Goal: Task Accomplishment & Management: Use online tool/utility

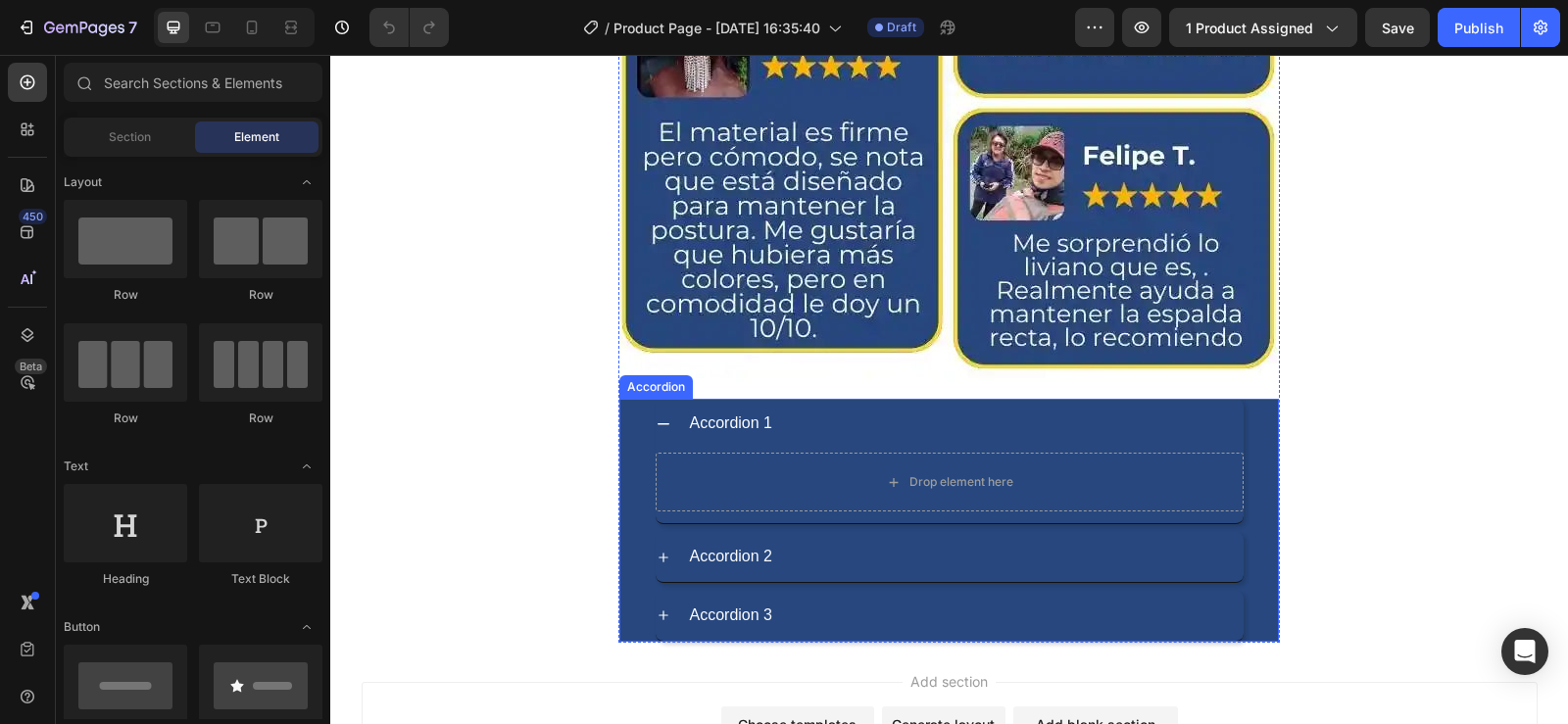
scroll to position [6936, 0]
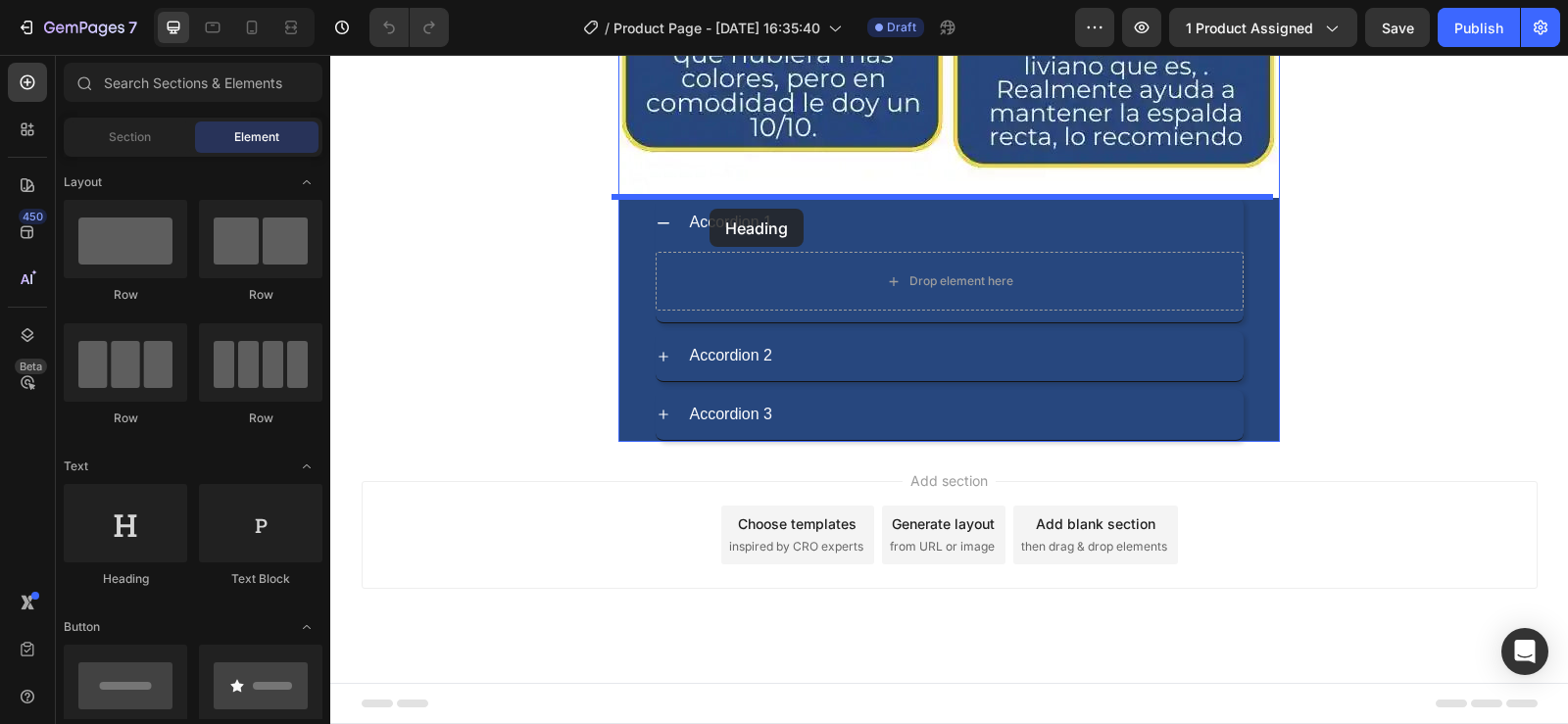
drag, startPoint x: 489, startPoint y: 584, endPoint x: 709, endPoint y: 209, distance: 434.8
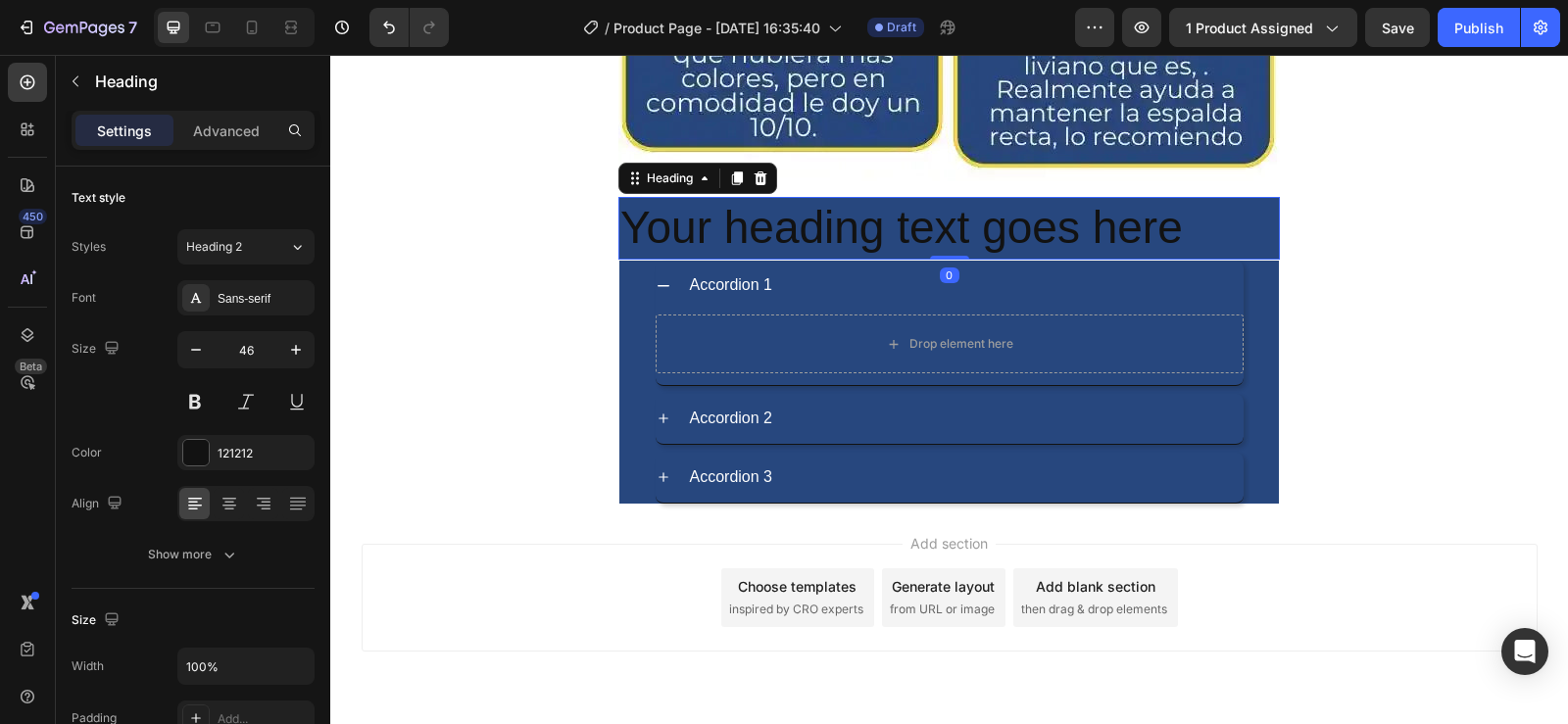
click at [1181, 238] on h2 "Your heading text goes here" at bounding box center [949, 228] width 661 height 63
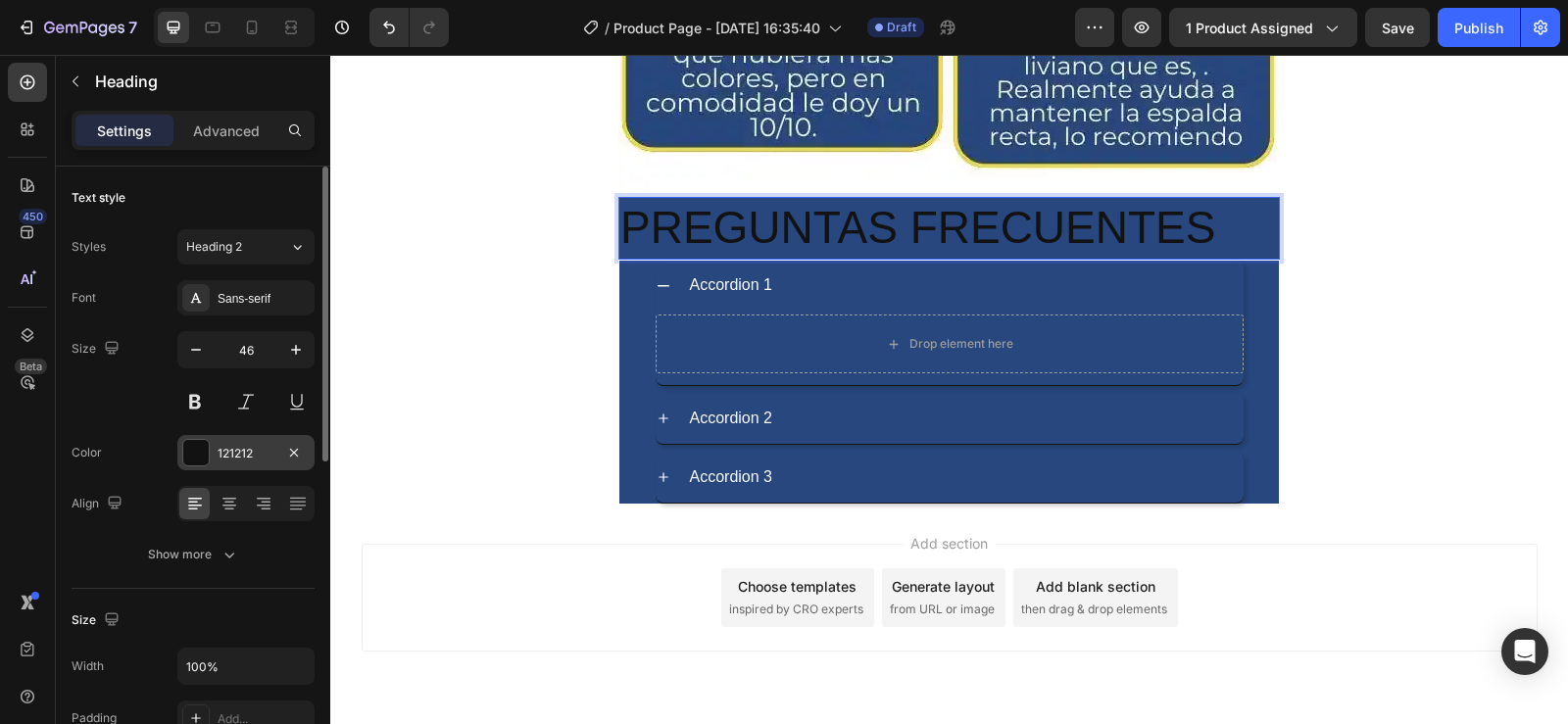
click at [198, 446] on div at bounding box center [196, 453] width 26 height 26
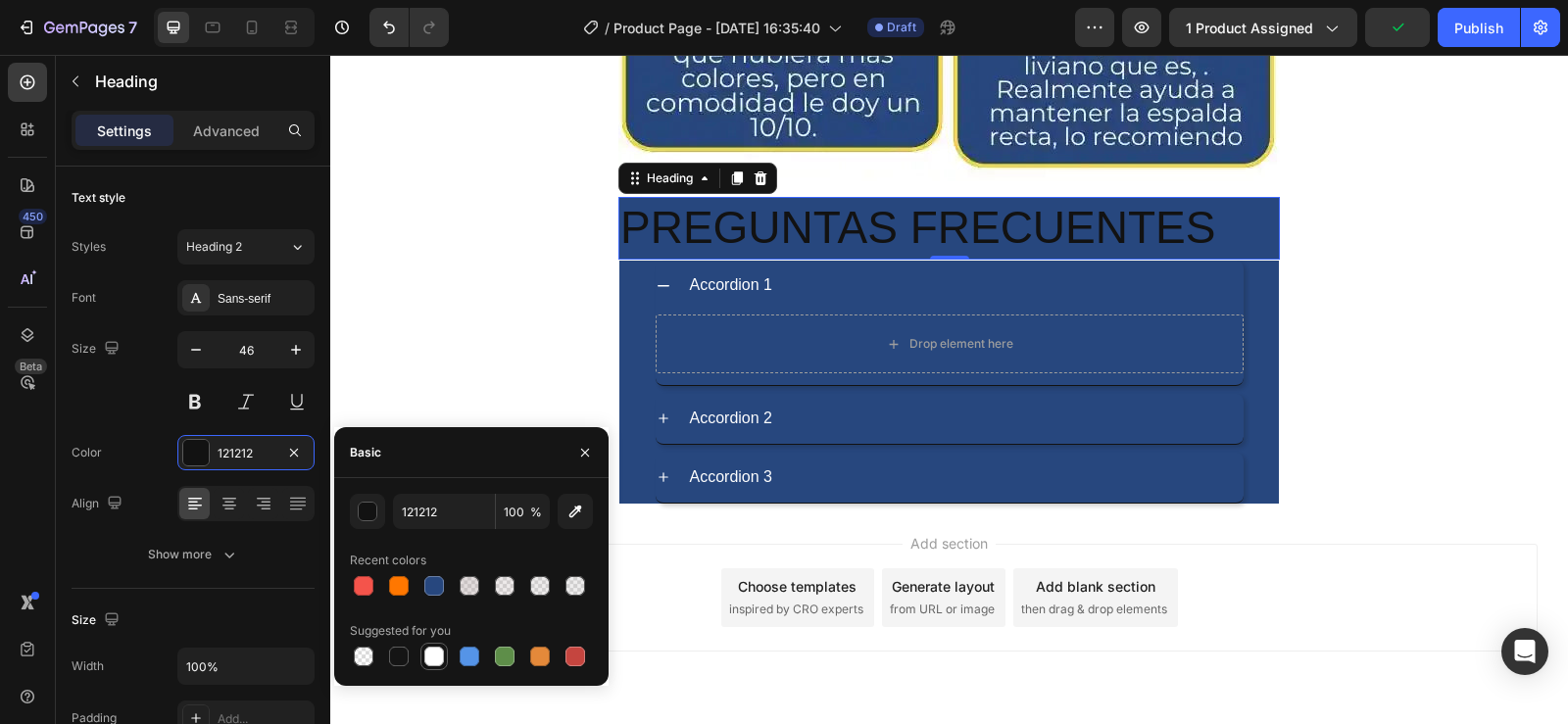
click at [432, 667] on div at bounding box center [434, 656] width 24 height 24
type input "FFFFFF"
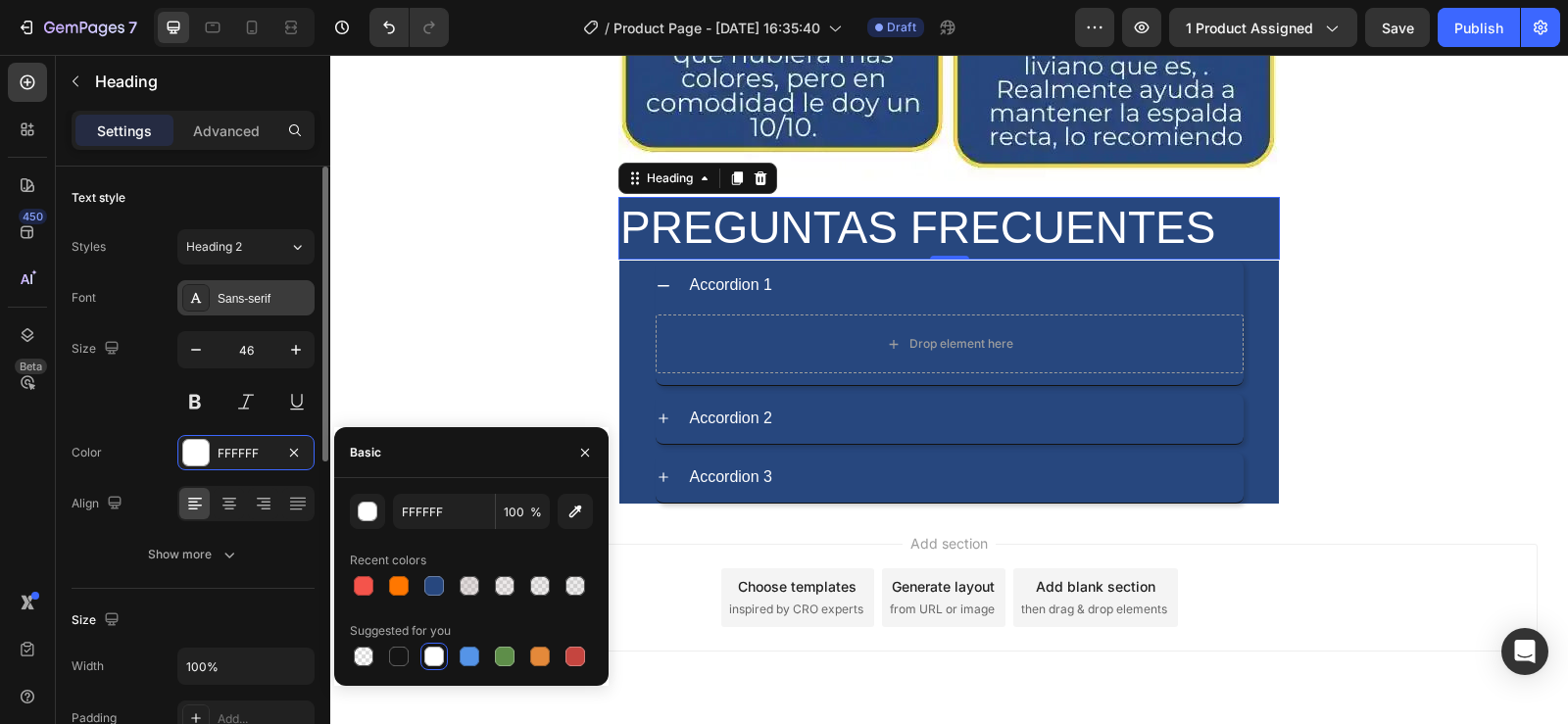
drag, startPoint x: 242, startPoint y: 295, endPoint x: 252, endPoint y: 314, distance: 21.5
click at [241, 295] on div "Sans-serif" at bounding box center [263, 299] width 92 height 18
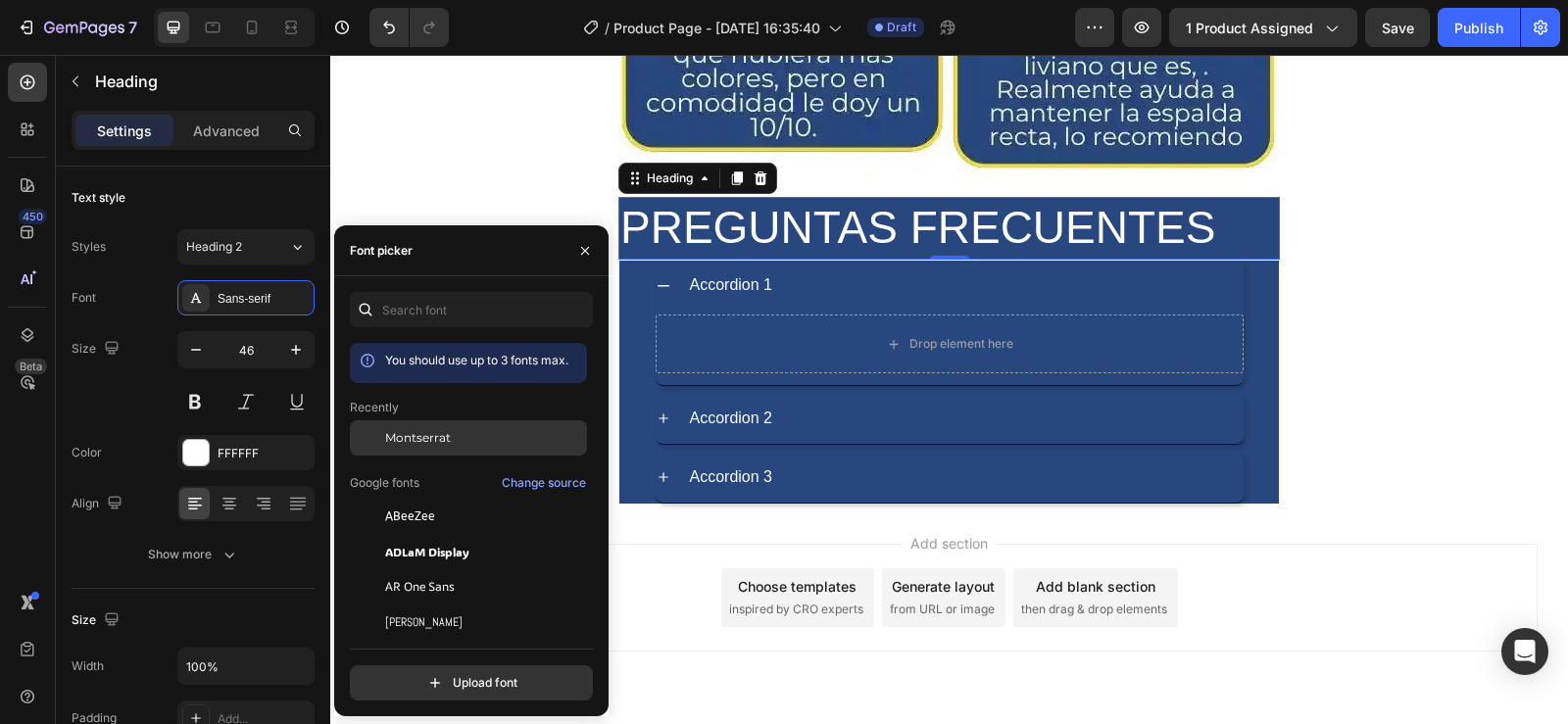
click at [511, 432] on div "Montserrat" at bounding box center [484, 438] width 198 height 18
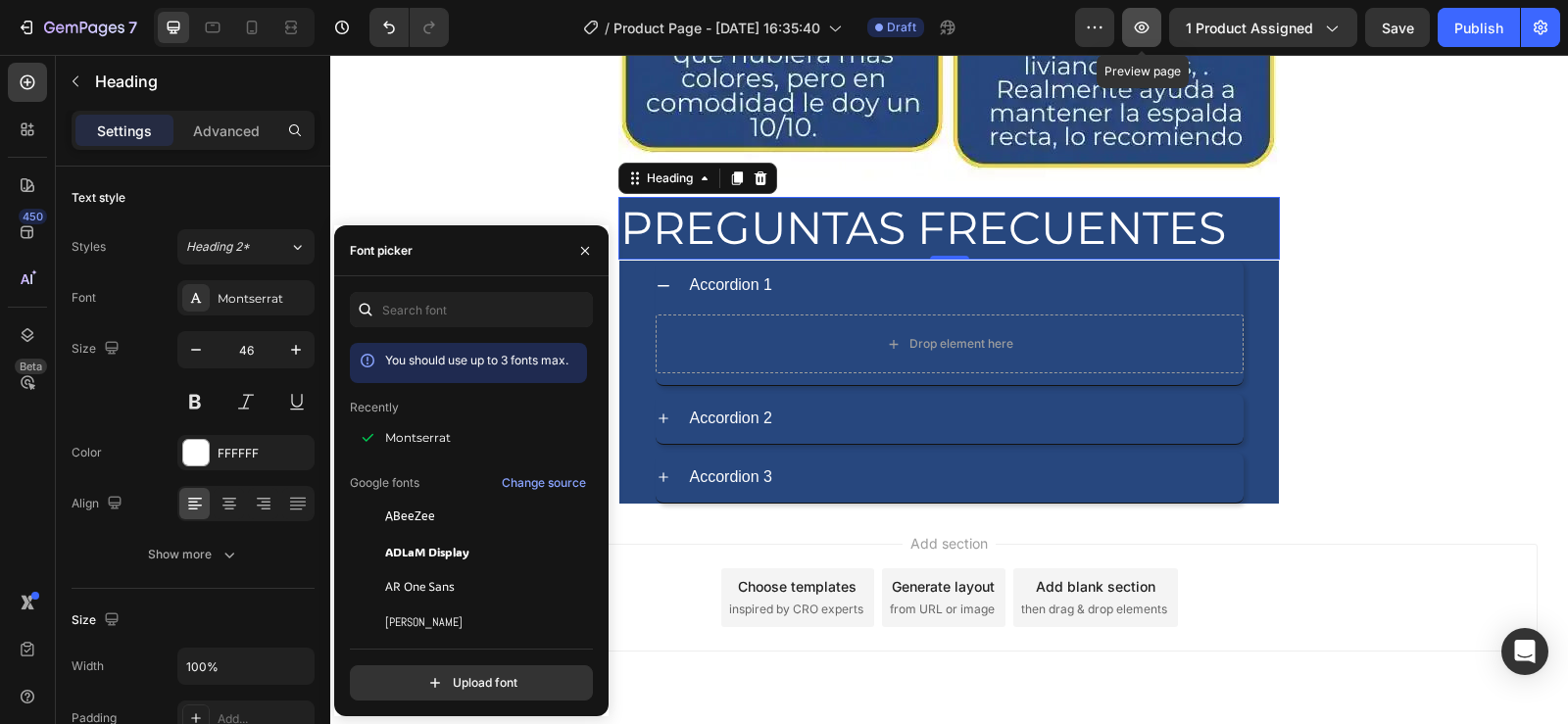
click at [1155, 31] on button "button" at bounding box center [1142, 27] width 39 height 39
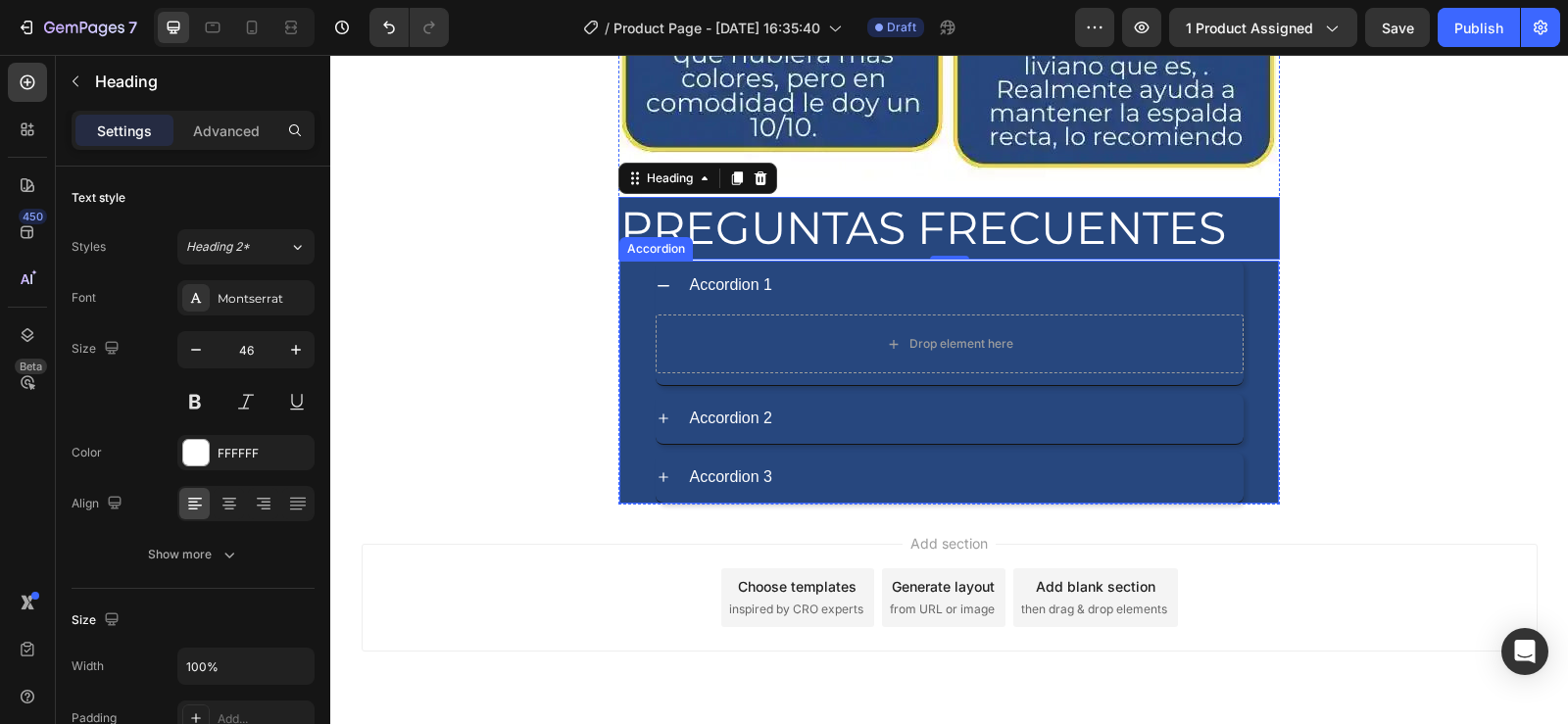
click at [739, 277] on div "Accordion 1" at bounding box center [732, 286] width 90 height 34
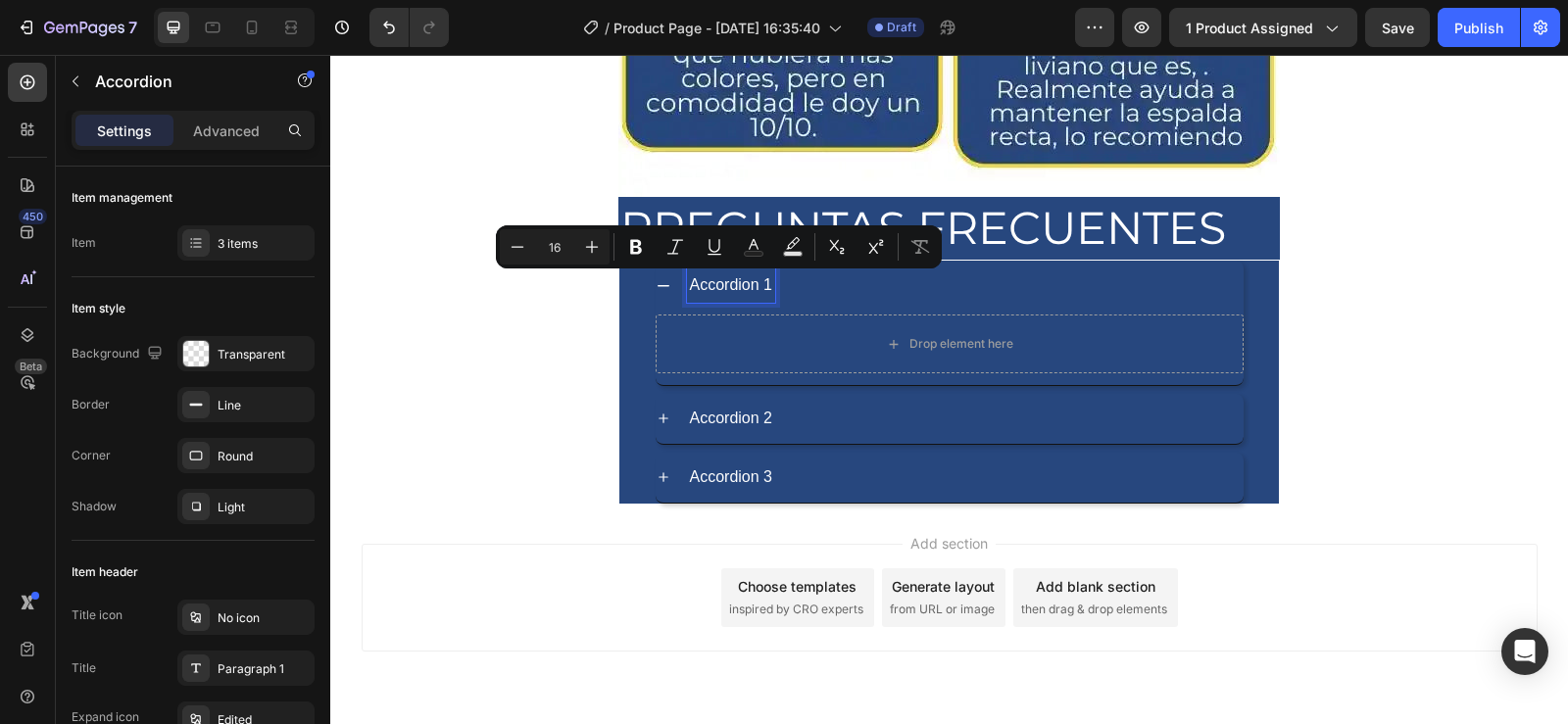
click at [762, 286] on p "Accordion 1" at bounding box center [732, 286] width 84 height 29
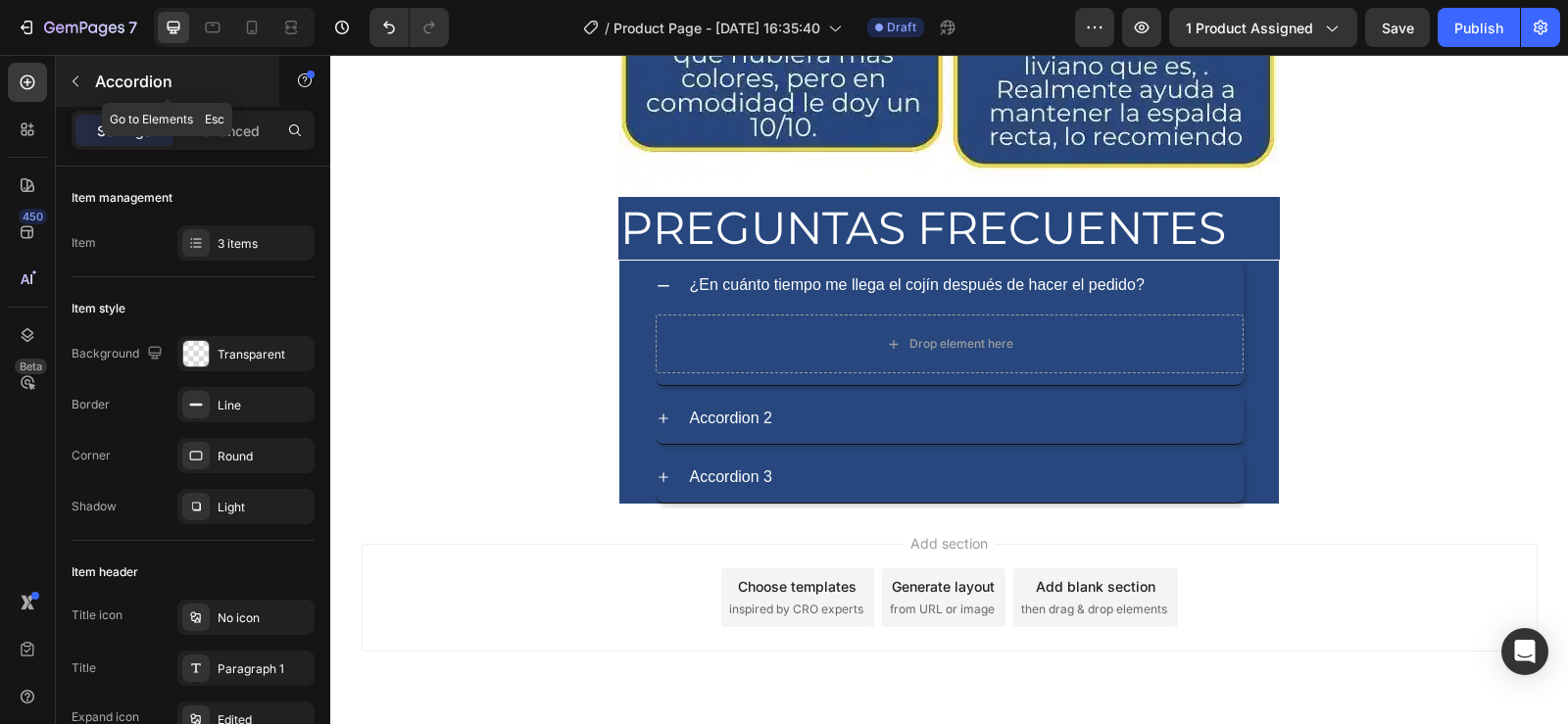
click at [74, 78] on icon "button" at bounding box center [76, 82] width 16 height 16
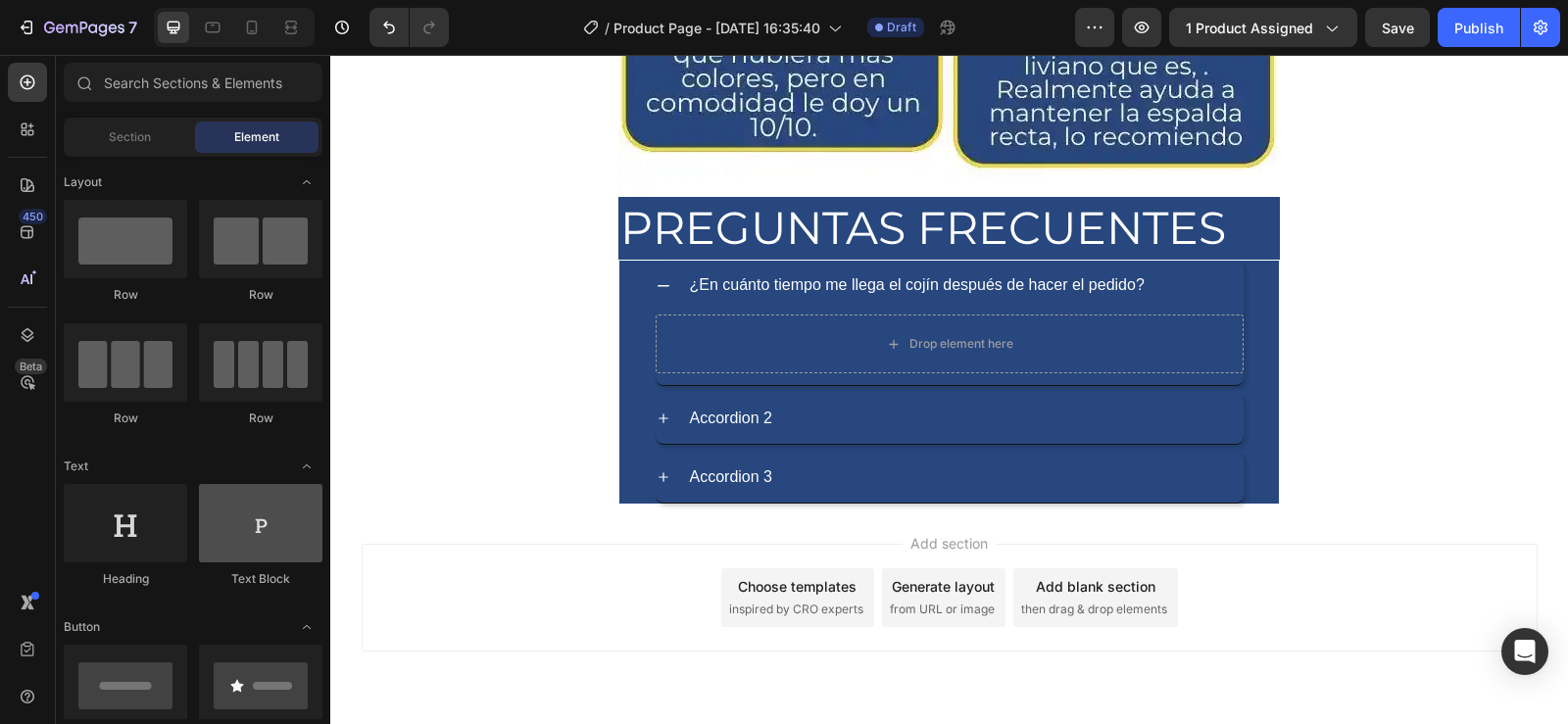
scroll to position [0, 0]
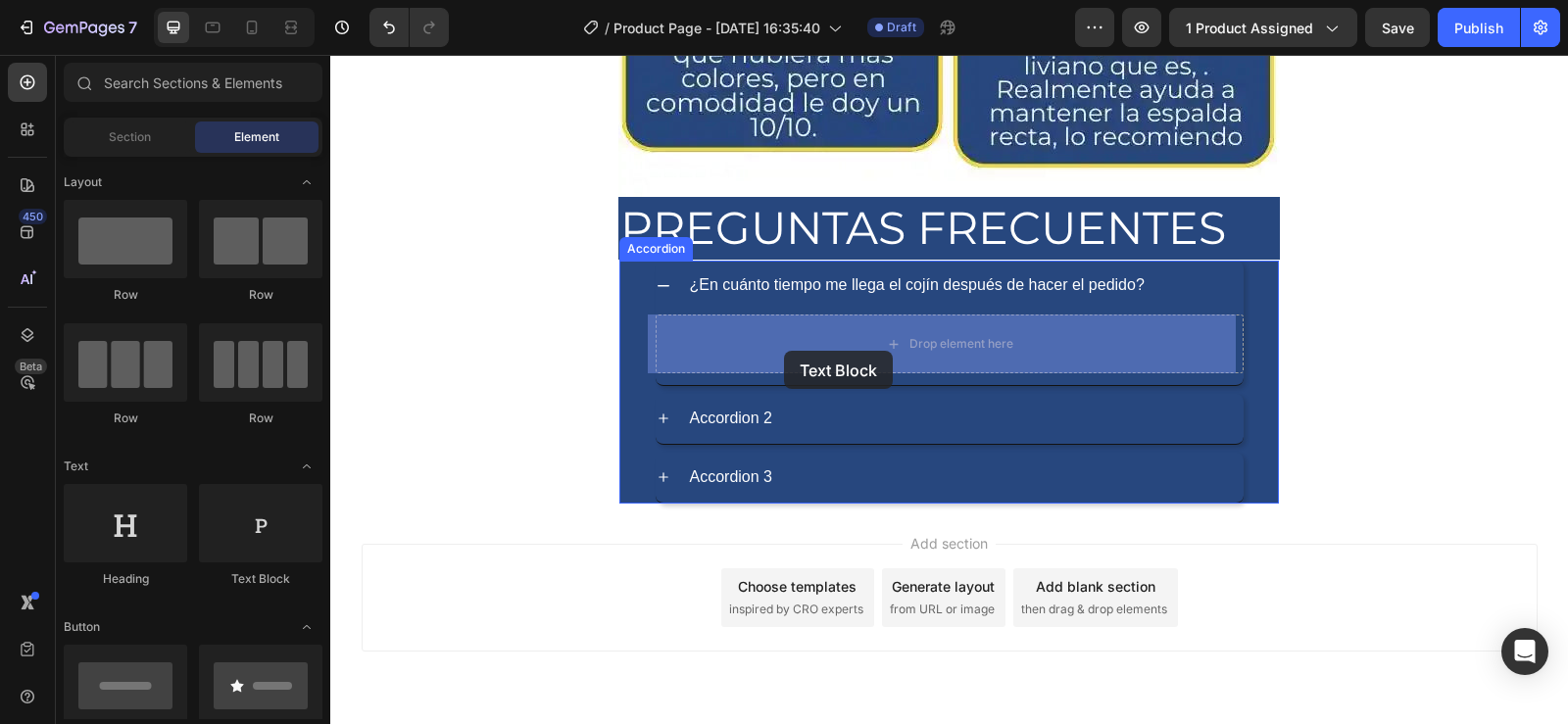
drag, startPoint x: 602, startPoint y: 602, endPoint x: 784, endPoint y: 351, distance: 310.0
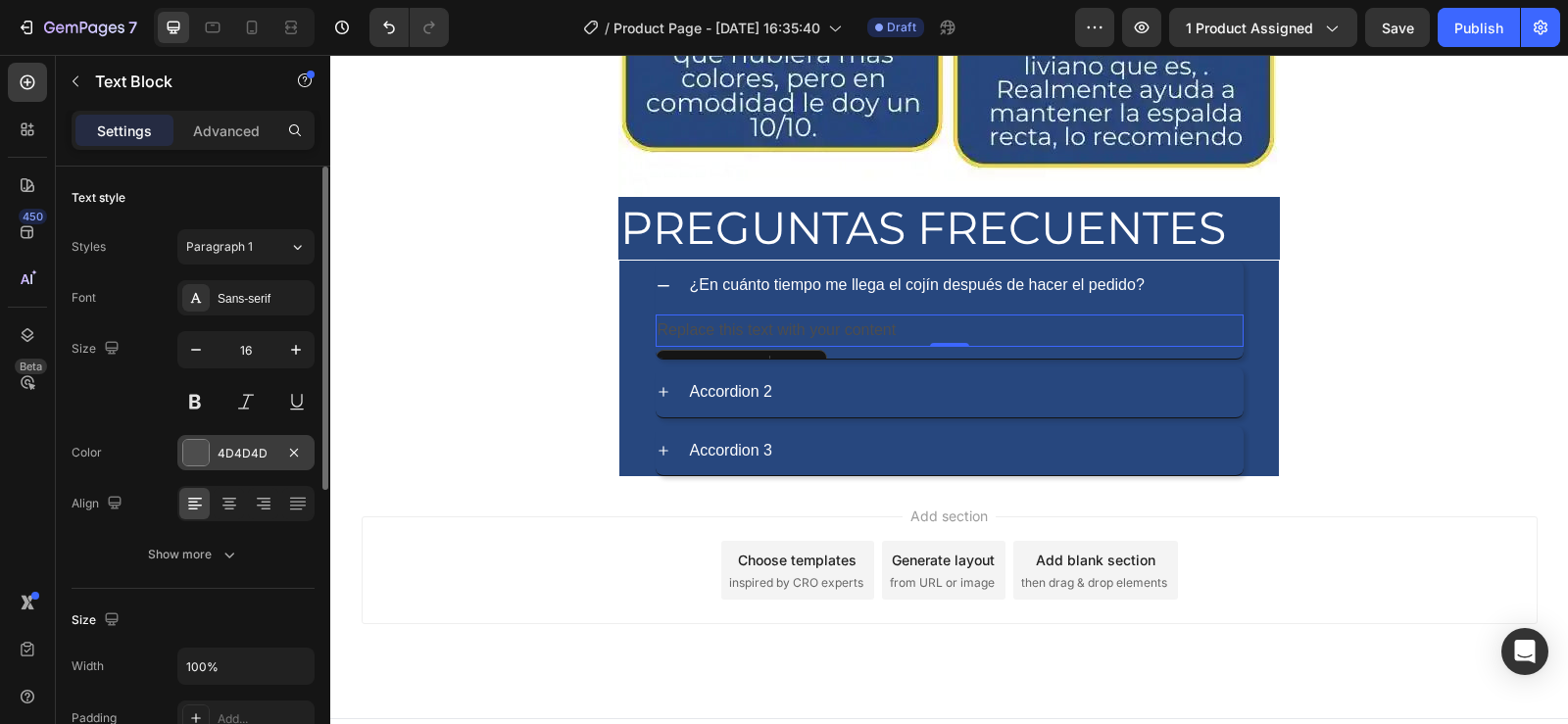
click at [194, 462] on div at bounding box center [196, 453] width 26 height 26
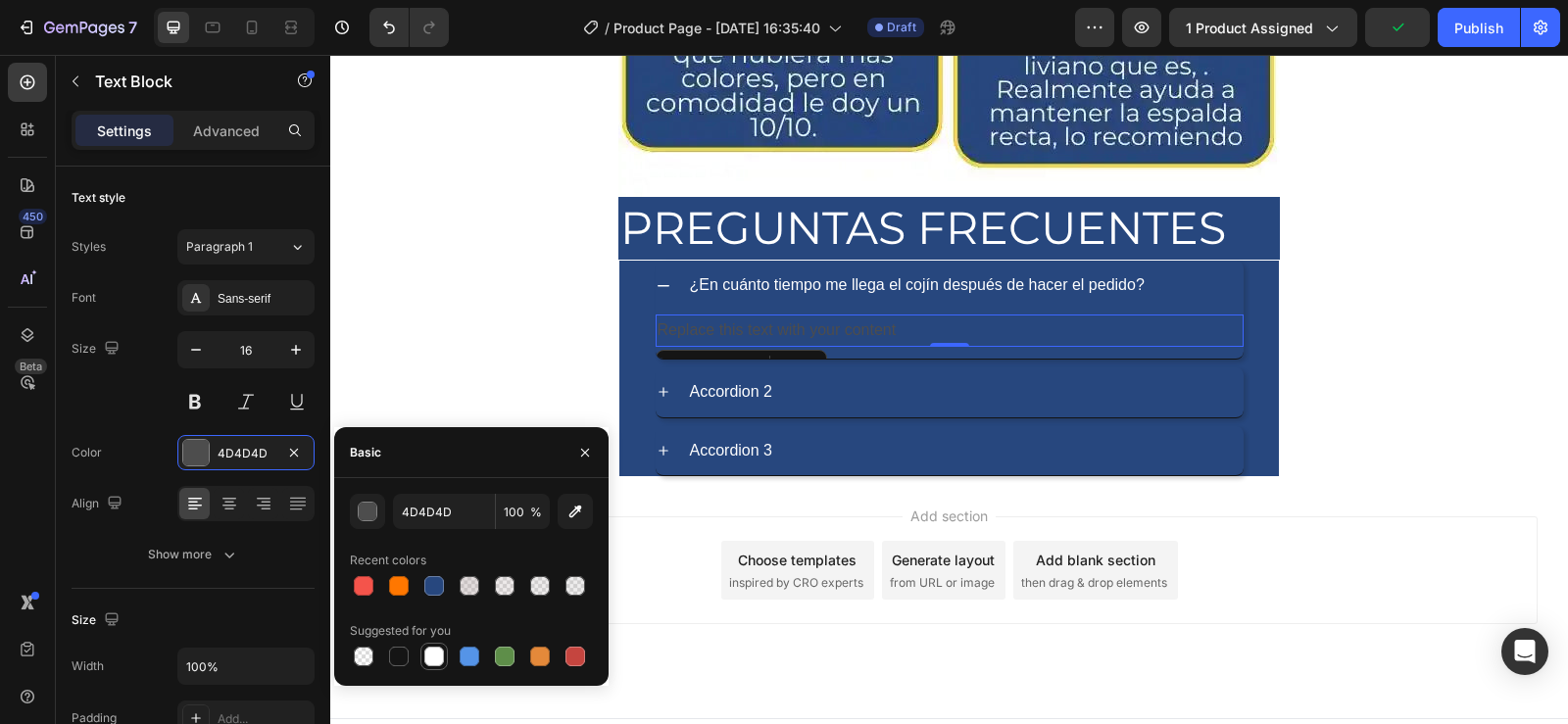
click at [440, 660] on div at bounding box center [434, 656] width 20 height 20
type input "FFFFFF"
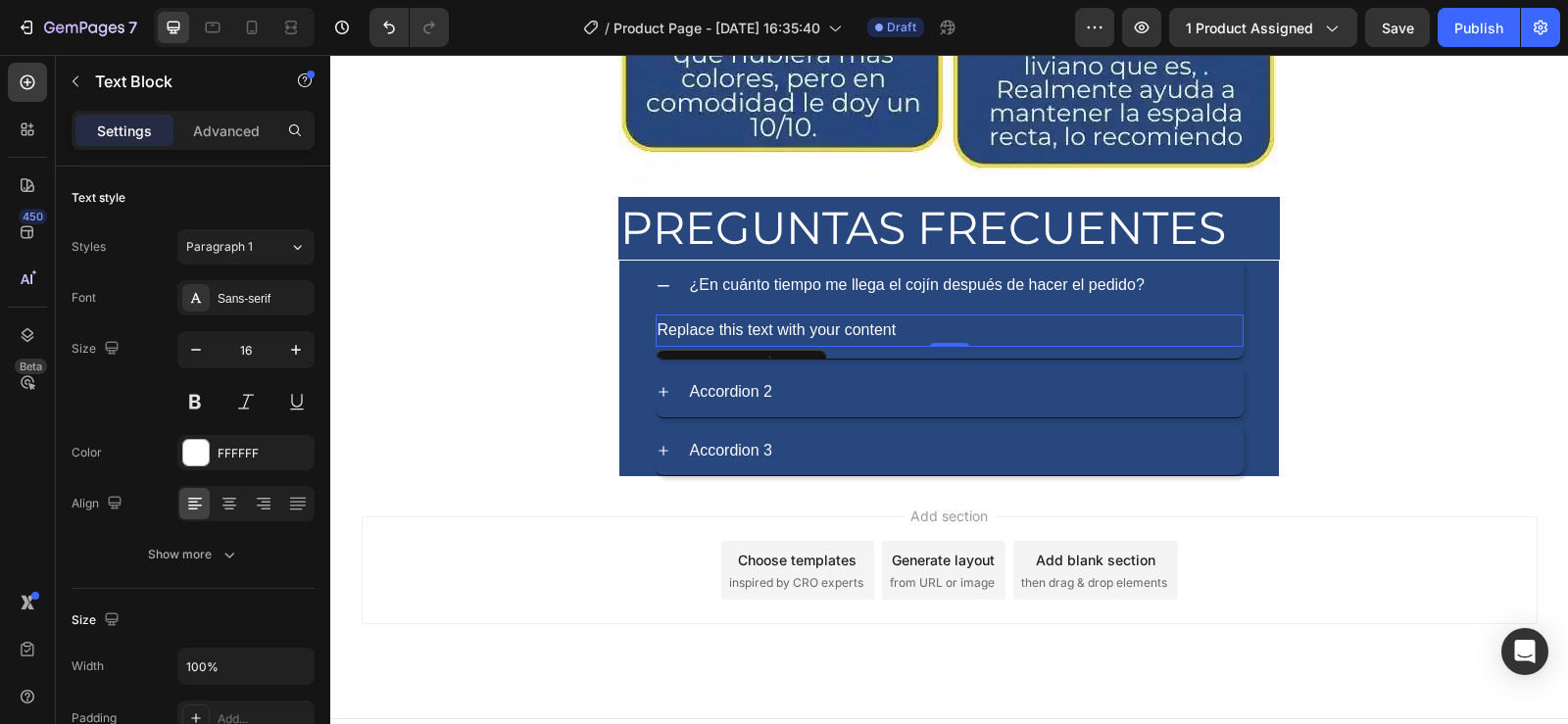
click at [900, 327] on div "Replace this text with your content" at bounding box center [949, 331] width 588 height 32
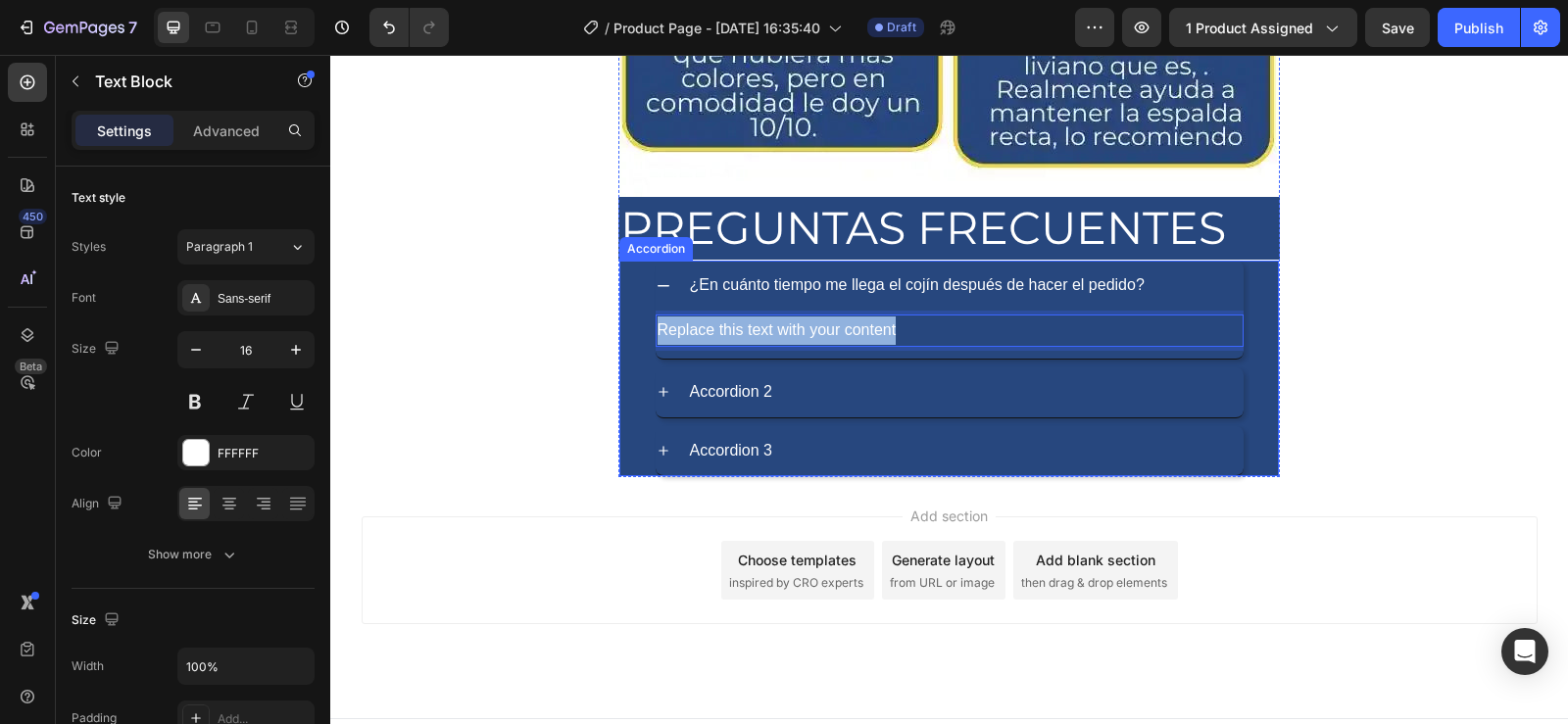
drag, startPoint x: 900, startPoint y: 327, endPoint x: 647, endPoint y: 308, distance: 253.7
click at [647, 308] on div "¿En cuánto tiempo me llega el cojín después de hacer el pedido? Replace this te…" at bounding box center [949, 310] width 657 height 99
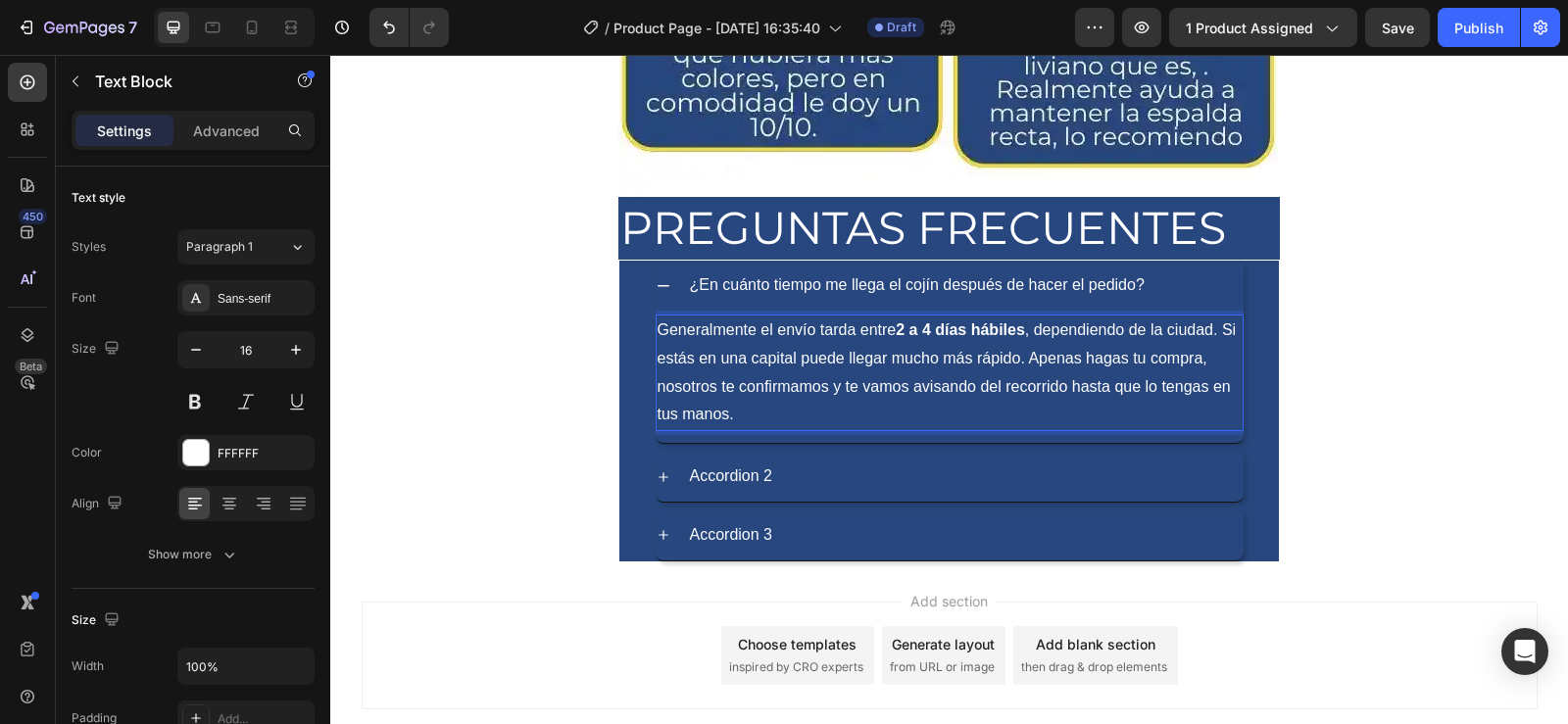
click at [925, 329] on strong "2 a 4 días hábiles" at bounding box center [960, 330] width 130 height 17
click at [906, 332] on strong "2 a 4 días hábiles" at bounding box center [960, 330] width 130 height 17
click at [897, 332] on strong "2 a 4 días hábiles" at bounding box center [960, 330] width 130 height 17
click at [927, 326] on strong "a 4 días hábiles" at bounding box center [967, 330] width 116 height 17
click at [953, 474] on div "Accordion 2" at bounding box center [965, 476] width 557 height 34
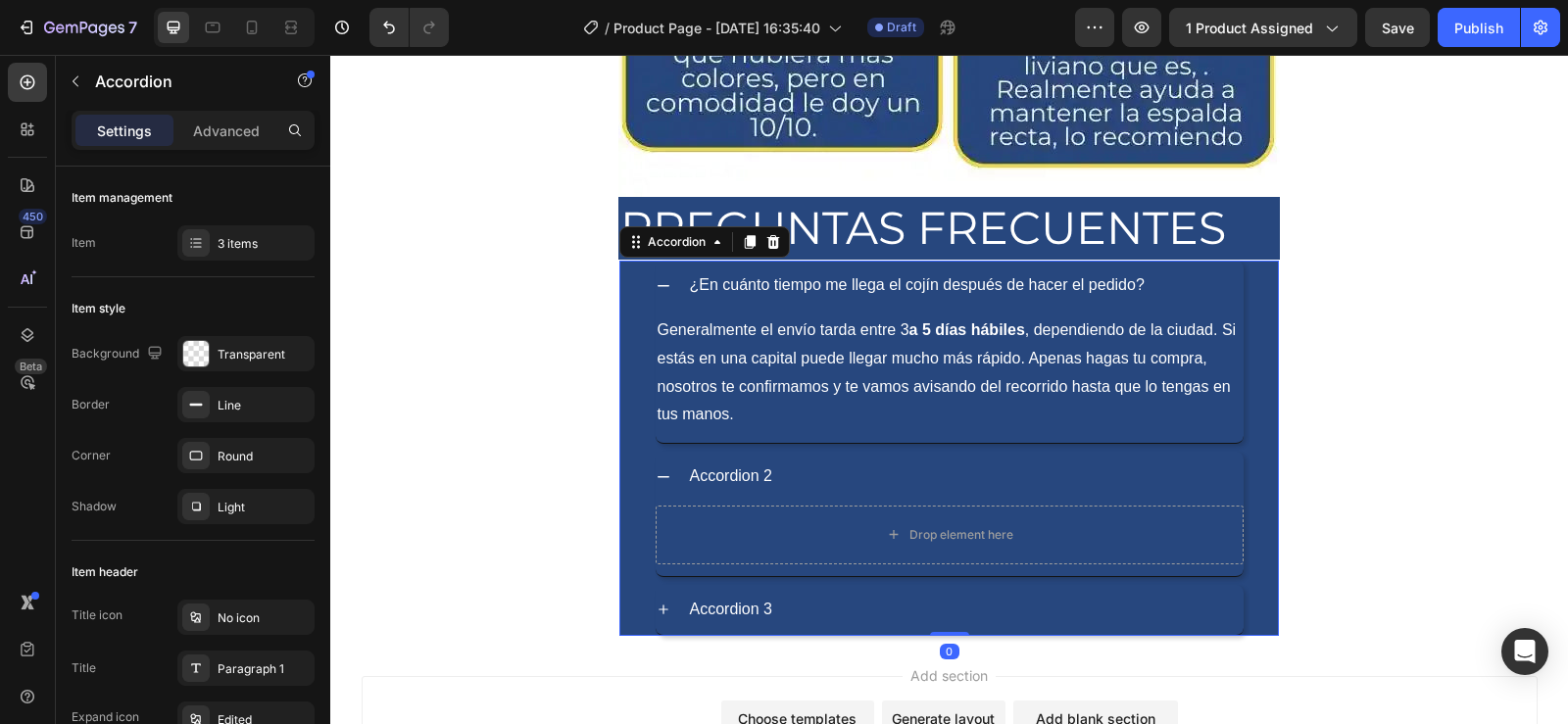
click at [657, 284] on icon at bounding box center [663, 286] width 16 height 16
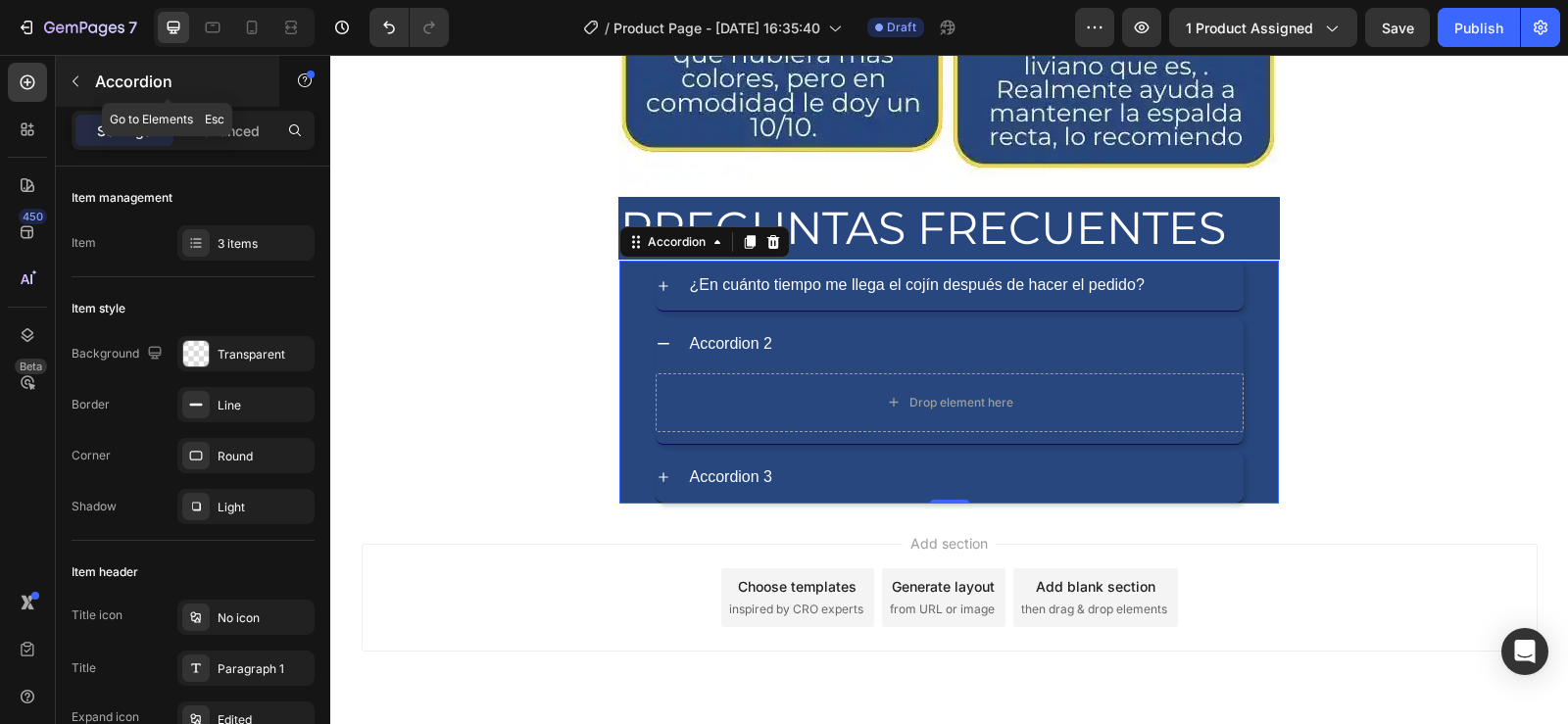
click at [100, 89] on p "Accordion" at bounding box center [177, 82] width 166 height 24
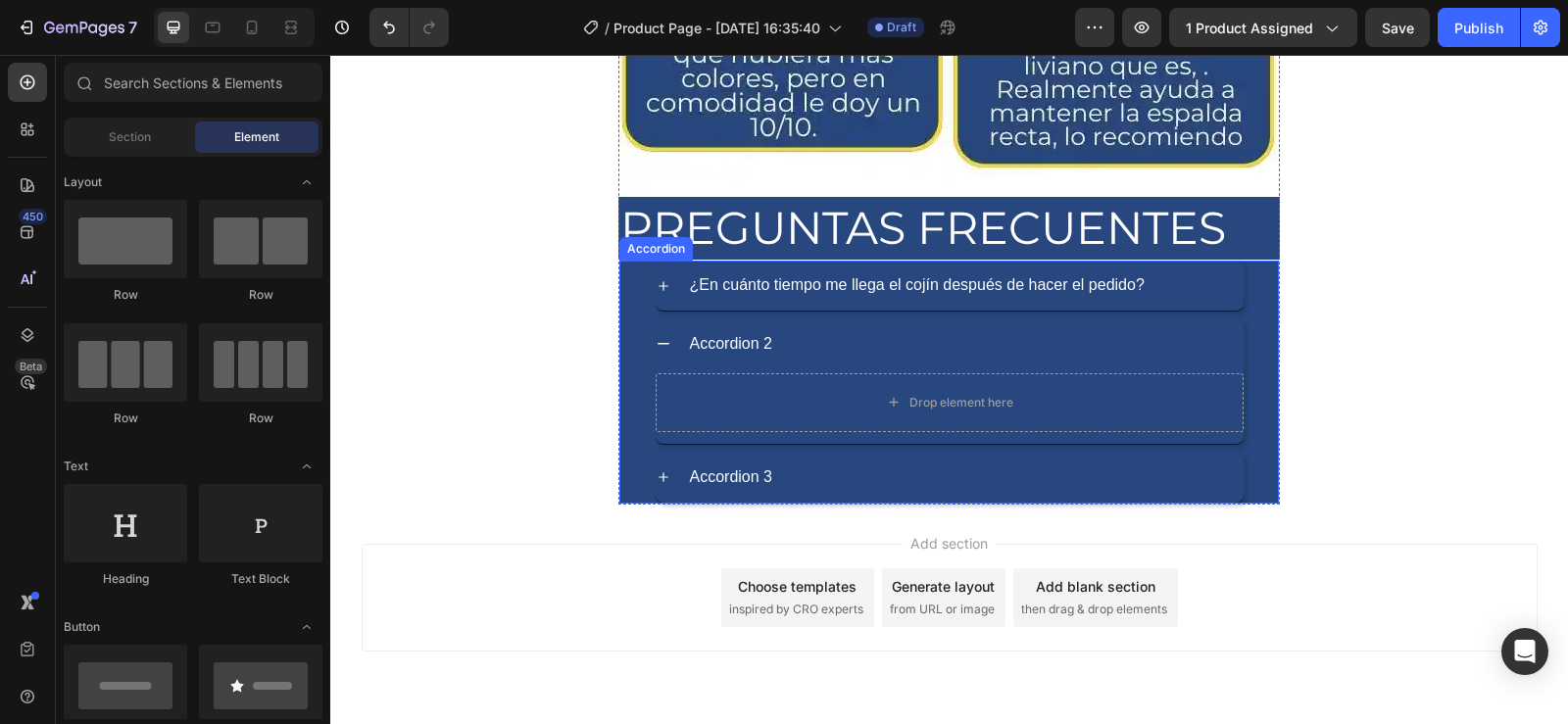
click at [853, 294] on p "¿En cuánto tiempo me llega el cojín después de hacer el pedido?" at bounding box center [917, 286] width 455 height 29
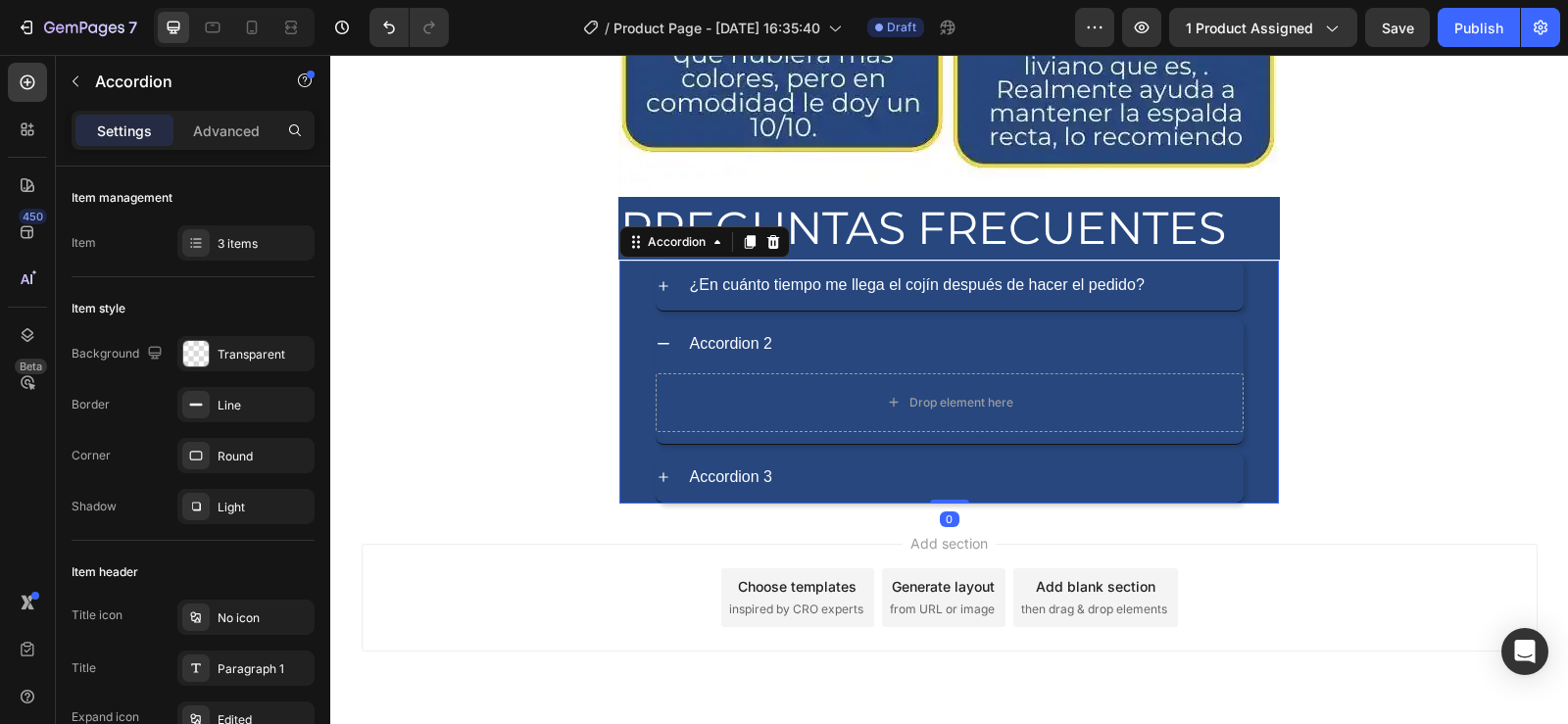
click at [658, 289] on icon at bounding box center [663, 286] width 10 height 10
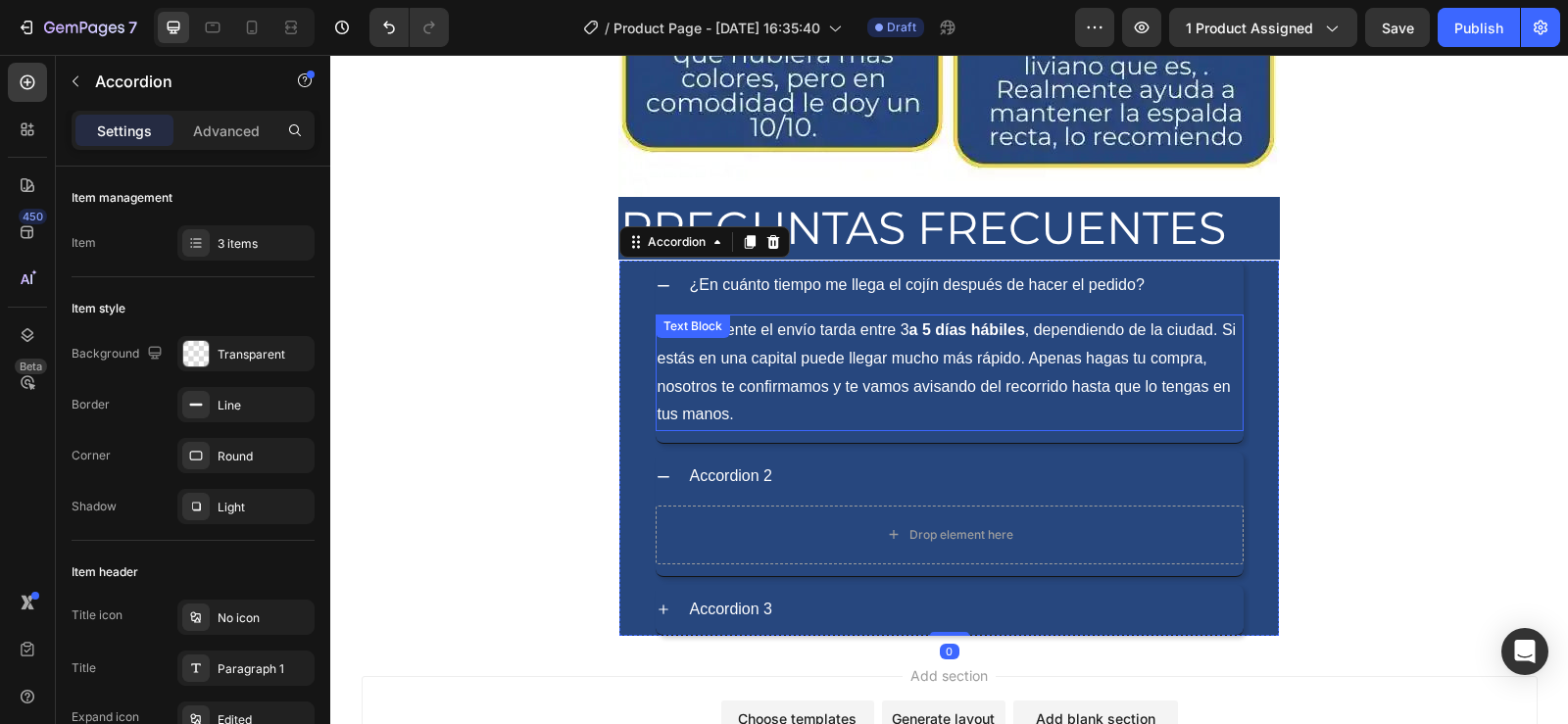
click at [778, 357] on p "Generalmente el envío tarda entre 3 a 5 días hábiles , dependiendo de la ciudad…" at bounding box center [949, 372] width 584 height 113
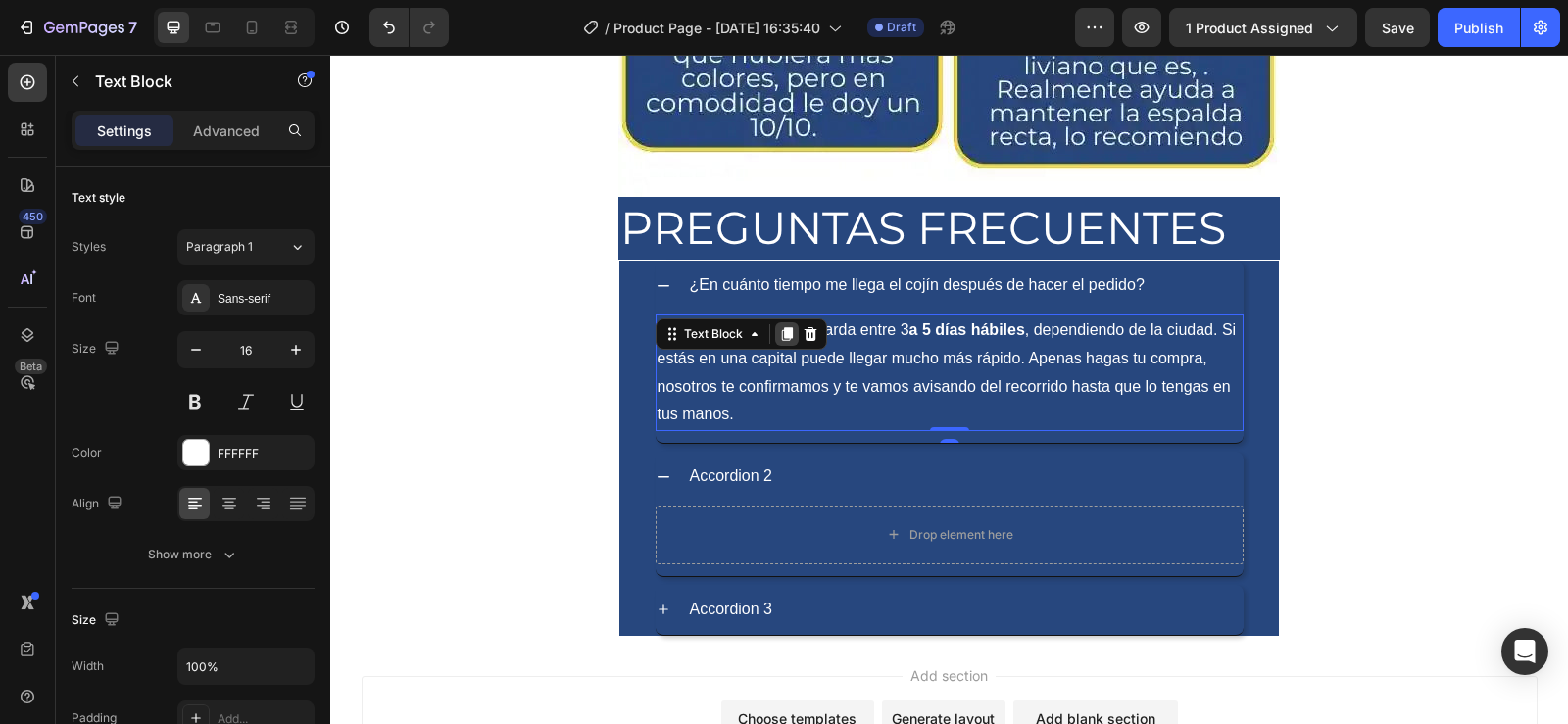
click at [781, 336] on icon at bounding box center [786, 335] width 11 height 14
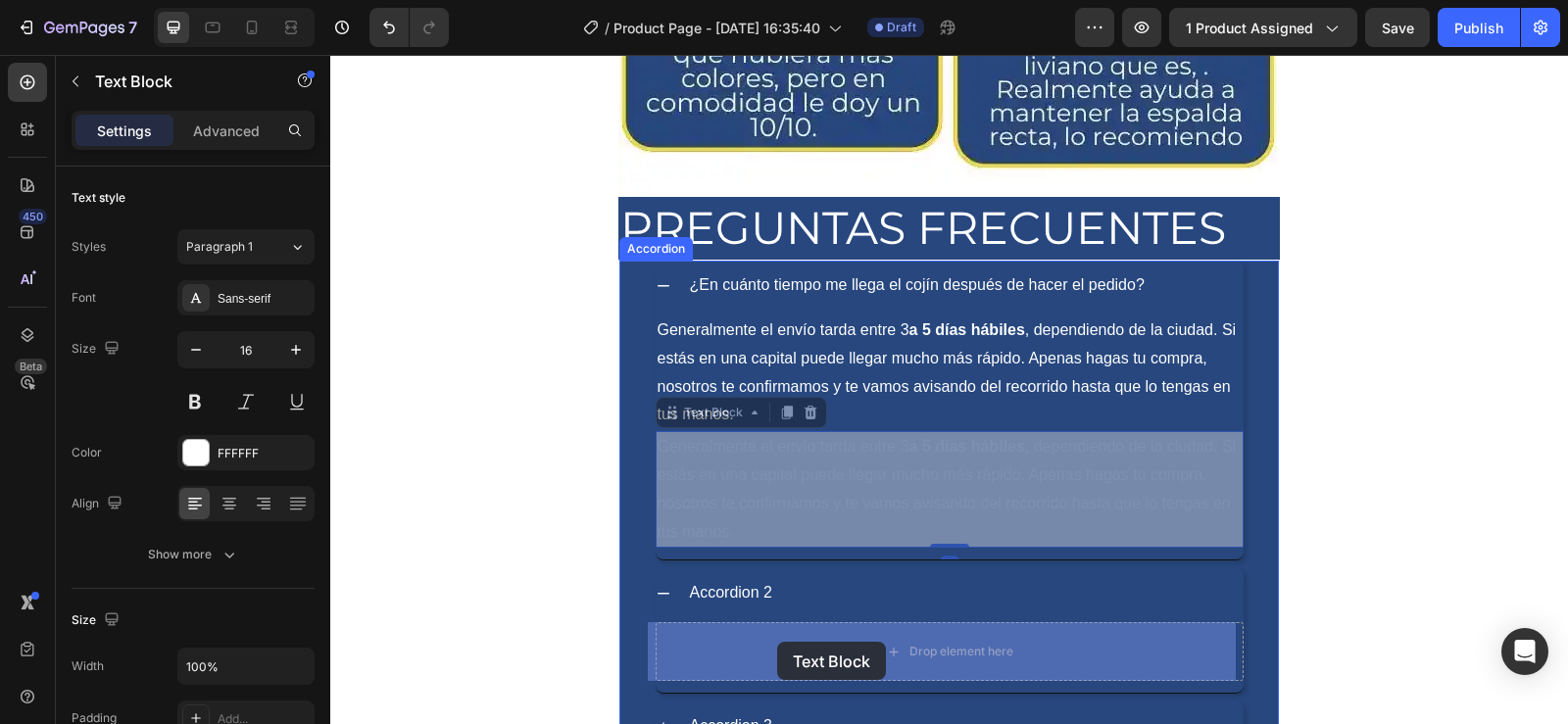
drag, startPoint x: 709, startPoint y: 428, endPoint x: 777, endPoint y: 641, distance: 223.6
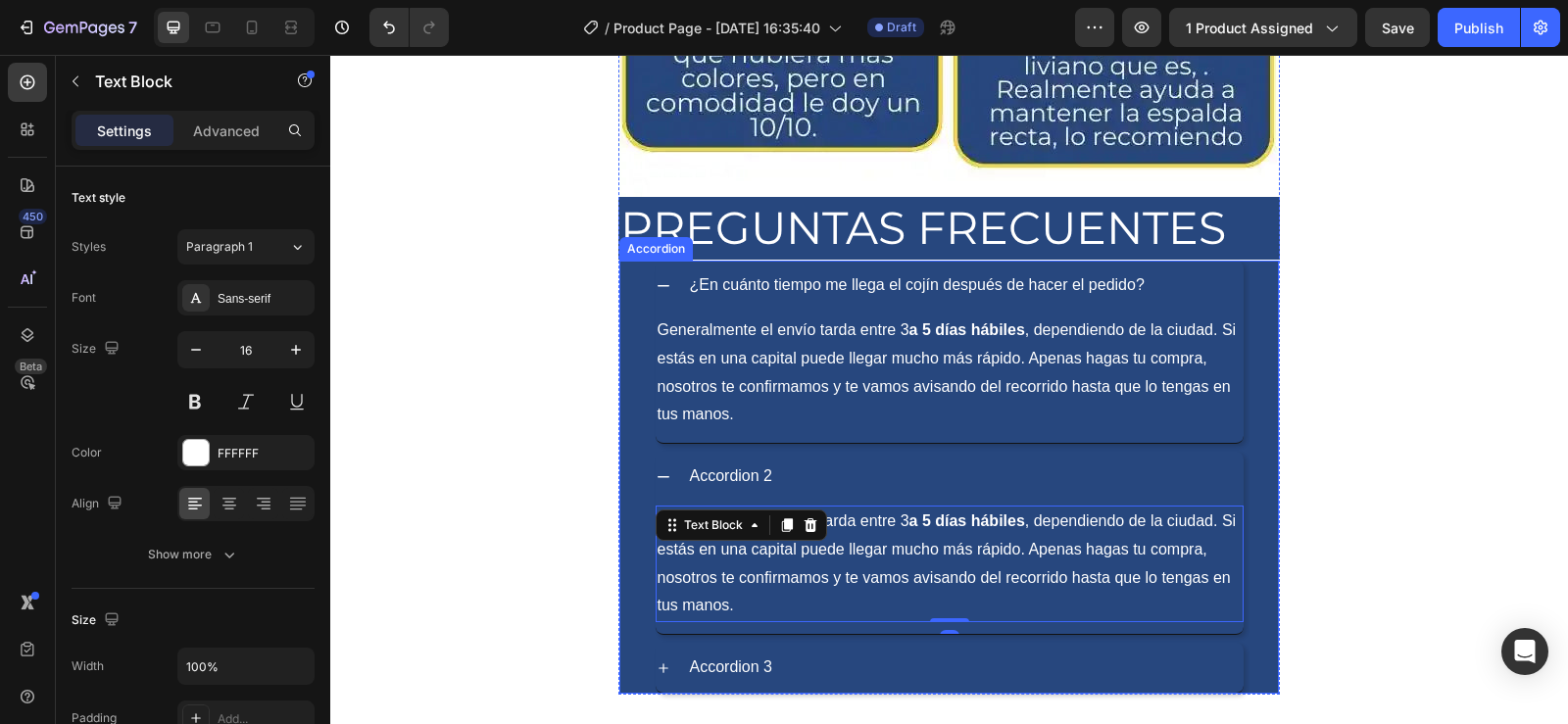
click at [661, 666] on icon at bounding box center [663, 668] width 16 height 16
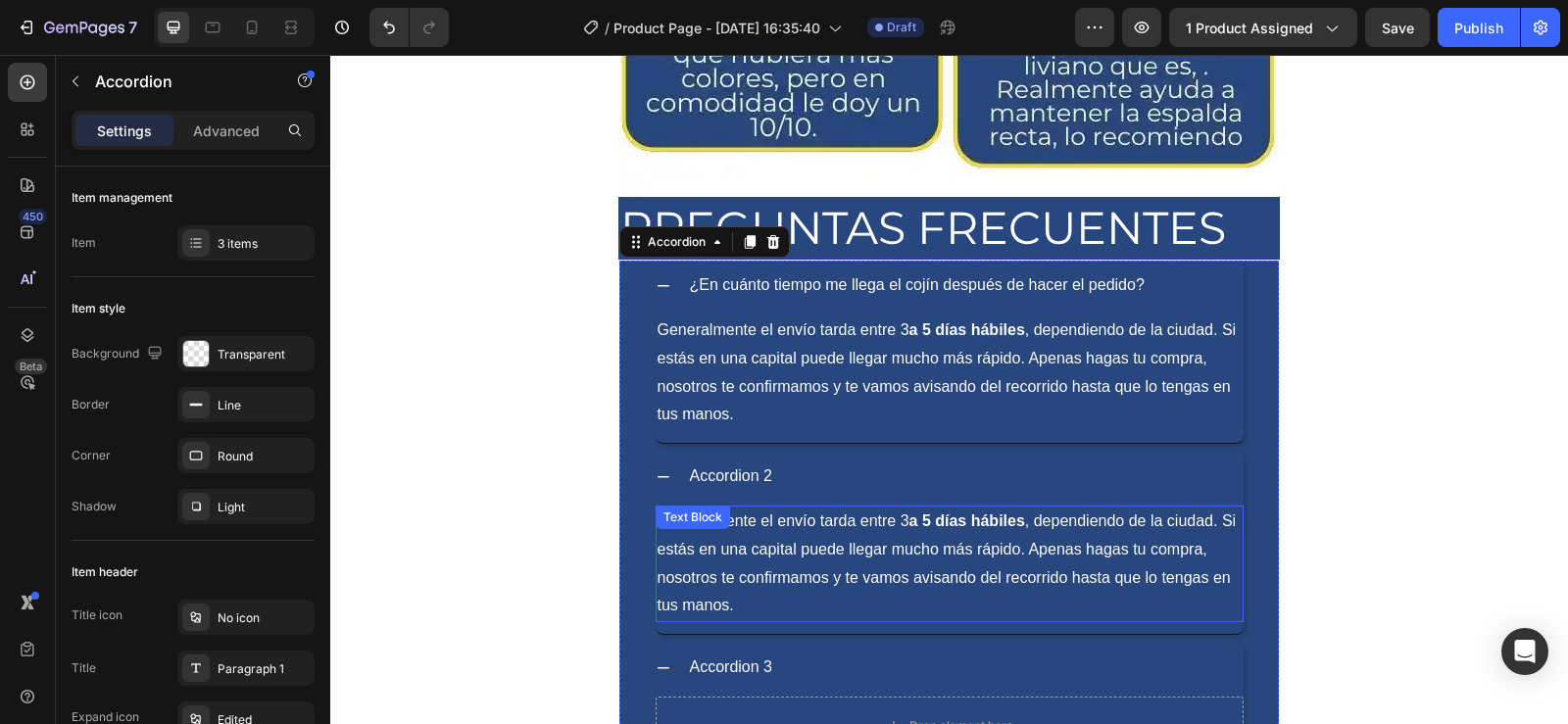
scroll to position [7132, 0]
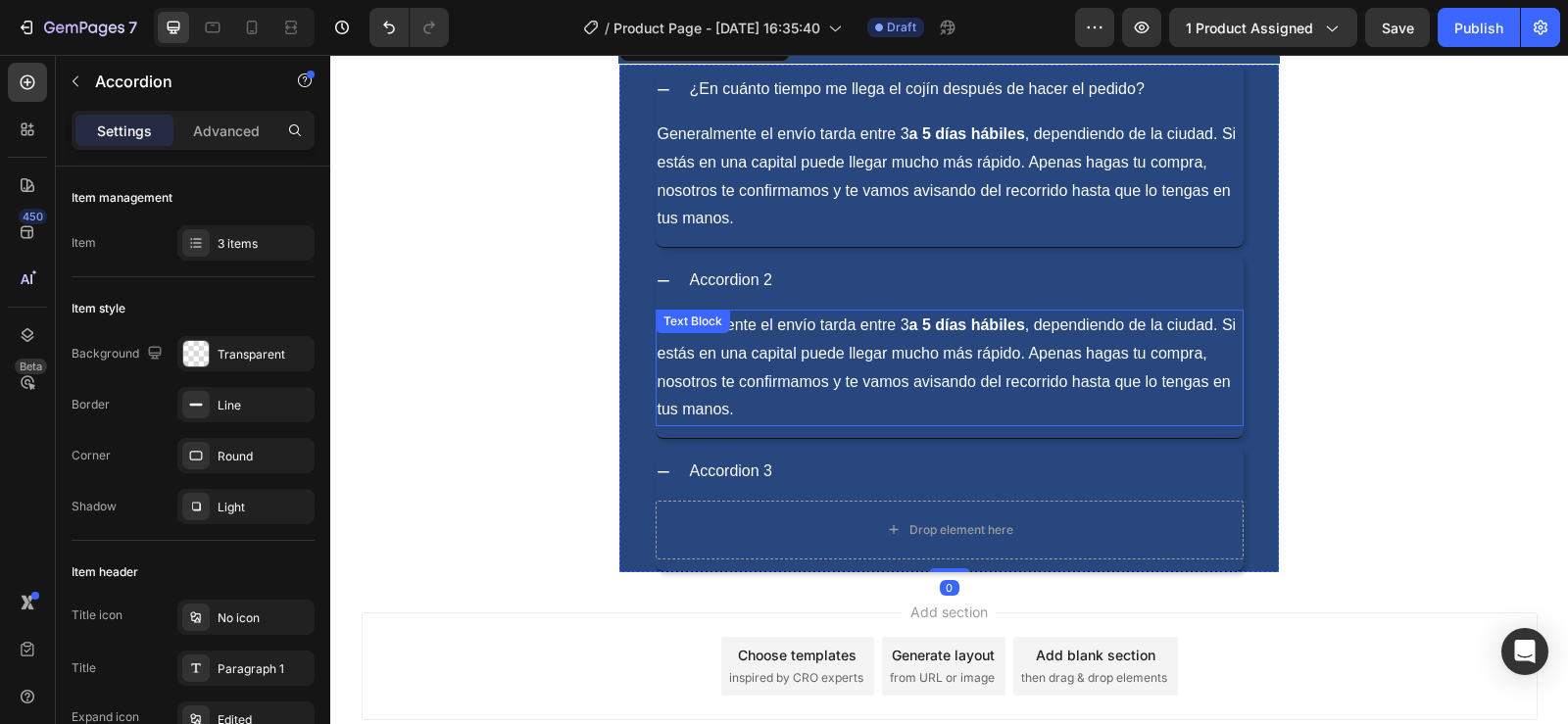
click at [795, 364] on p "Generalmente el envío tarda entre 3 a 5 días hábiles , dependiendo de la ciudad…" at bounding box center [949, 367] width 584 height 113
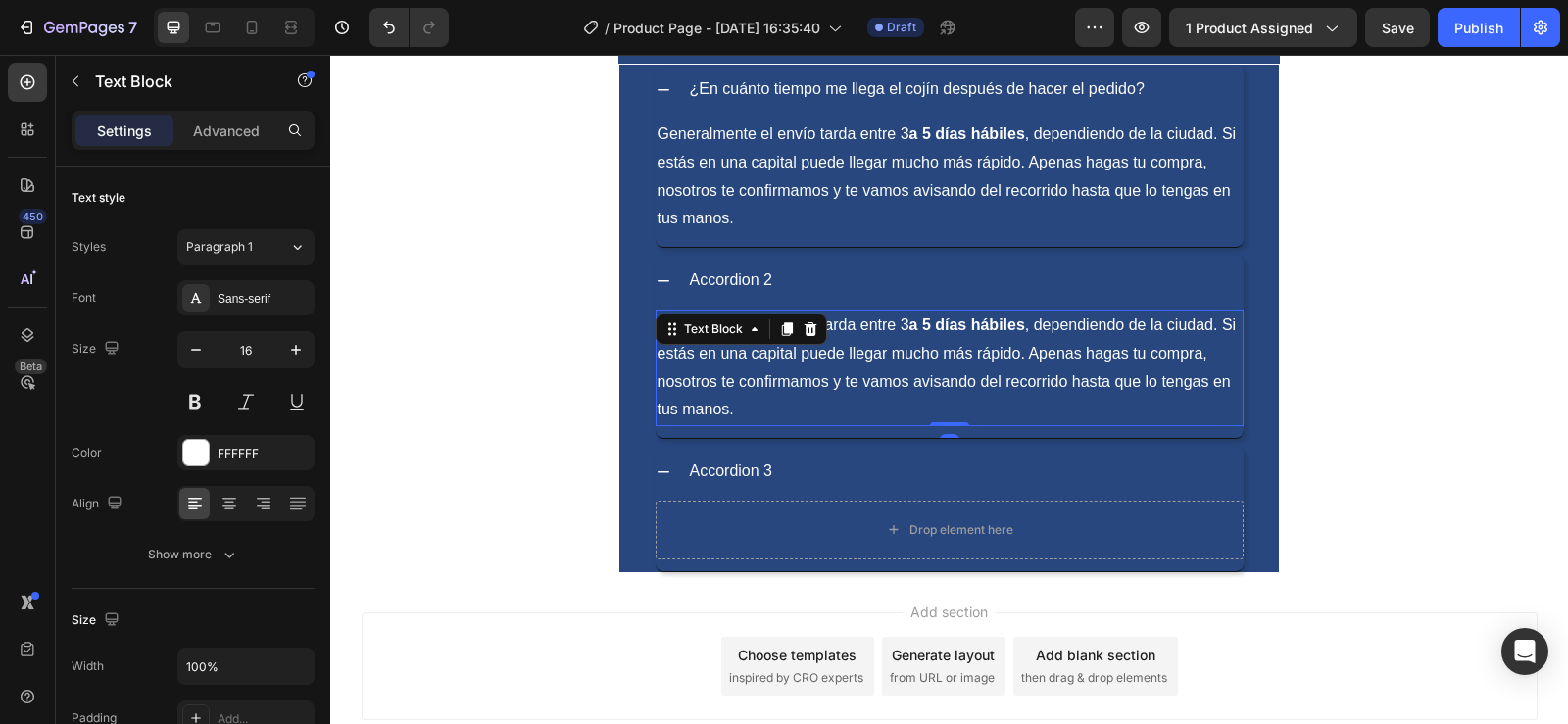
click at [781, 325] on icon at bounding box center [786, 330] width 11 height 14
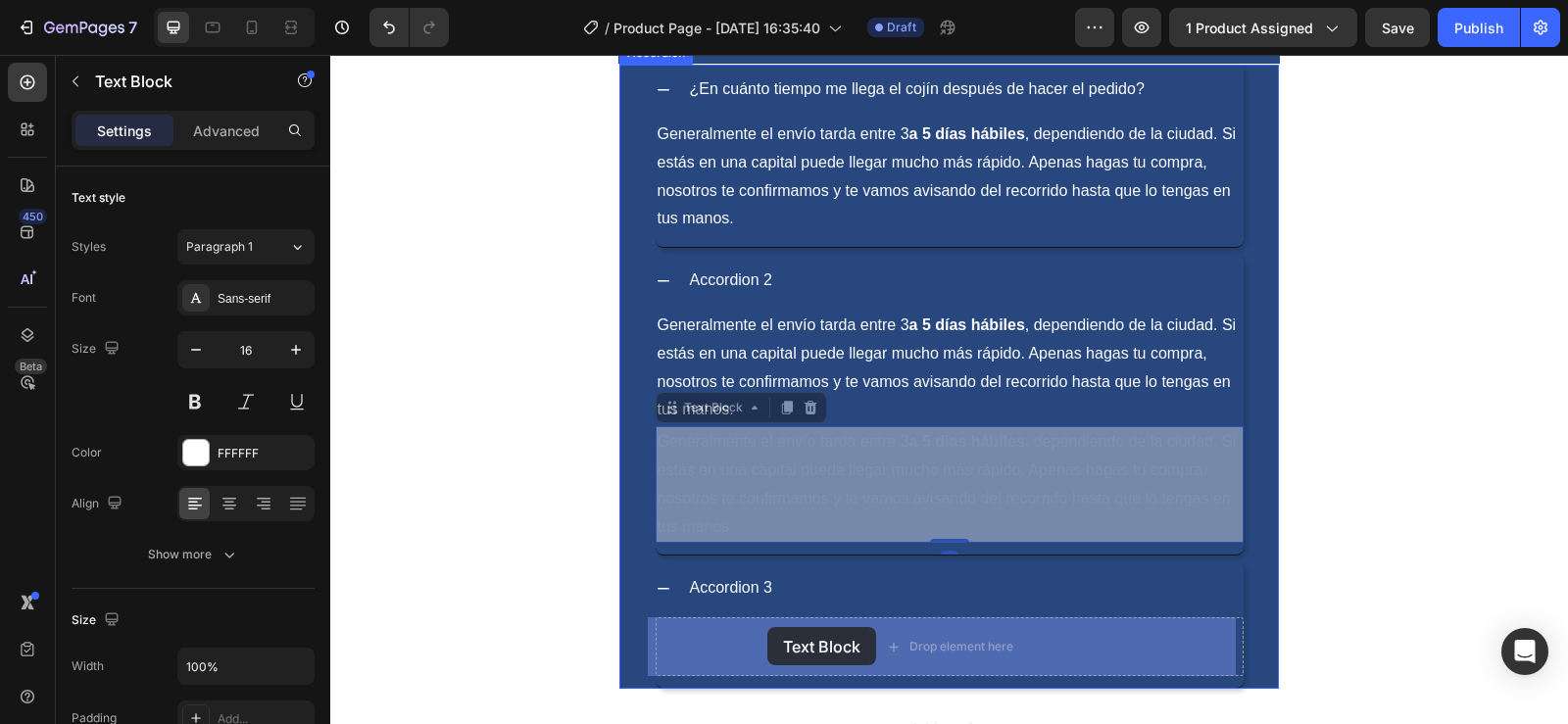
drag, startPoint x: 726, startPoint y: 413, endPoint x: 767, endPoint y: 627, distance: 217.9
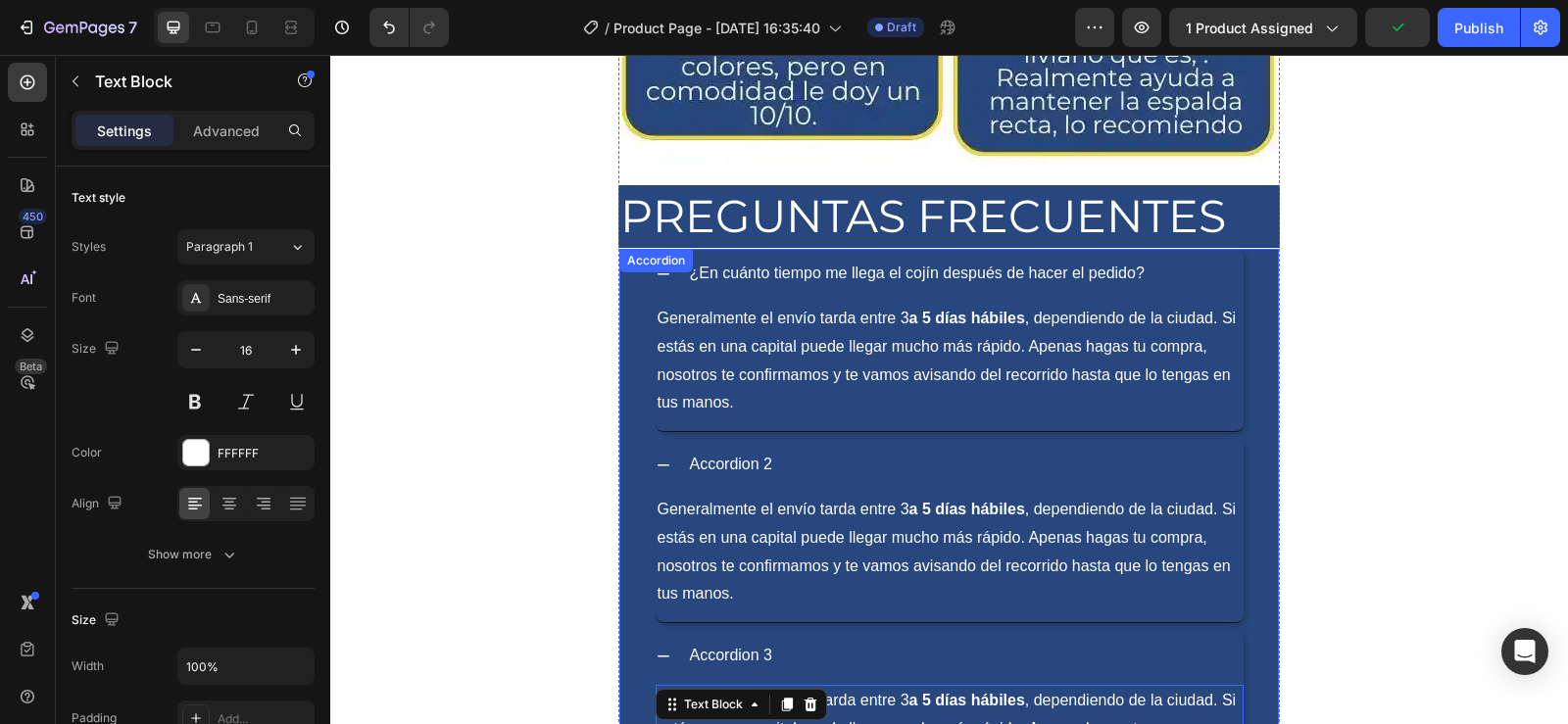
scroll to position [6936, 0]
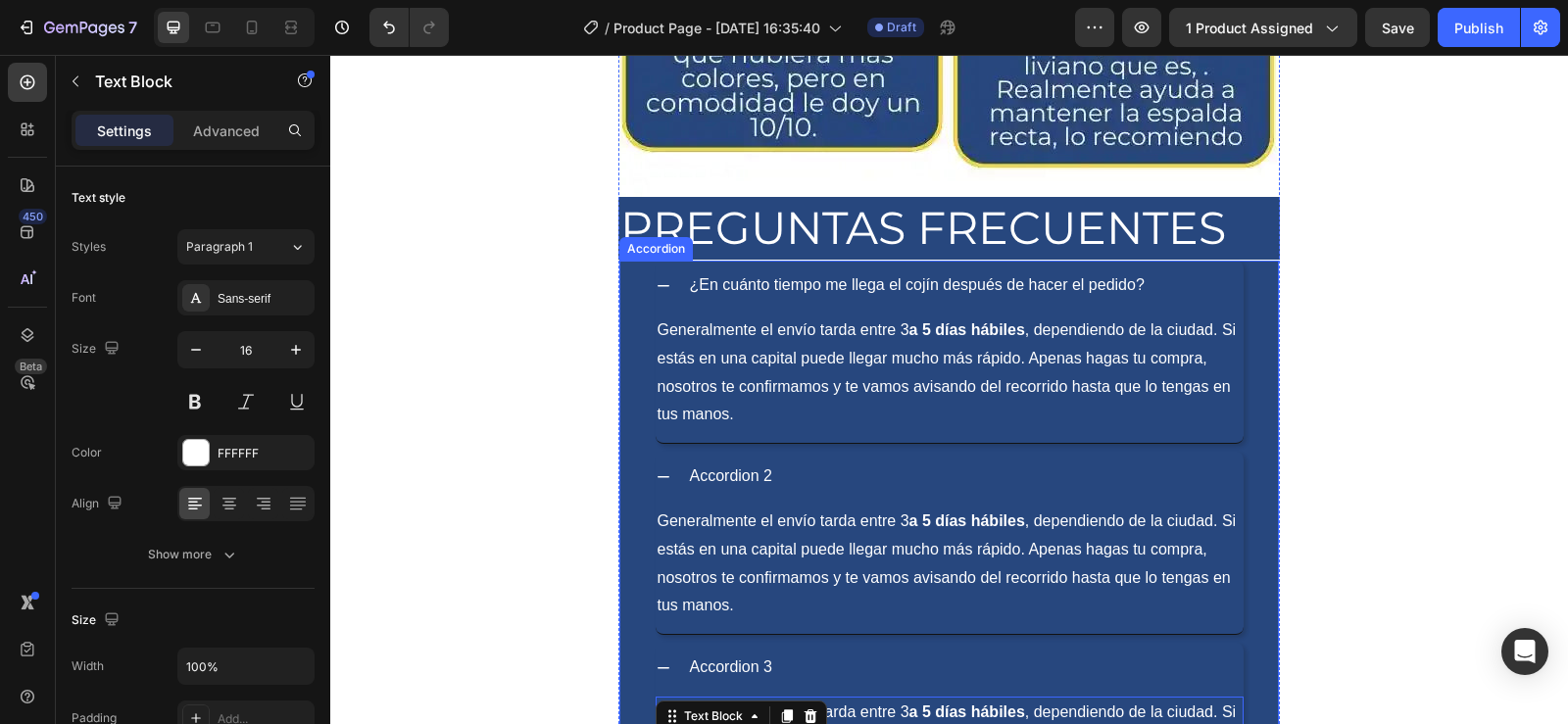
click at [767, 482] on div "Accordion 2" at bounding box center [732, 476] width 90 height 34
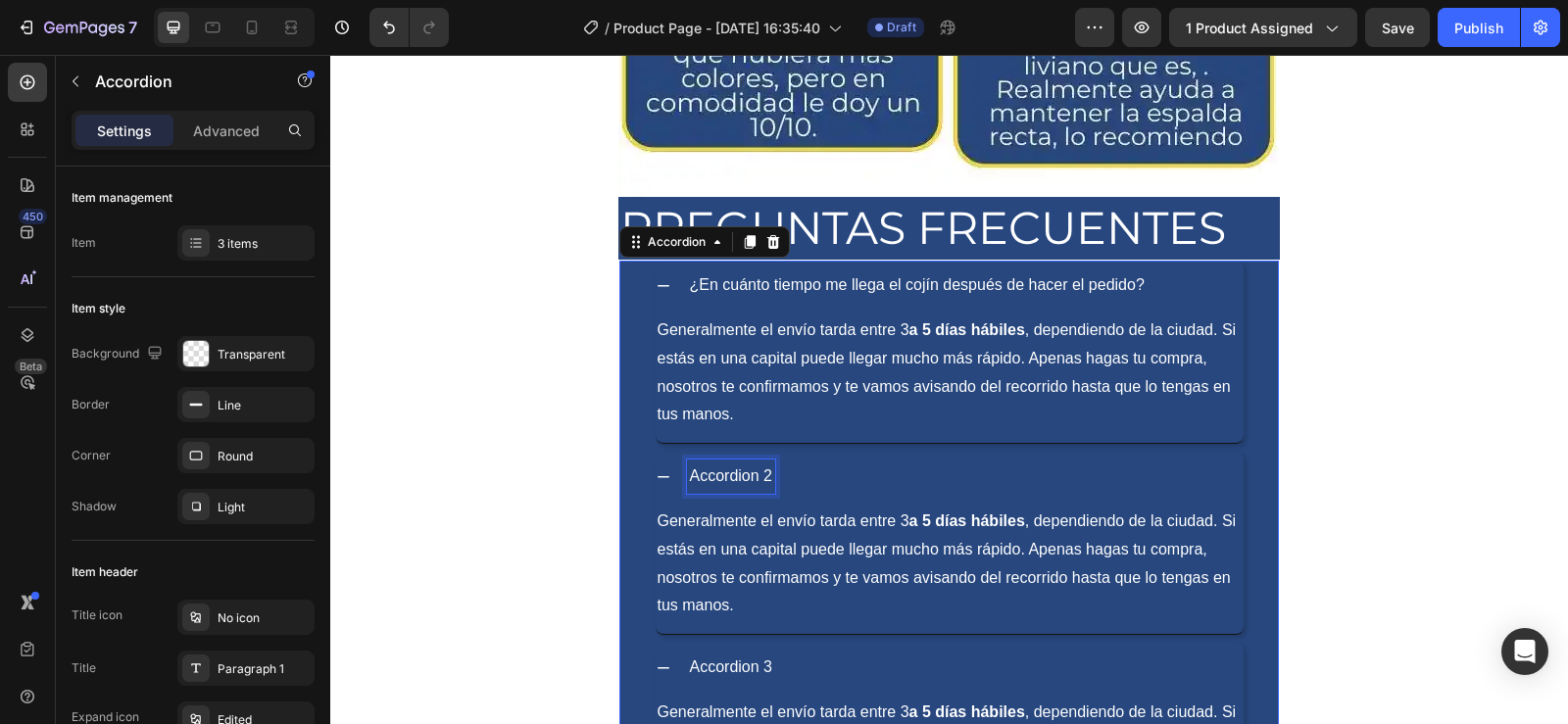
click at [767, 482] on div "Accordion 2" at bounding box center [732, 476] width 90 height 34
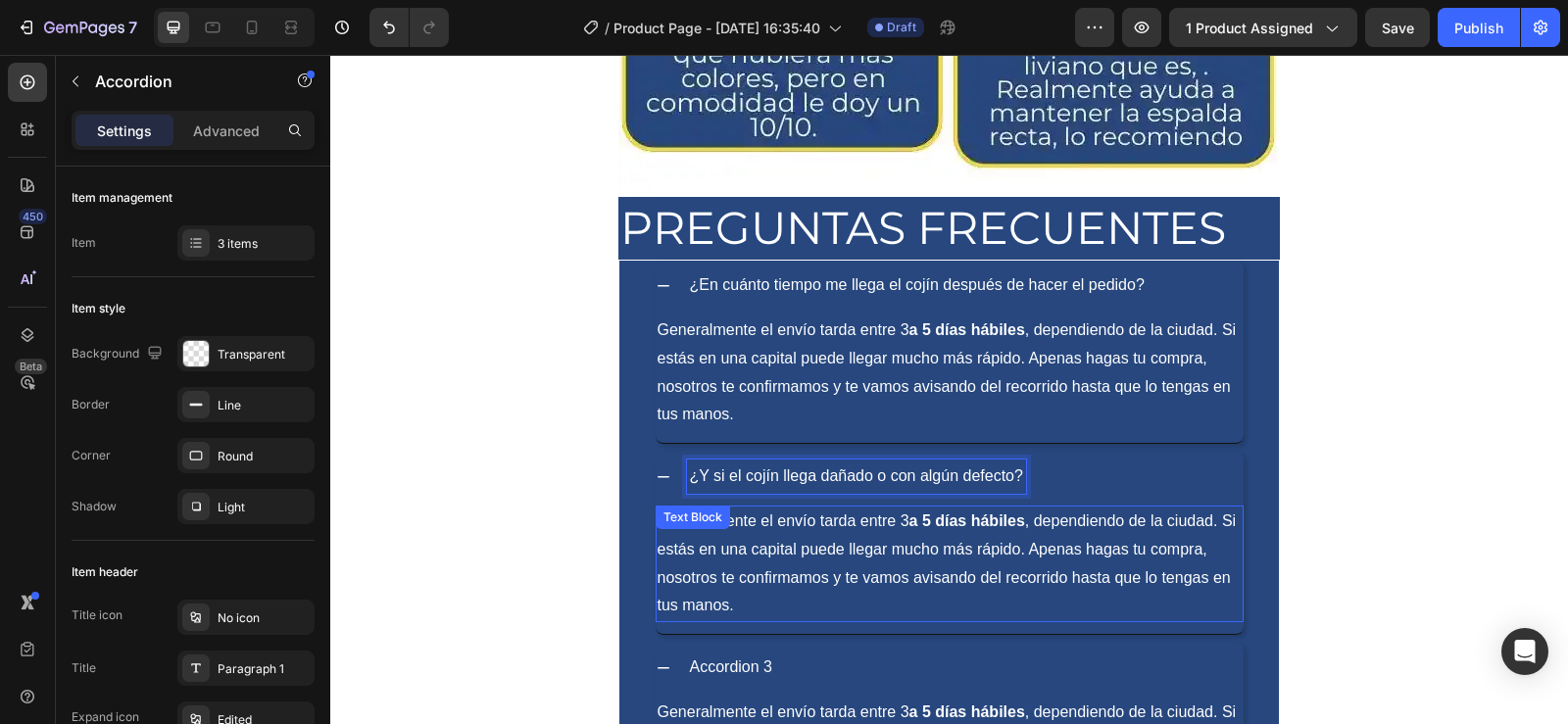
click at [911, 578] on p "Generalmente el envío tarda entre 3 a 5 días hábiles , dependiendo de la ciudad…" at bounding box center [949, 564] width 584 height 113
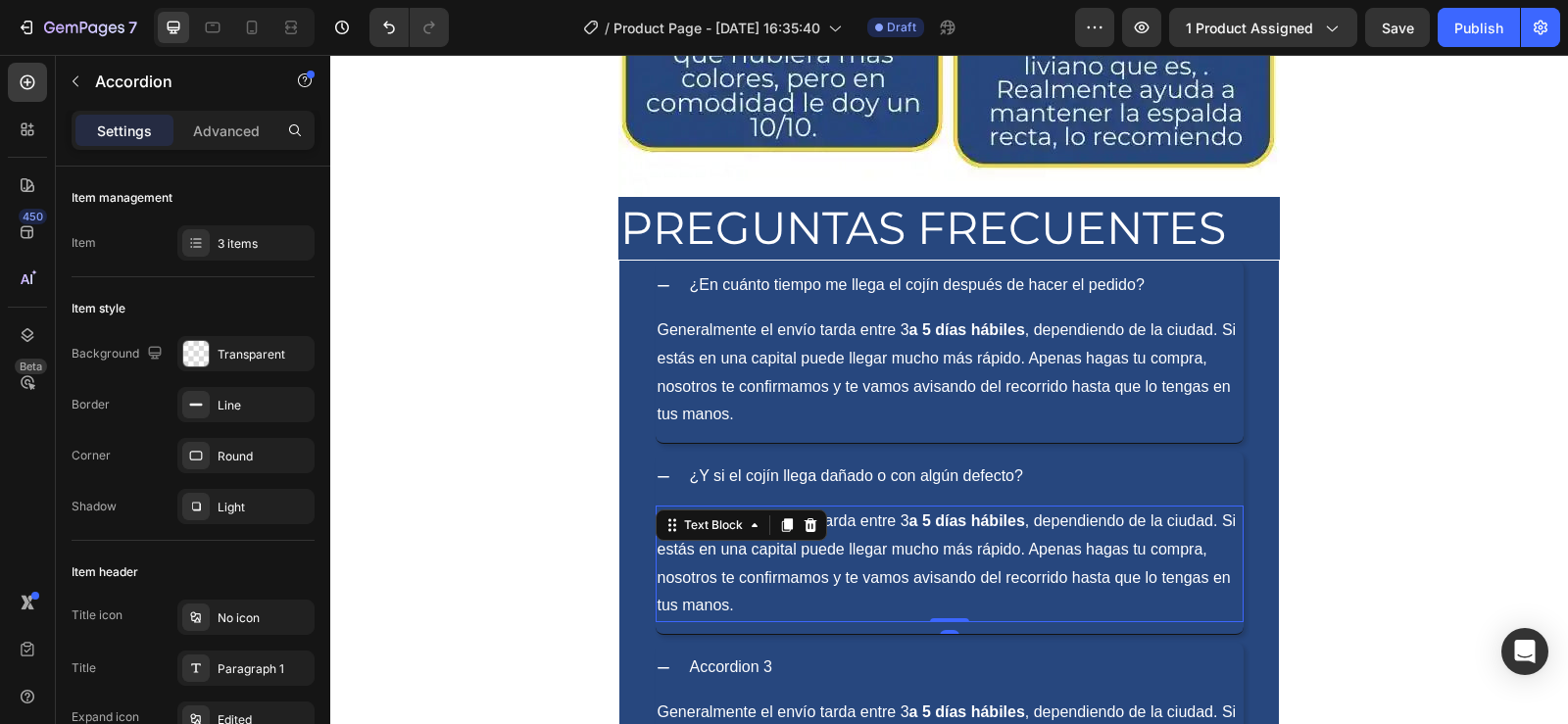
click at [911, 579] on p "Generalmente el envío tarda entre 3 a 5 días hábiles , dependiendo de la ciudad…" at bounding box center [949, 564] width 584 height 113
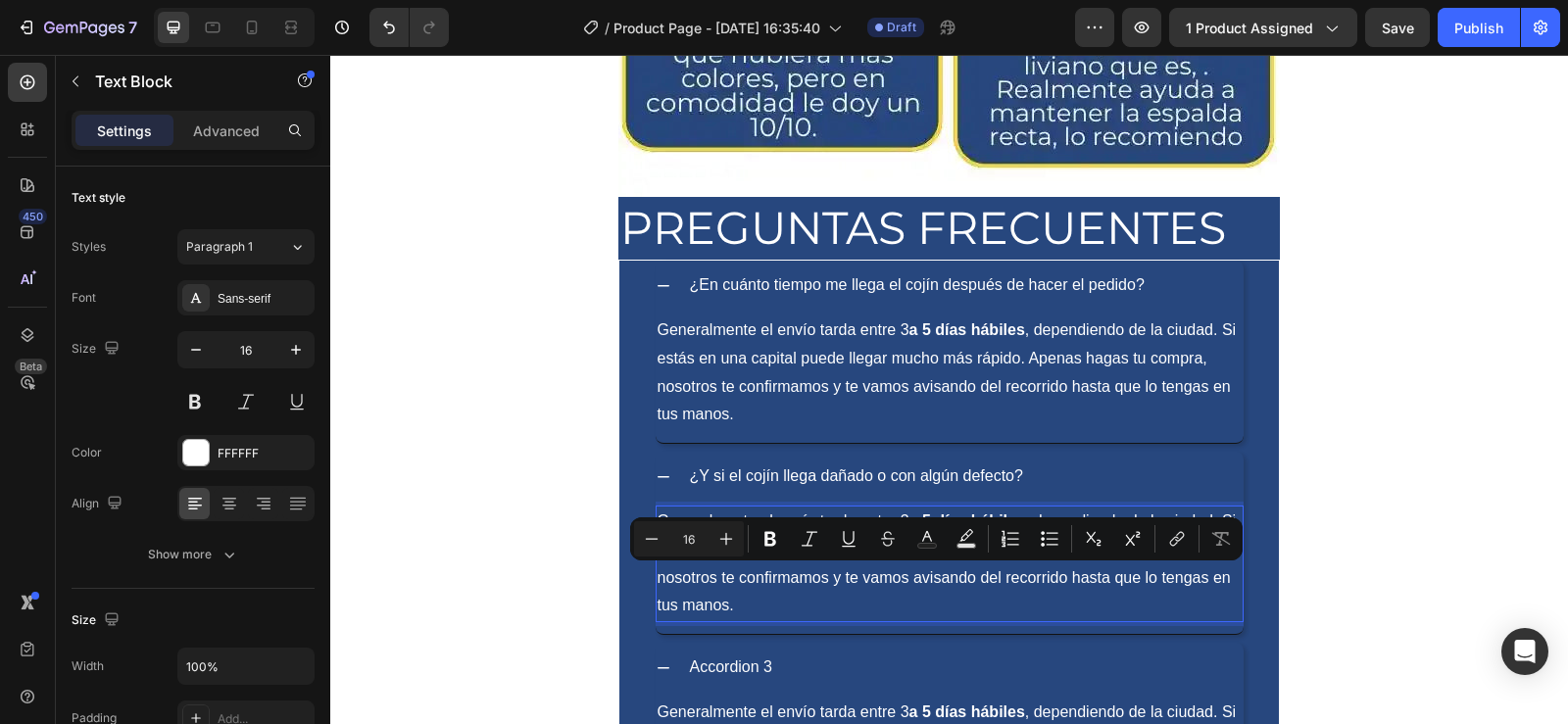
click at [788, 602] on p "Generalmente el envío tarda entre 3 a 5 días hábiles , dependiendo de la ciudad…" at bounding box center [949, 564] width 584 height 113
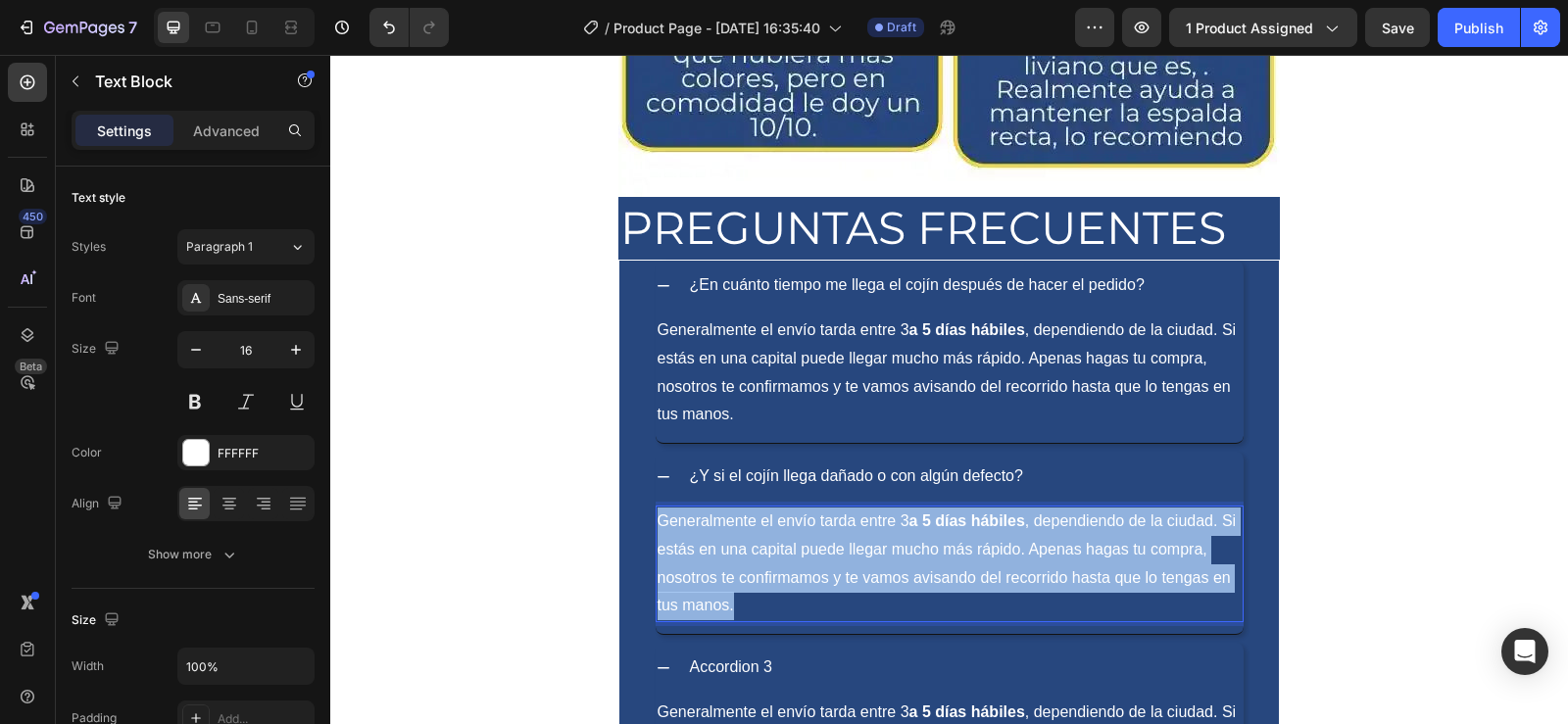
drag, startPoint x: 745, startPoint y: 609, endPoint x: 648, endPoint y: 527, distance: 127.0
click at [655, 527] on div "Generalmente el envío tarda entre 3 a 5 días hábiles , dependiendo de la ciudad…" at bounding box center [949, 564] width 588 height 117
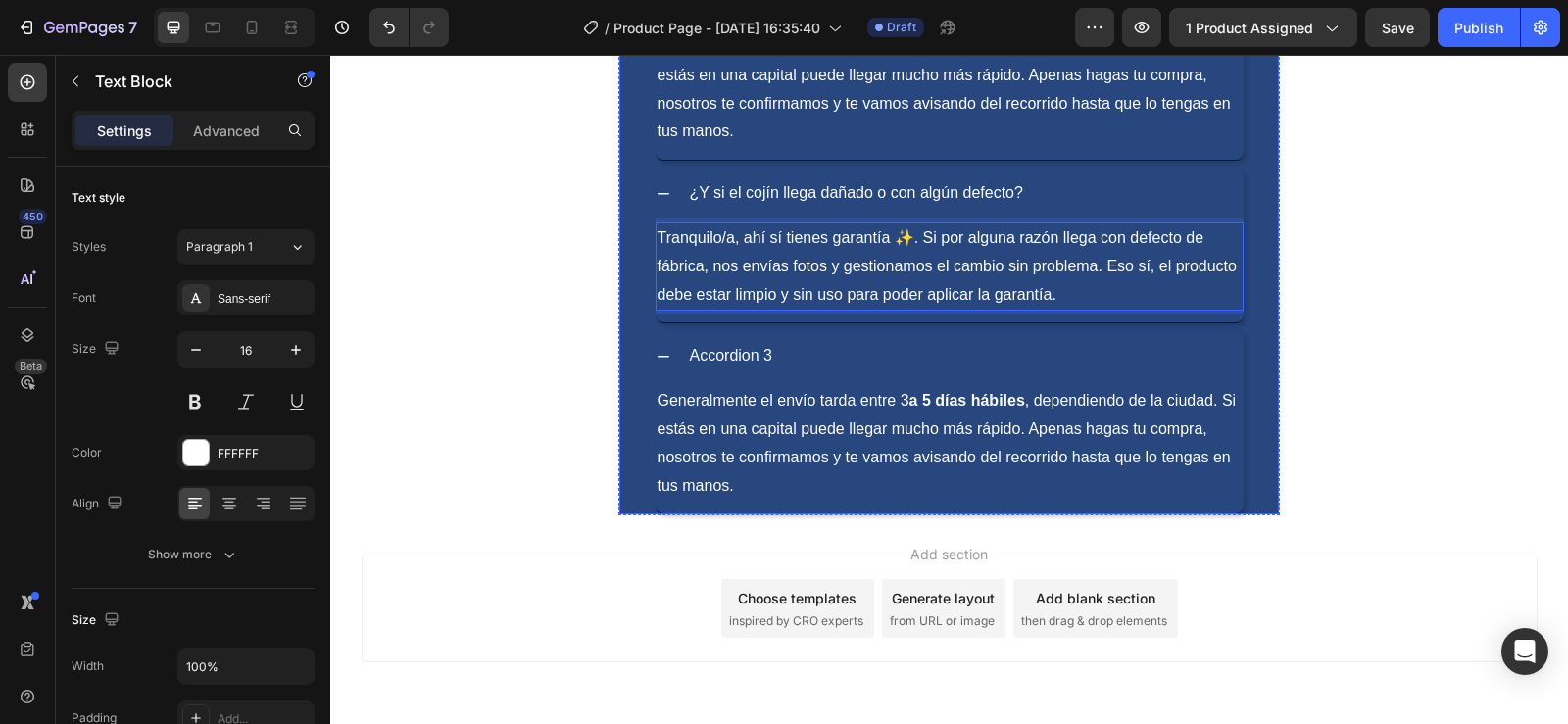
scroll to position [7230, 0]
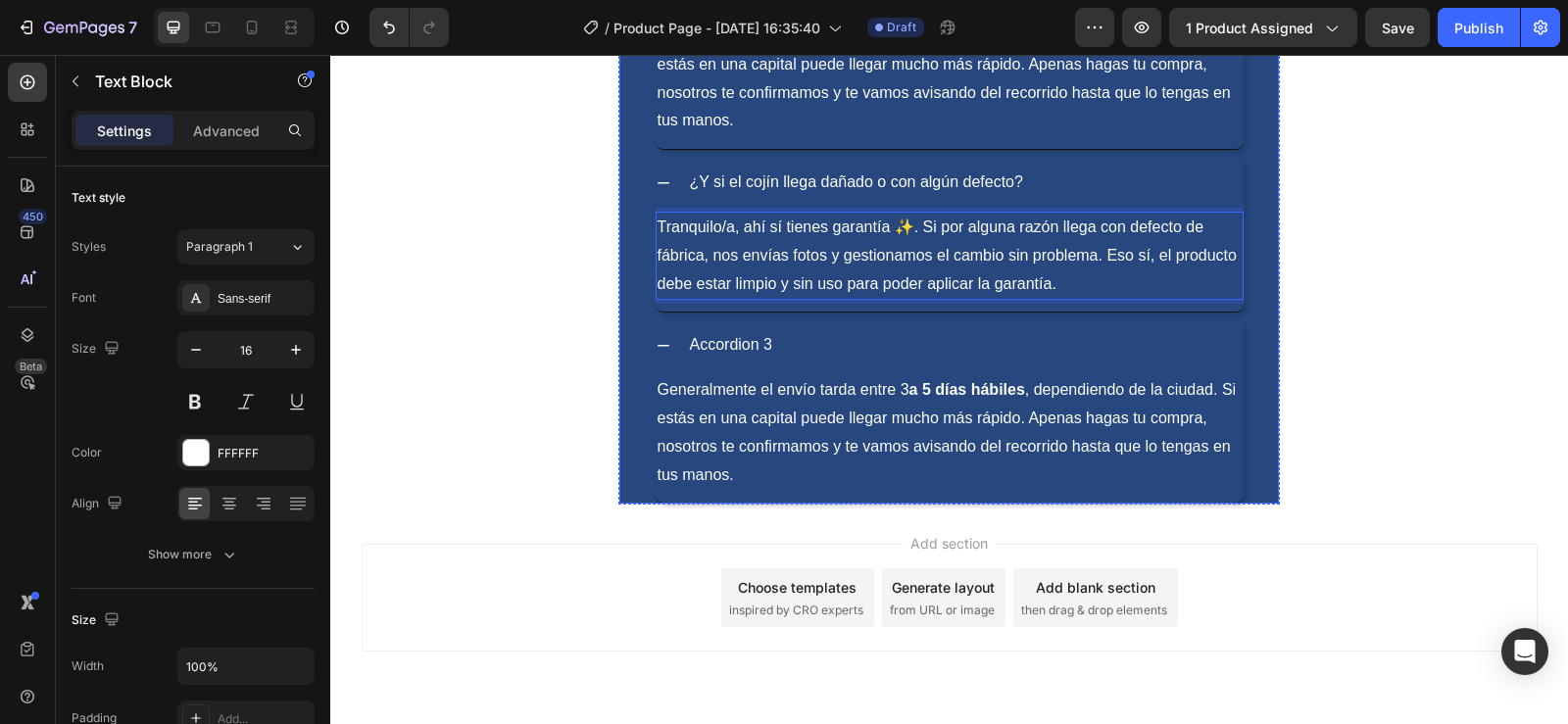
click at [732, 359] on p "Accordion 3" at bounding box center [732, 346] width 84 height 29
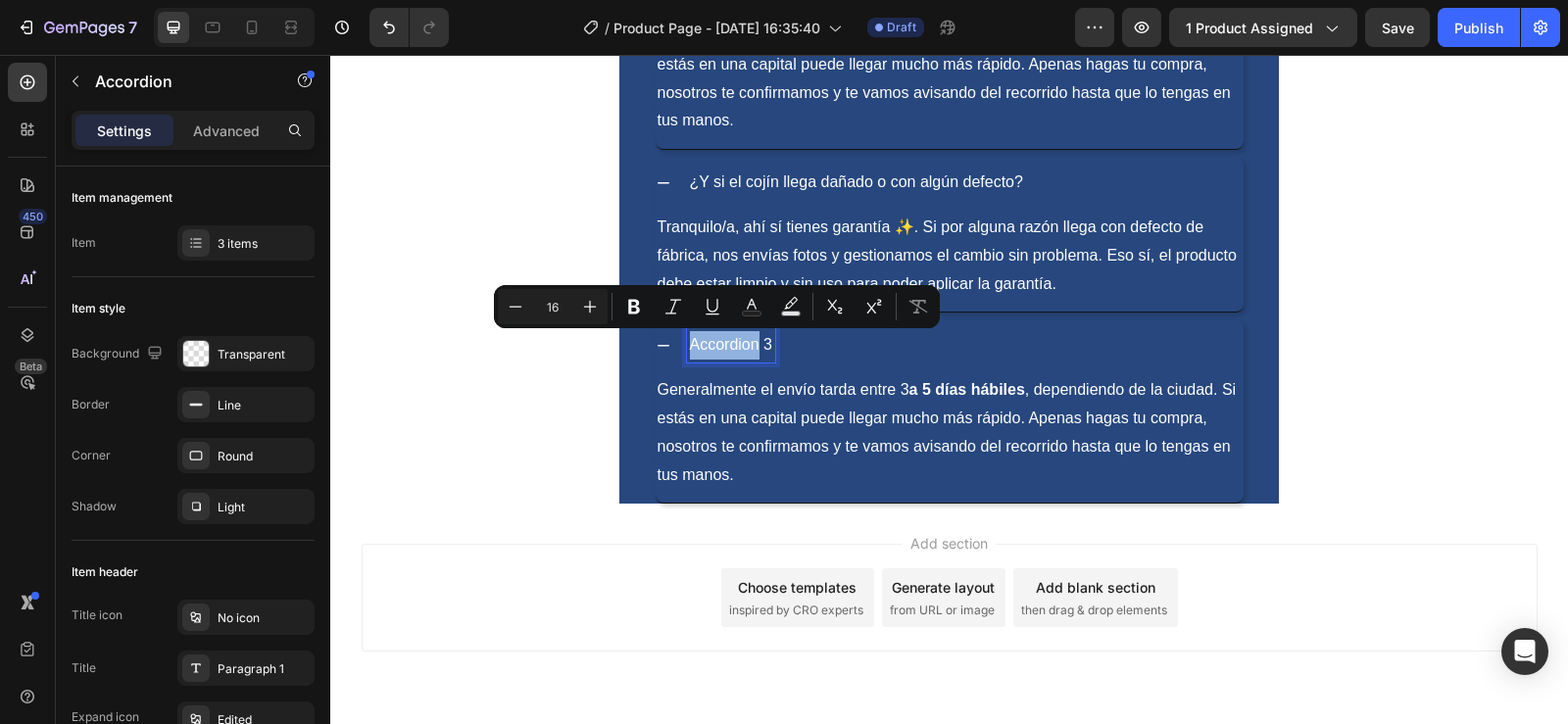
click at [763, 353] on p "Accordion 3" at bounding box center [732, 346] width 84 height 29
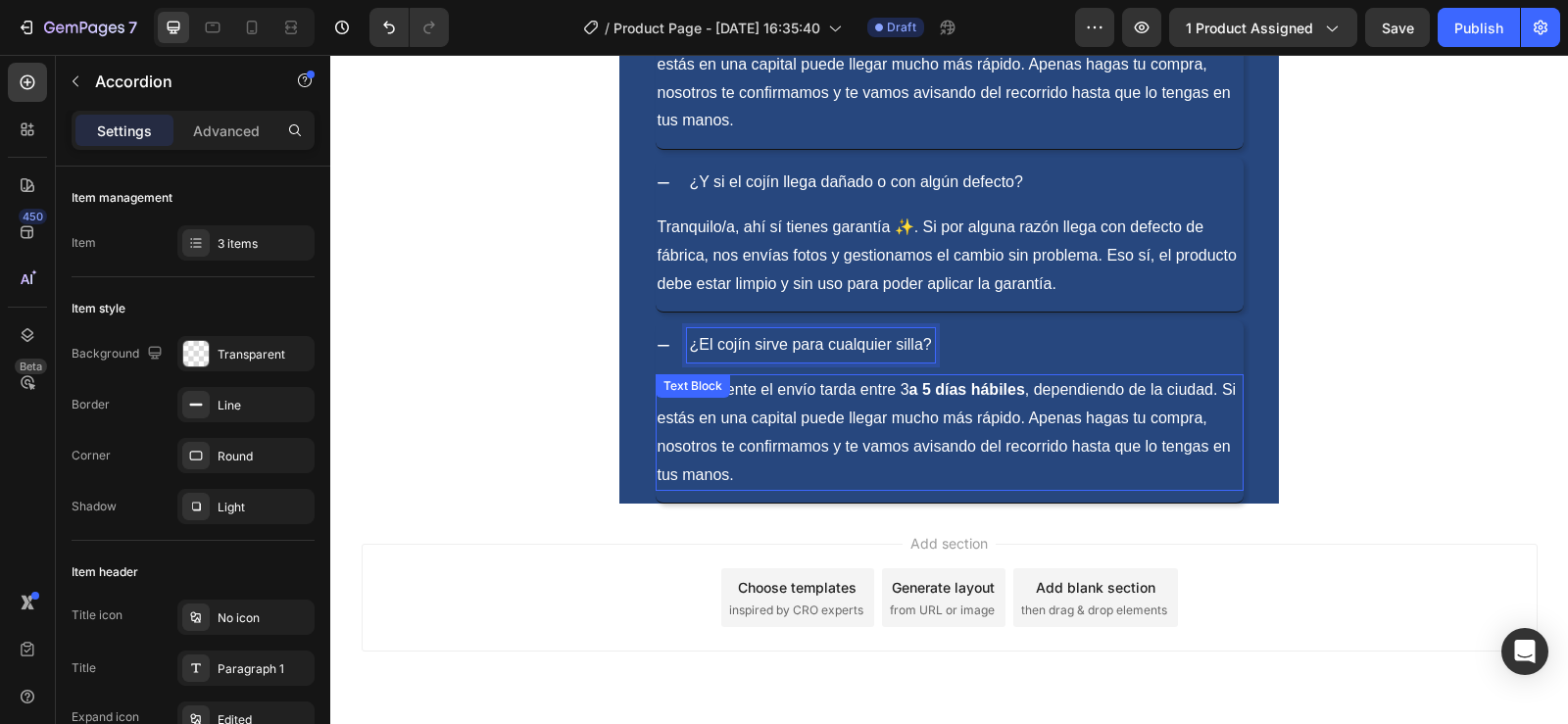
drag, startPoint x: 842, startPoint y: 451, endPoint x: 734, endPoint y: 464, distance: 108.8
click at [842, 451] on p "Generalmente el envío tarda entre 3 a 5 días hábiles , dependiendo de la ciudad…" at bounding box center [949, 432] width 584 height 113
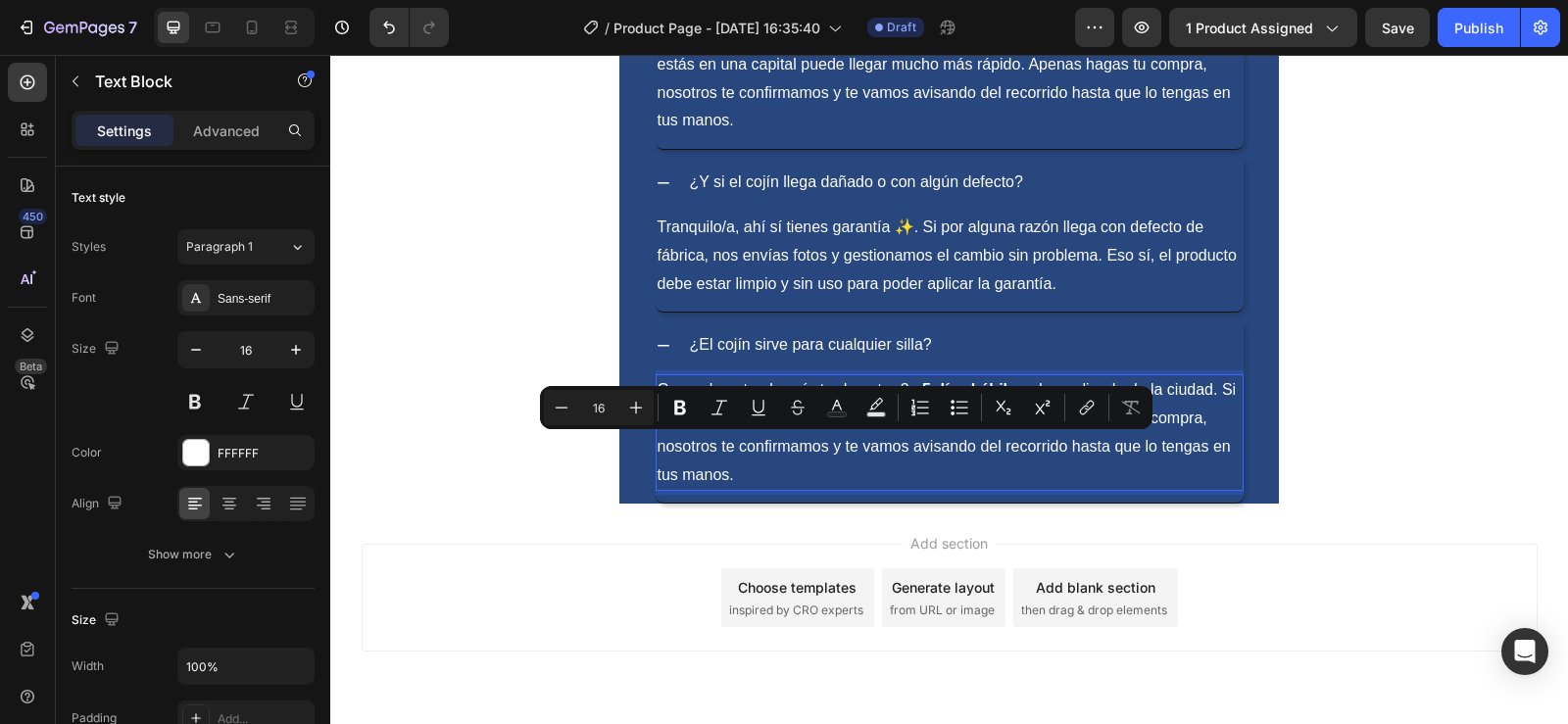
click at [790, 480] on p "Generalmente el envío tarda entre 3 a 5 días hábiles , dependiendo de la ciudad…" at bounding box center [949, 432] width 584 height 113
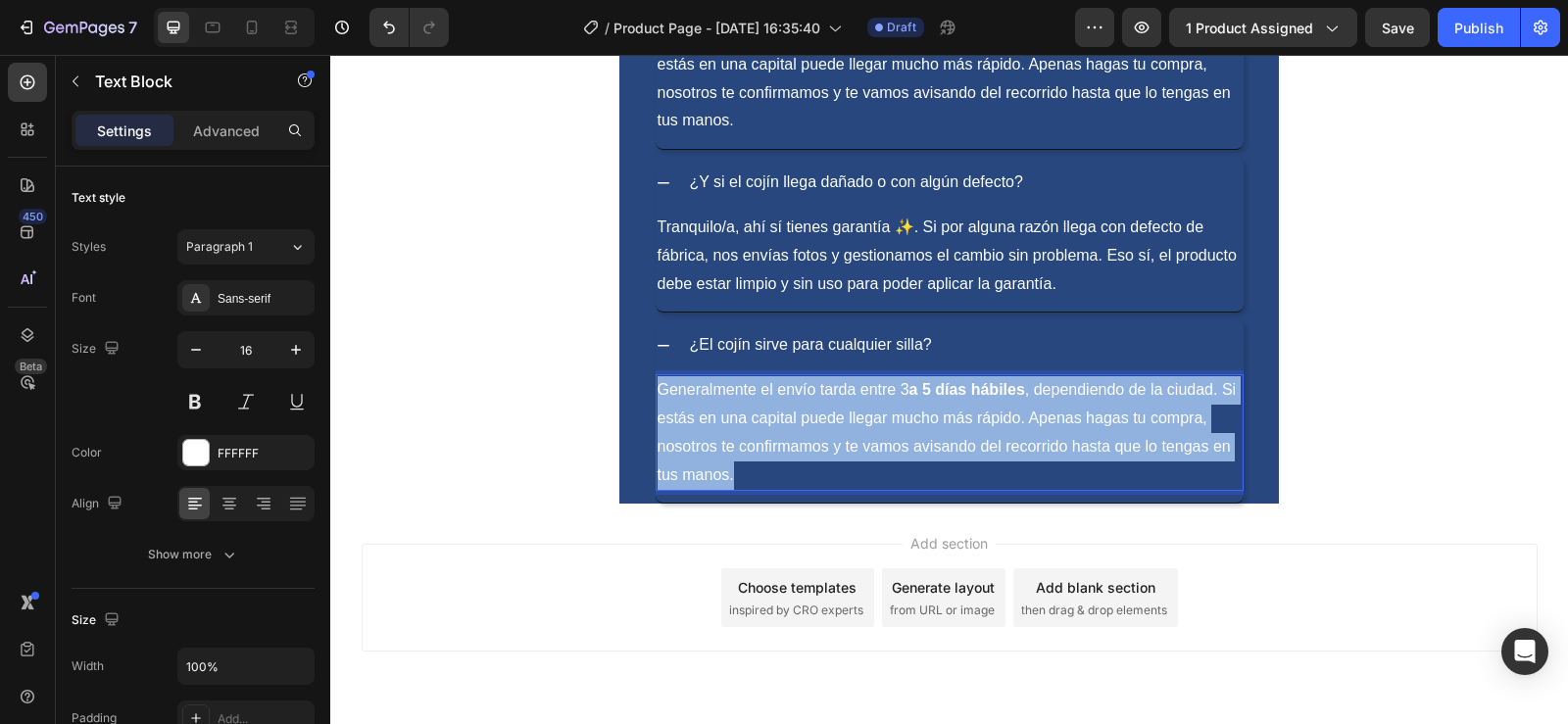
drag, startPoint x: 735, startPoint y: 475, endPoint x: 653, endPoint y: 375, distance: 129.3
click at [655, 375] on div "Generalmente el envío tarda entre 3 a 5 días hábiles , dependiendo de la ciudad…" at bounding box center [949, 432] width 588 height 117
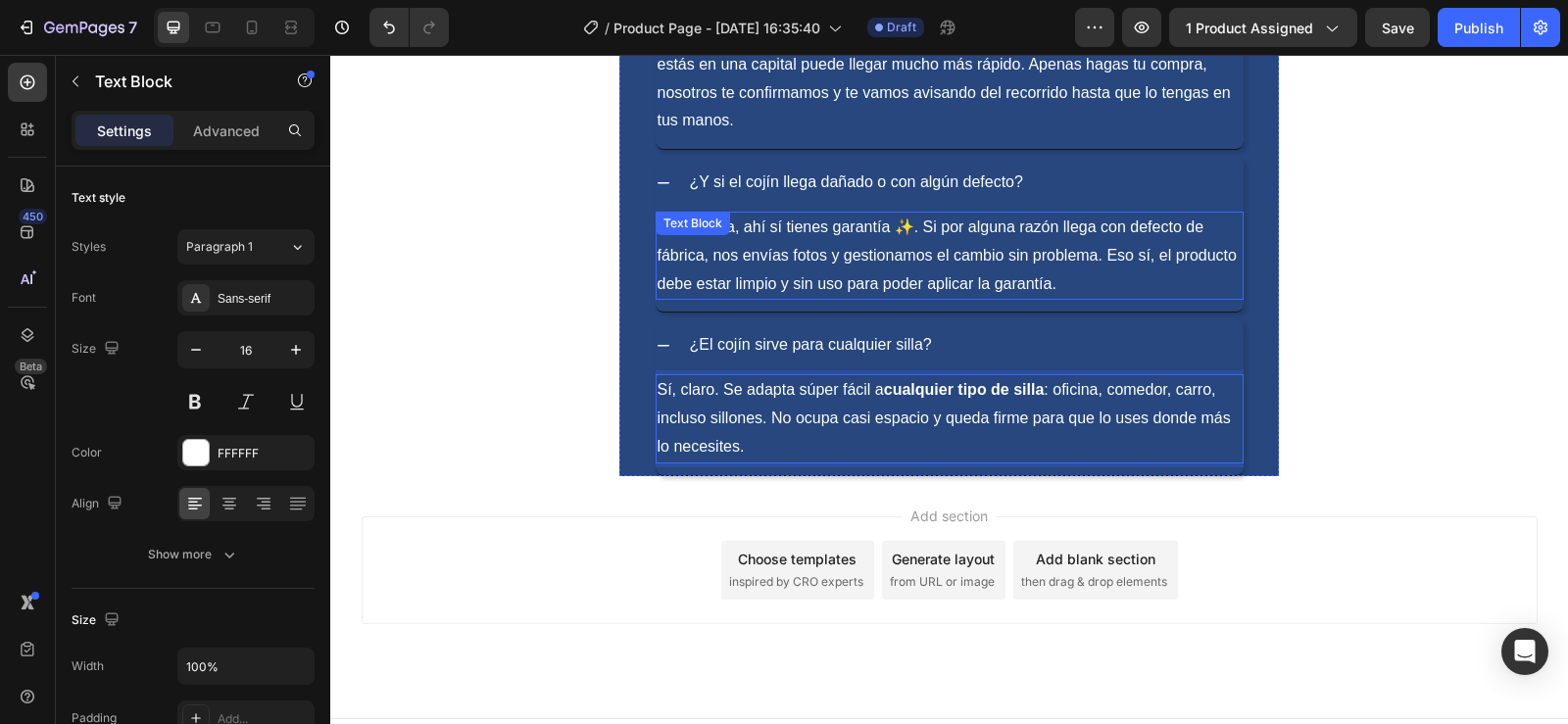
click at [910, 226] on p "Tranquilo/a, ahí sí tienes garantía ✨. Si por alguna razón llega con defecto de…" at bounding box center [949, 255] width 584 height 85
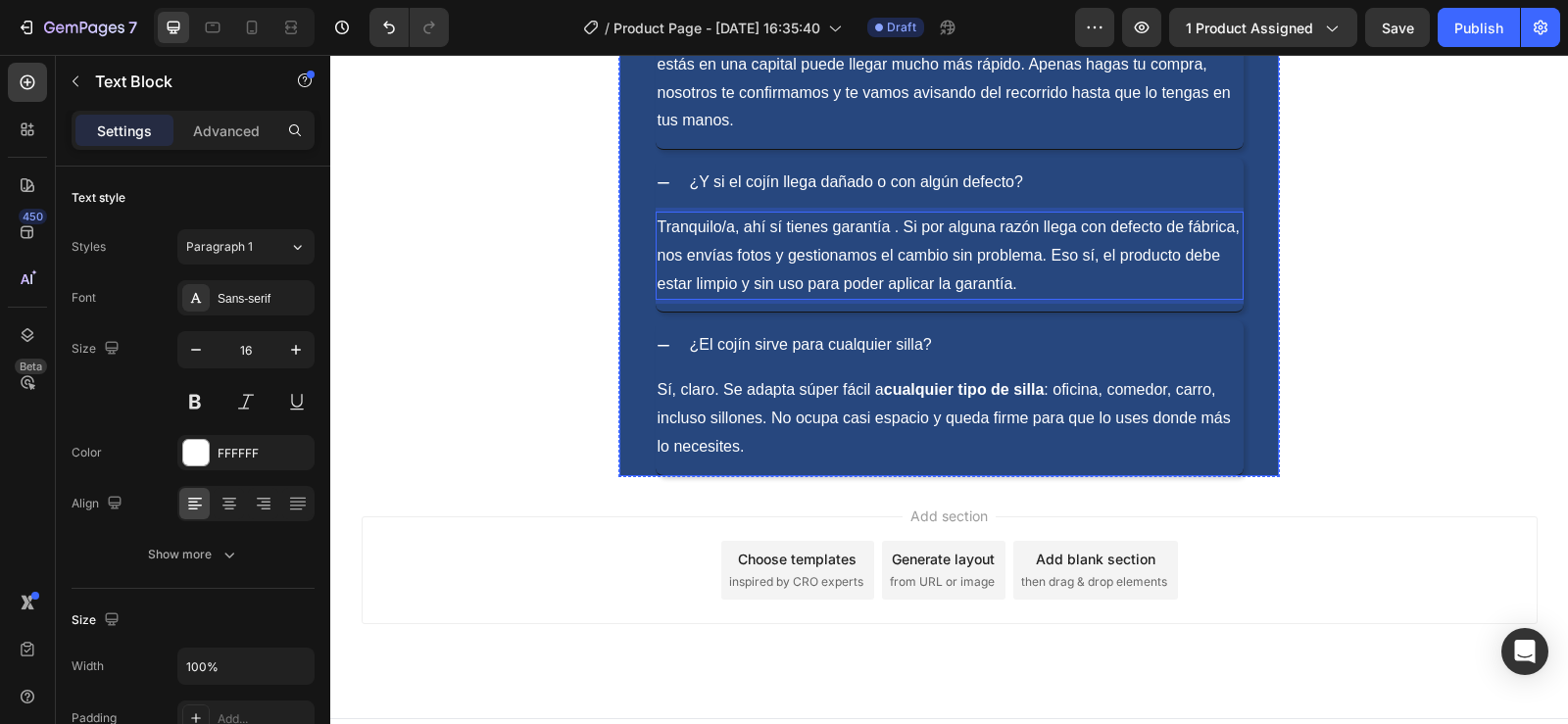
click at [1123, 336] on div "¿El cojín sirve para cualquier silla?" at bounding box center [965, 346] width 557 height 34
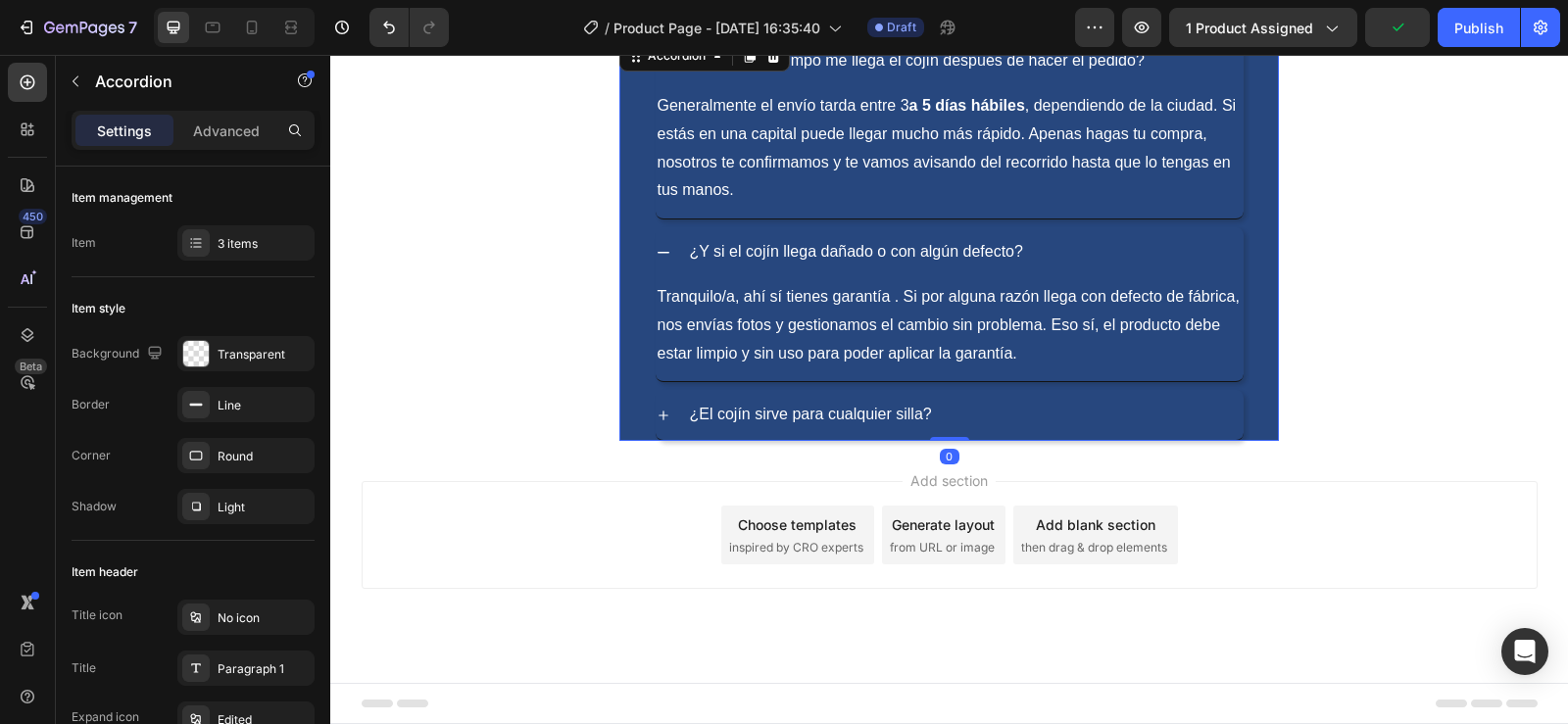
drag, startPoint x: 663, startPoint y: 260, endPoint x: 681, endPoint y: 286, distance: 31.6
click at [662, 260] on div "¿Y si el cojín llega dañado o con algún defecto?" at bounding box center [949, 252] width 588 height 50
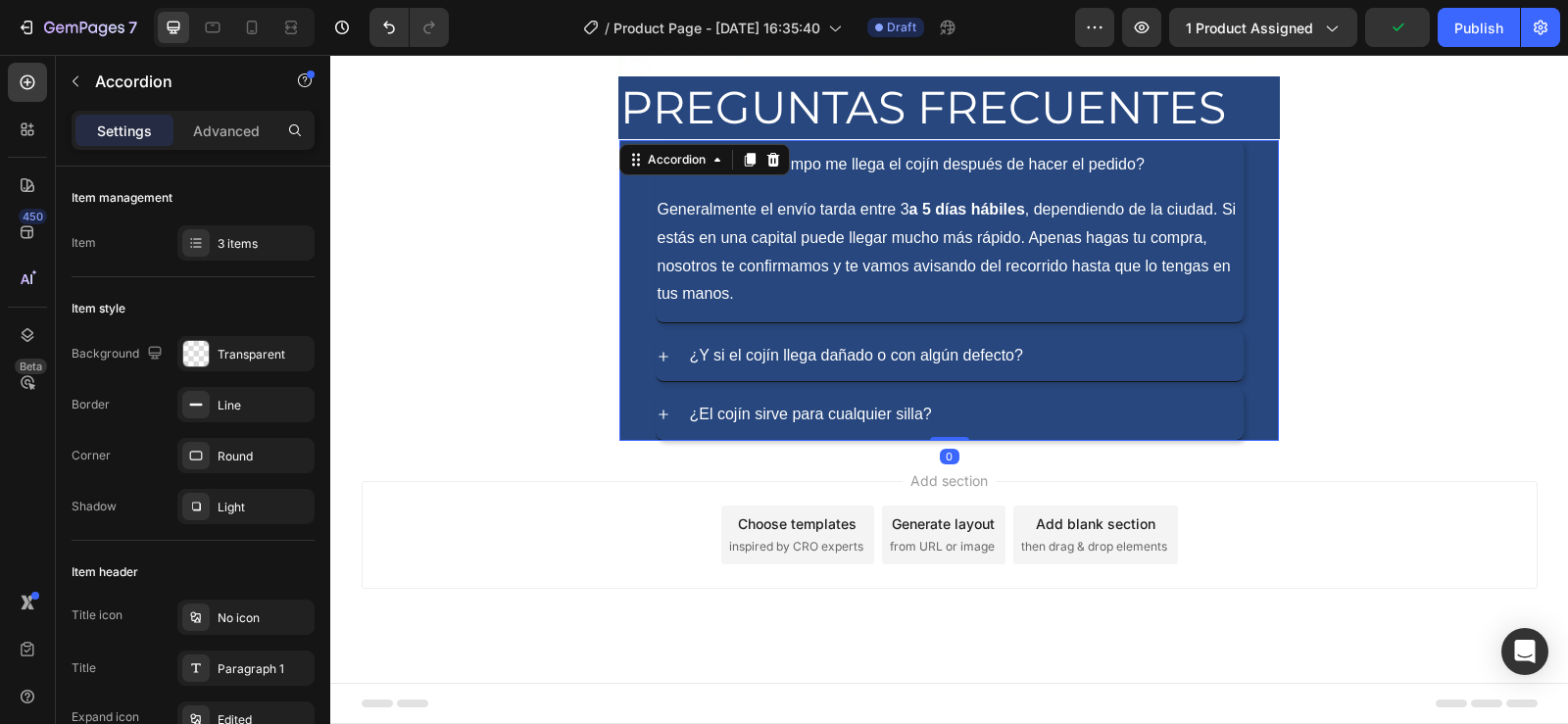
scroll to position [7057, 0]
click at [626, 227] on div "¿En cuánto tiempo me llega el cojín después de hacer el pedido? Generalmente el…" at bounding box center [949, 232] width 657 height 183
drag, startPoint x: 946, startPoint y: 230, endPoint x: 963, endPoint y: 242, distance: 20.8
click at [948, 230] on p "Generalmente el envío tarda entre 3 a 5 días hábiles , dependiendo de la ciudad…" at bounding box center [949, 252] width 584 height 113
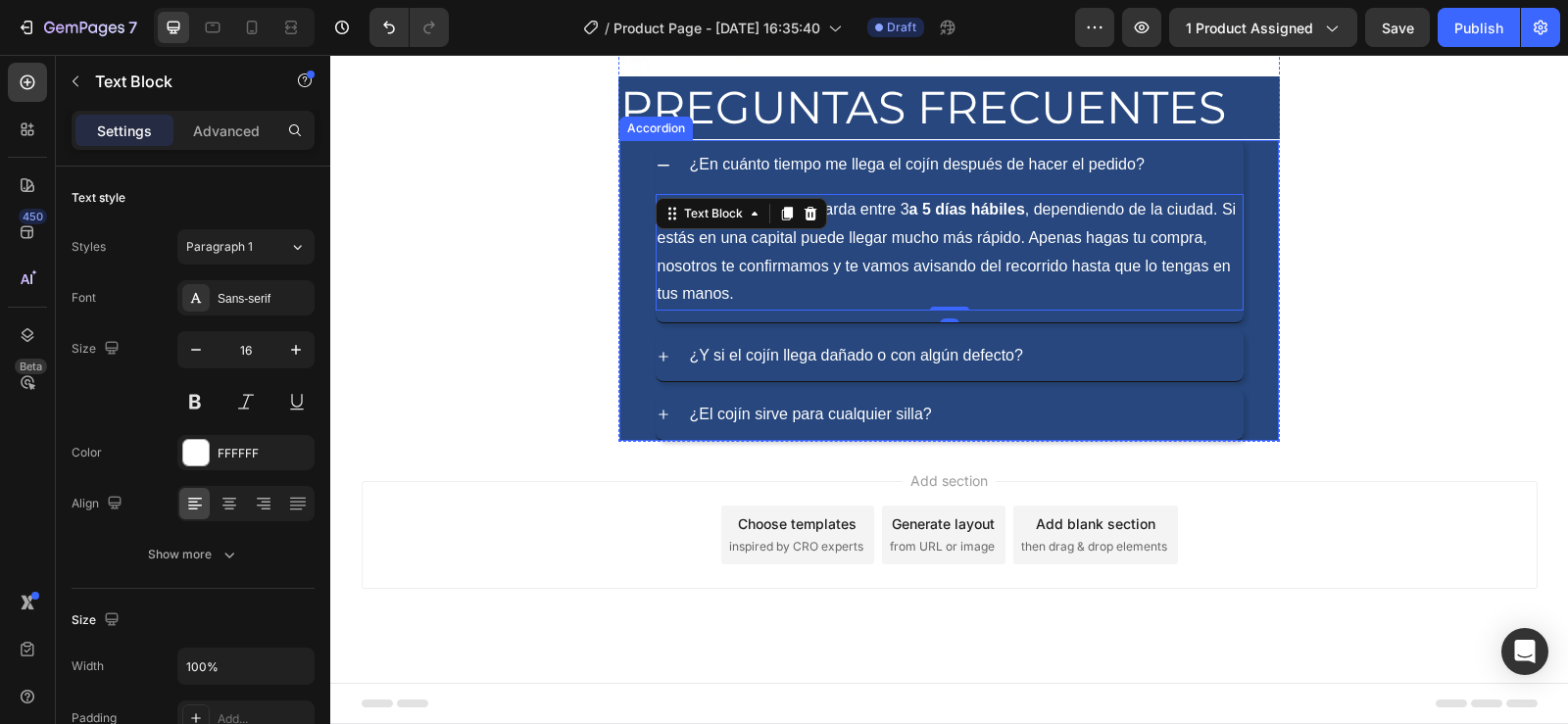
click at [655, 163] on icon at bounding box center [663, 165] width 16 height 16
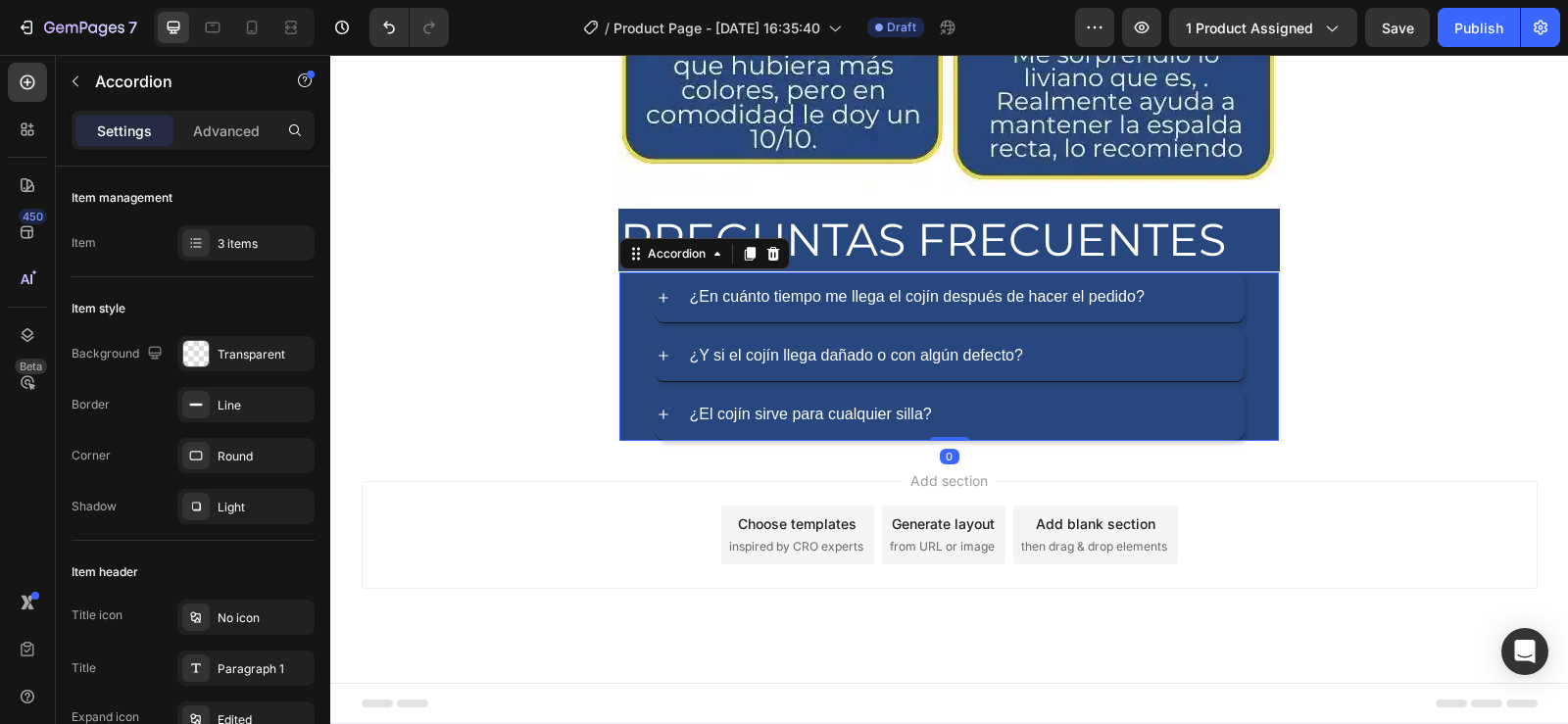
scroll to position [6924, 0]
click at [1159, 405] on div "¿El cojín sirve para cualquier silla?" at bounding box center [965, 414] width 557 height 34
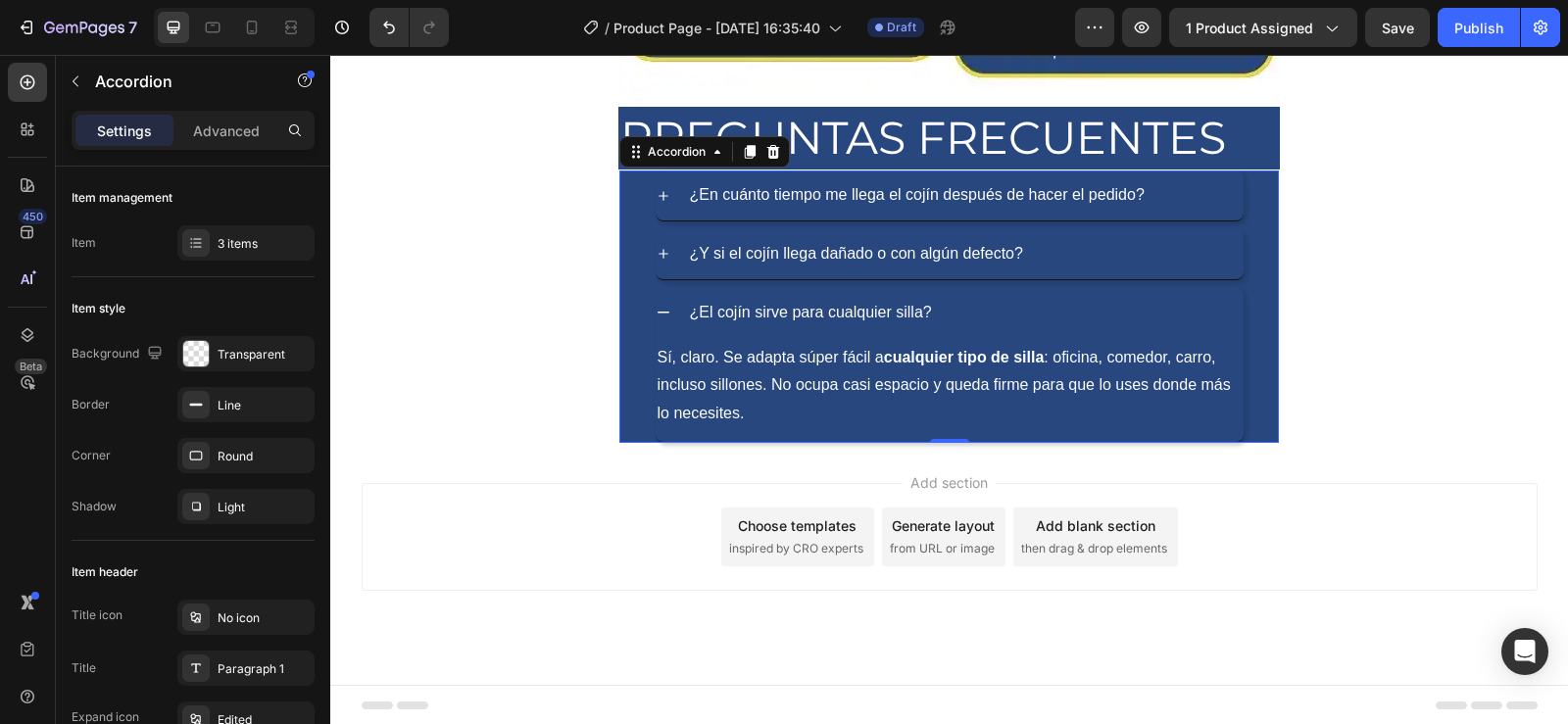
scroll to position [7029, 0]
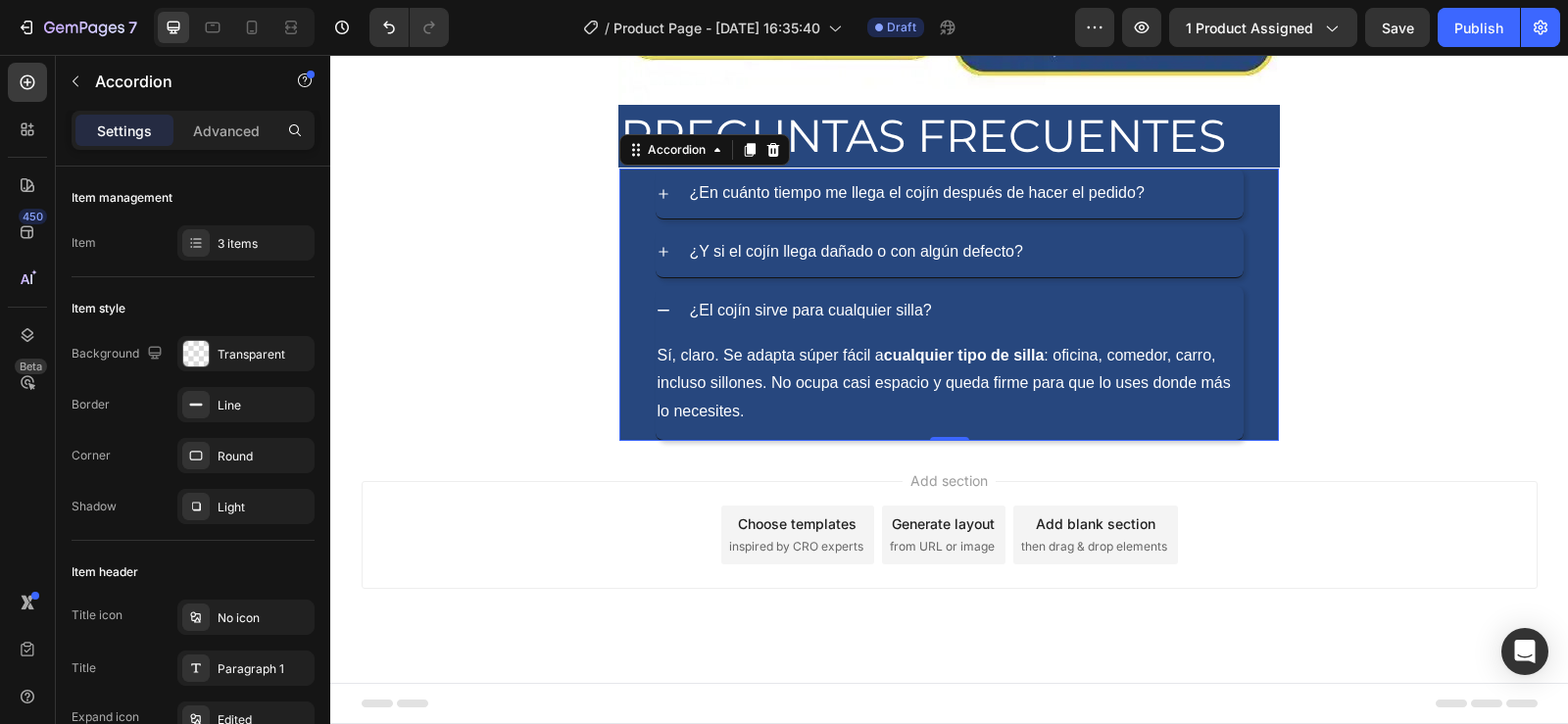
click at [656, 309] on icon at bounding box center [663, 311] width 16 height 16
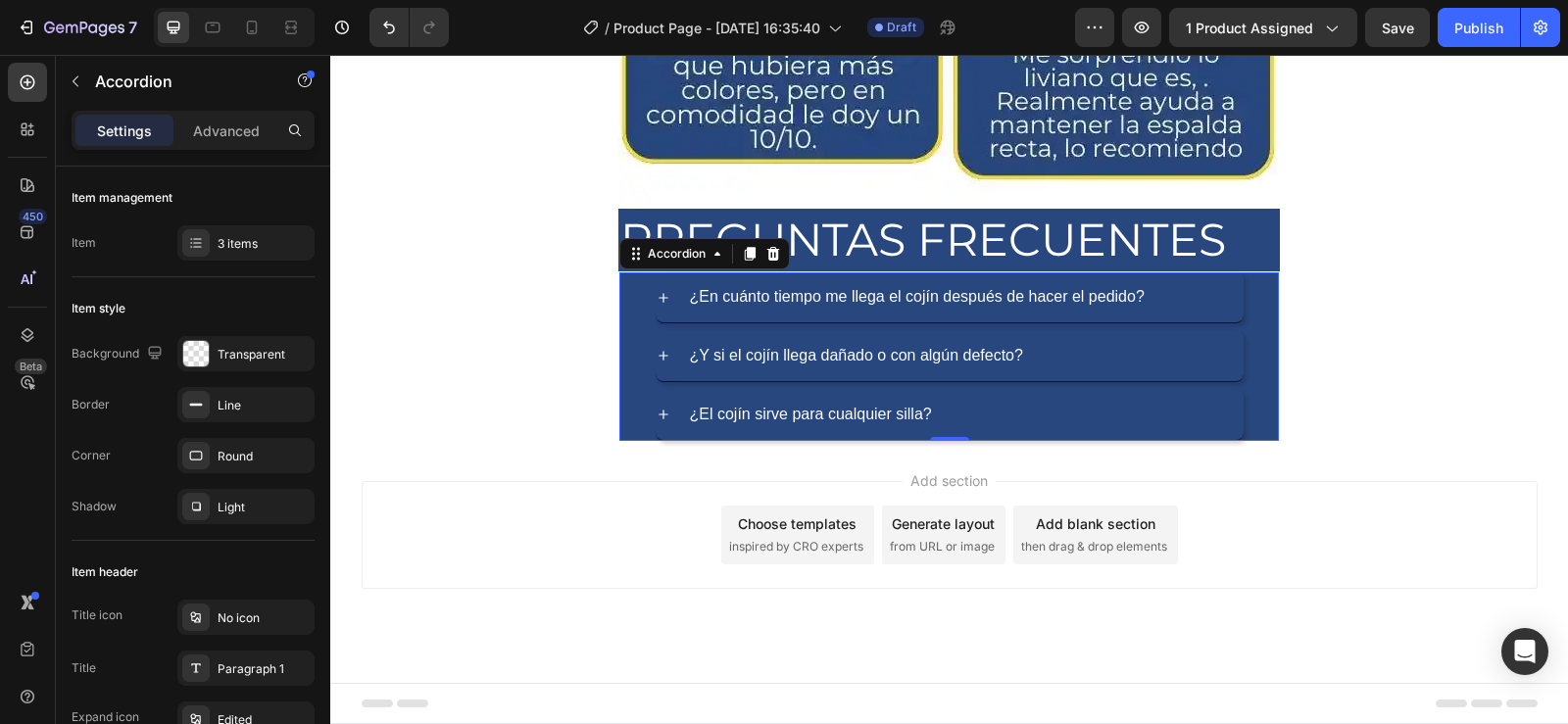
scroll to position [6924, 0]
click at [745, 262] on icon at bounding box center [750, 254] width 16 height 16
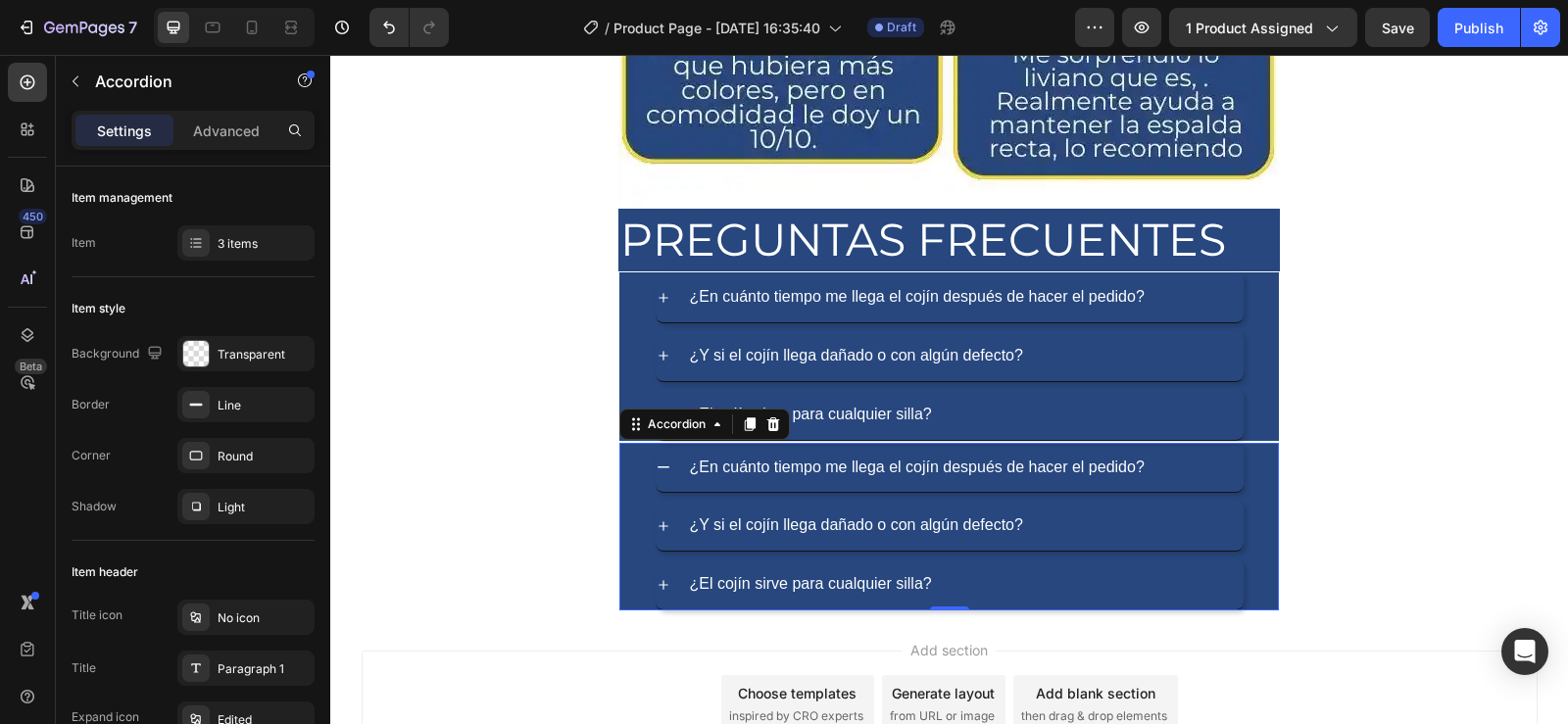
scroll to position [7056, 0]
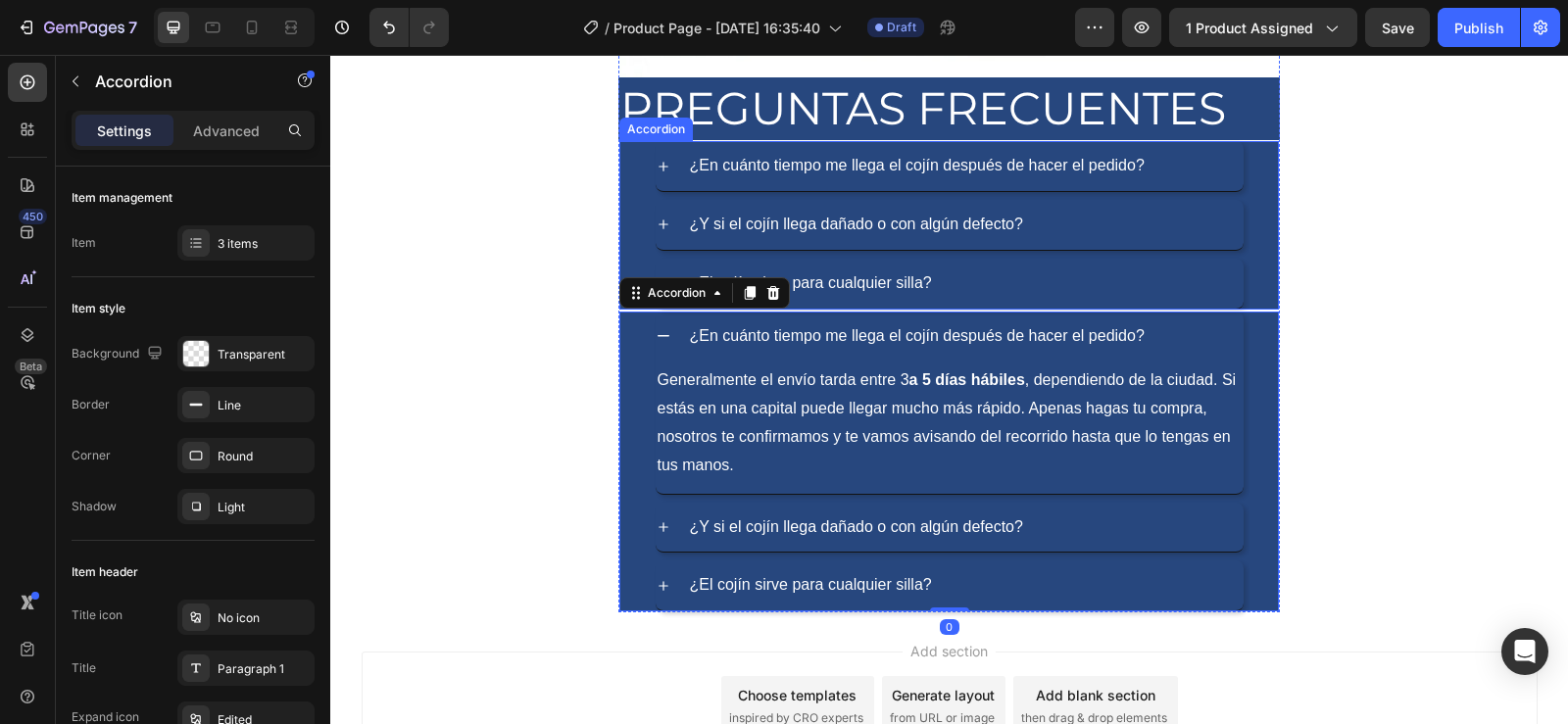
click at [1076, 262] on div "¿El cojín sirve para cualquier silla?" at bounding box center [949, 284] width 588 height 50
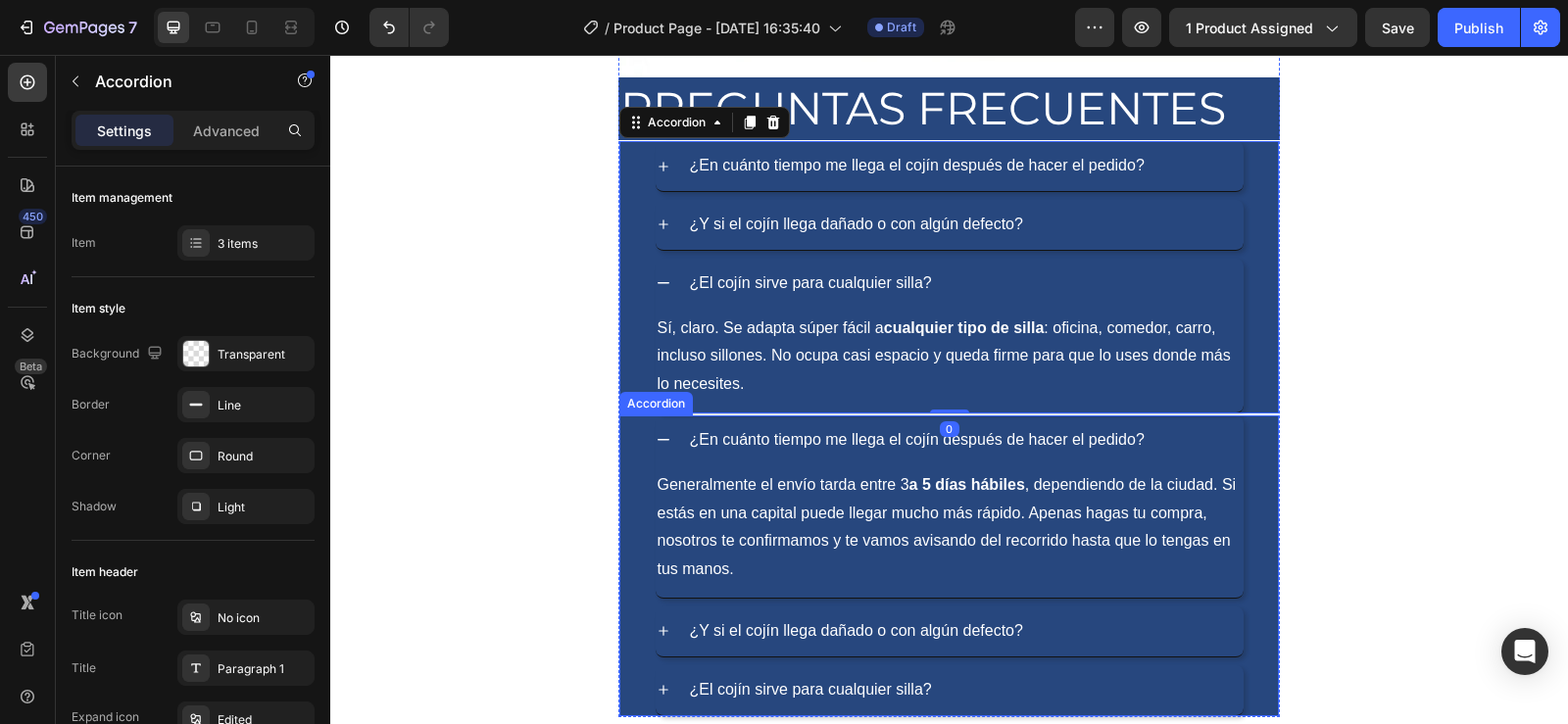
click at [942, 414] on div "¿En cuánto tiempo me llega el cojín después de hacer el pedido? Generalmente el…" at bounding box center [949, 566] width 661 height 303
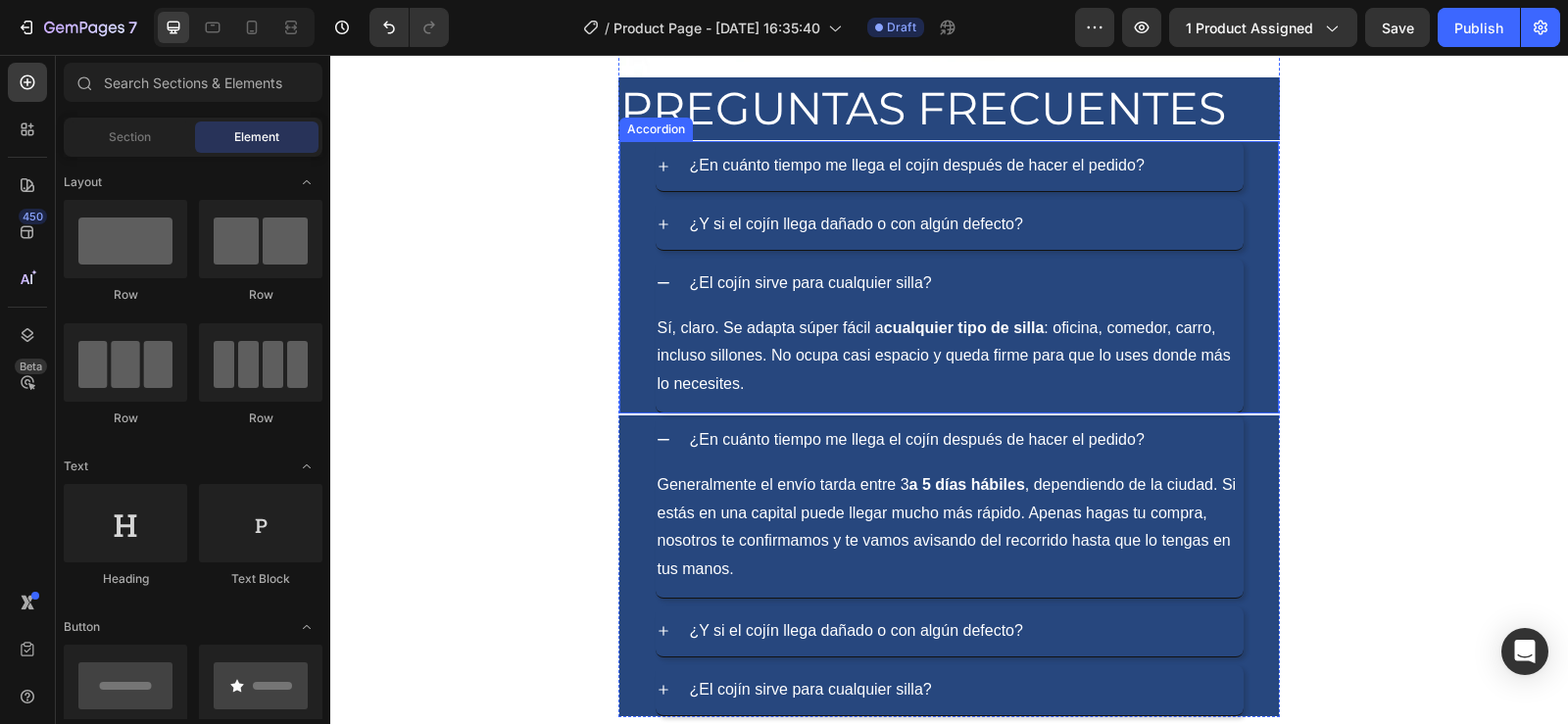
click at [655, 282] on icon at bounding box center [663, 283] width 16 height 16
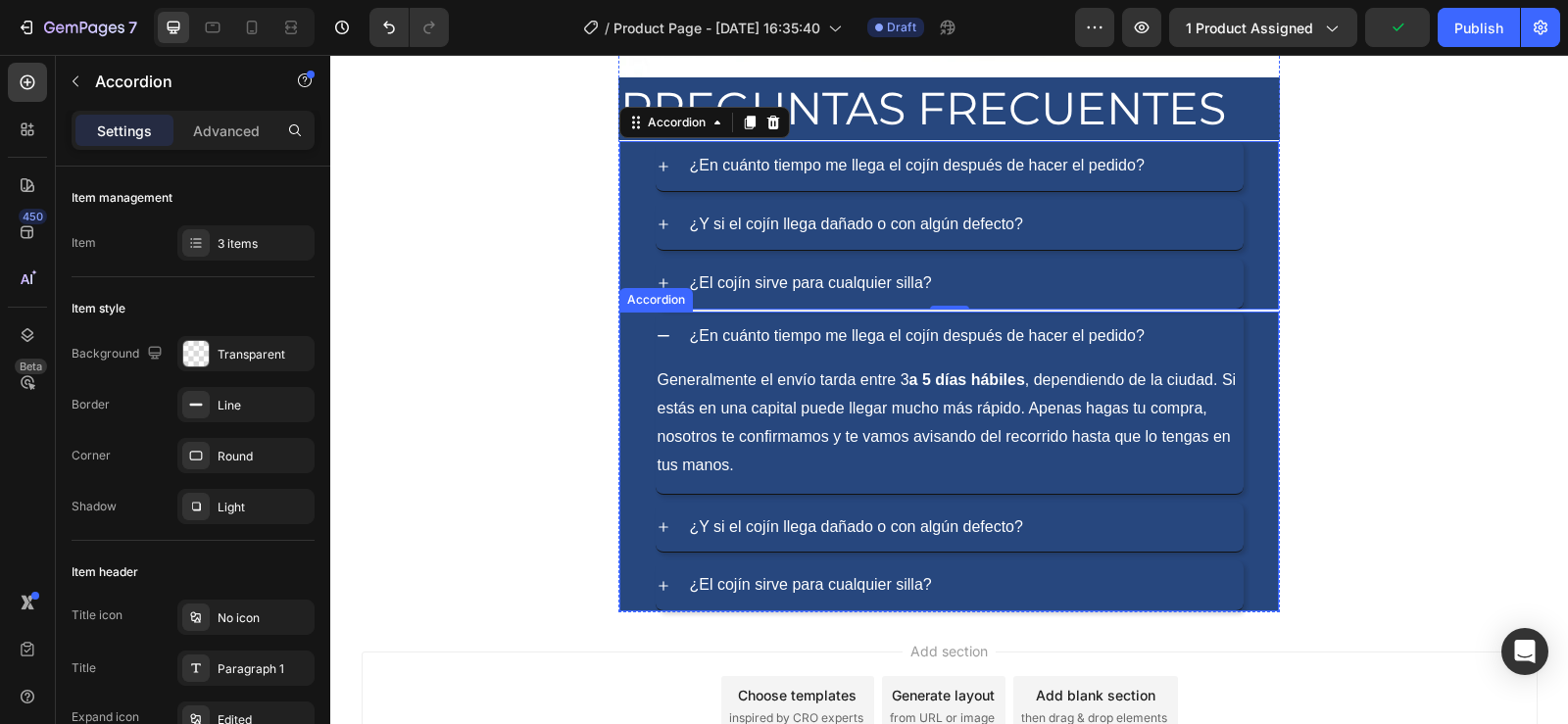
click at [799, 341] on p "¿En cuánto tiempo me llega el cojín después de hacer el pedido?" at bounding box center [917, 337] width 455 height 29
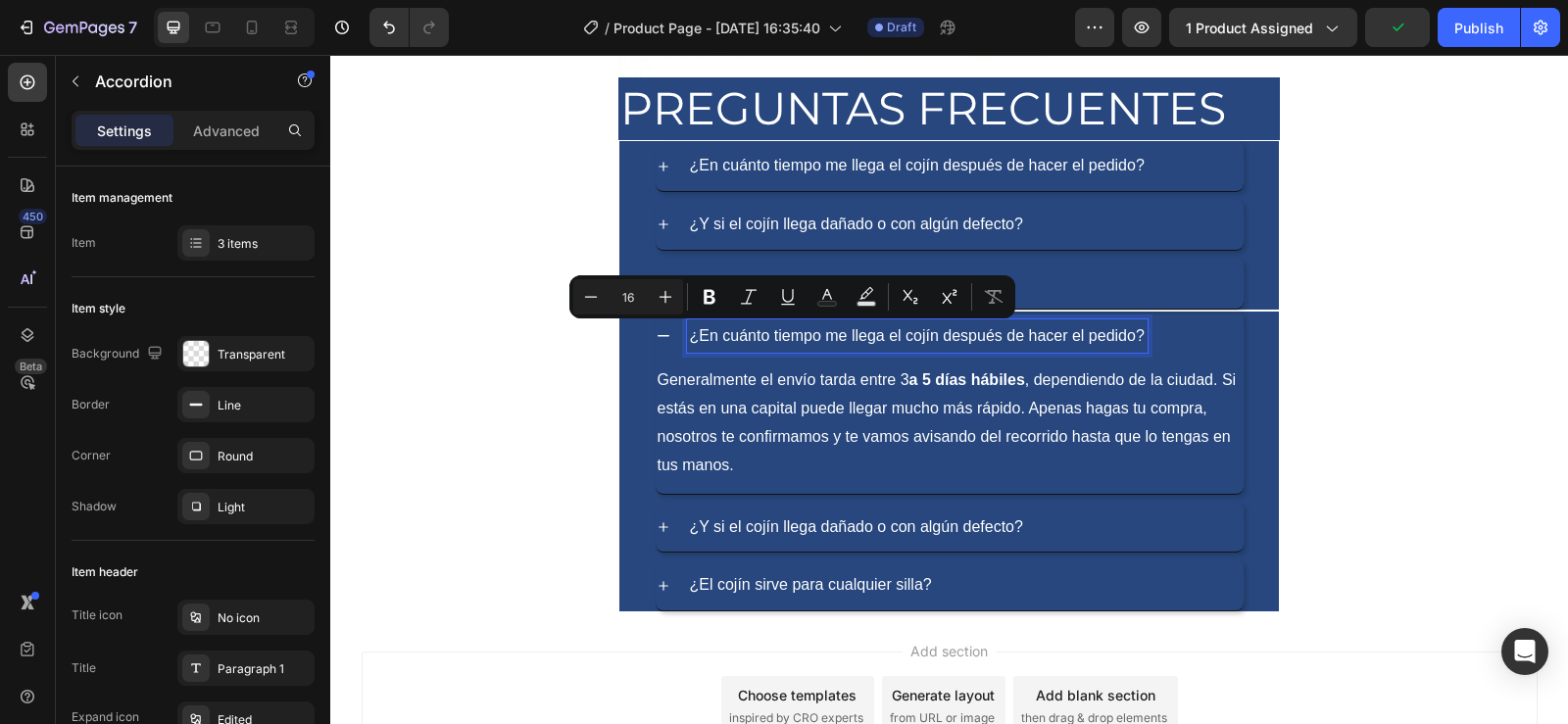
click at [1060, 344] on p "¿En cuánto tiempo me llega el cojín después de hacer el pedido?" at bounding box center [917, 337] width 455 height 29
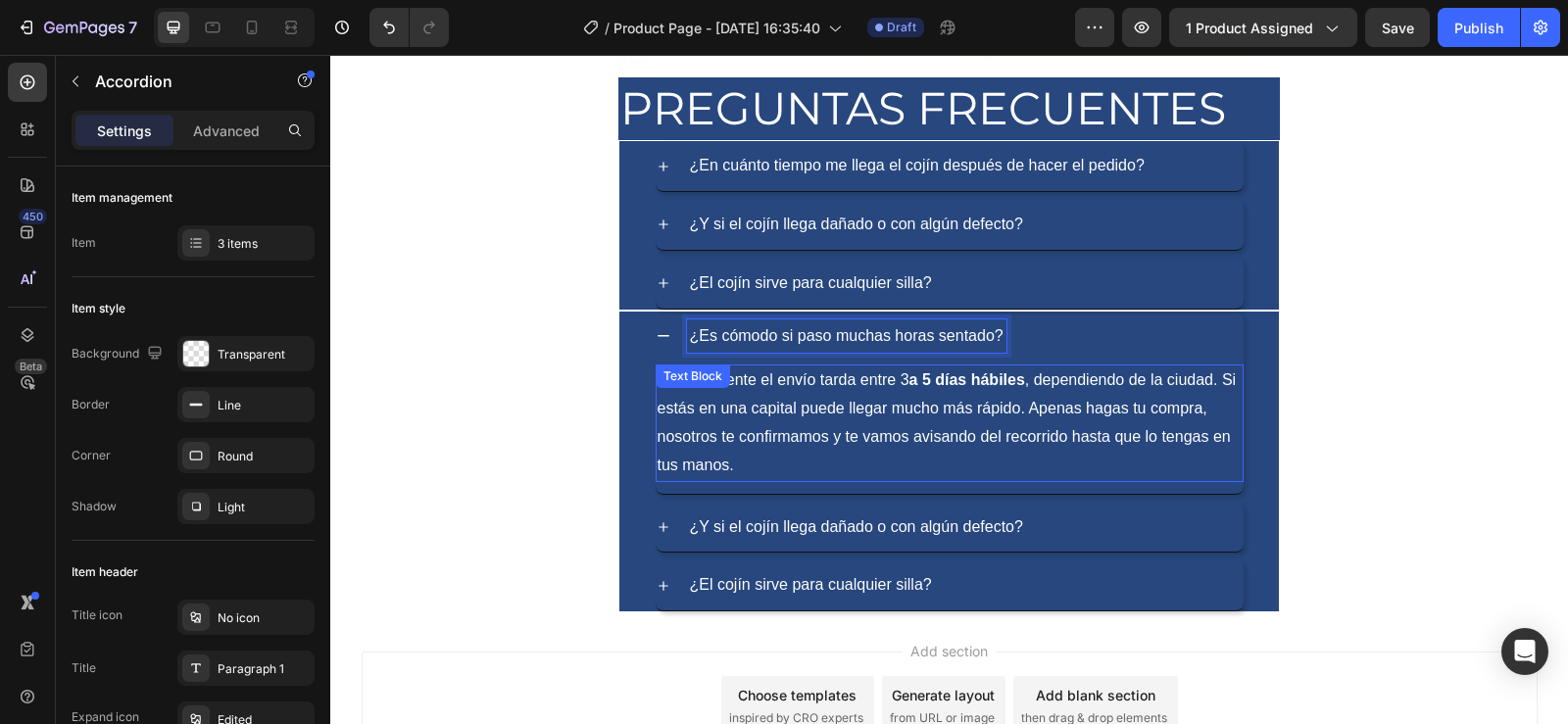
click at [801, 432] on p "Generalmente el envío tarda entre 3 a 5 días hábiles , dependiendo de la ciudad…" at bounding box center [949, 422] width 584 height 113
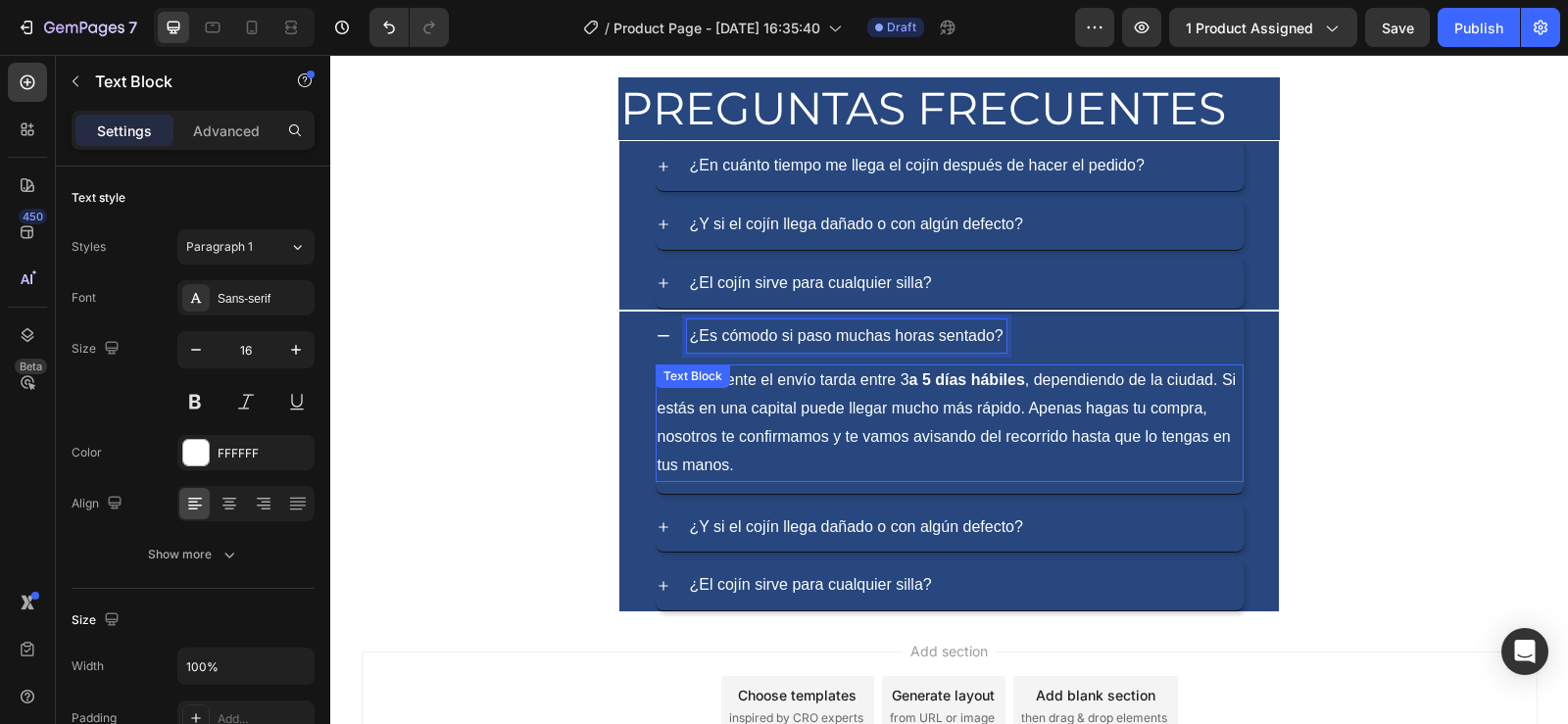
click at [801, 432] on p "Generalmente el envío tarda entre 3 a 5 días hábiles , dependiendo de la ciudad…" at bounding box center [949, 422] width 584 height 113
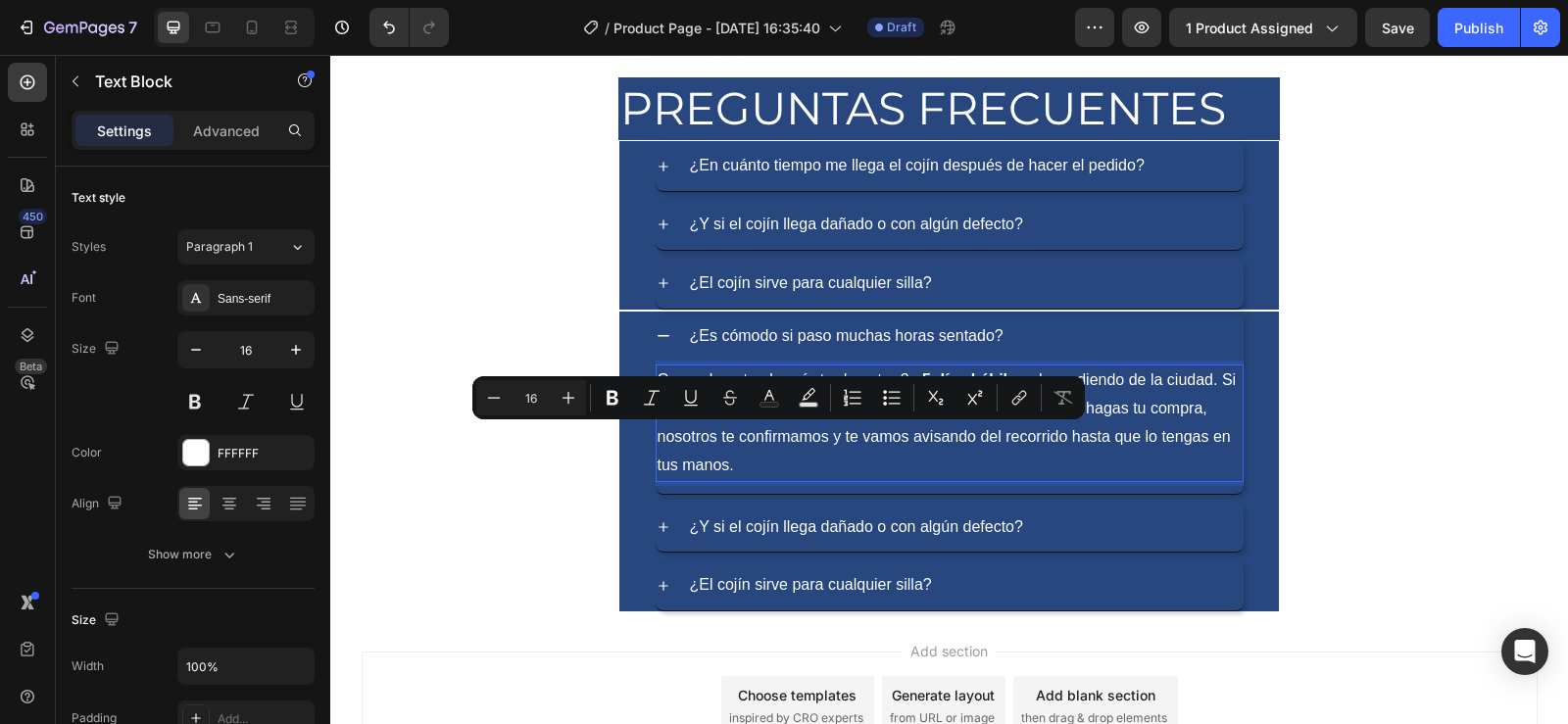
click at [749, 465] on p "Generalmente el envío tarda entre 3 a 5 días hábiles , dependiendo de la ciudad…" at bounding box center [949, 422] width 584 height 113
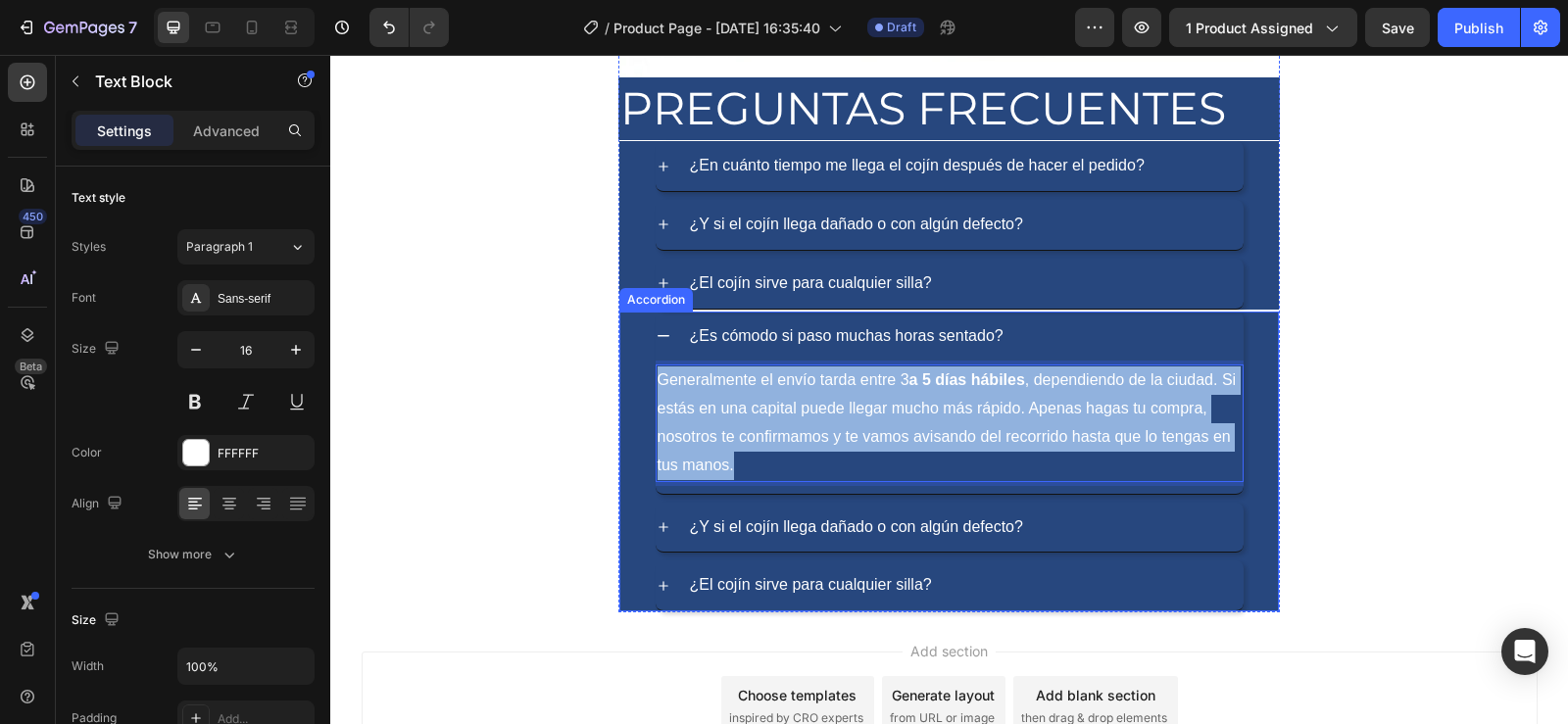
drag, startPoint x: 747, startPoint y: 466, endPoint x: 647, endPoint y: 365, distance: 142.1
click at [647, 365] on div "¿Es cómodo si paso muchas horas sentado? Generalmente el envío tarda entre 3 a …" at bounding box center [949, 403] width 657 height 183
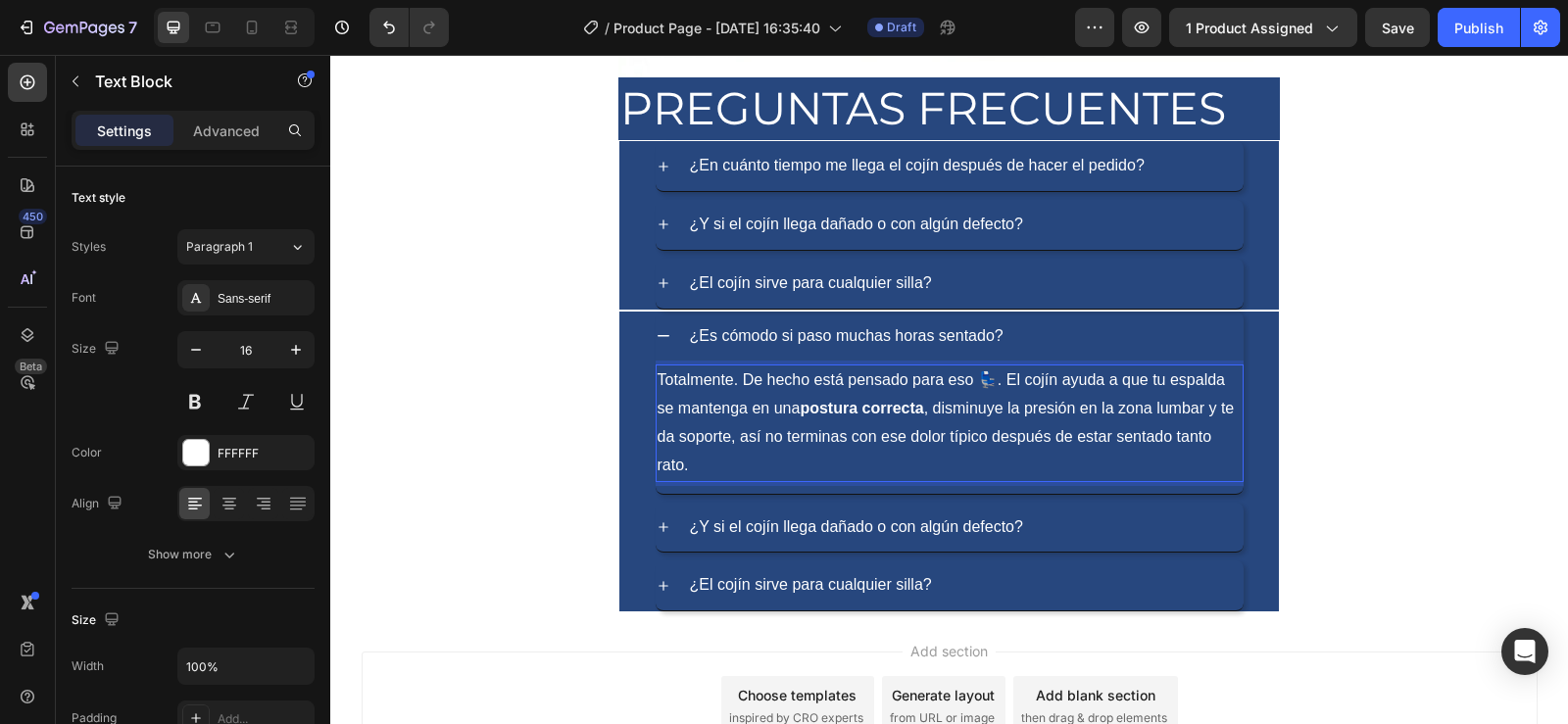
click at [991, 371] on p "Totalmente. De hecho está pensado para eso 💺. El cojín ayuda a que tu espalda s…" at bounding box center [949, 422] width 584 height 113
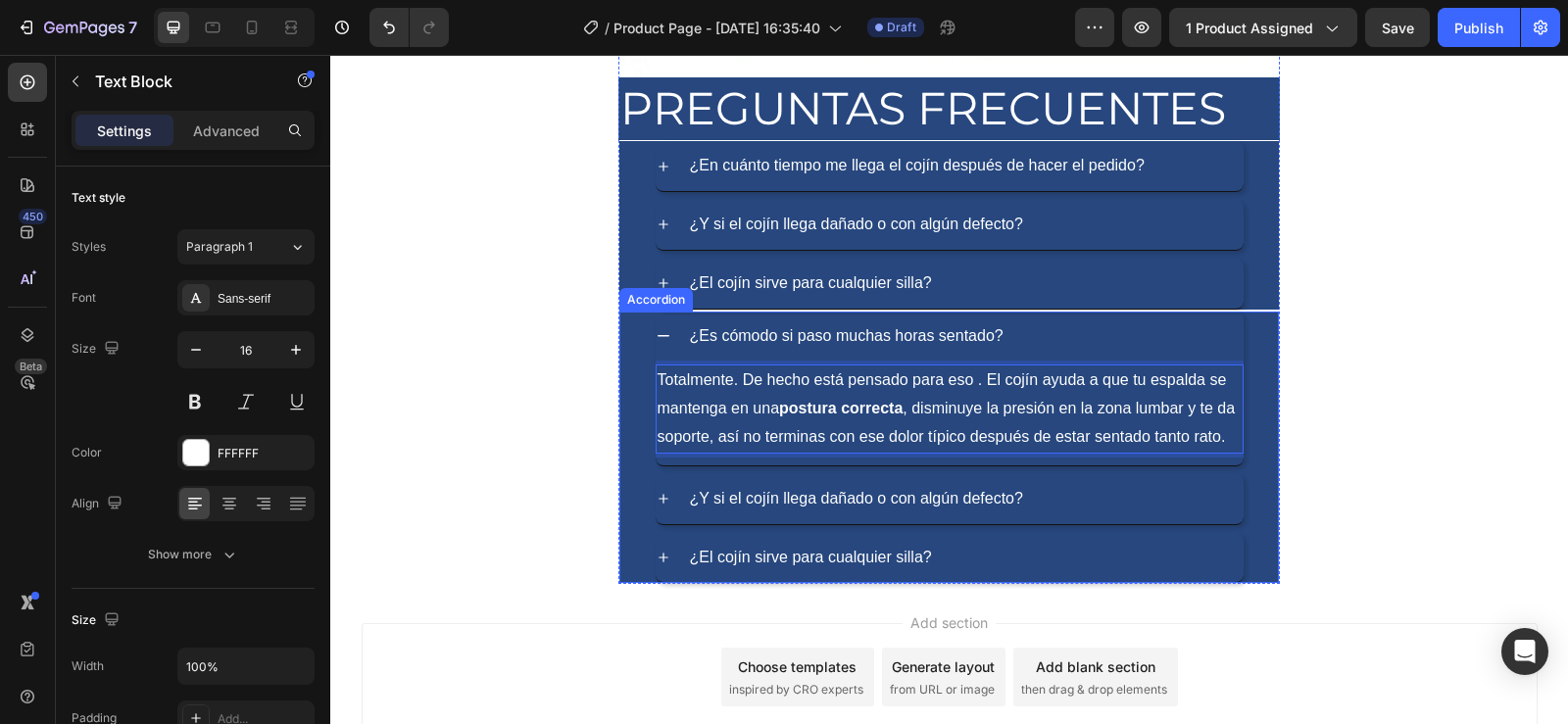
click at [661, 327] on div "¿Es cómodo si paso muchas horas sentado?" at bounding box center [949, 337] width 588 height 50
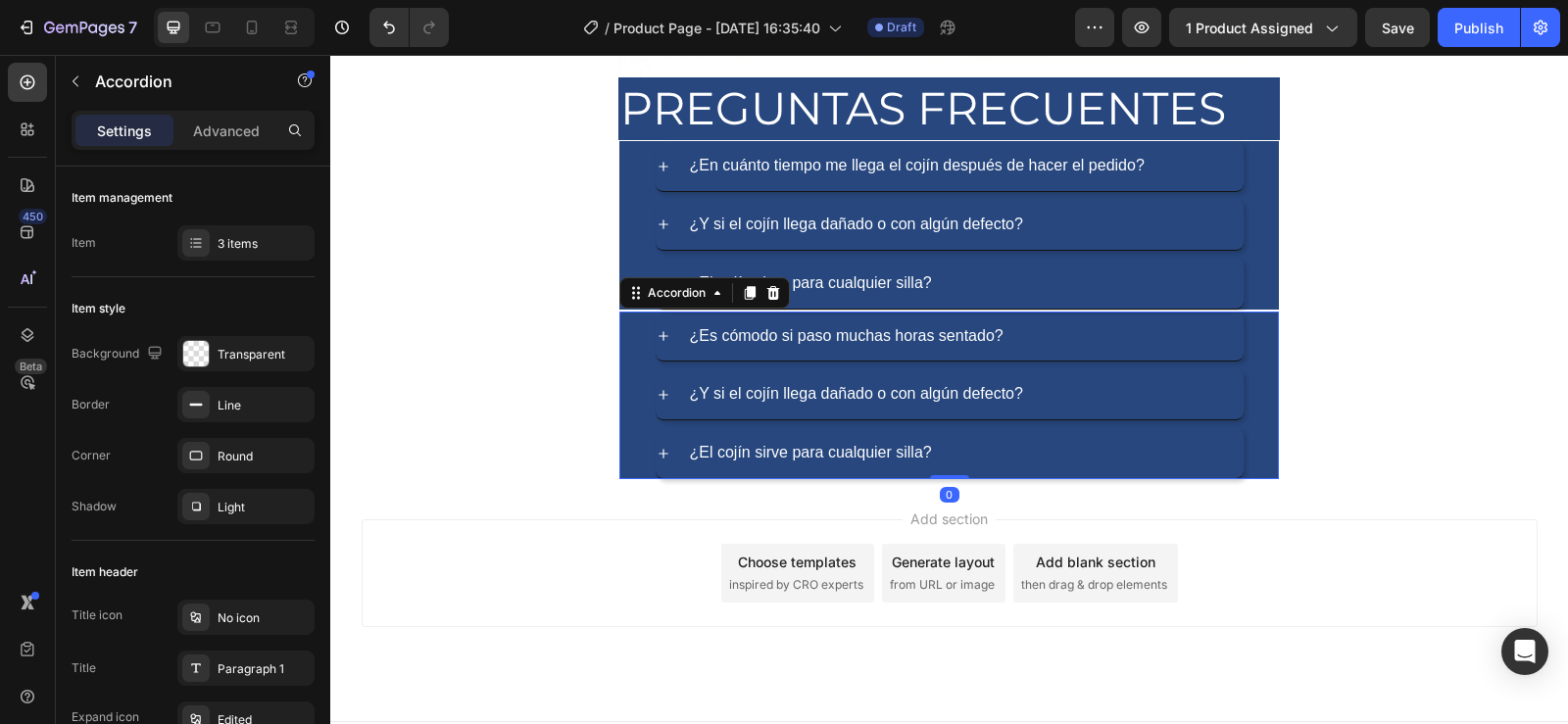
click at [655, 393] on icon at bounding box center [663, 395] width 16 height 16
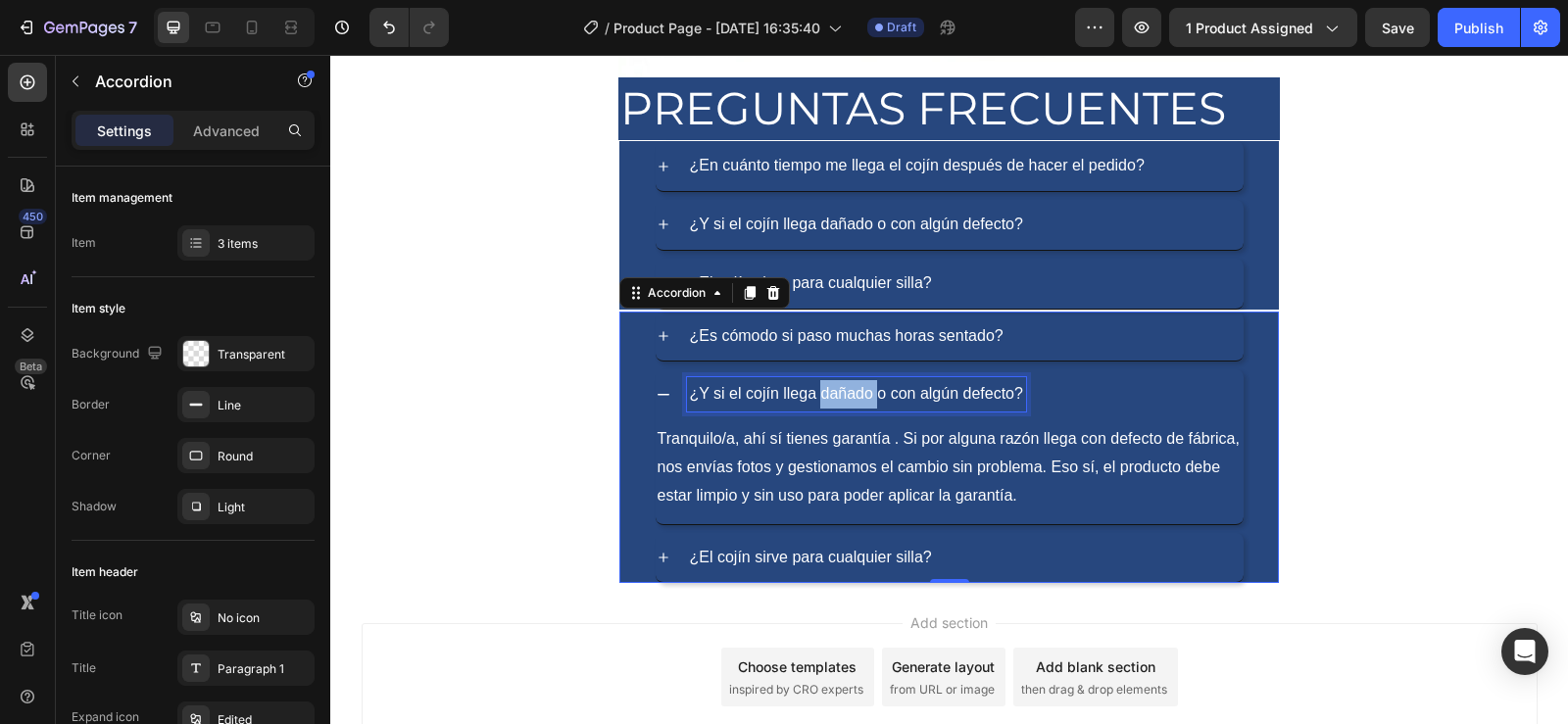
click at [832, 396] on p "¿Y si el cojín llega dañado o con algún defecto?" at bounding box center [857, 394] width 334 height 29
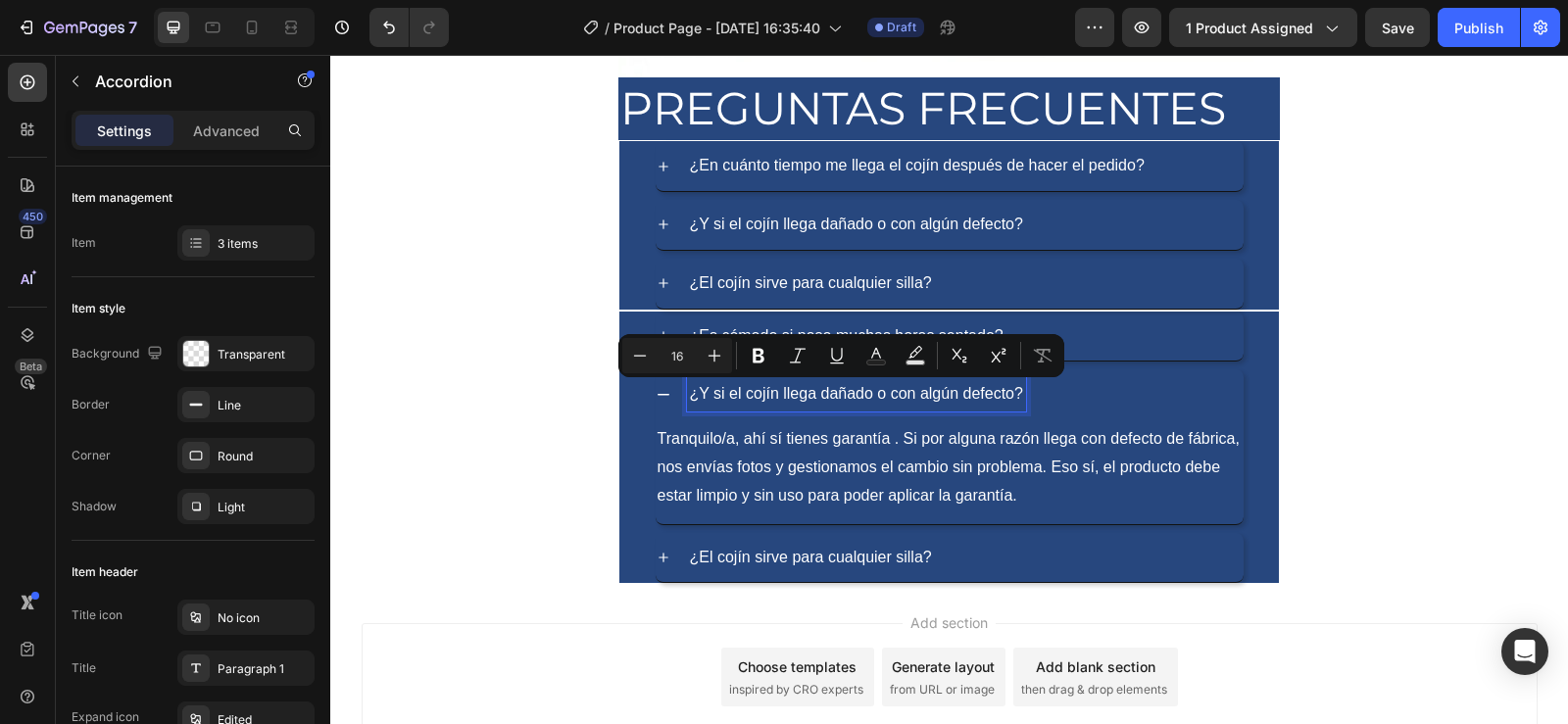
click at [692, 397] on p "¿Y si el cojín llega dañado o con algún defecto?" at bounding box center [857, 394] width 334 height 29
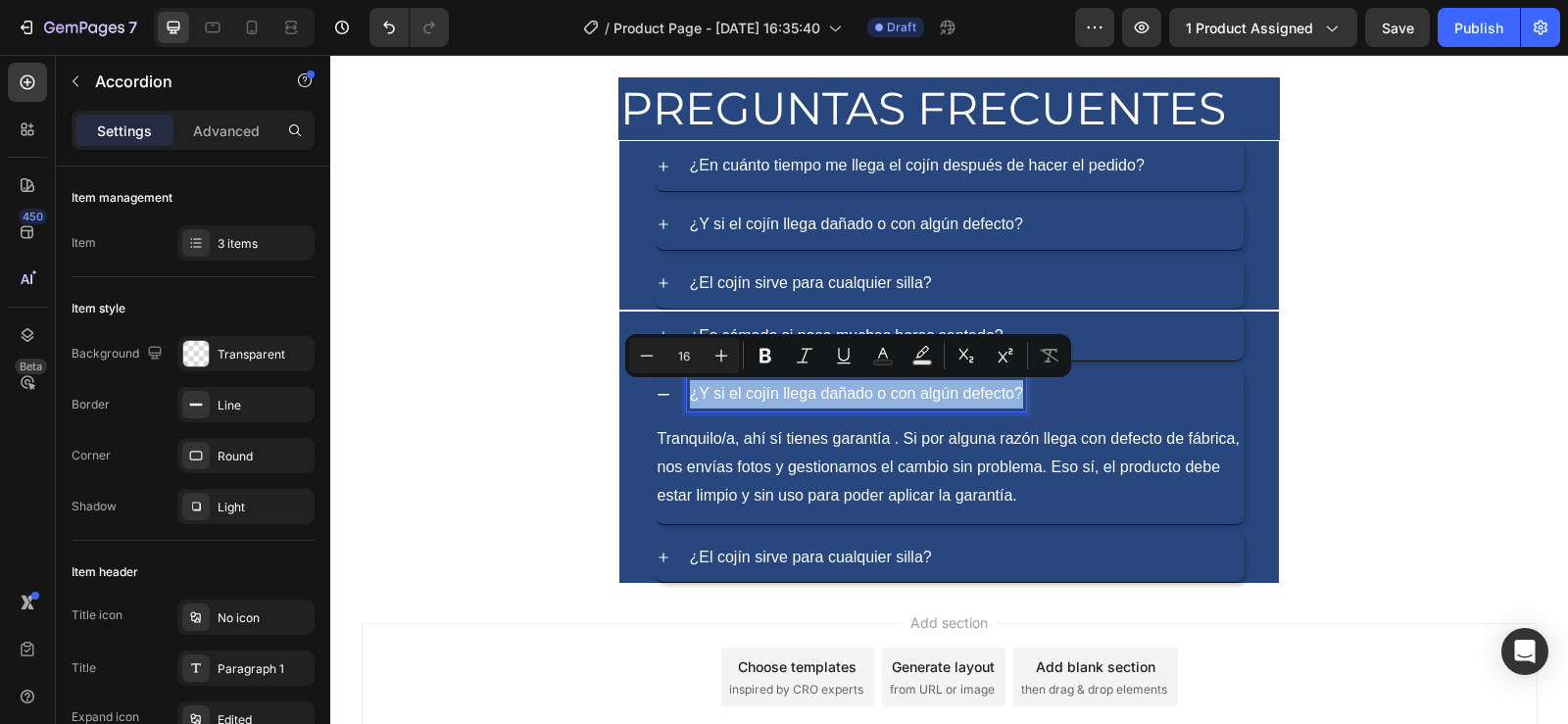
drag, startPoint x: 682, startPoint y: 397, endPoint x: 1016, endPoint y: 396, distance: 334.0
click at [1016, 396] on div "¿Y si el cojín llega dañado o con algún defecto?" at bounding box center [857, 394] width 339 height 34
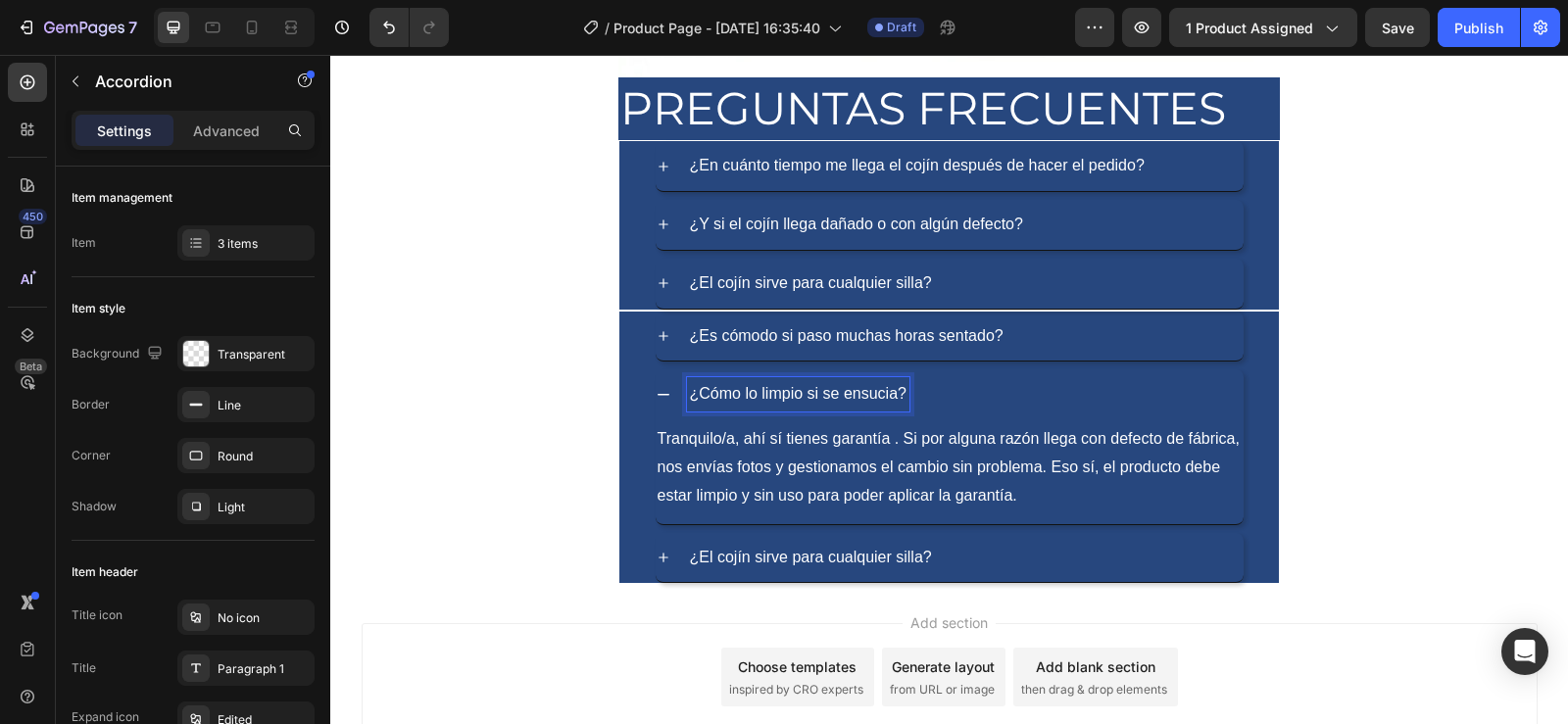
click at [655, 391] on icon at bounding box center [663, 395] width 16 height 16
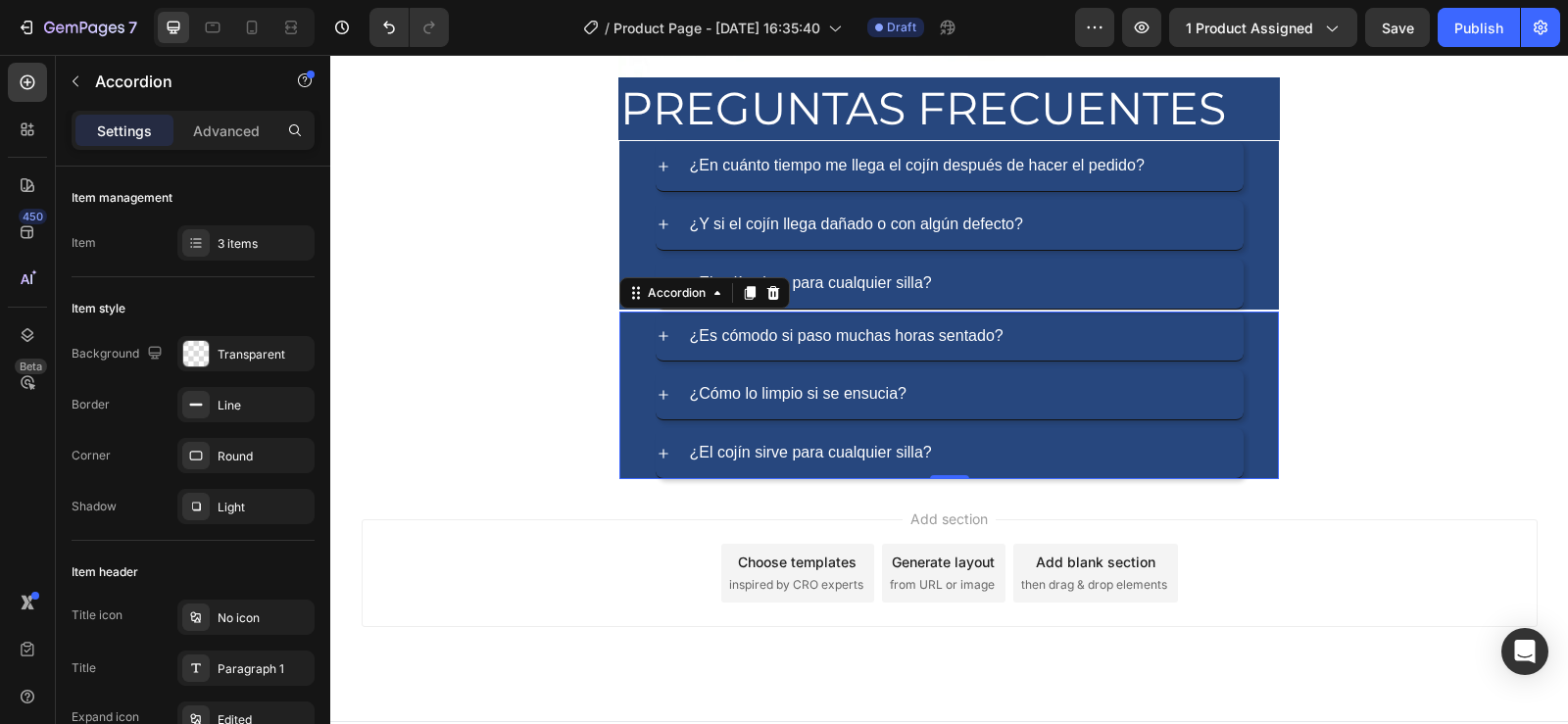
click at [655, 390] on icon at bounding box center [663, 395] width 16 height 16
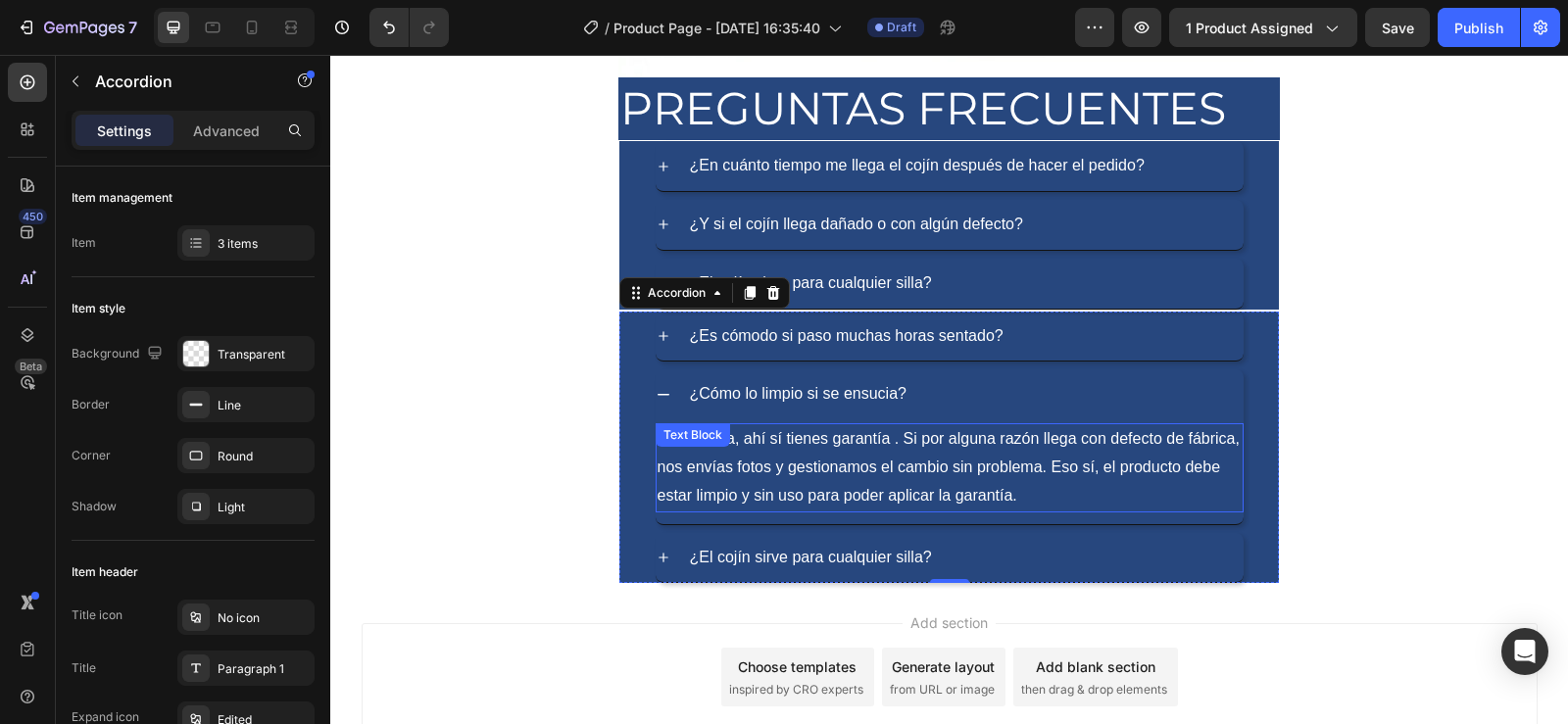
click at [917, 486] on p "Tranquilo/a, ahí sí tienes garantía . Si por alguna razón llega con defecto de …" at bounding box center [949, 467] width 584 height 85
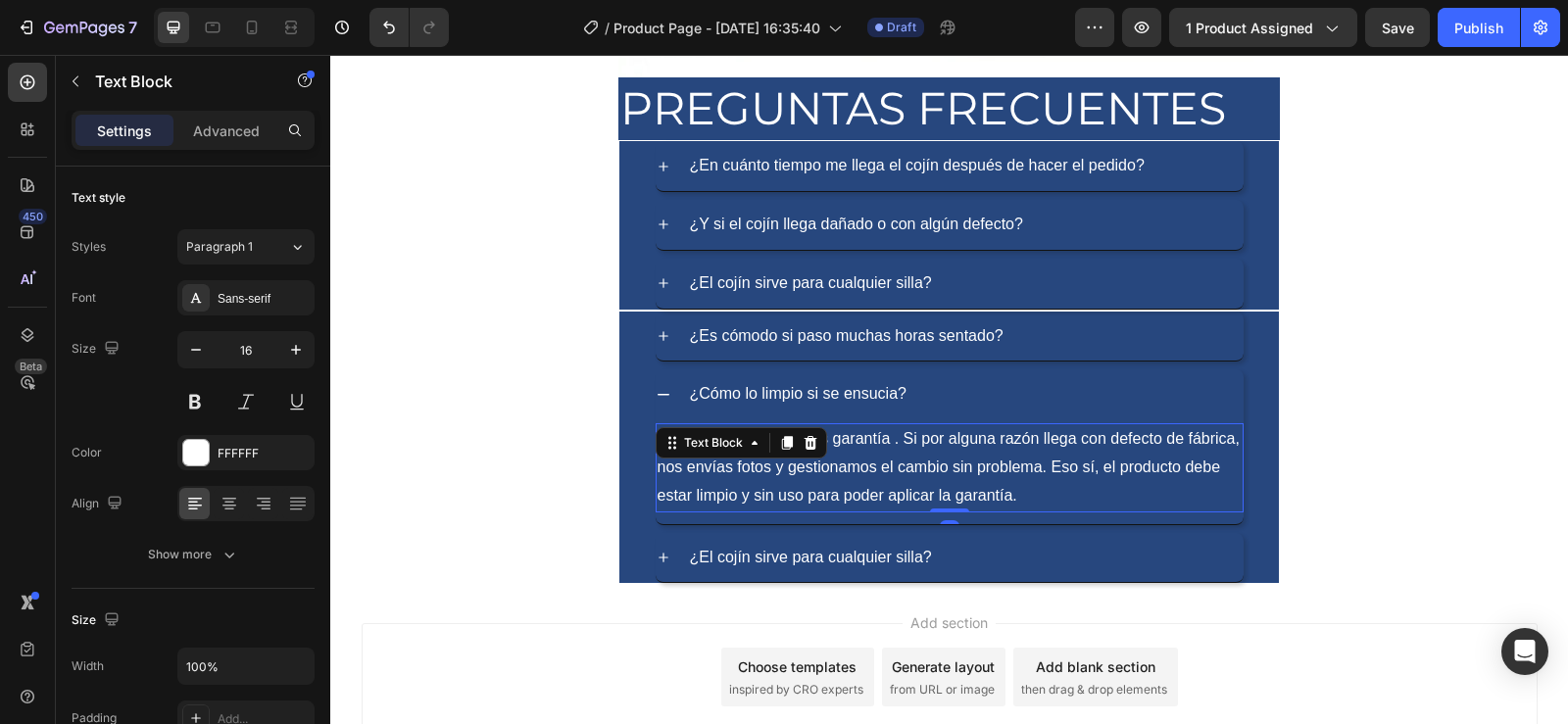
click at [1026, 490] on p "Tranquilo/a, ahí sí tienes garantía . Si por alguna razón llega con defecto de …" at bounding box center [949, 467] width 584 height 85
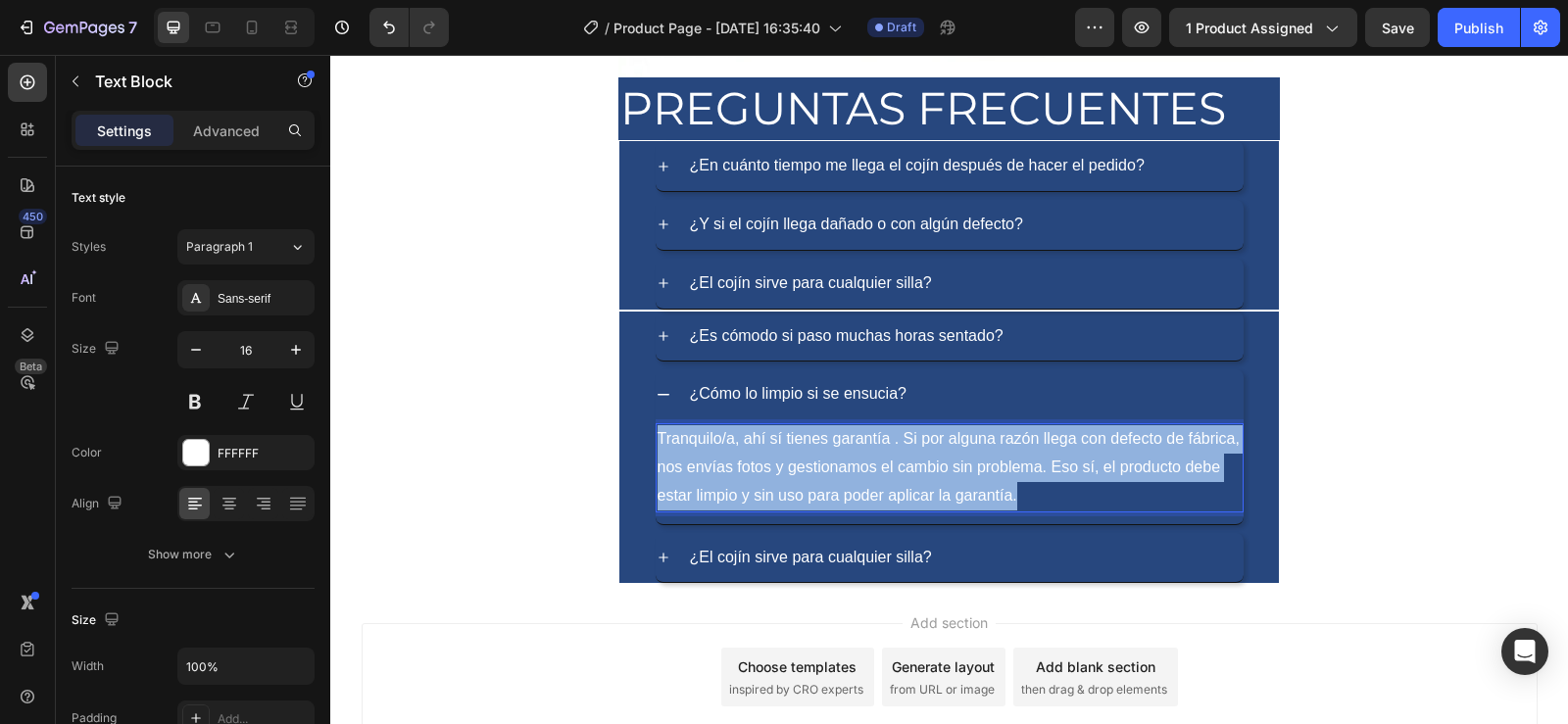
drag, startPoint x: 1021, startPoint y: 498, endPoint x: 653, endPoint y: 440, distance: 372.5
click at [657, 440] on p "Tranquilo/a, ahí sí tienes garantía . Si por alguna razón llega con defecto de …" at bounding box center [949, 467] width 584 height 85
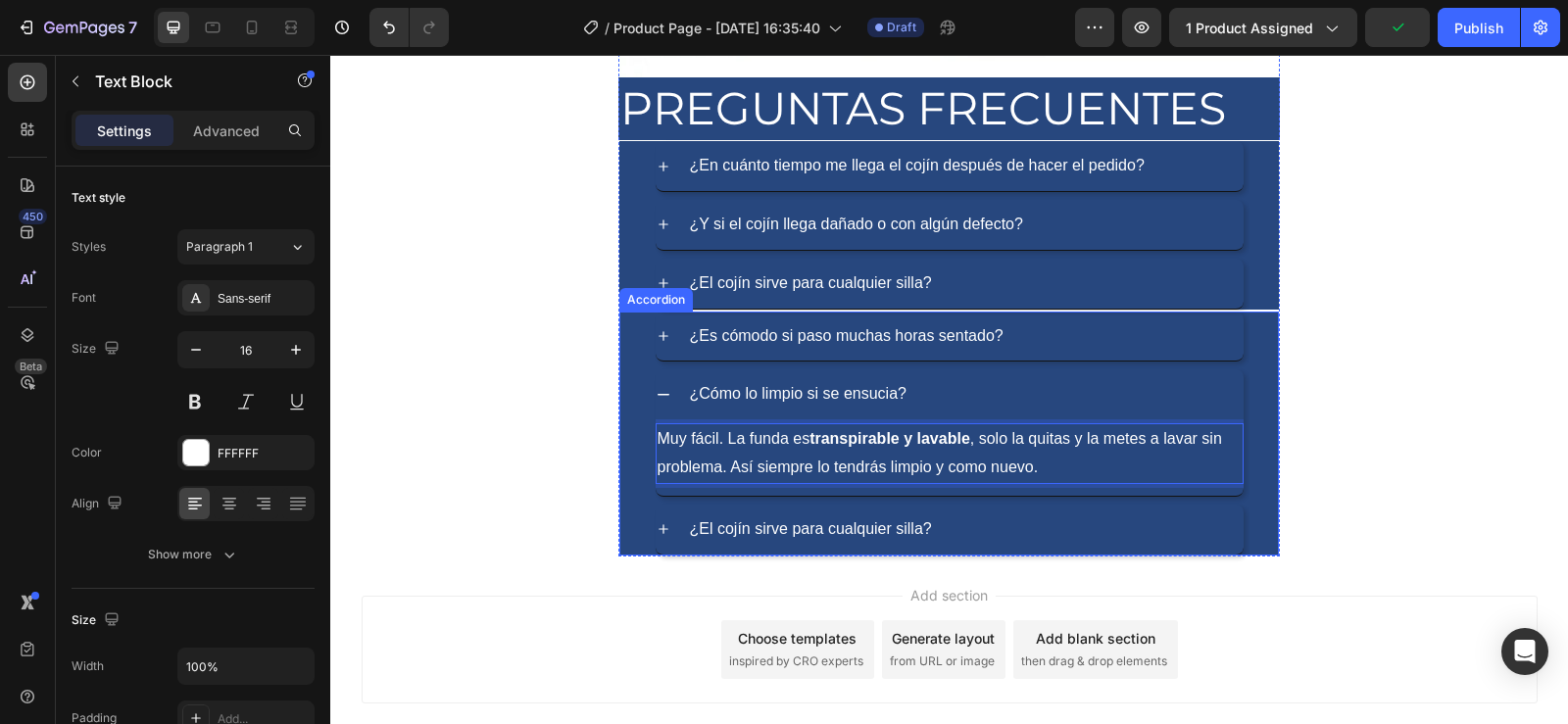
click at [644, 392] on div "¿Cómo lo limpio si se ensucia? Muy fácil. La funda es transpirable y lavable , …" at bounding box center [949, 432] width 657 height 126
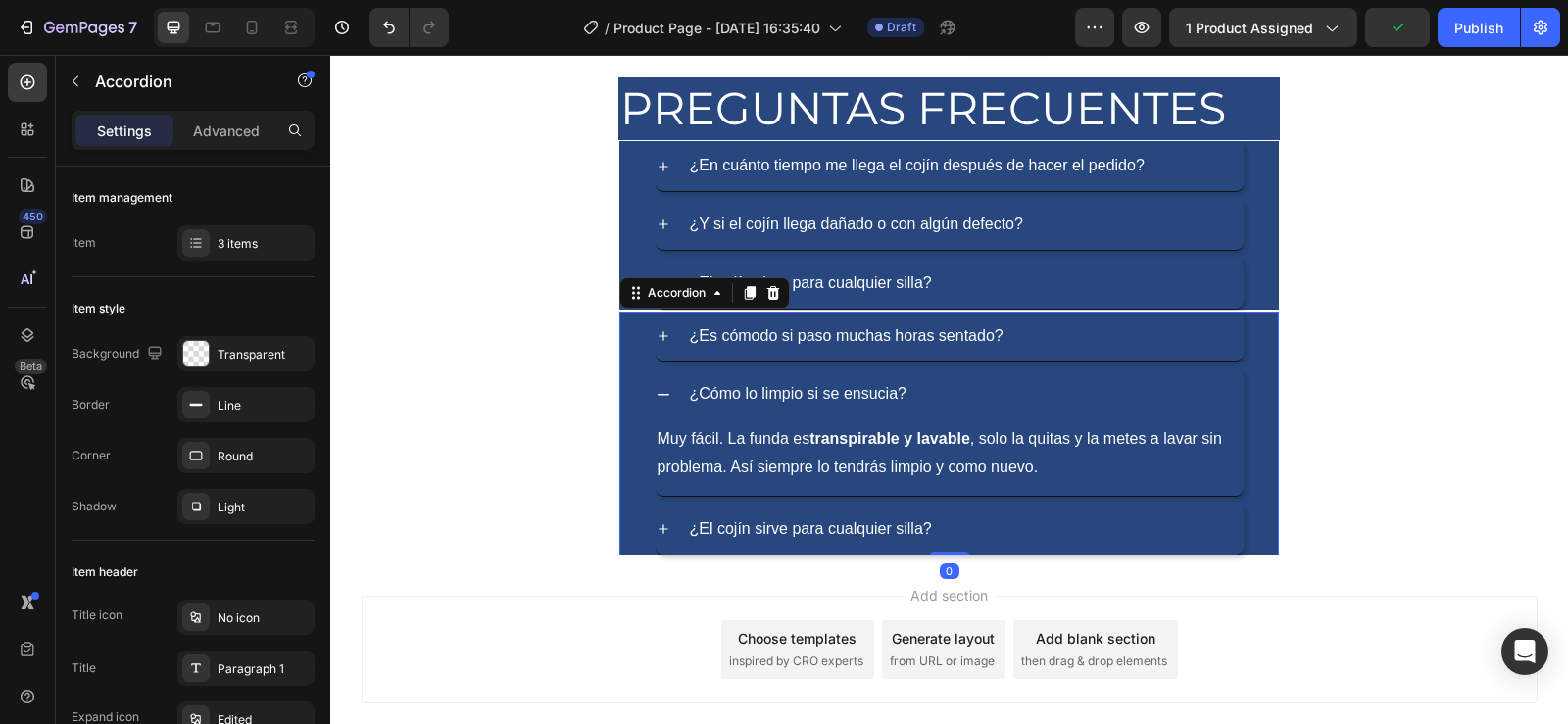
click at [655, 392] on icon at bounding box center [663, 395] width 16 height 16
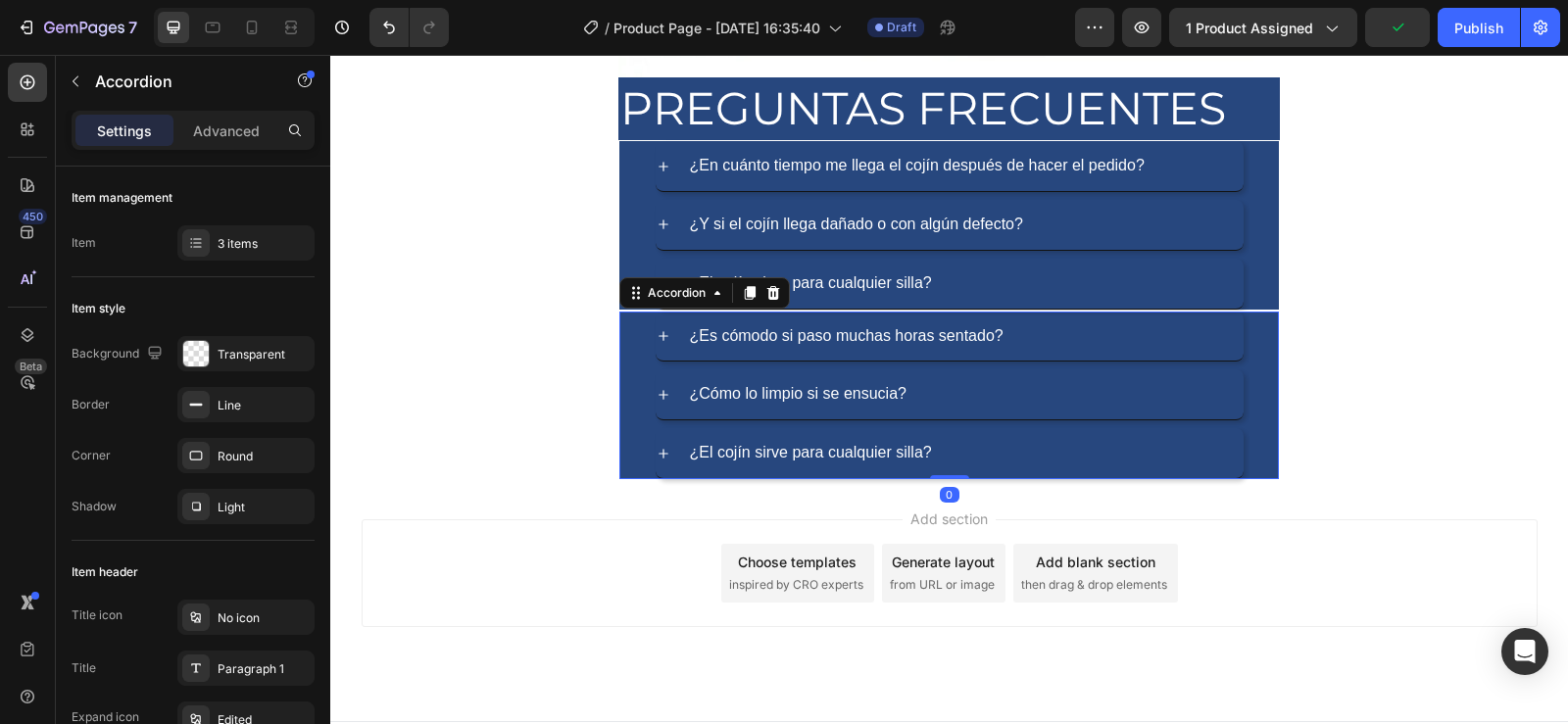
click at [656, 451] on icon at bounding box center [663, 454] width 16 height 16
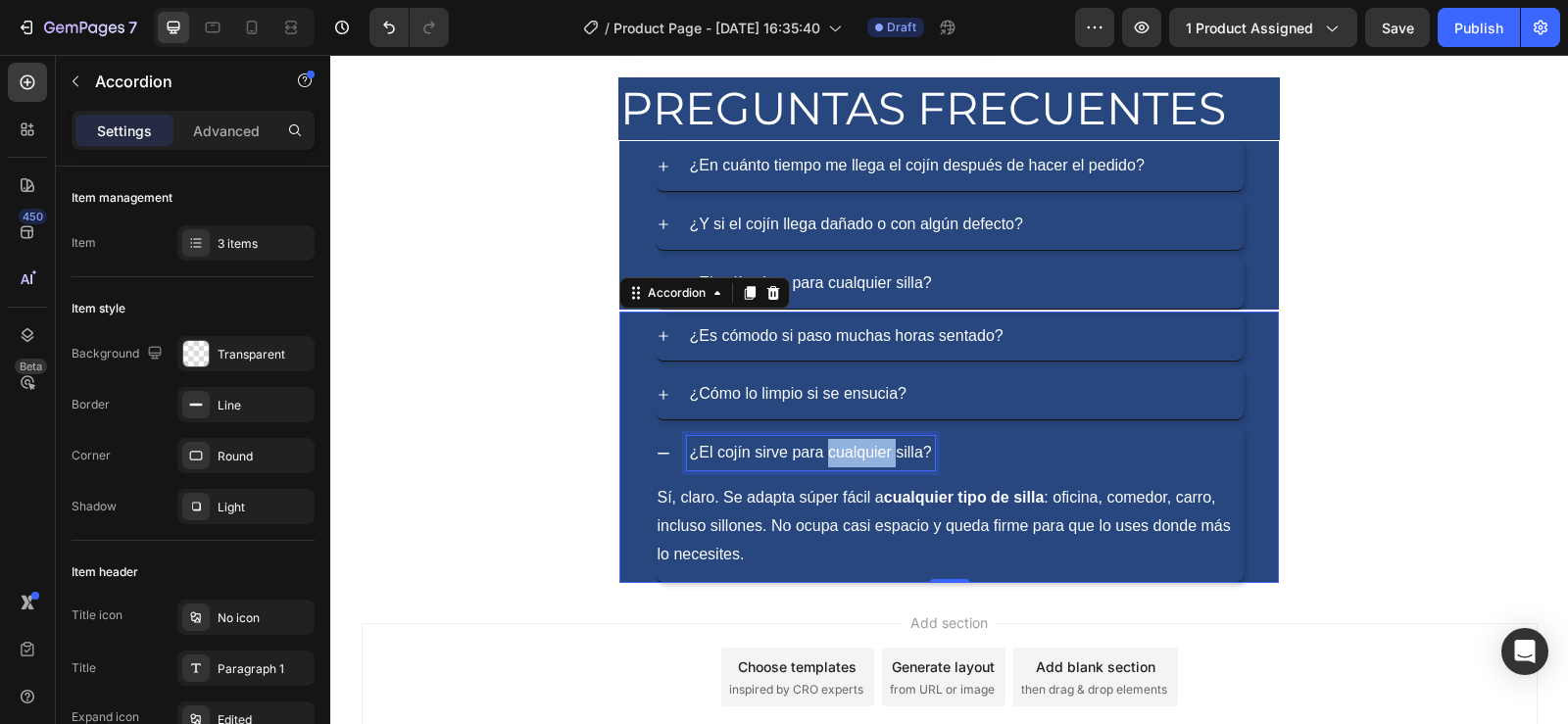
click at [839, 449] on p "¿El cojín sirve para cualquier silla?" at bounding box center [811, 453] width 242 height 29
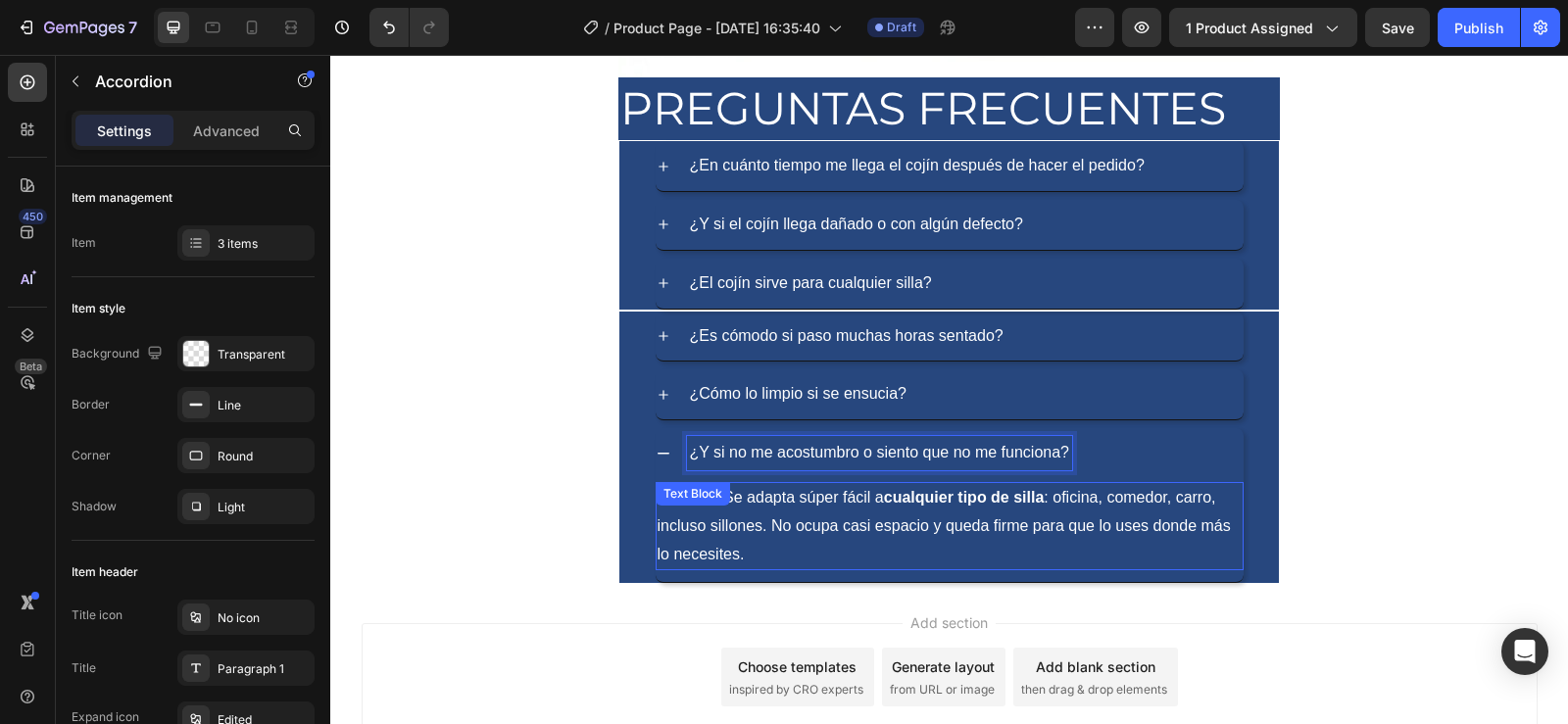
drag, startPoint x: 791, startPoint y: 515, endPoint x: 806, endPoint y: 533, distance: 23.4
click at [791, 515] on p "Sí, claro. Se adapta súper fácil a cualquier tipo de silla : oficina, comedor, …" at bounding box center [949, 526] width 584 height 85
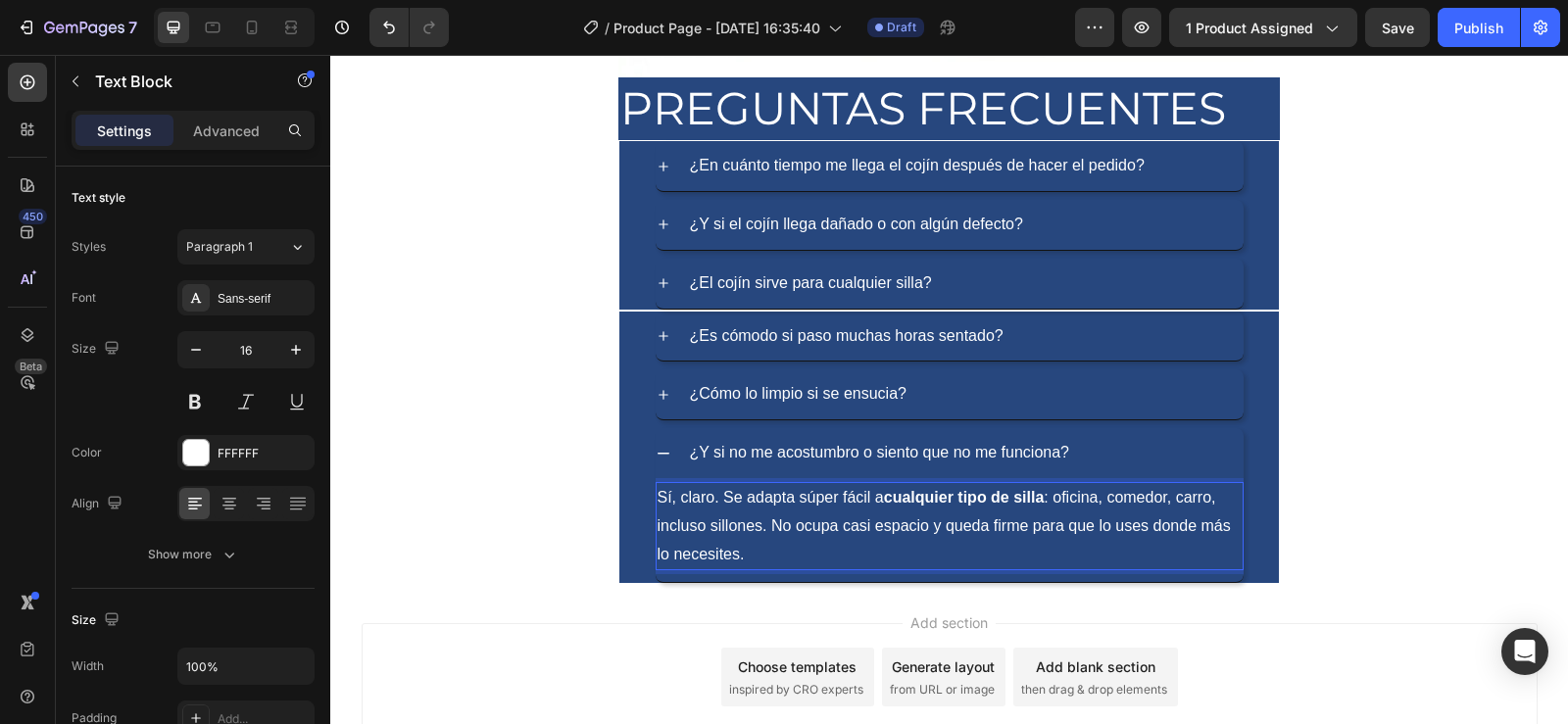
click at [754, 549] on p "Sí, claro. Se adapta súper fácil a cualquier tipo de silla : oficina, comedor, …" at bounding box center [949, 526] width 584 height 85
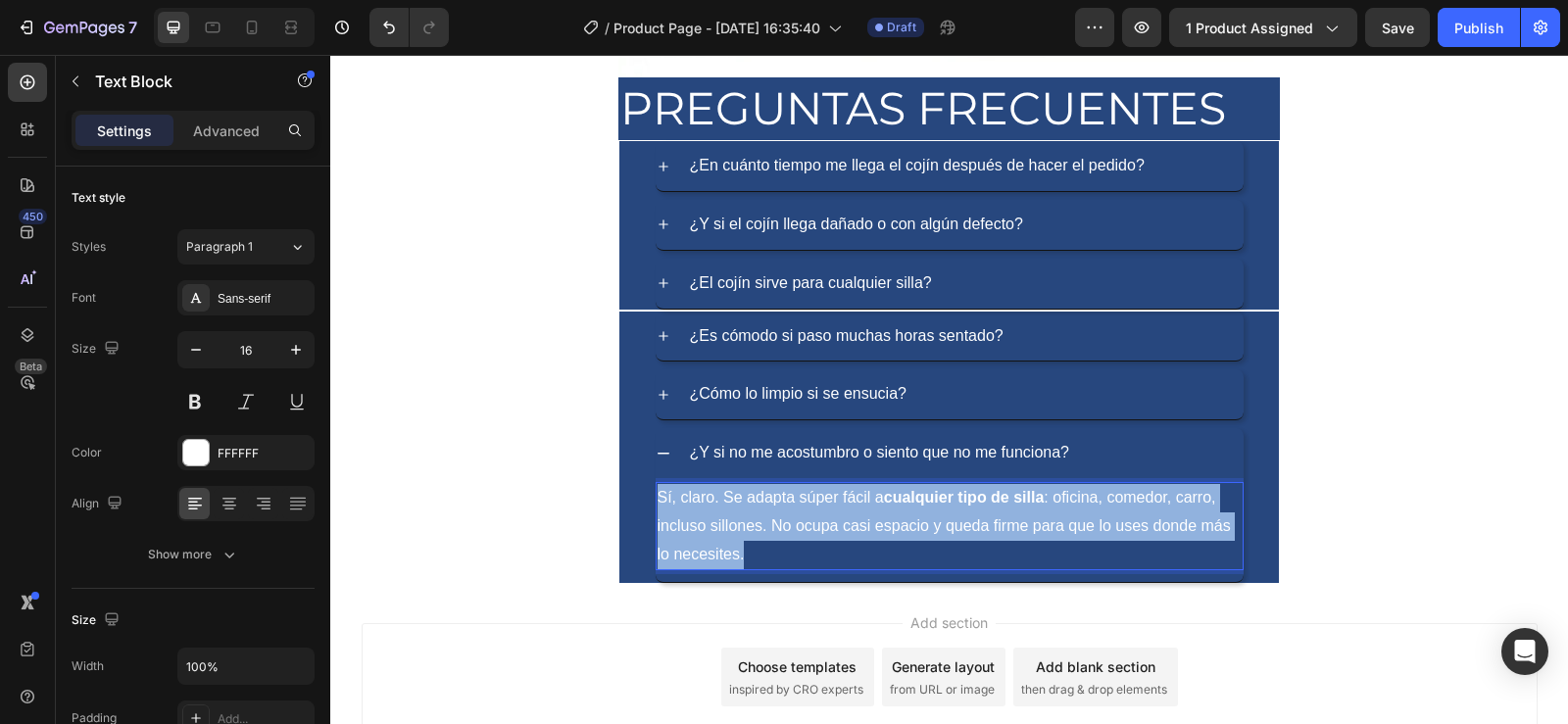
drag, startPoint x: 742, startPoint y: 552, endPoint x: 653, endPoint y: 503, distance: 101.6
click at [657, 503] on p "Sí, claro. Se adapta súper fácil a cualquier tipo de silla : oficina, comedor, …" at bounding box center [949, 526] width 584 height 85
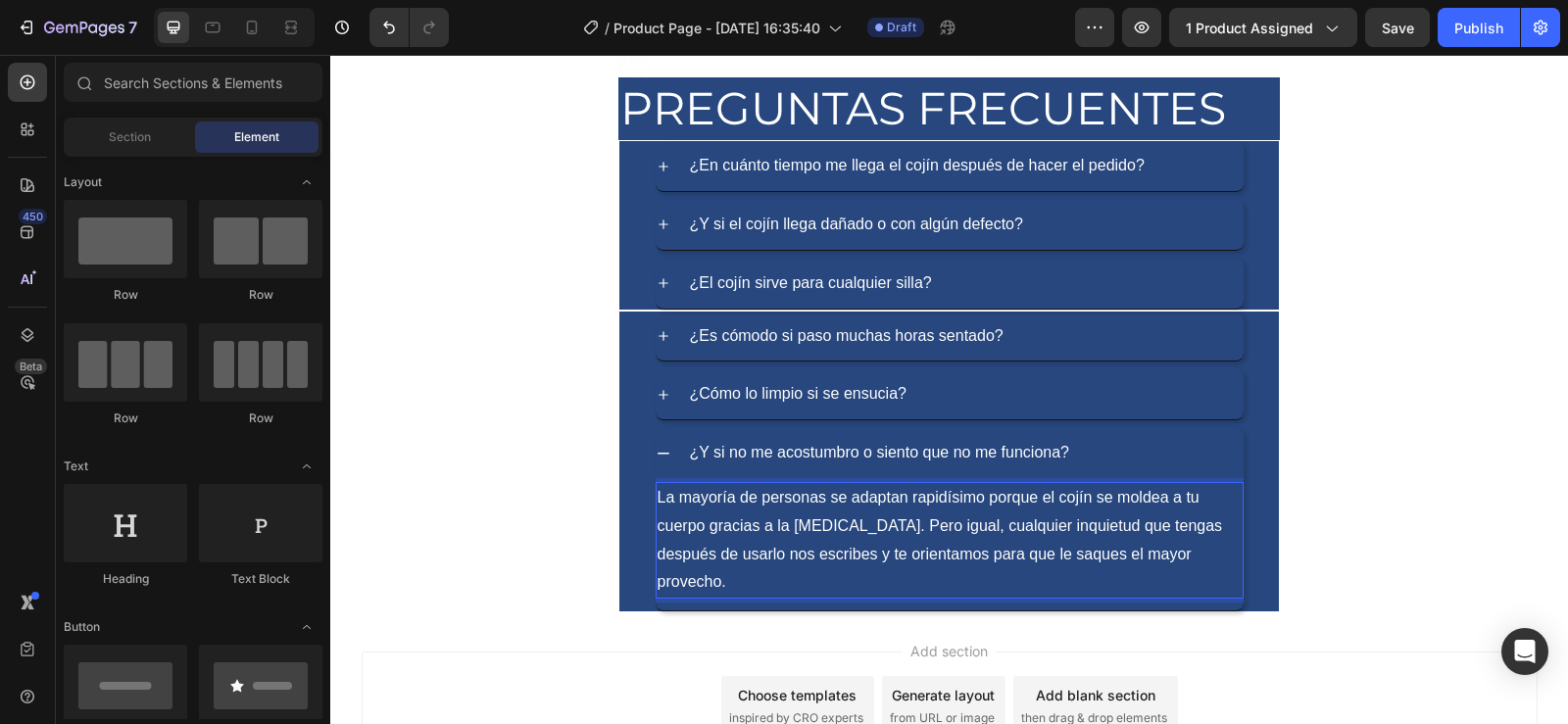
click at [1263, 579] on div "¿Y si no me acostumbro o siento que no me funciona? La mayoría de personas se a…" at bounding box center [949, 520] width 657 height 183
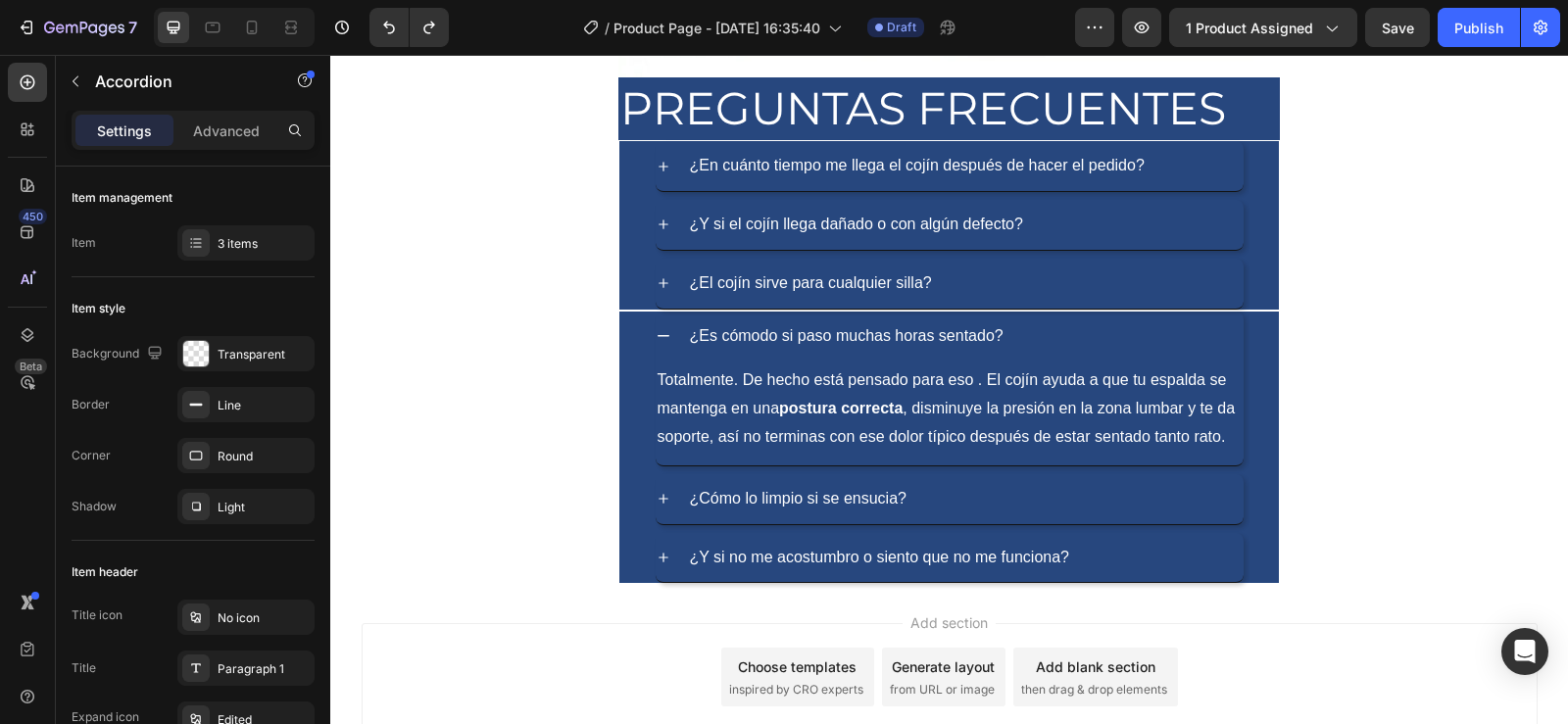
click at [628, 493] on div "¿Cómo lo limpio si se ensucia?" at bounding box center [949, 499] width 657 height 51
click at [1251, 538] on div "¿Y si no me acostumbro o siento que no me funciona?" at bounding box center [949, 558] width 657 height 51
click at [634, 534] on div "¿Y si no me acostumbro o siento que no me funciona?" at bounding box center [949, 558] width 657 height 51
click at [1254, 279] on div "¿El cojín sirve para cualquier silla?" at bounding box center [949, 284] width 657 height 51
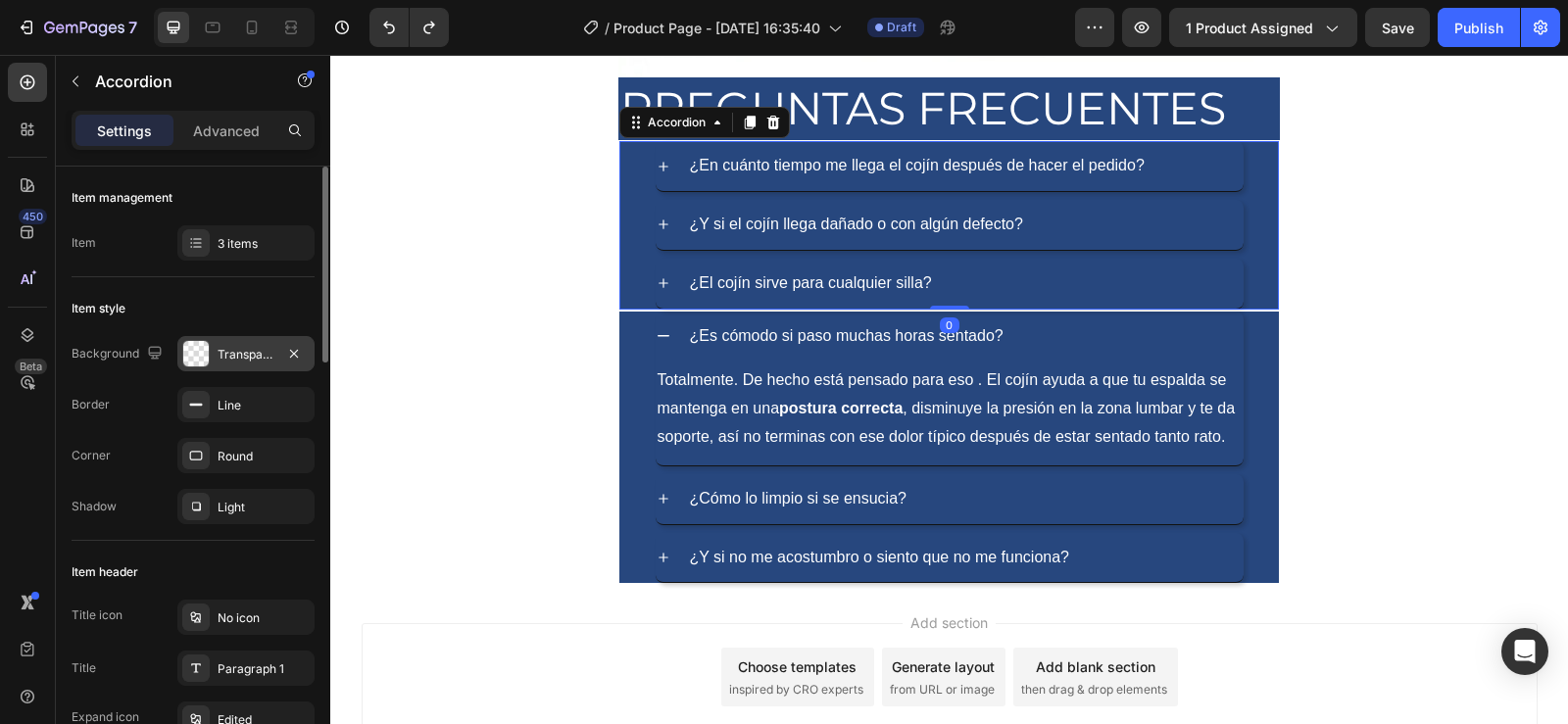
click at [202, 362] on div at bounding box center [196, 354] width 26 height 26
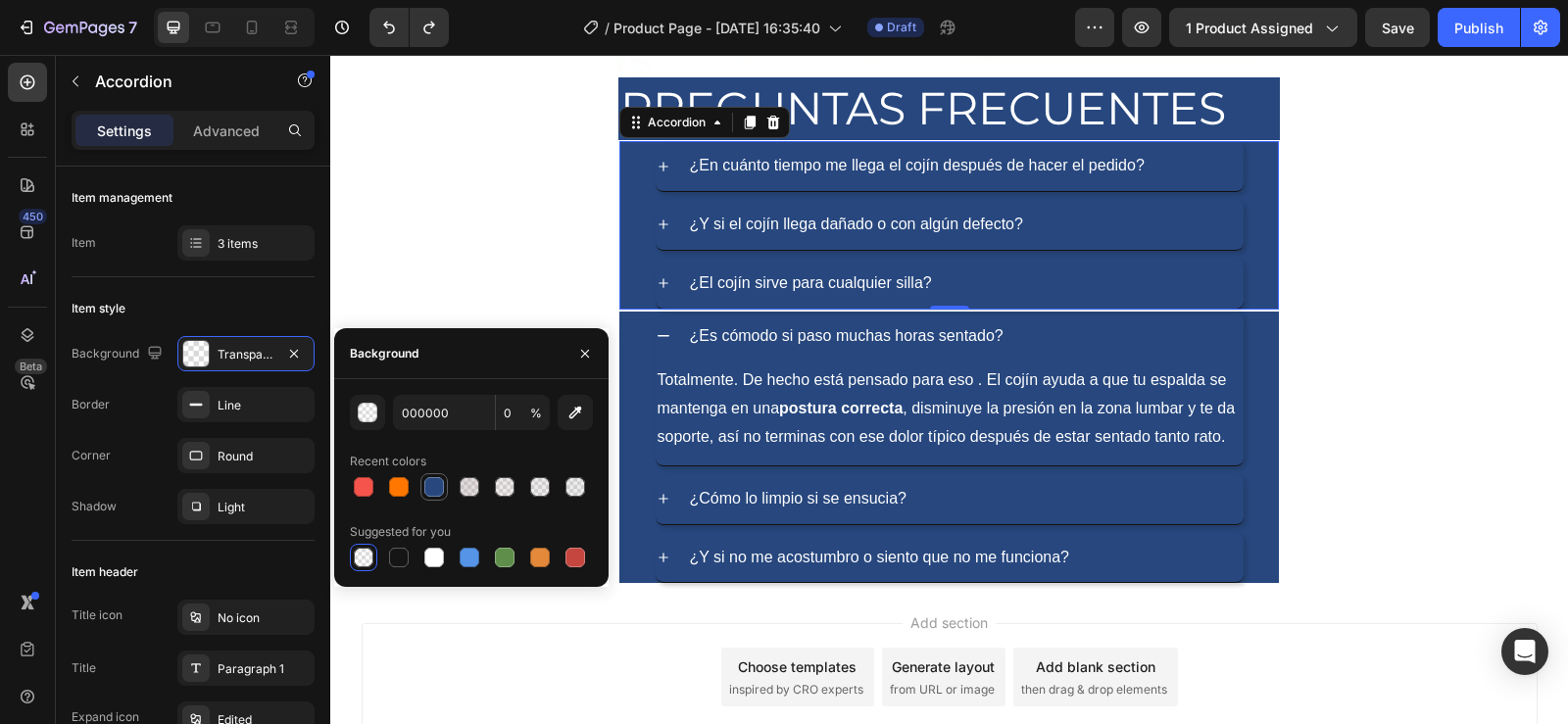
click at [434, 480] on div at bounding box center [434, 487] width 20 height 20
type input "27477E"
type input "100"
click at [371, 562] on div at bounding box center [364, 558] width 20 height 20
type input "000000"
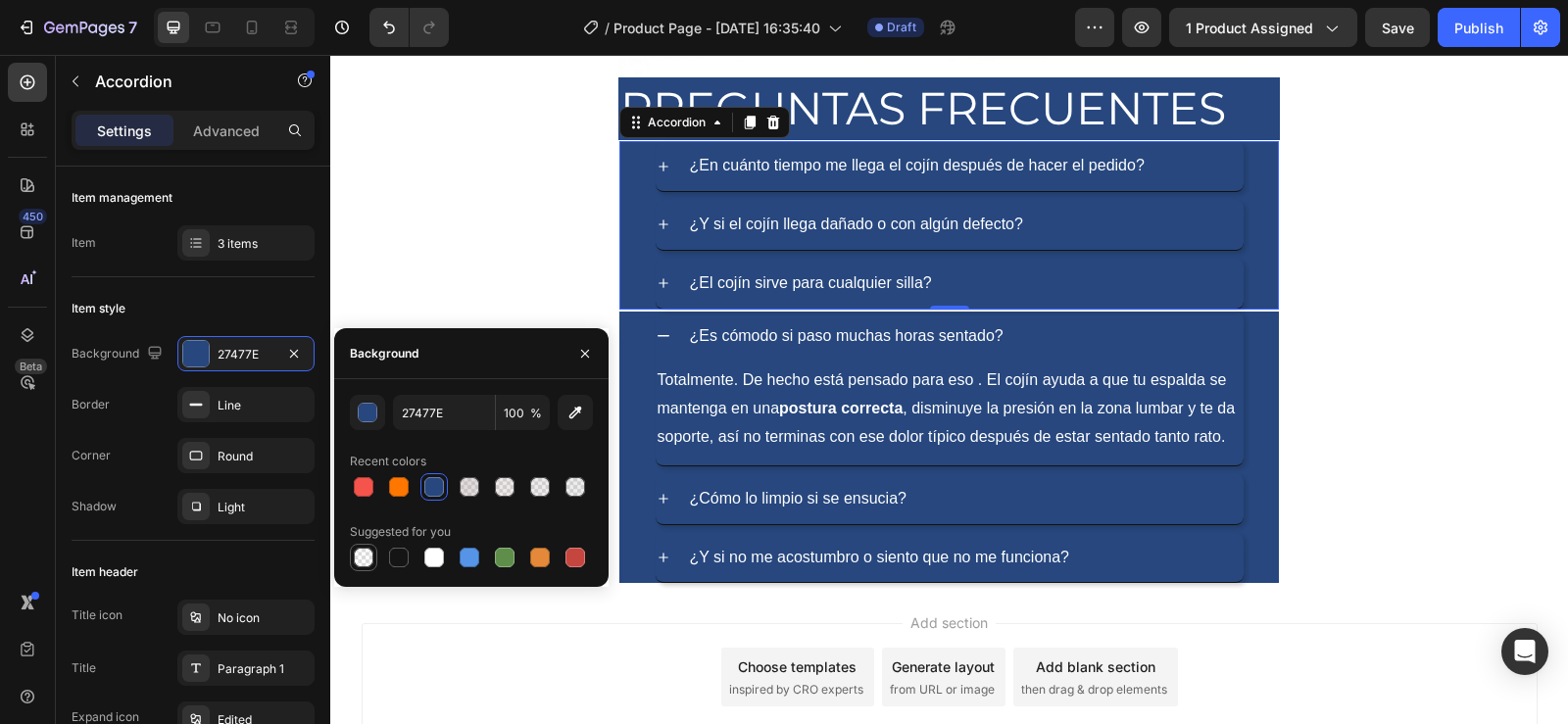
type input "0"
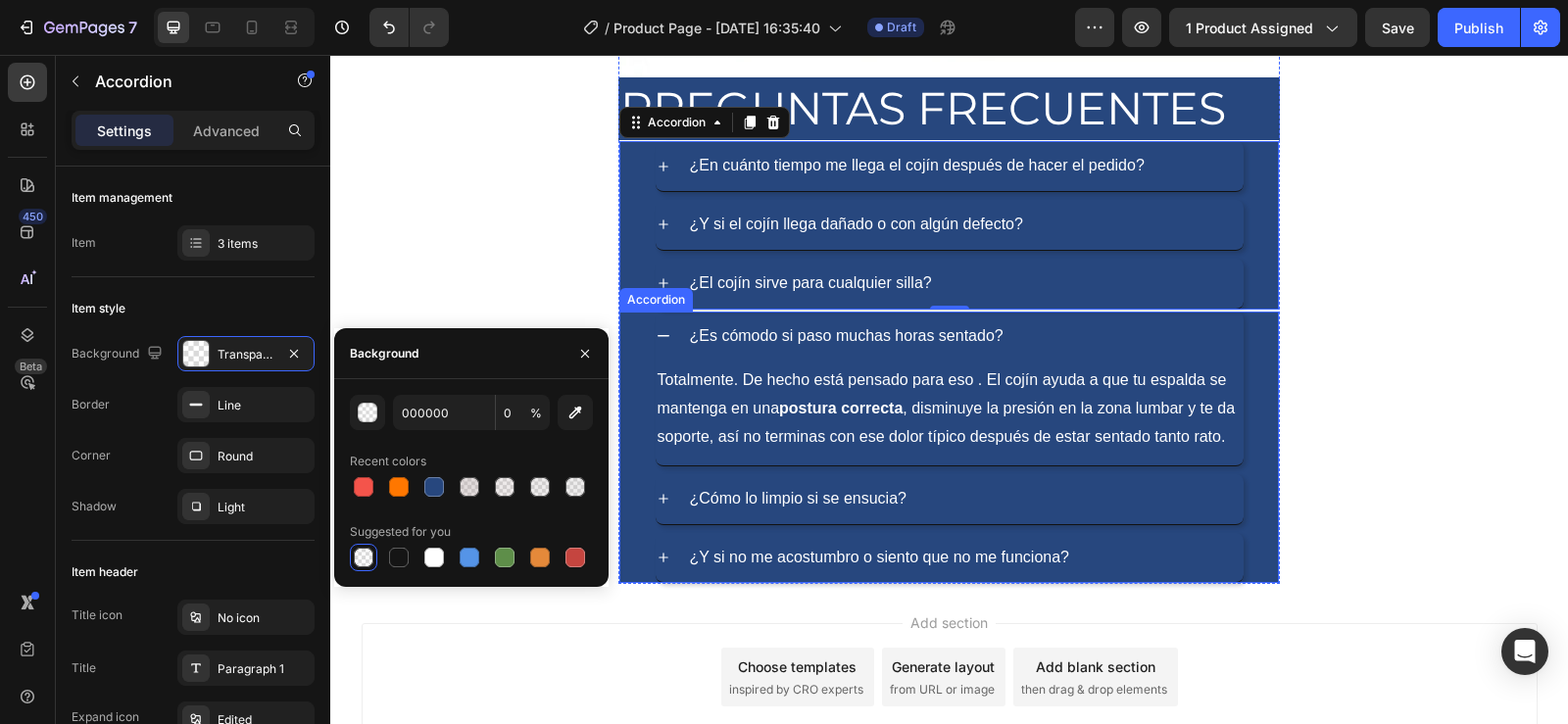
click at [630, 554] on div "¿Y si no me acostumbro o siento que no me funciona?" at bounding box center [949, 558] width 657 height 51
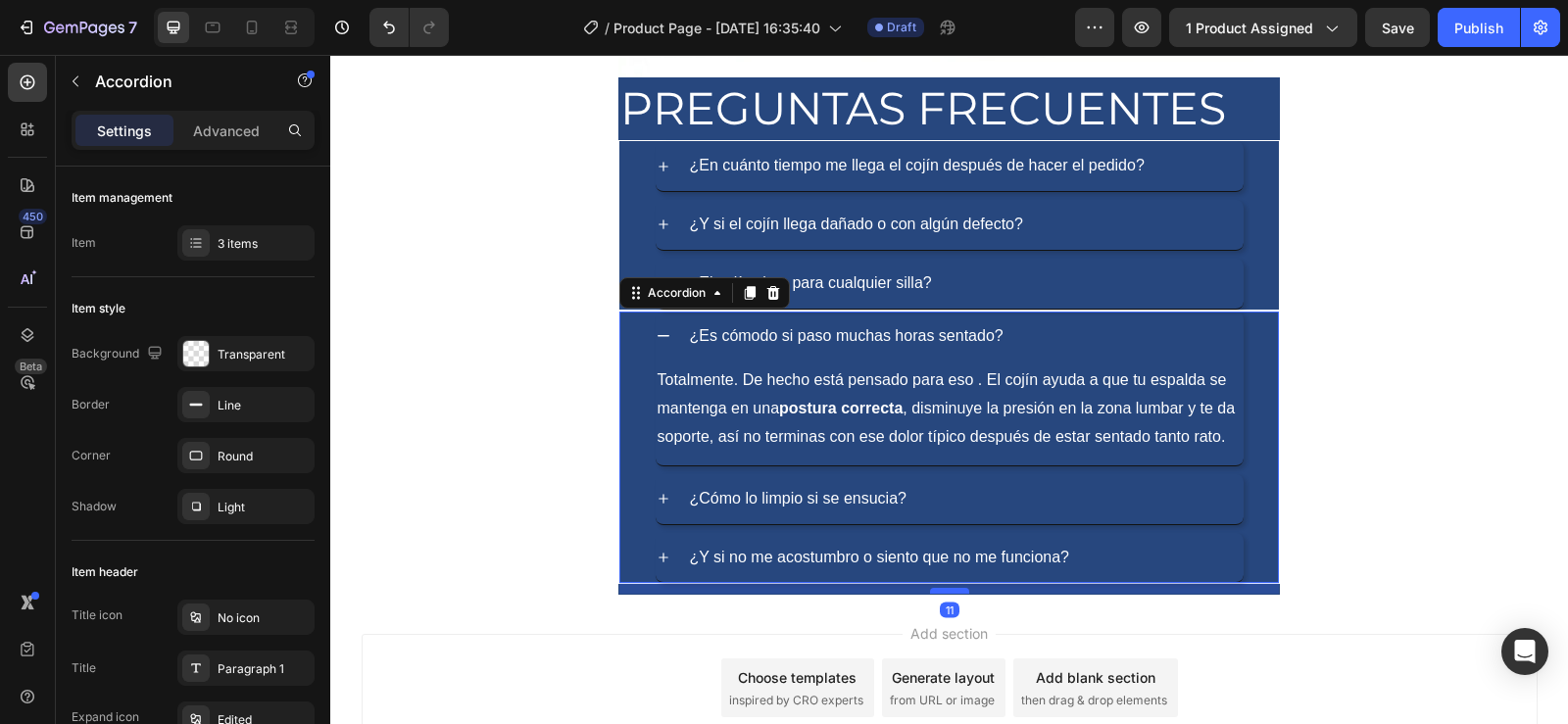
drag, startPoint x: 940, startPoint y: 579, endPoint x: 940, endPoint y: 589, distance: 10.0
click at [940, 589] on div at bounding box center [949, 591] width 39 height 6
type input "100%"
type input "100"
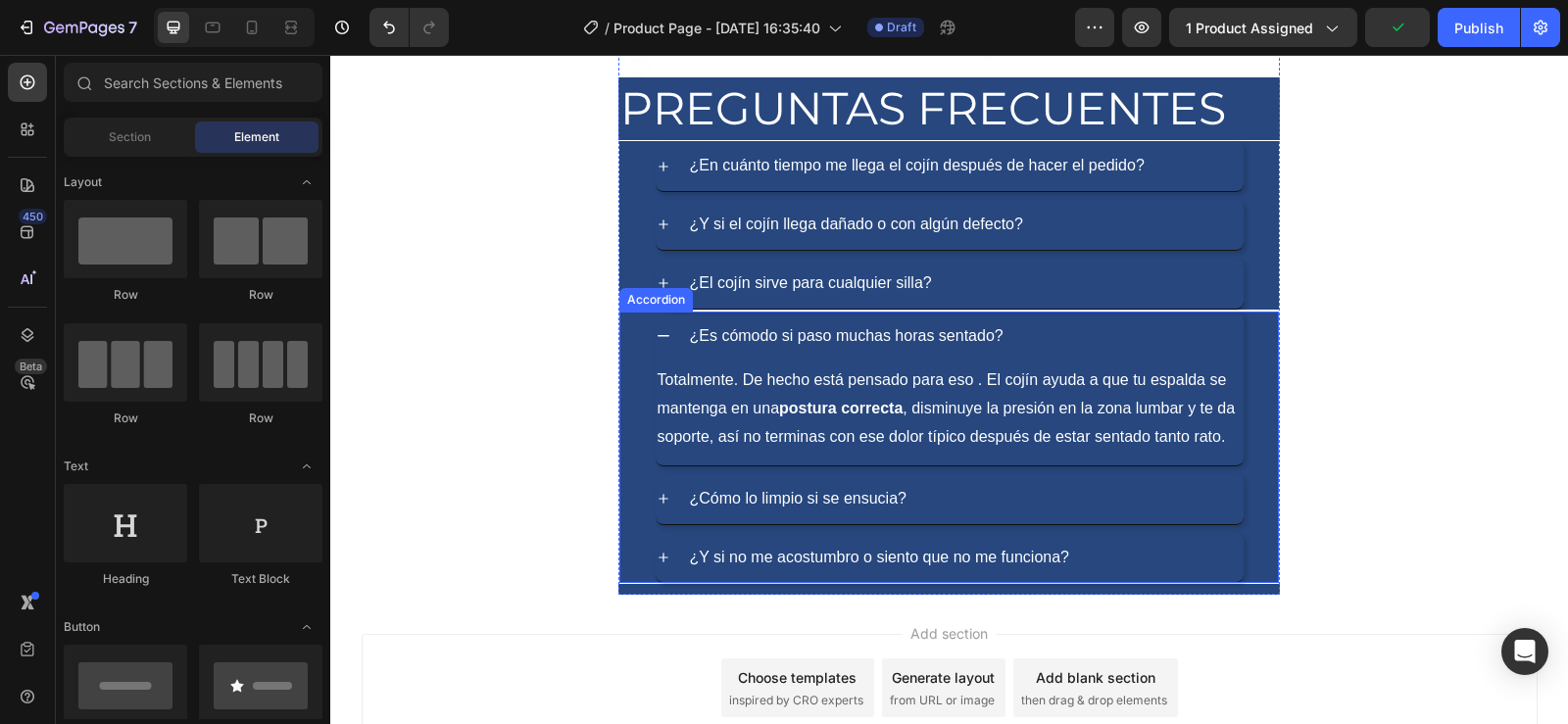
click at [635, 474] on div "¿Cómo lo limpio si se ensucia?" at bounding box center [949, 499] width 657 height 51
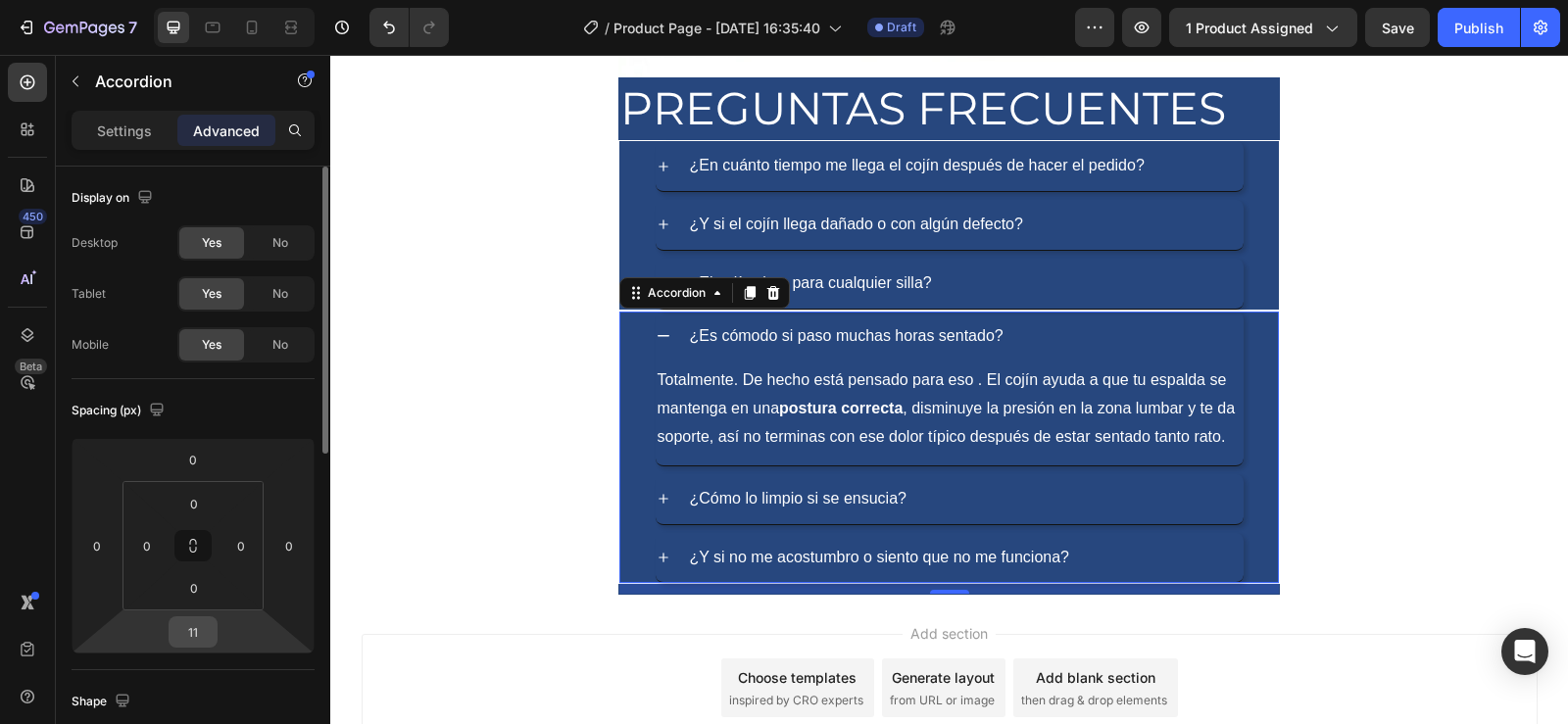
click at [206, 637] on input "11" at bounding box center [192, 632] width 39 height 30
click at [92, 136] on div "Settings" at bounding box center [125, 129] width 98 height 31
type input "8"
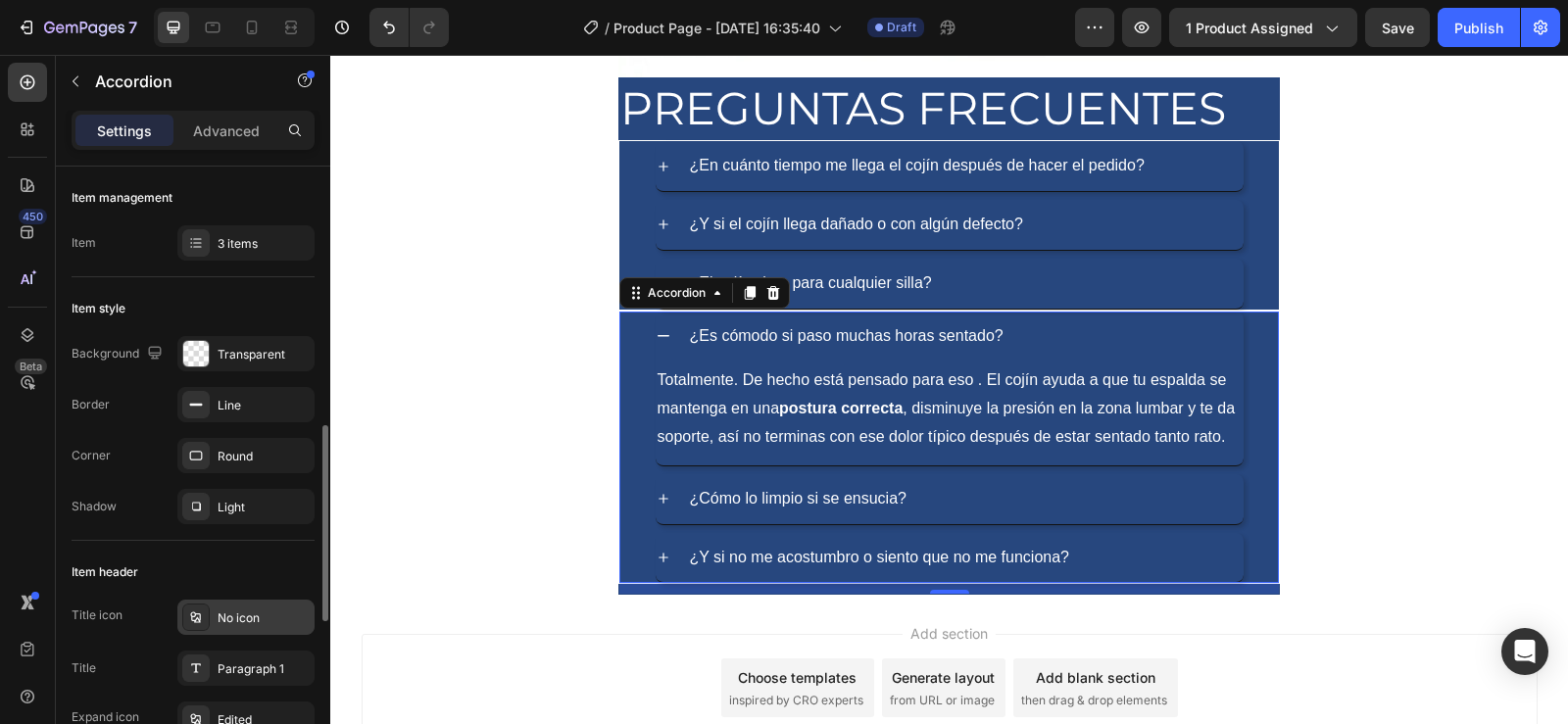
scroll to position [196, 0]
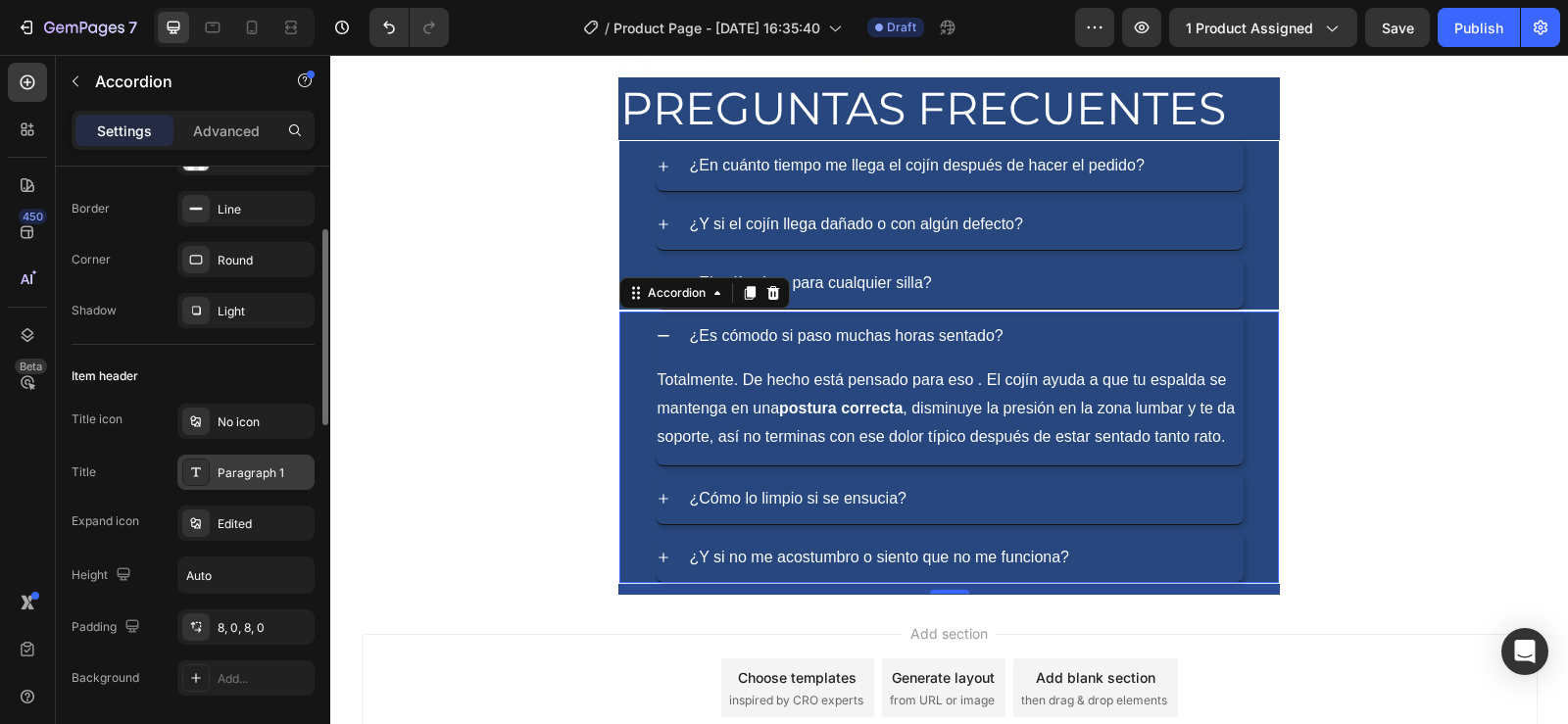
click at [256, 471] on div "Paragraph 1" at bounding box center [263, 473] width 92 height 18
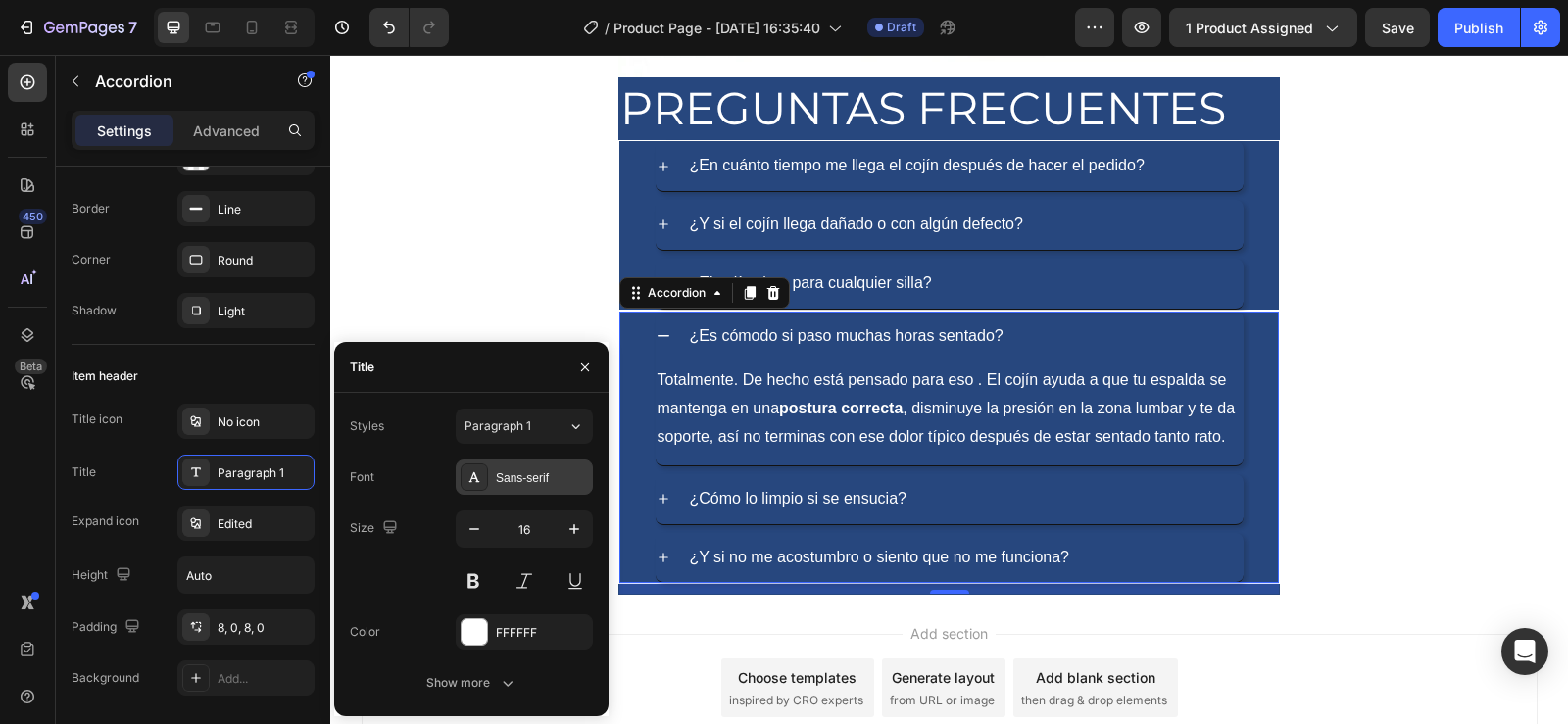
click at [529, 474] on div "Sans-serif" at bounding box center [542, 478] width 92 height 18
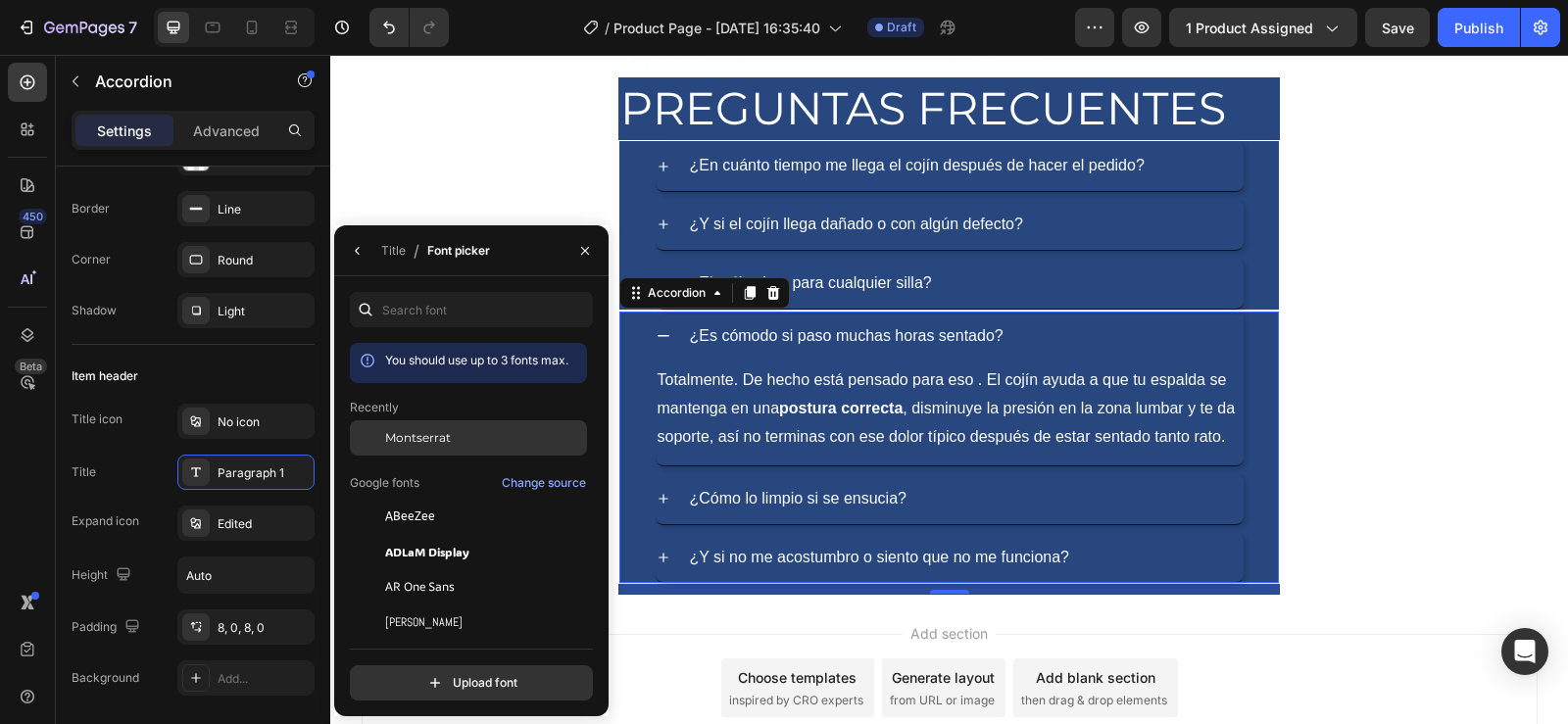
click at [460, 435] on div "Montserrat" at bounding box center [484, 438] width 198 height 18
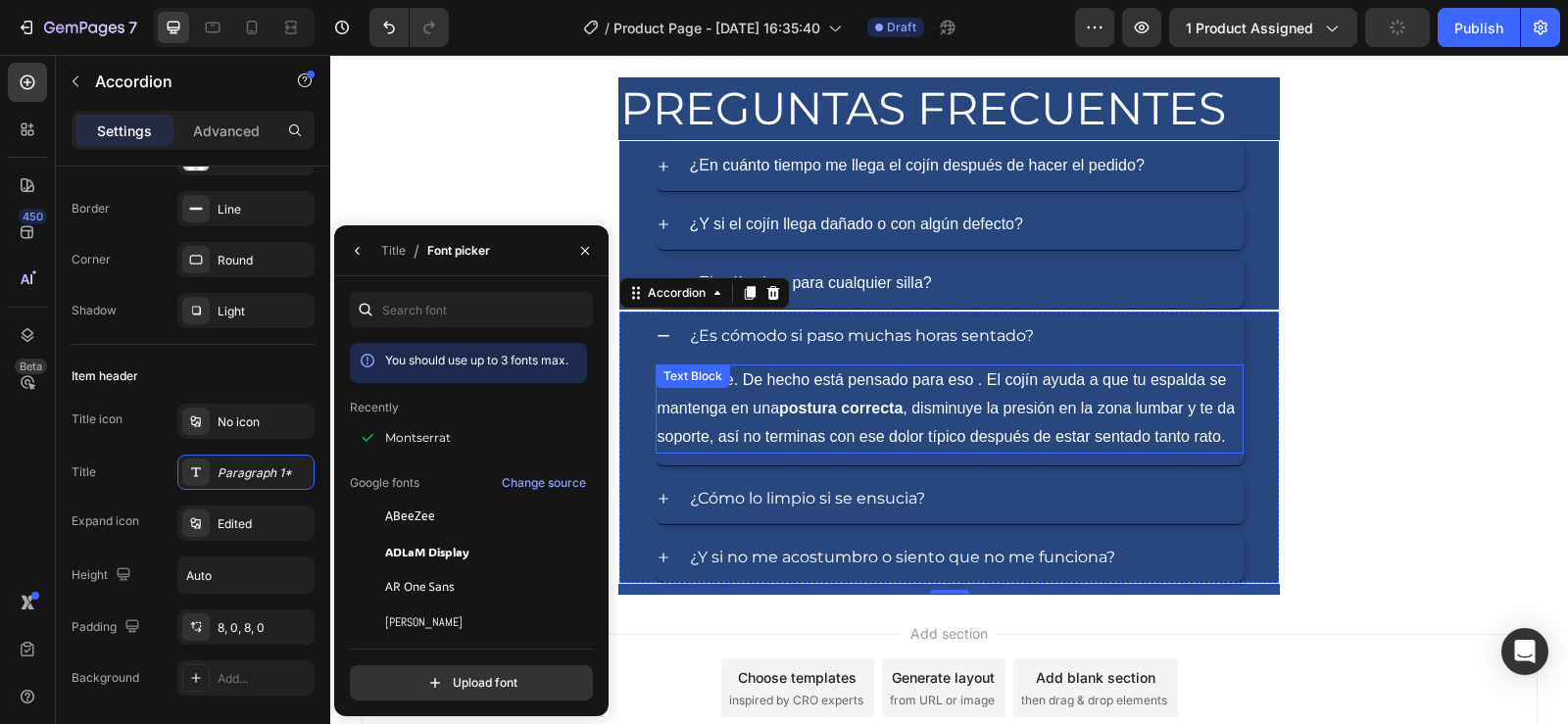
click at [713, 388] on div "Text Block" at bounding box center [692, 376] width 75 height 24
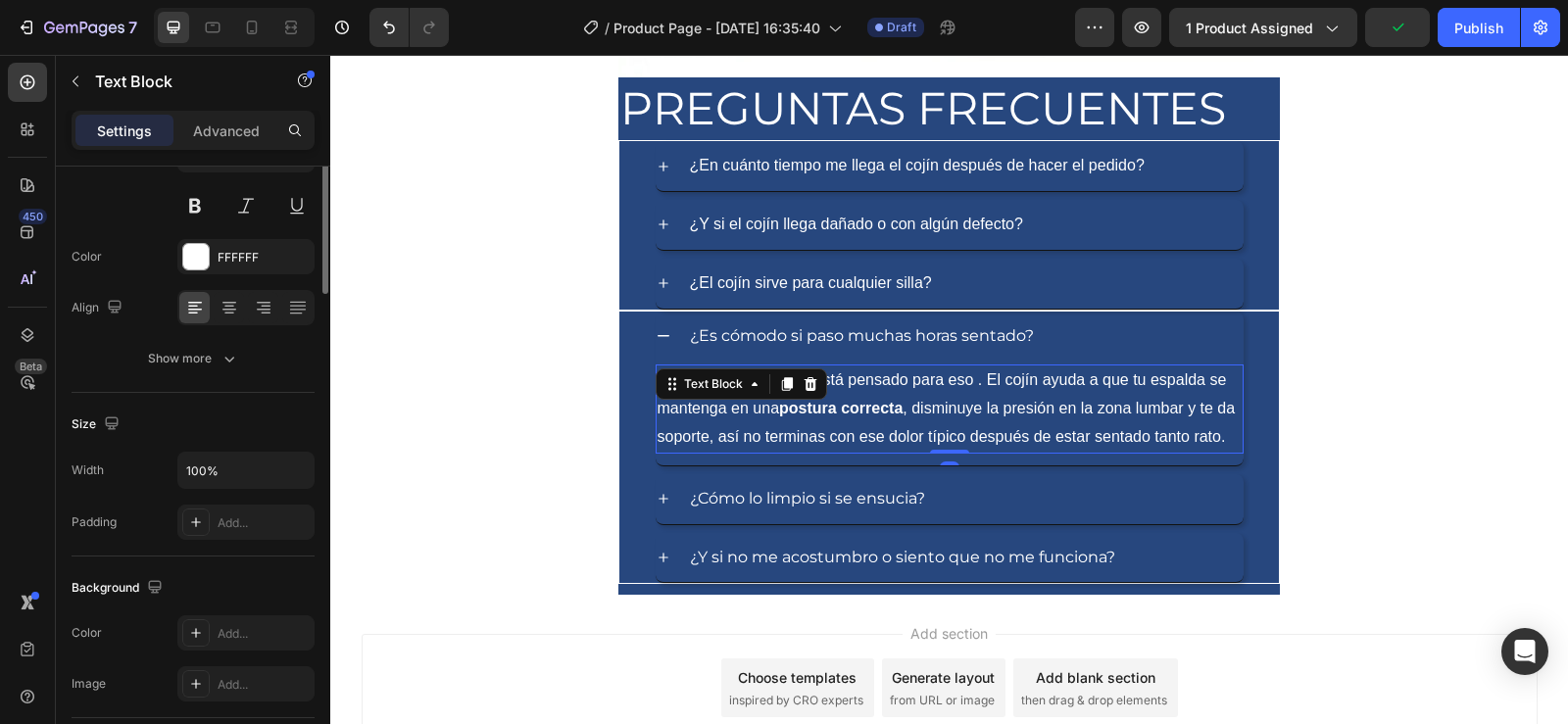
scroll to position [0, 0]
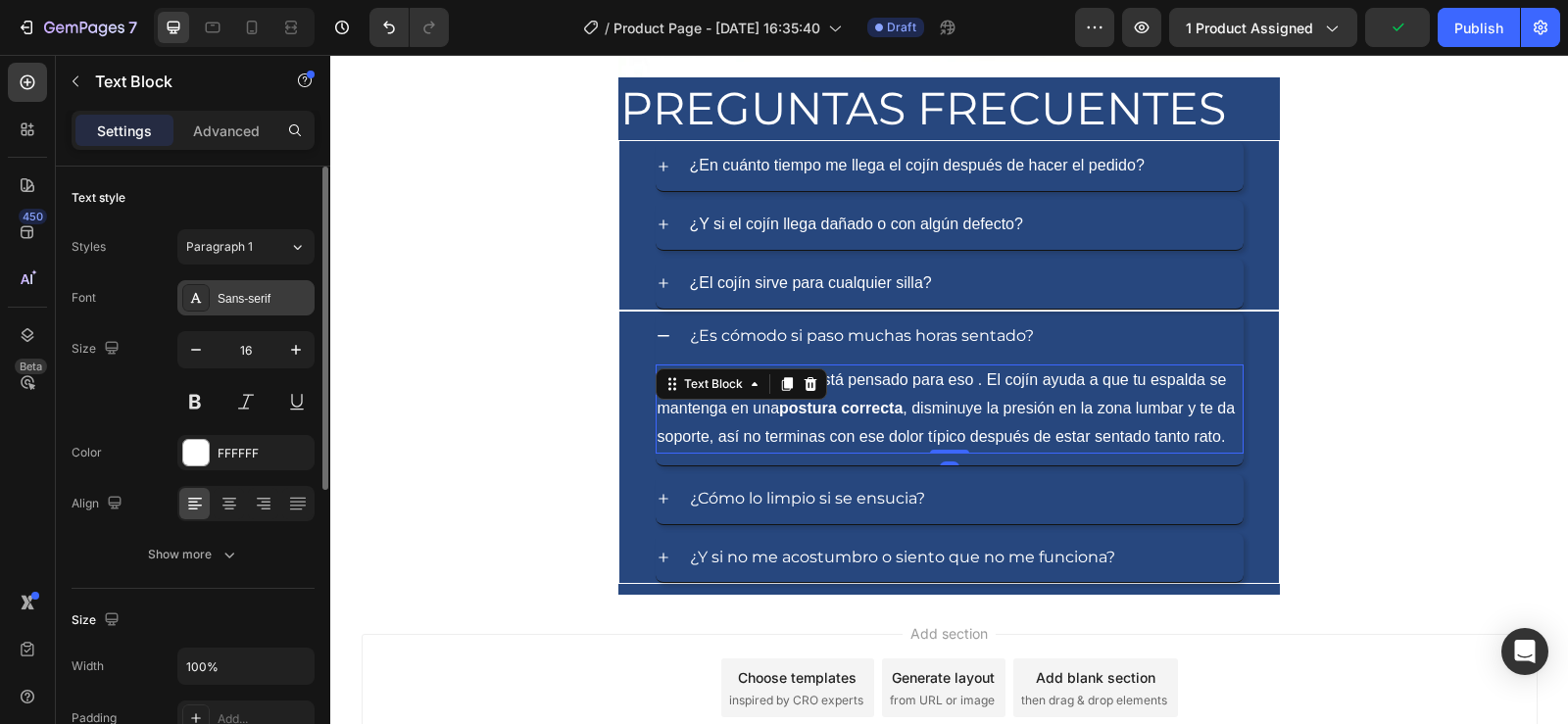
click at [271, 311] on div "Sans-serif" at bounding box center [246, 297] width 137 height 35
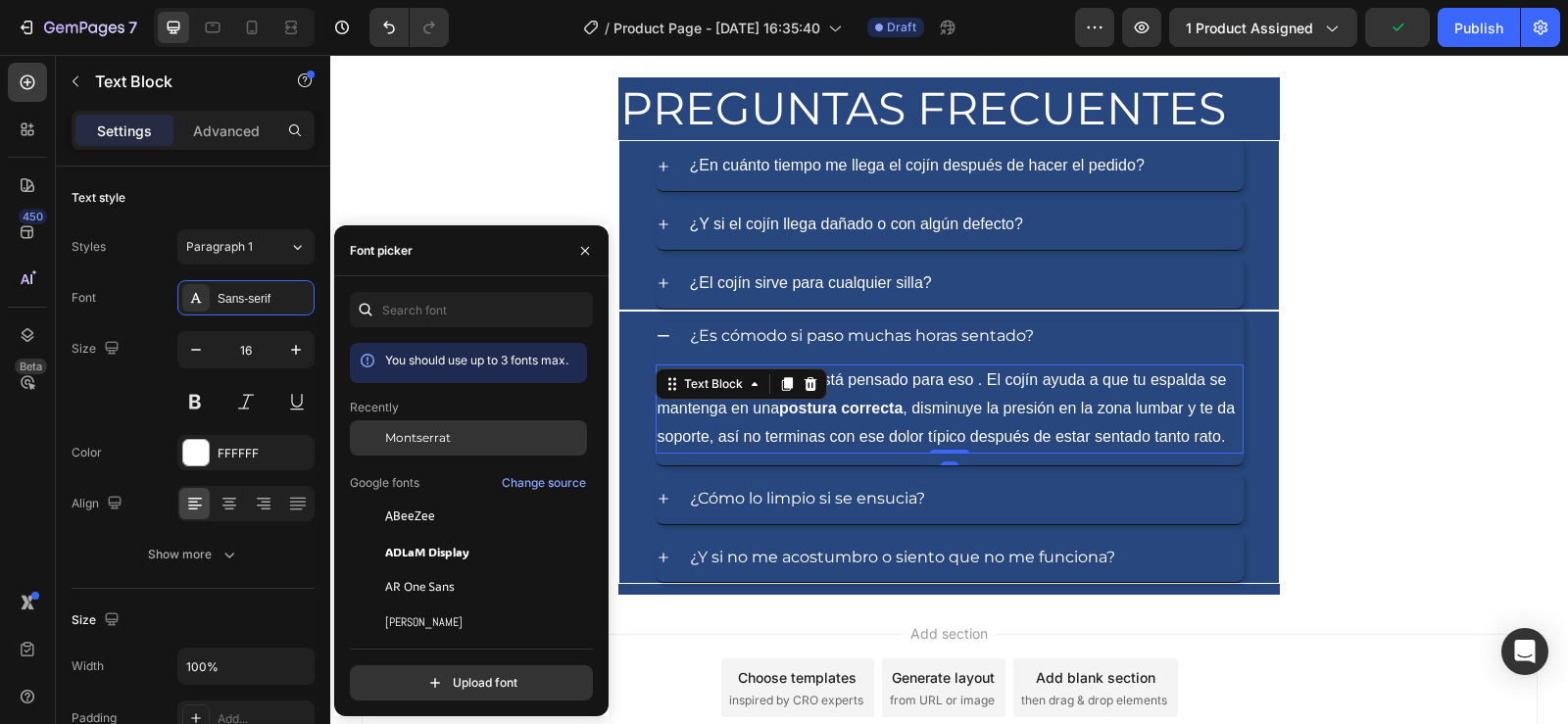
click at [431, 570] on div "Montserrat" at bounding box center [468, 587] width 237 height 35
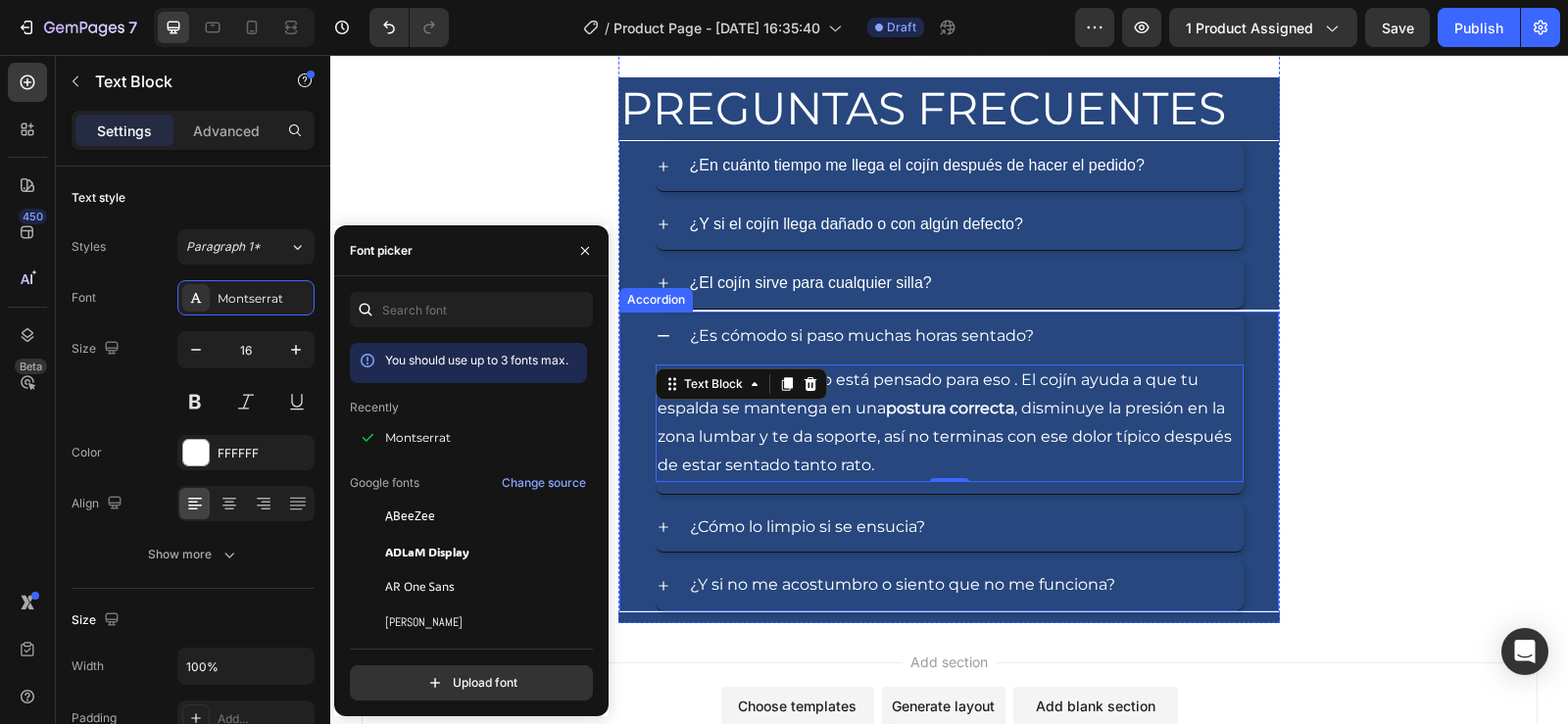
click at [655, 528] on icon at bounding box center [663, 527] width 16 height 16
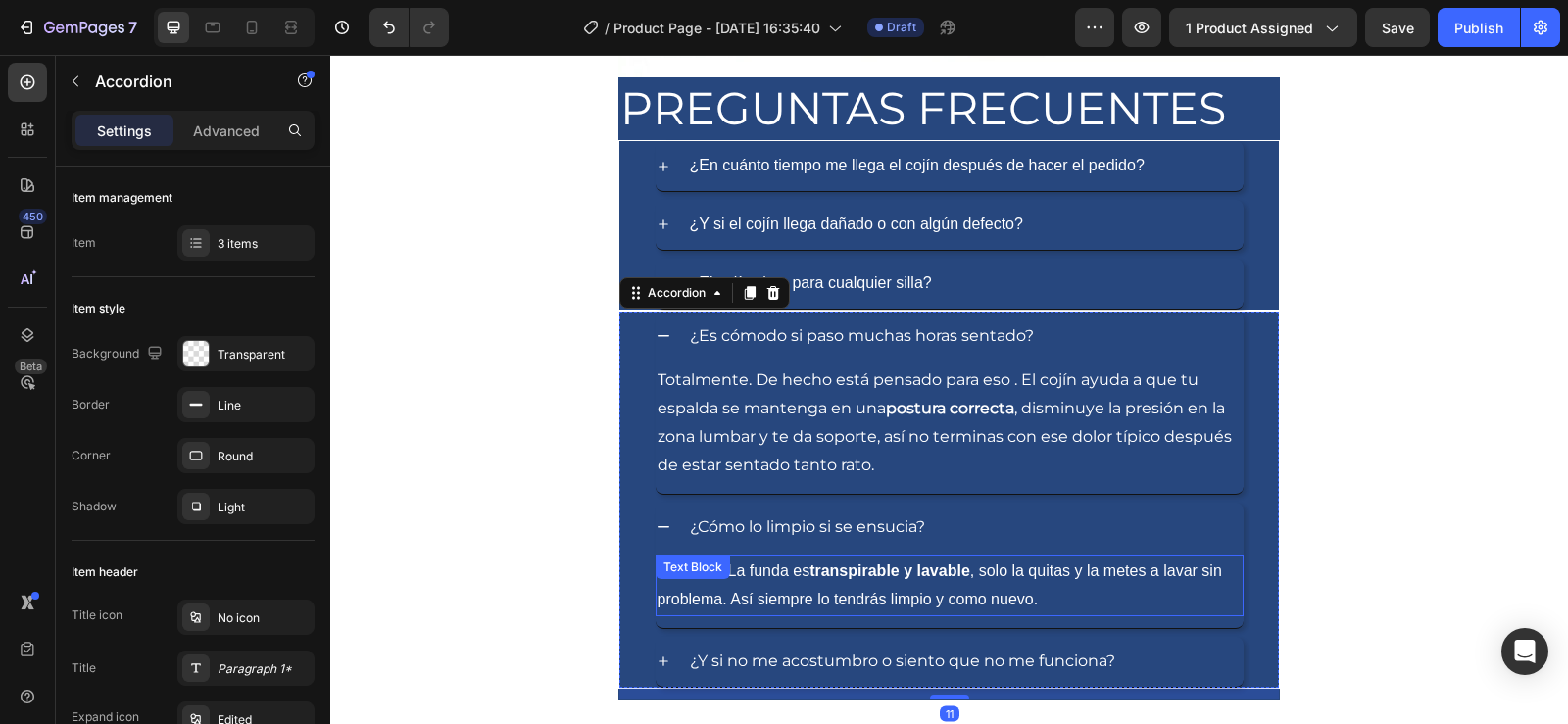
click at [829, 585] on p "Muy fácil. La funda es transpirable y lavable , solo la quitas y la metes a lav…" at bounding box center [949, 586] width 584 height 57
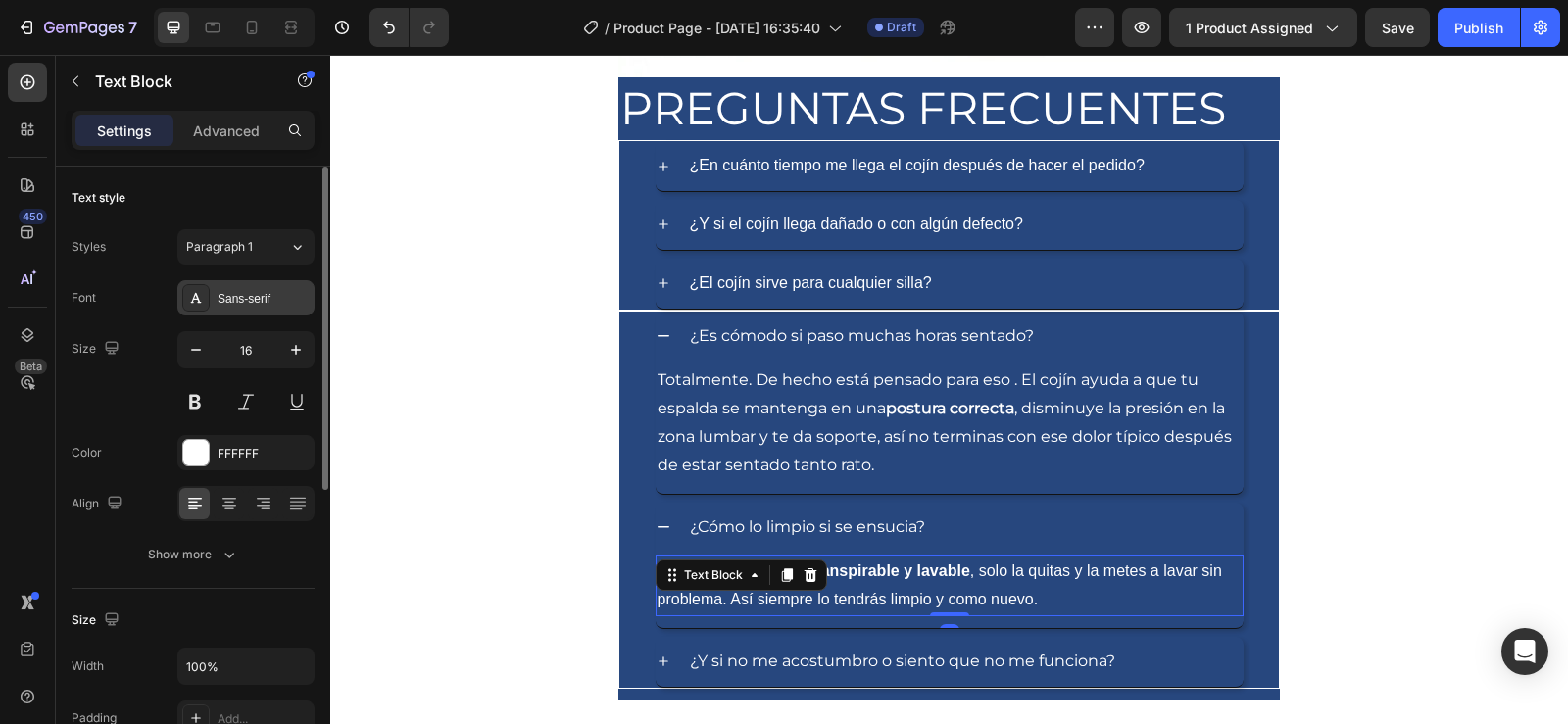
click at [258, 293] on div "Sans-serif" at bounding box center [263, 299] width 92 height 18
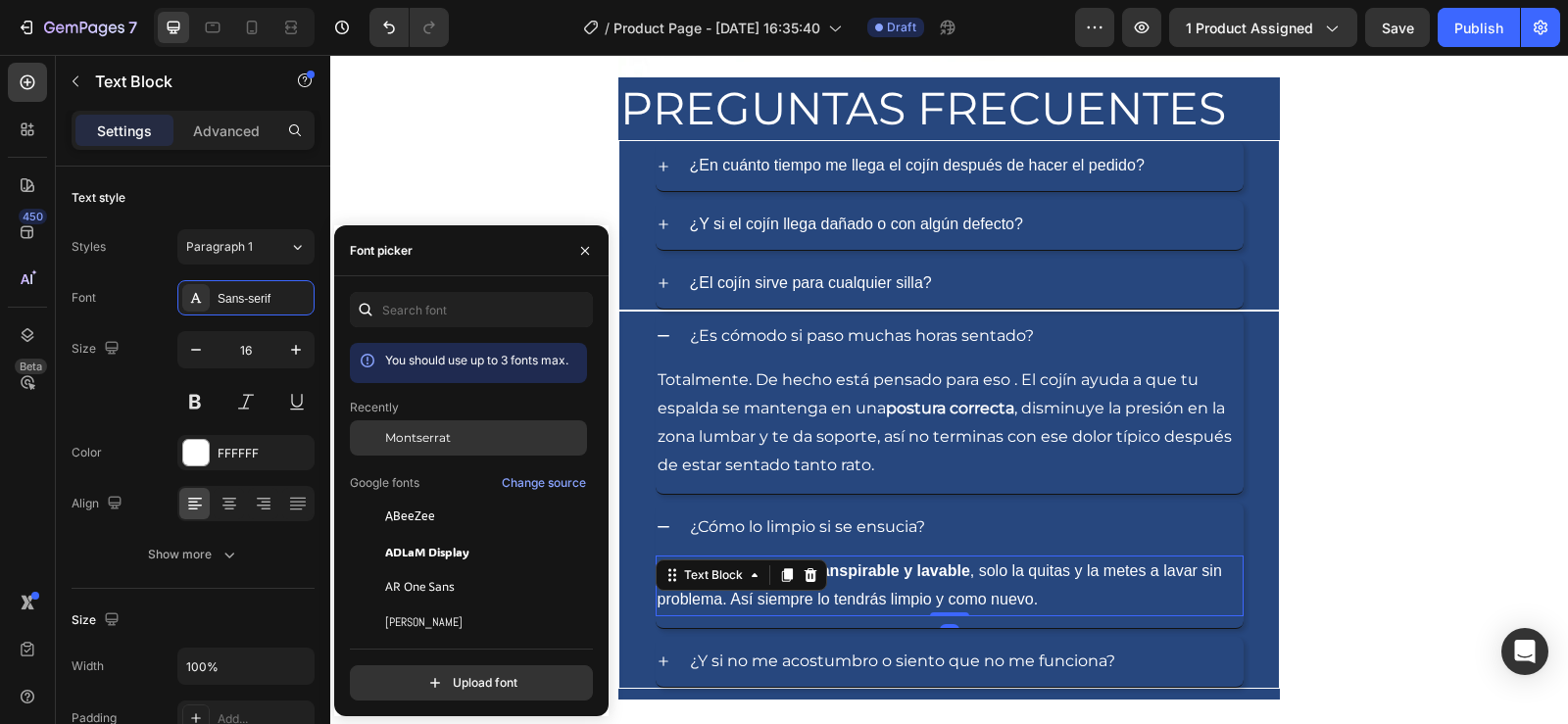
click at [467, 429] on div "Montserrat" at bounding box center [484, 438] width 198 height 18
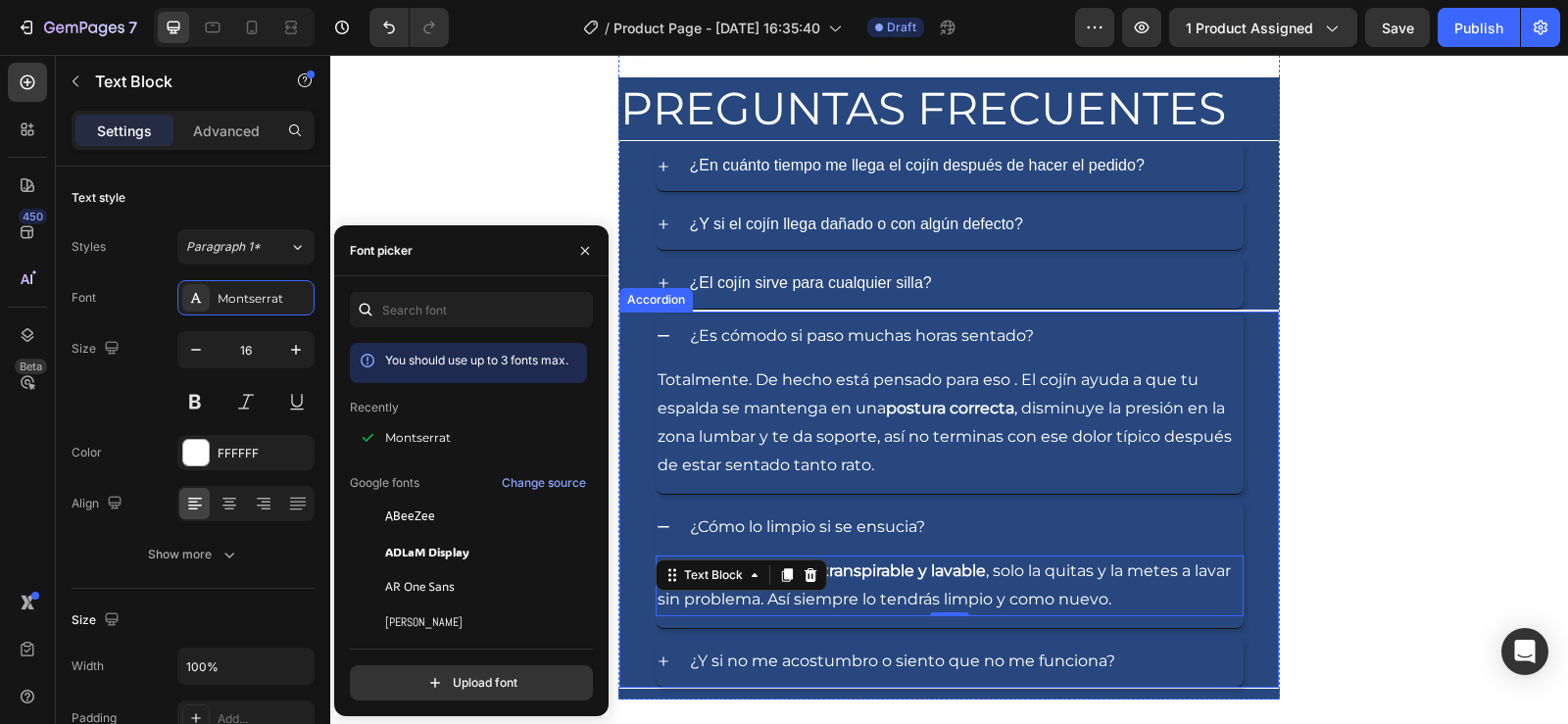
click at [655, 665] on icon at bounding box center [663, 661] width 16 height 16
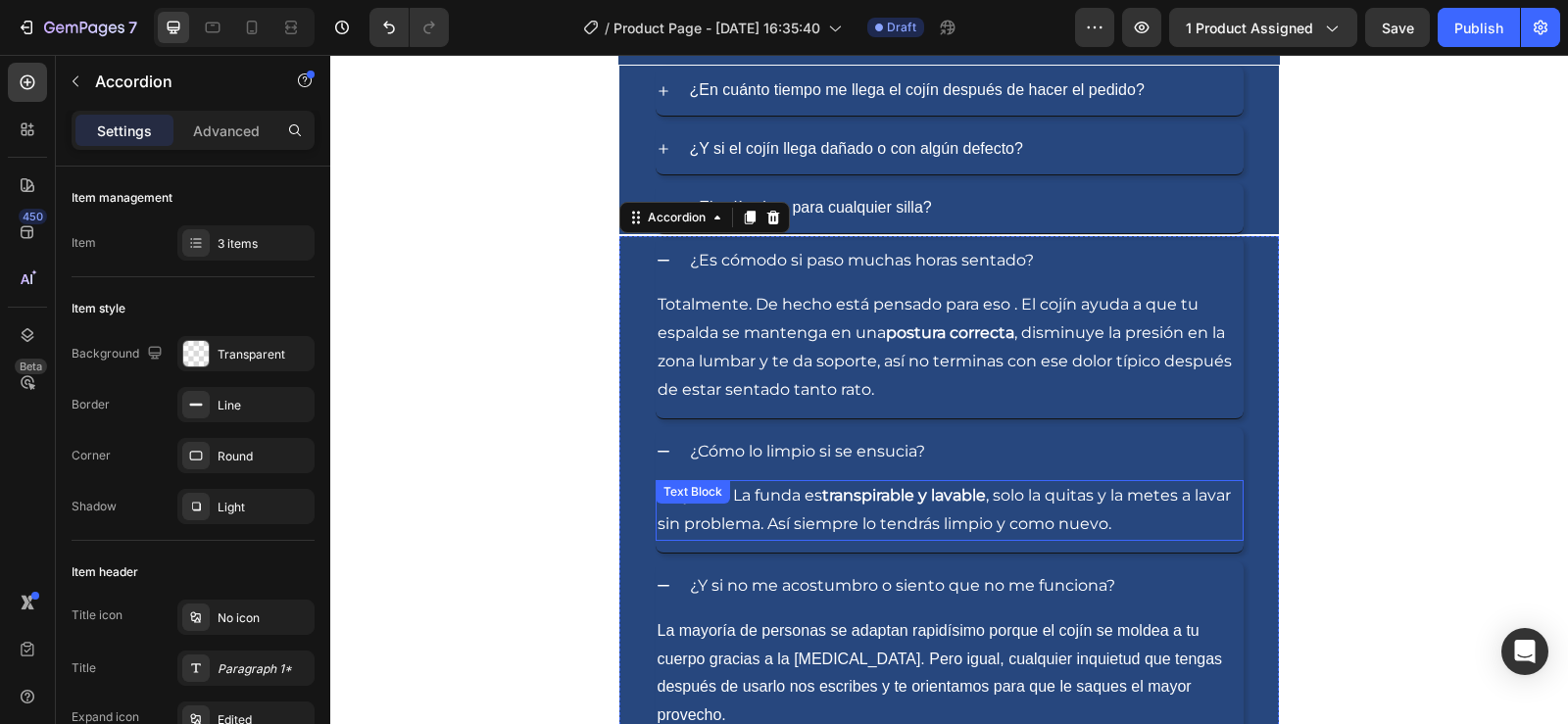
scroll to position [7252, 0]
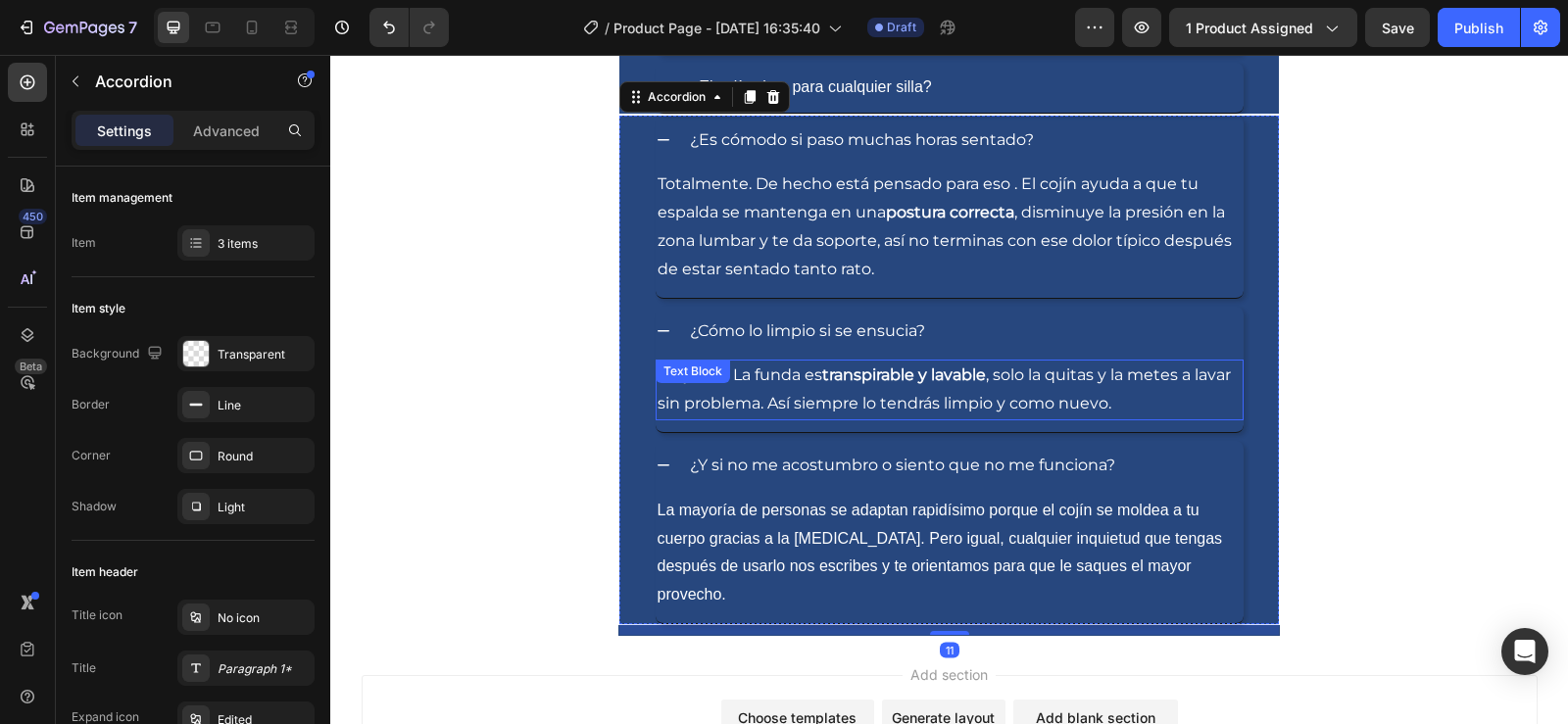
click at [774, 531] on p "La mayoría de personas se adaptan rapidísimo porque el cojín se moldea a tu cue…" at bounding box center [949, 553] width 584 height 113
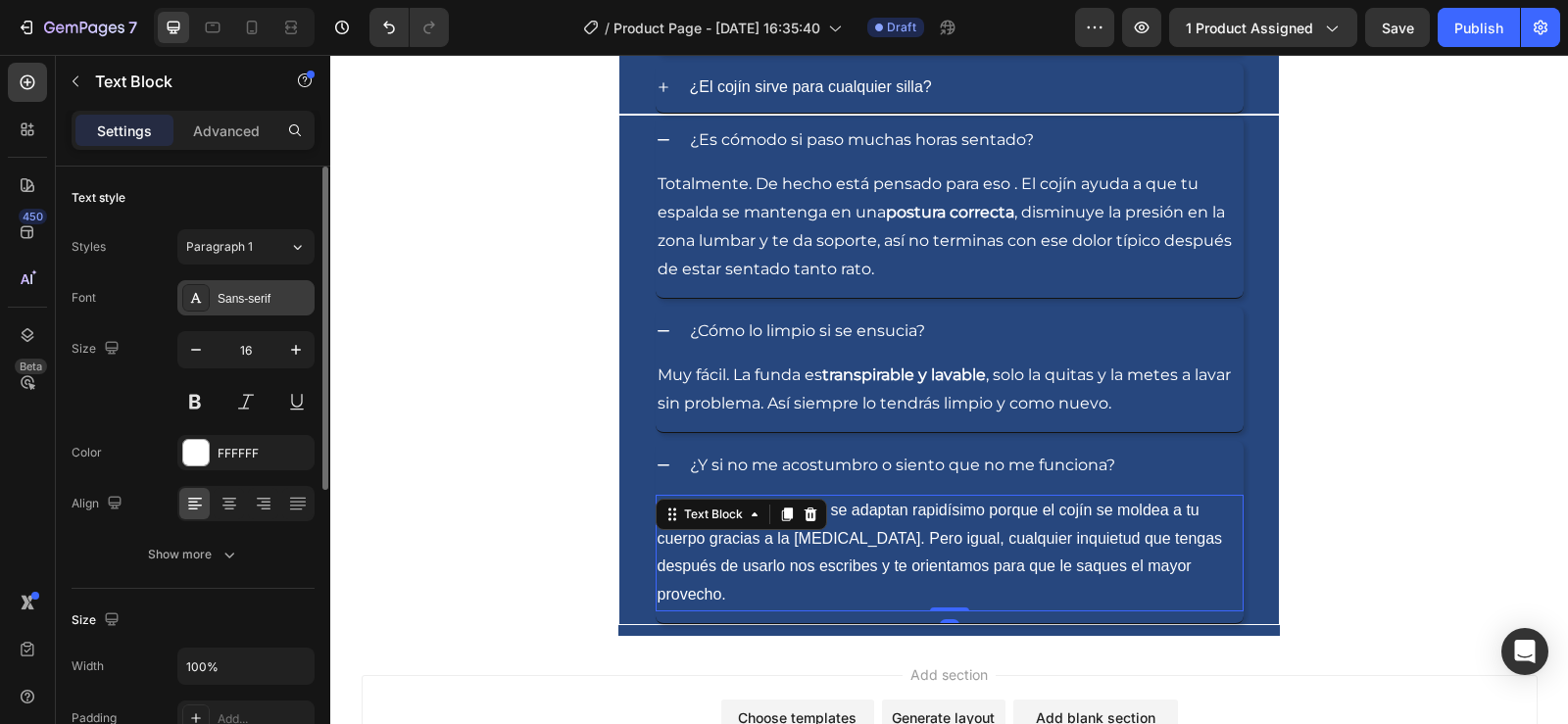
click at [247, 314] on div "Sans-serif" at bounding box center [246, 297] width 137 height 35
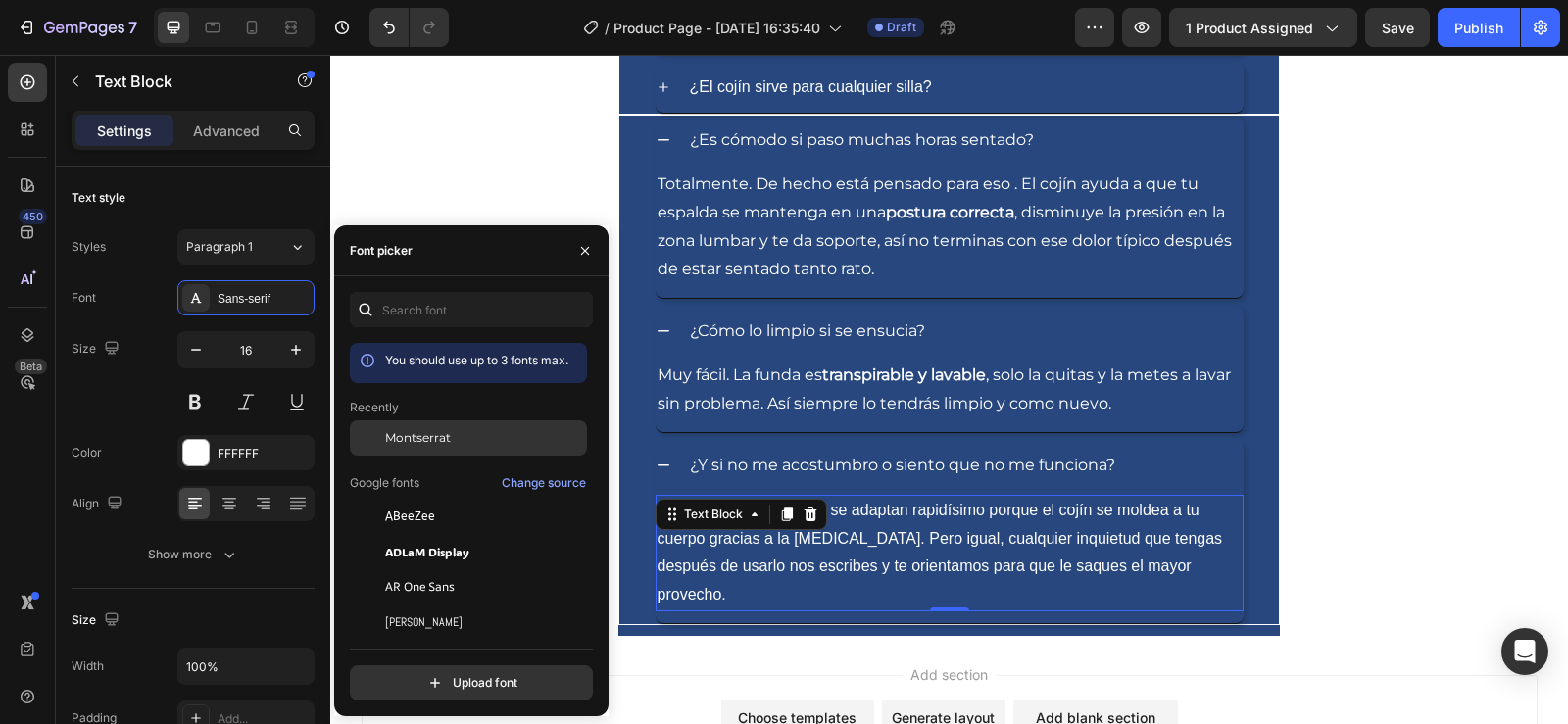
click at [445, 439] on span "Montserrat" at bounding box center [418, 438] width 66 height 18
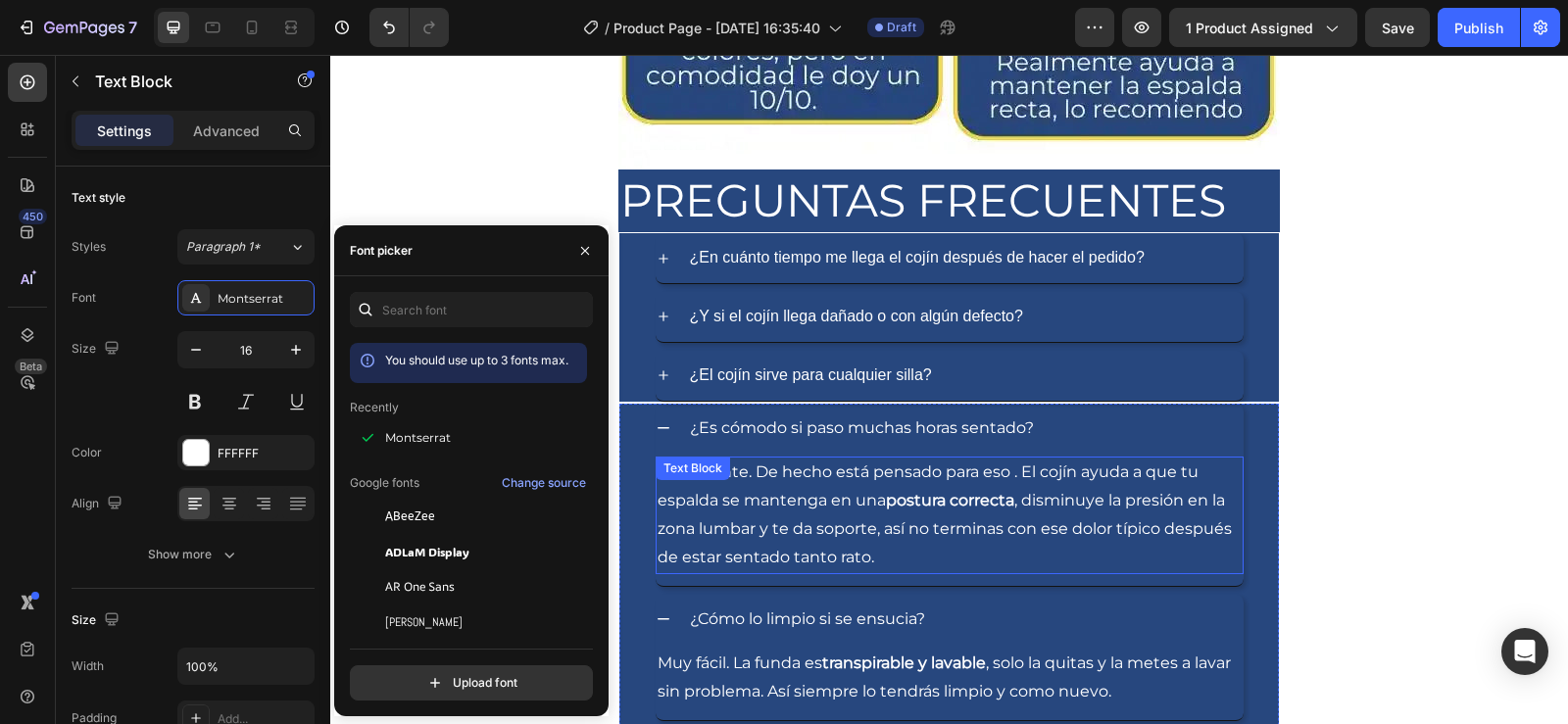
scroll to position [6958, 0]
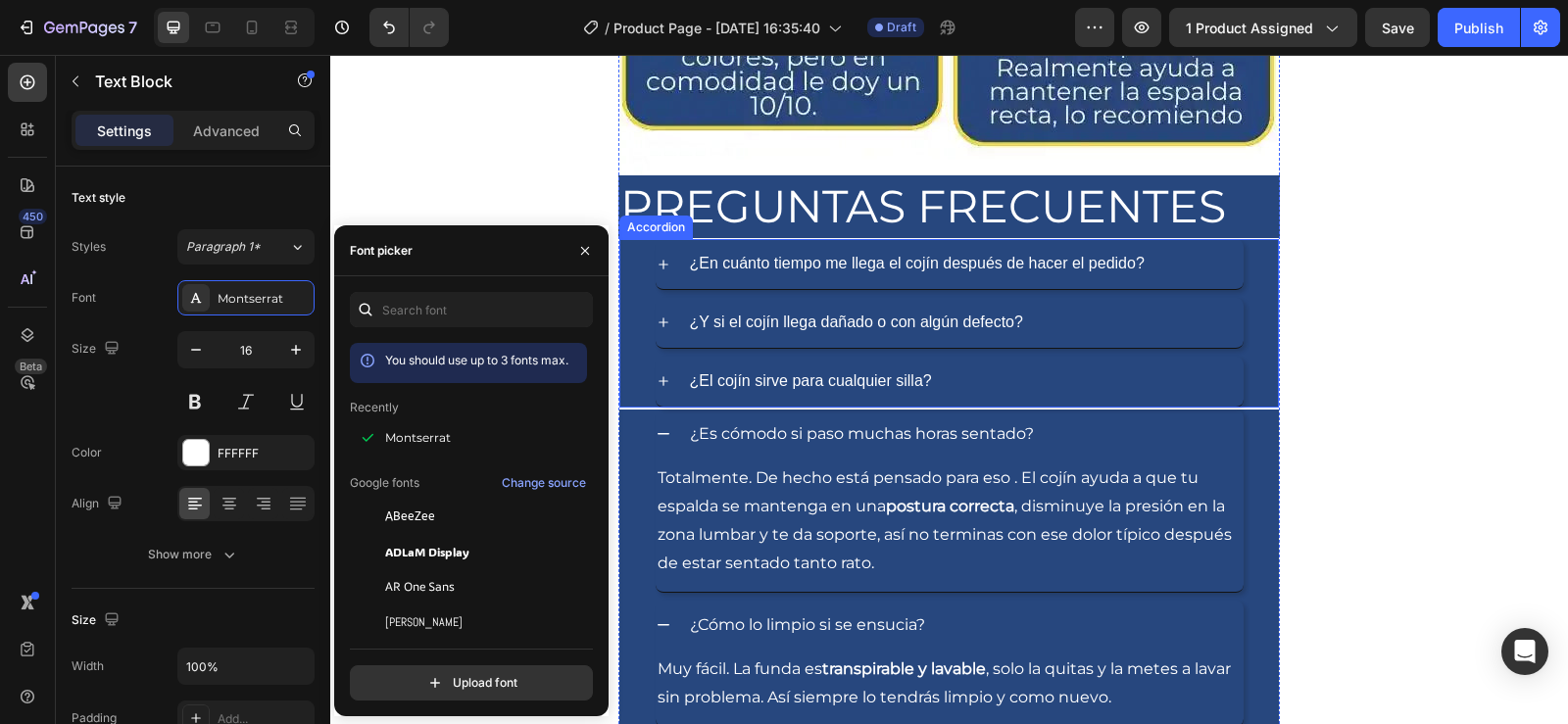
click at [802, 375] on p "¿El cojín sirve para cualquier silla?" at bounding box center [811, 381] width 242 height 29
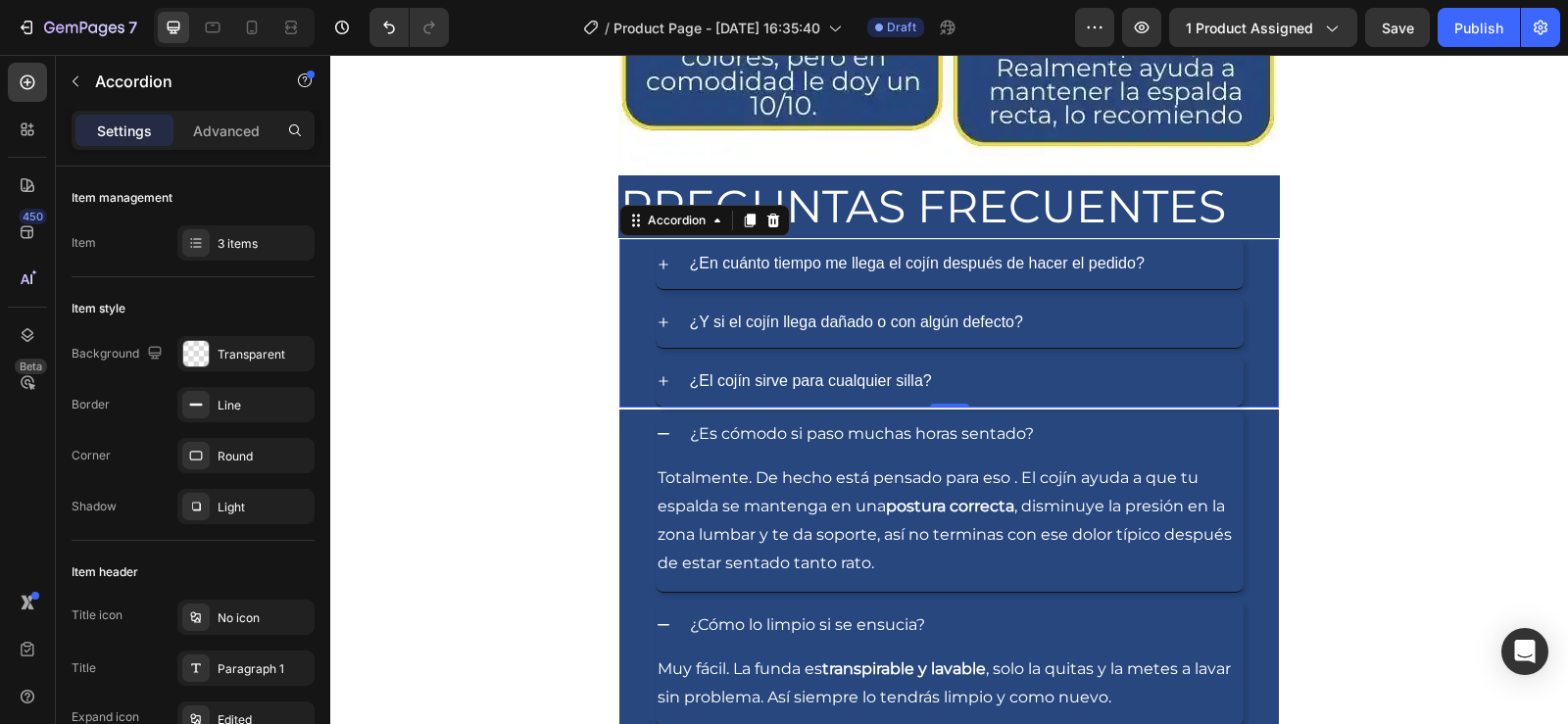
click at [640, 267] on div "¿En cuánto tiempo me llega el cojín después de hacer el pedido?" at bounding box center [949, 264] width 657 height 51
click at [638, 277] on div "¿En cuánto tiempo me llega el cojín después de hacer el pedido?" at bounding box center [949, 264] width 657 height 51
click at [244, 668] on div "Paragraph 1" at bounding box center [263, 669] width 92 height 18
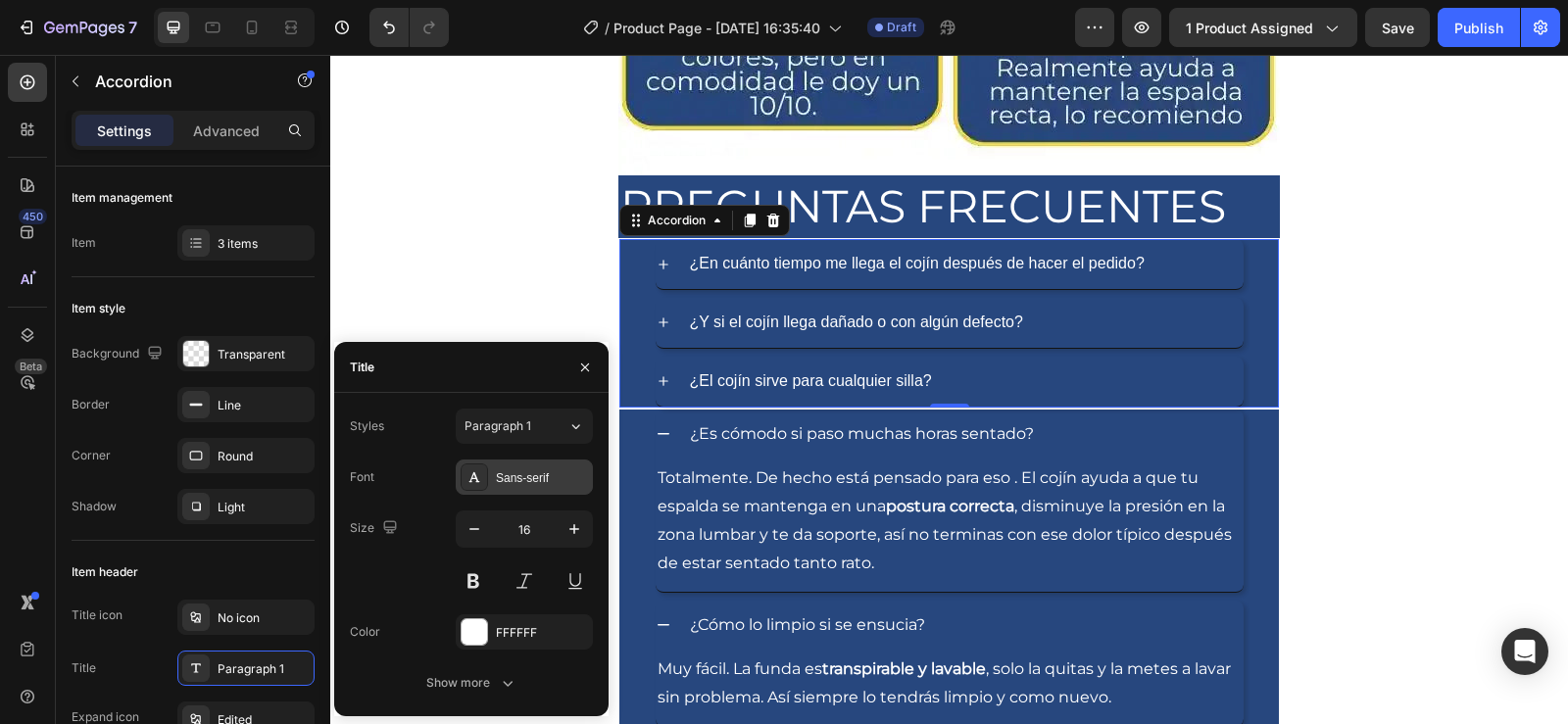
click at [515, 480] on div "Sans-serif" at bounding box center [542, 478] width 92 height 18
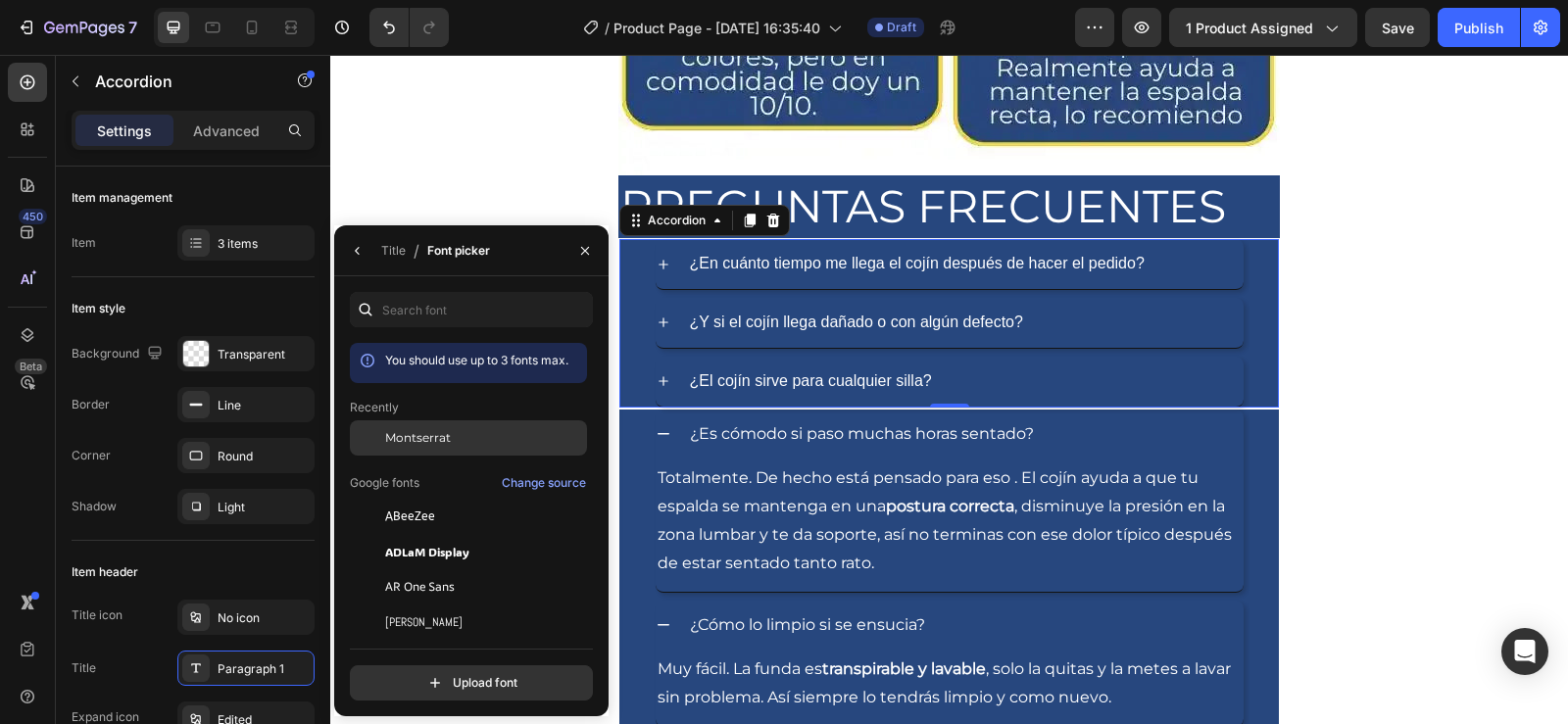
click at [440, 432] on span "Montserrat" at bounding box center [418, 438] width 66 height 18
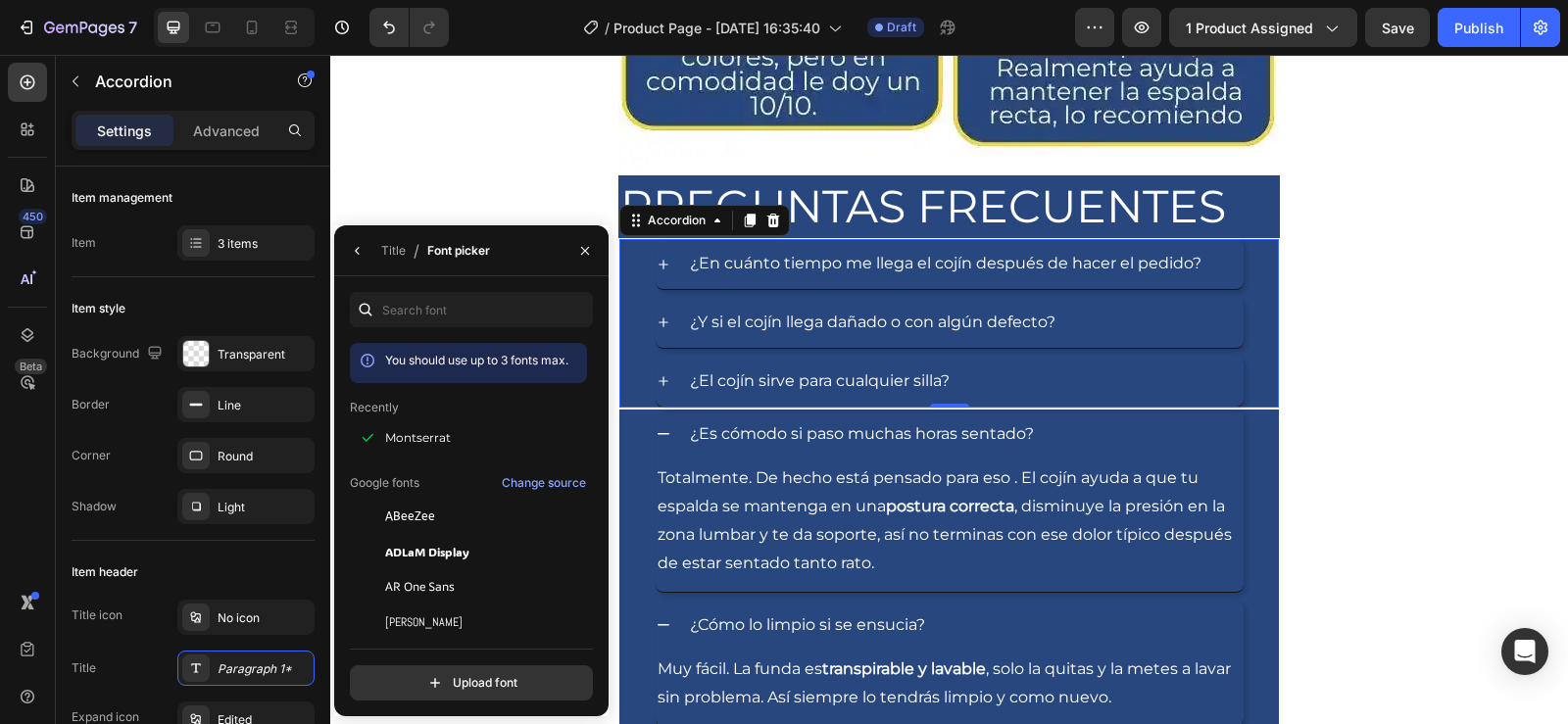
click at [662, 383] on icon at bounding box center [663, 381] width 16 height 16
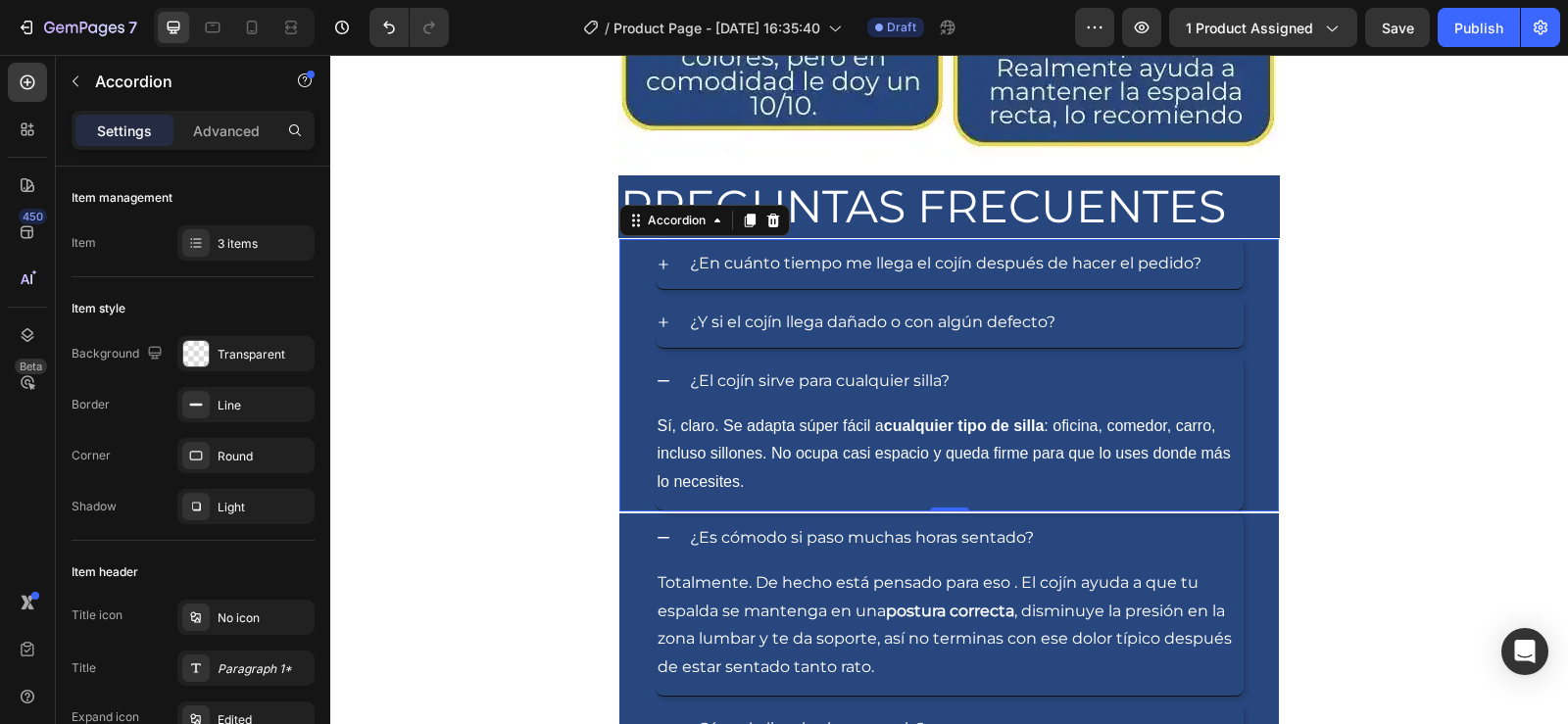
click at [660, 334] on div "¿Y si el cojín llega dañado o con algún defecto?" at bounding box center [949, 323] width 588 height 50
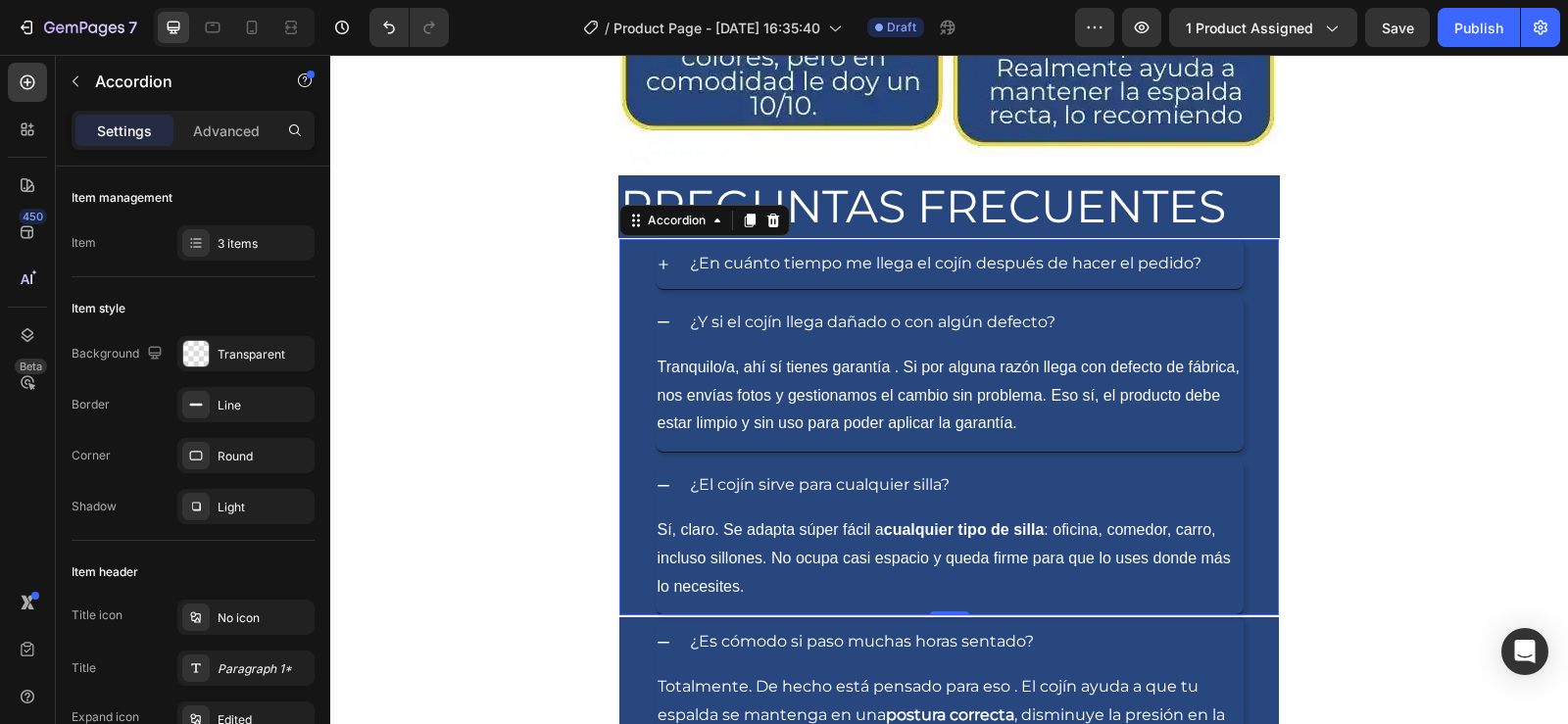
click at [655, 257] on icon at bounding box center [663, 265] width 16 height 16
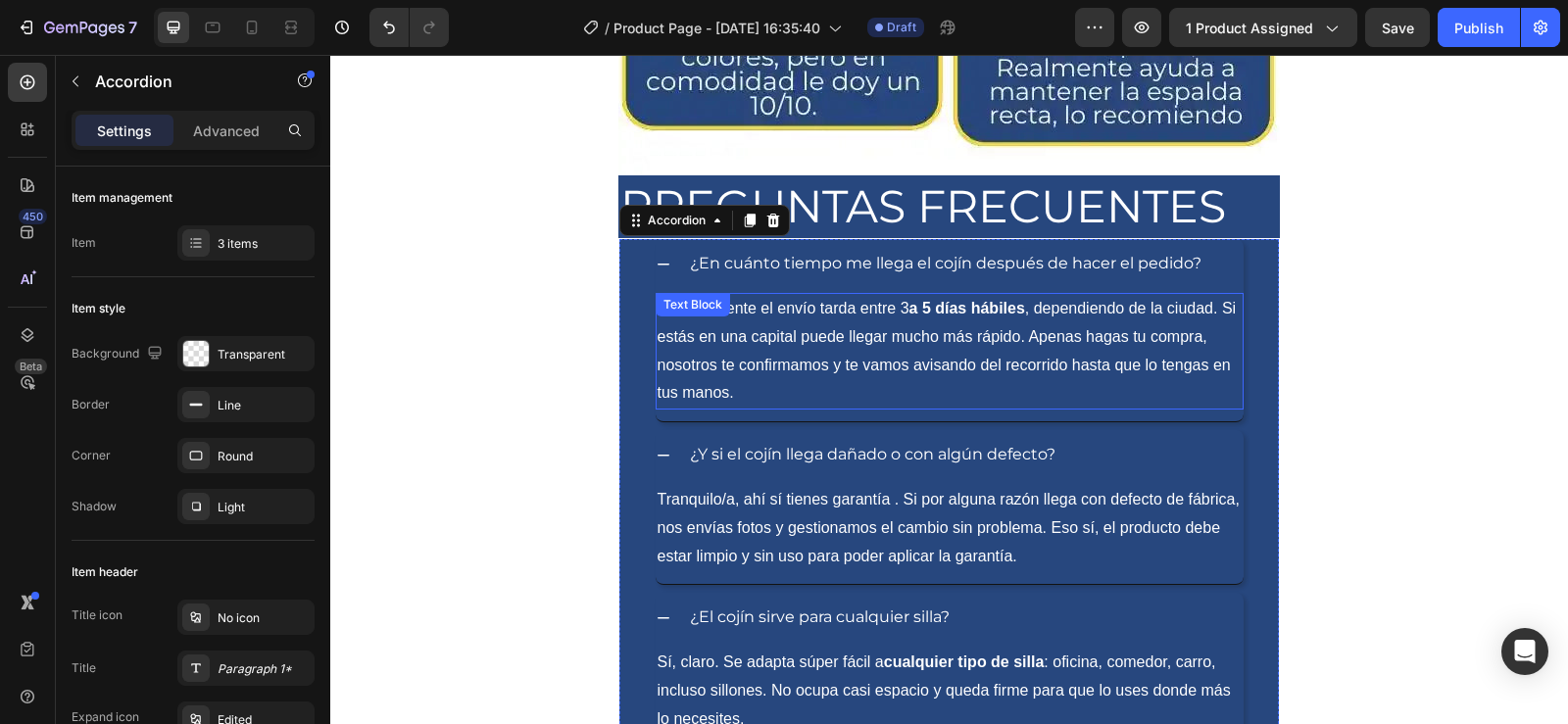
click at [719, 339] on p "Generalmente el envío tarda entre 3 a 5 días hábiles , dependiendo de la ciudad…" at bounding box center [949, 351] width 584 height 113
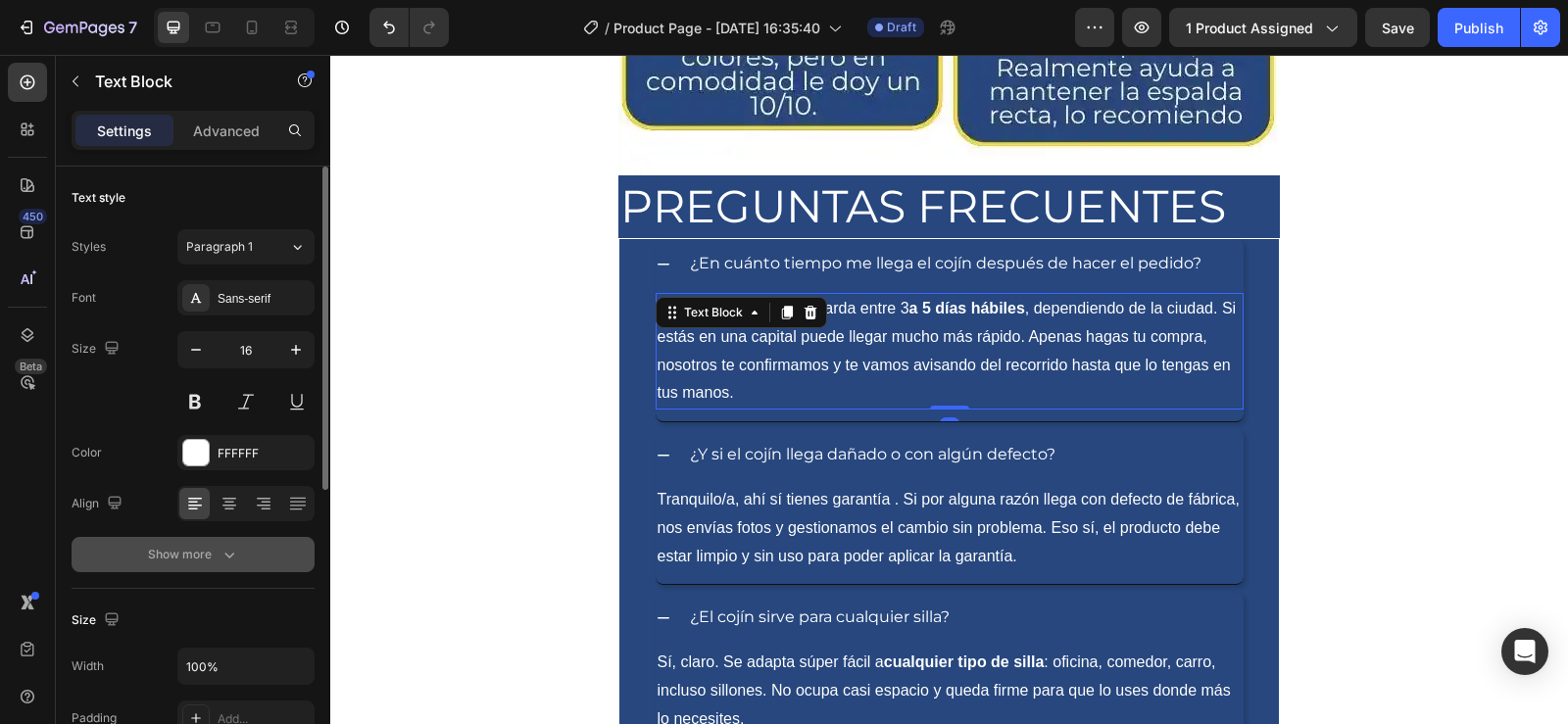
scroll to position [98, 0]
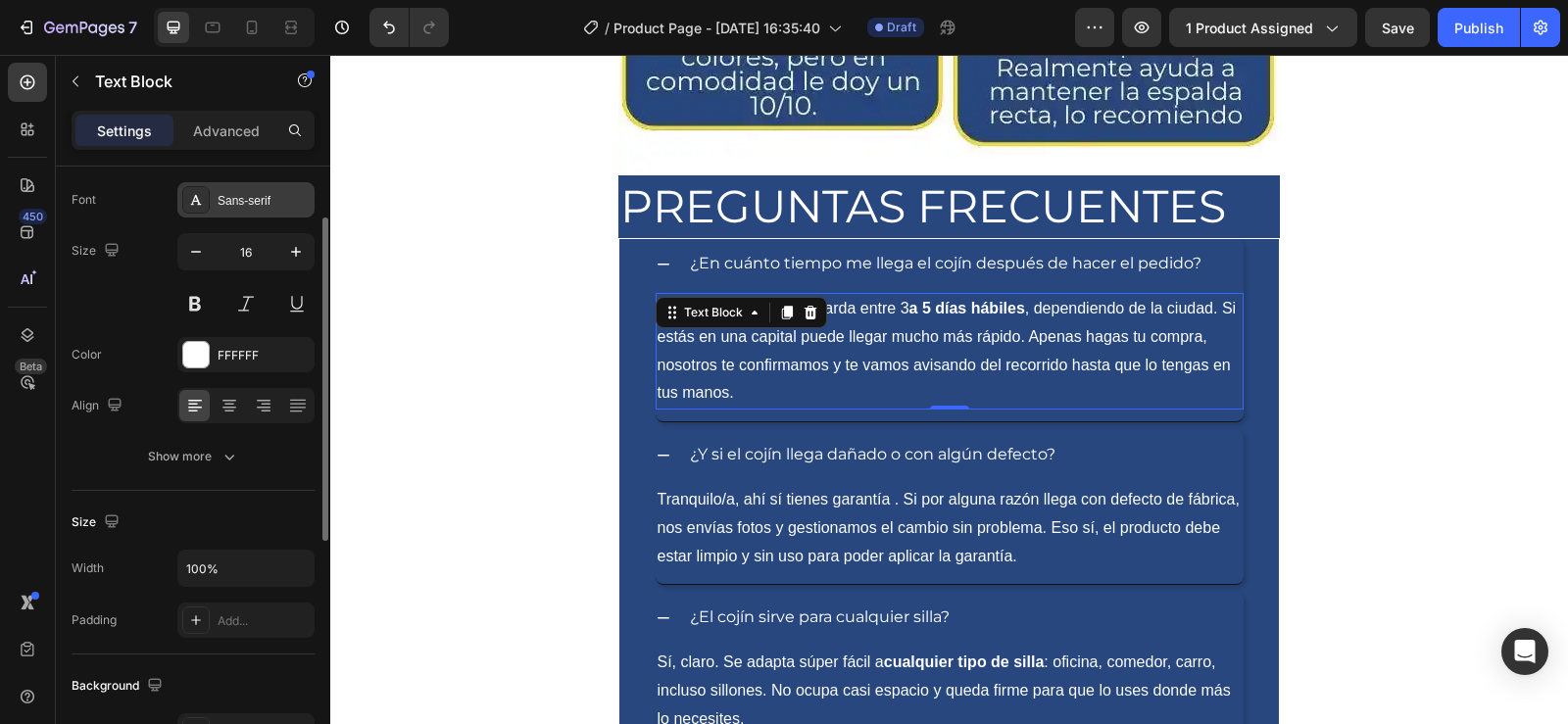
click at [255, 207] on div "Sans-serif" at bounding box center [263, 201] width 92 height 18
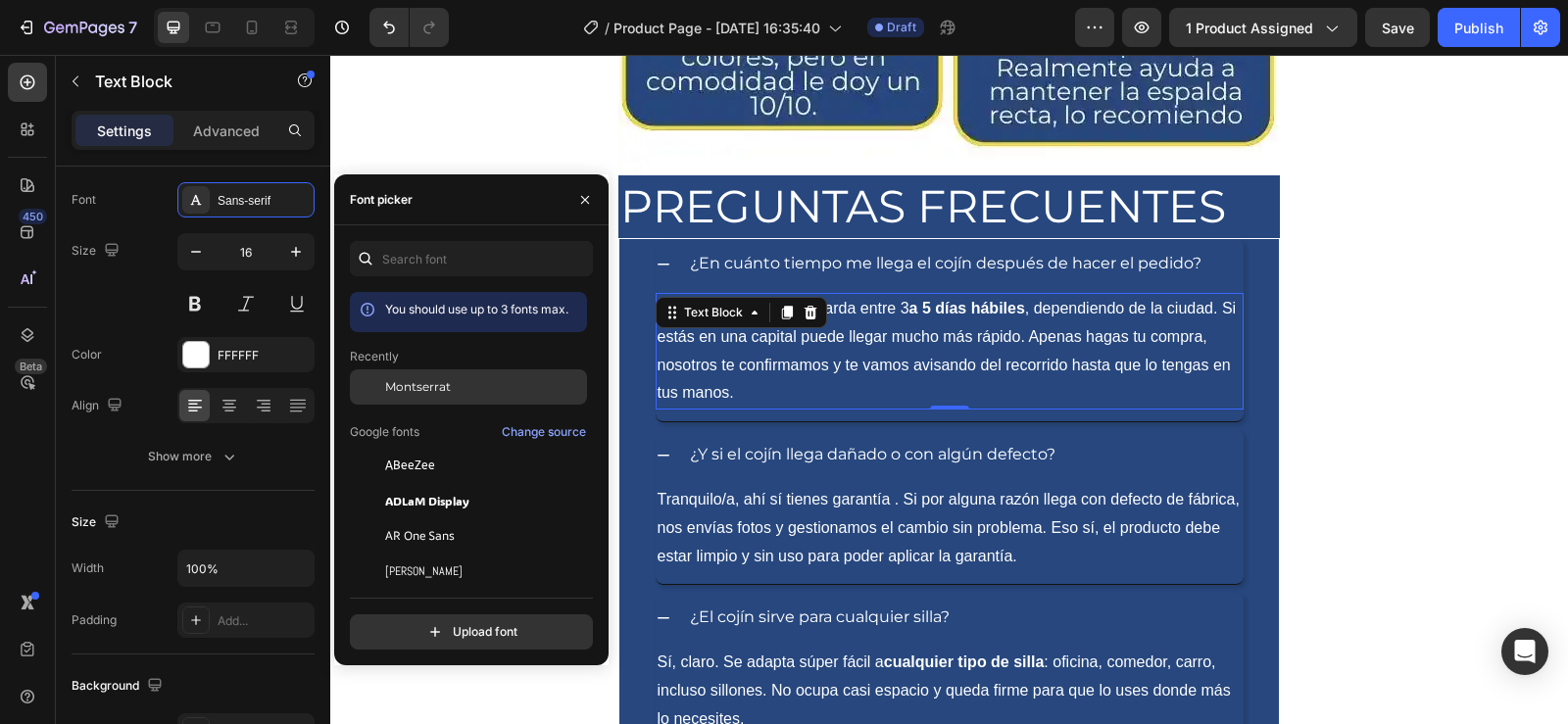
click at [457, 383] on div "Montserrat" at bounding box center [484, 387] width 198 height 18
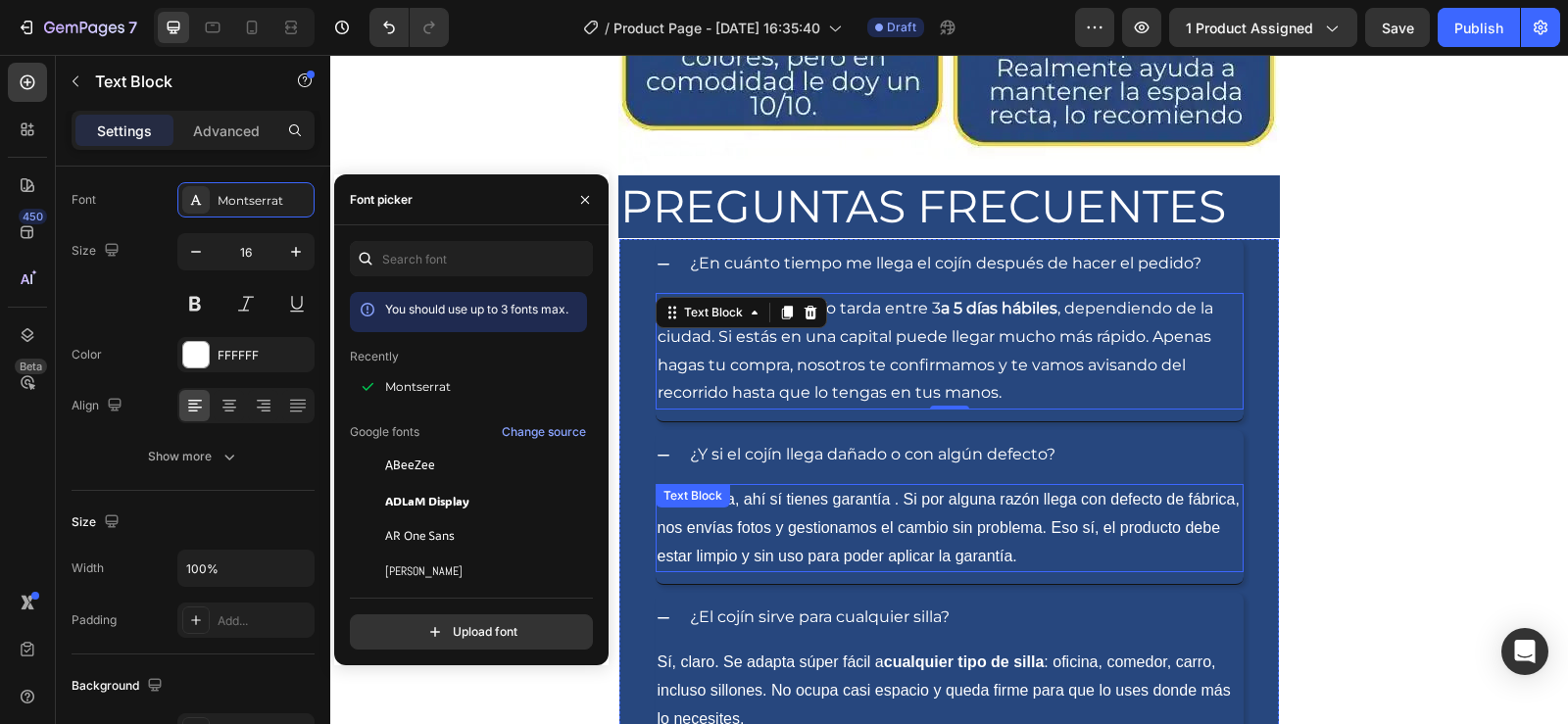
click at [758, 507] on p "Tranquilo/a, ahí sí tienes garantía . Si por alguna razón llega con defecto de …" at bounding box center [949, 528] width 584 height 85
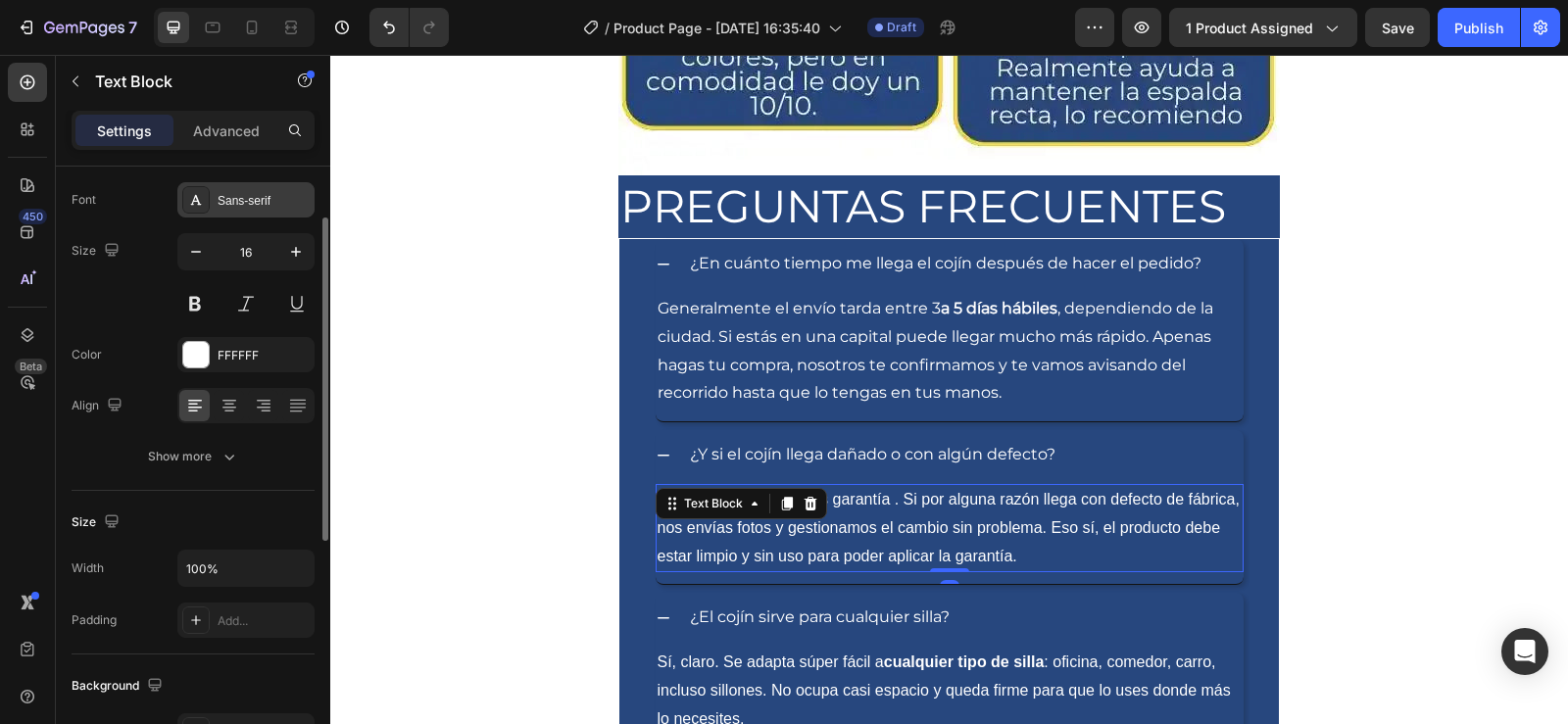
click at [256, 201] on div "Sans-serif" at bounding box center [263, 201] width 92 height 18
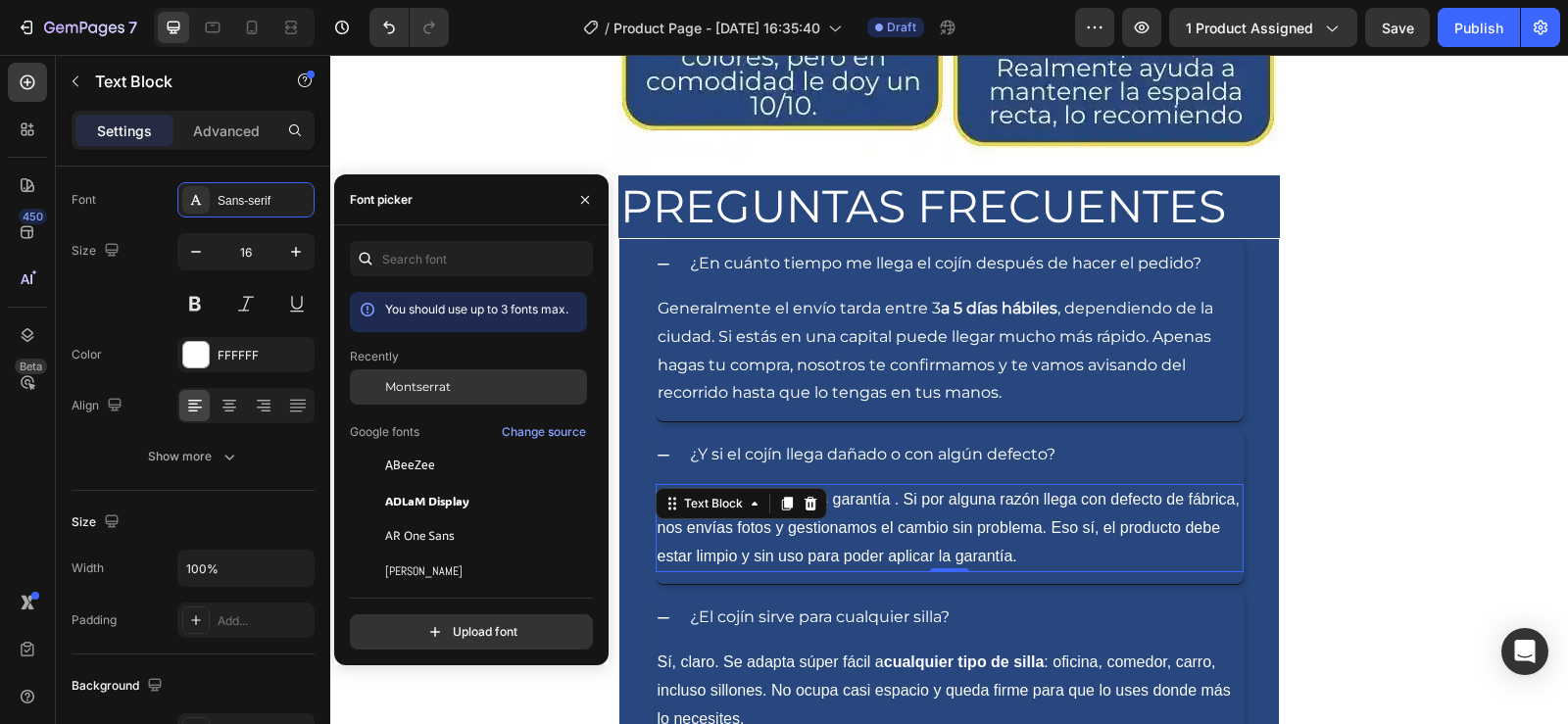
click at [449, 381] on span "Montserrat" at bounding box center [418, 387] width 66 height 18
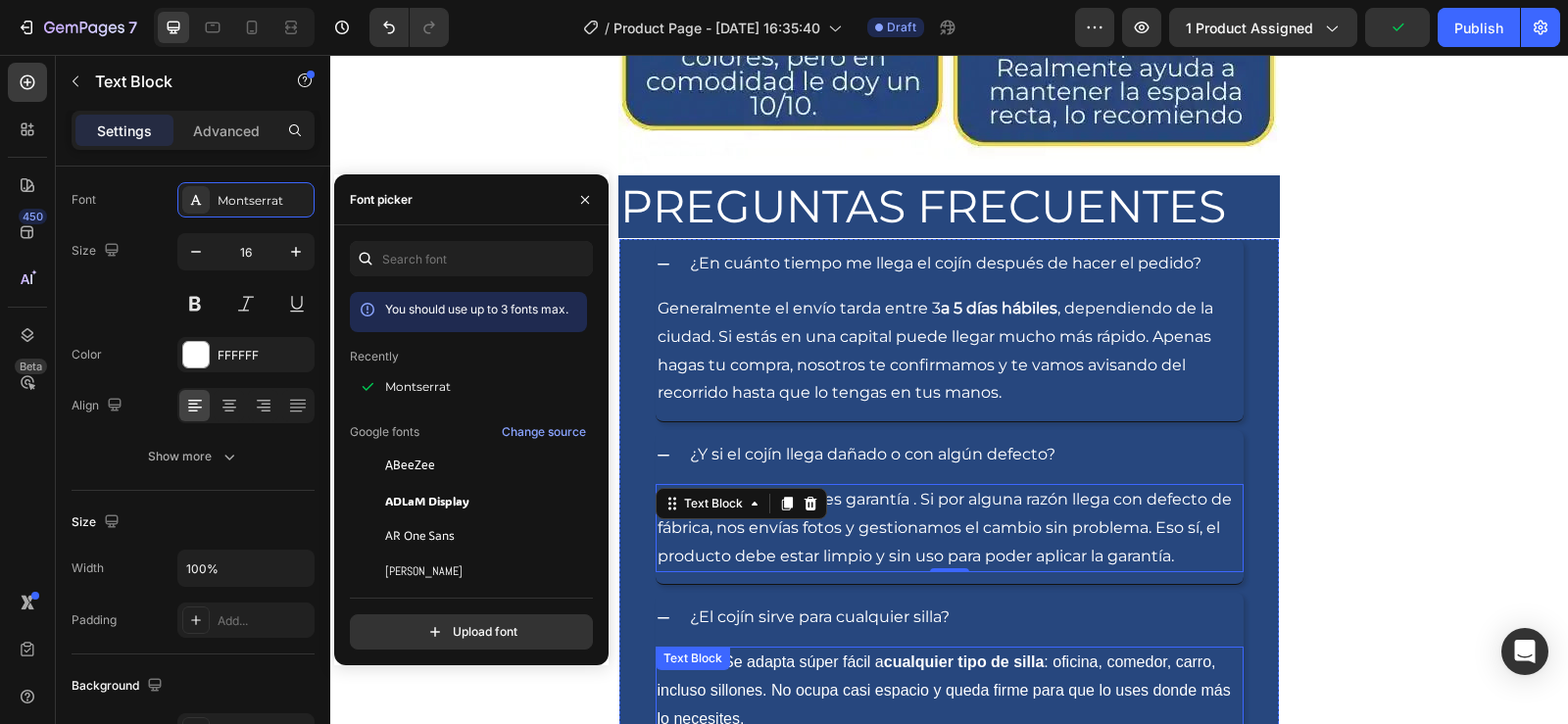
click at [784, 659] on p "Sí, claro. Se adapta súper fácil a cualquier tipo de silla : oficina, comedor, …" at bounding box center [949, 690] width 584 height 85
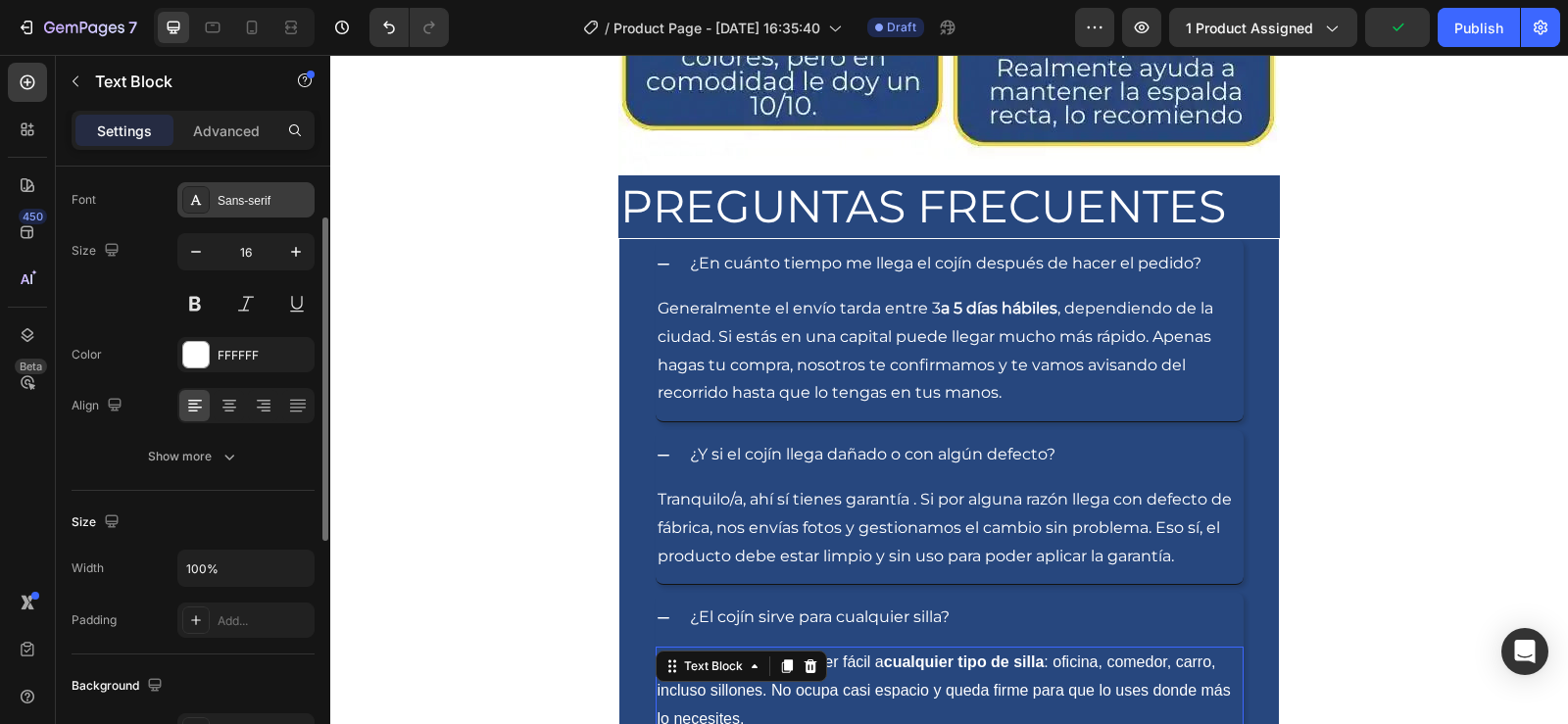
click at [246, 203] on div "Sans-serif" at bounding box center [263, 201] width 92 height 18
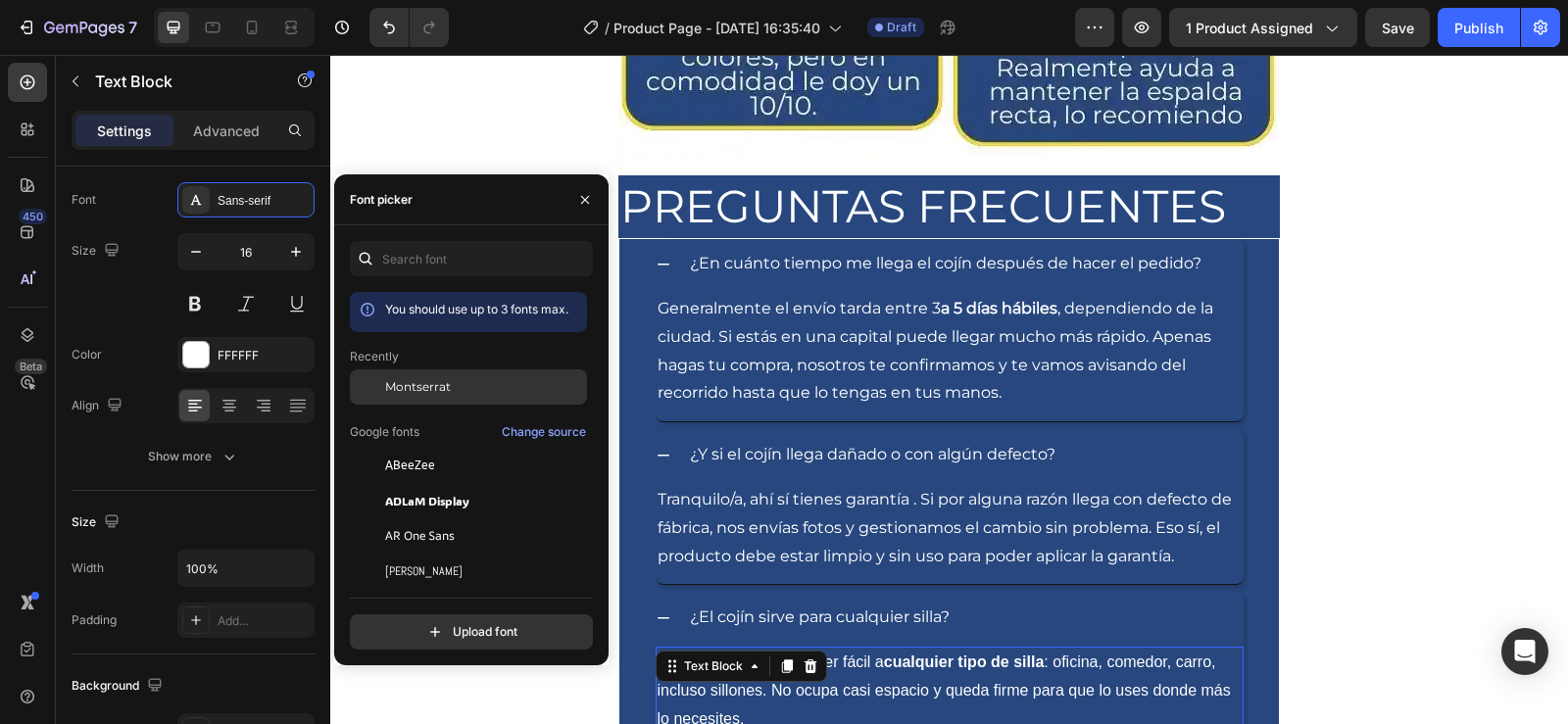
click at [467, 381] on div "Montserrat" at bounding box center [484, 387] width 198 height 18
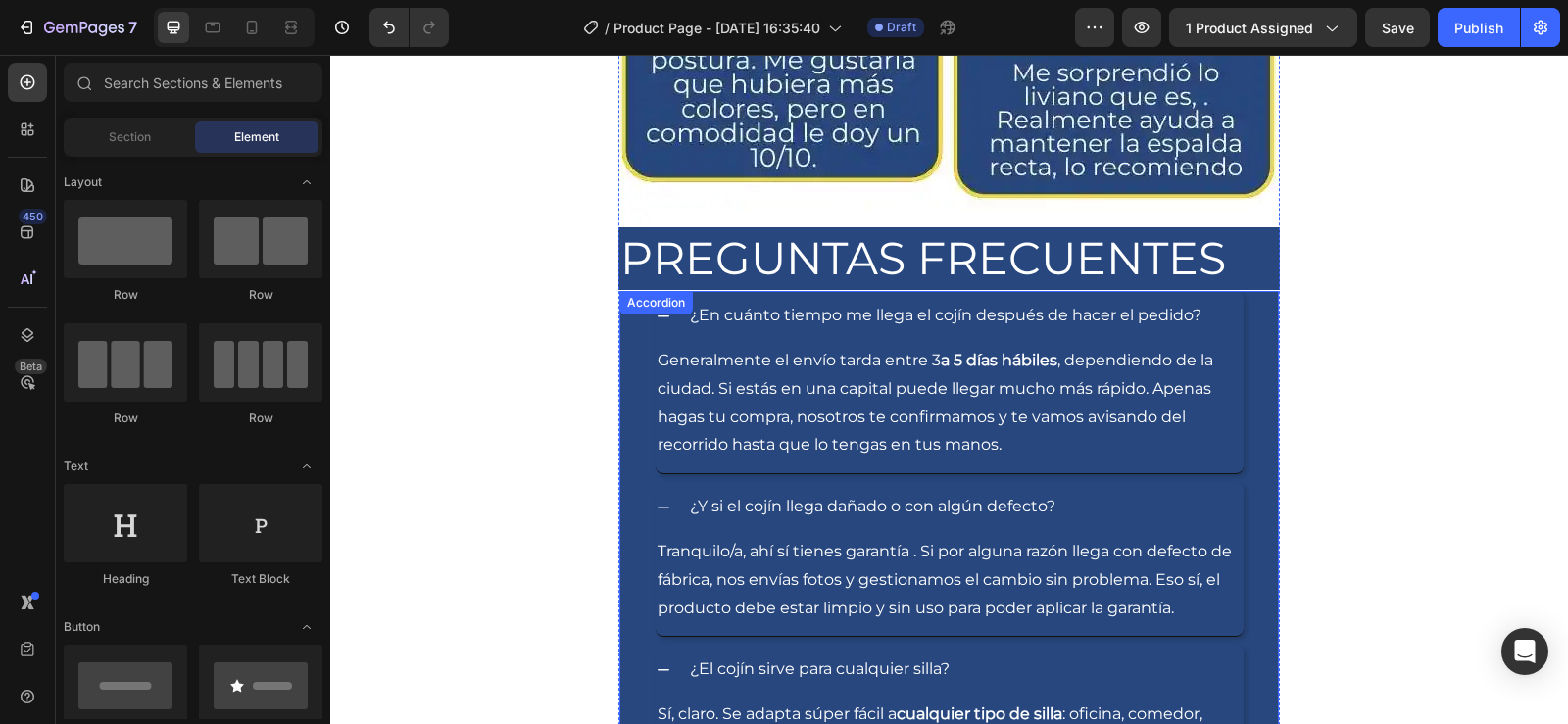
scroll to position [6905, 0]
click at [258, 31] on icon at bounding box center [252, 28] width 20 height 20
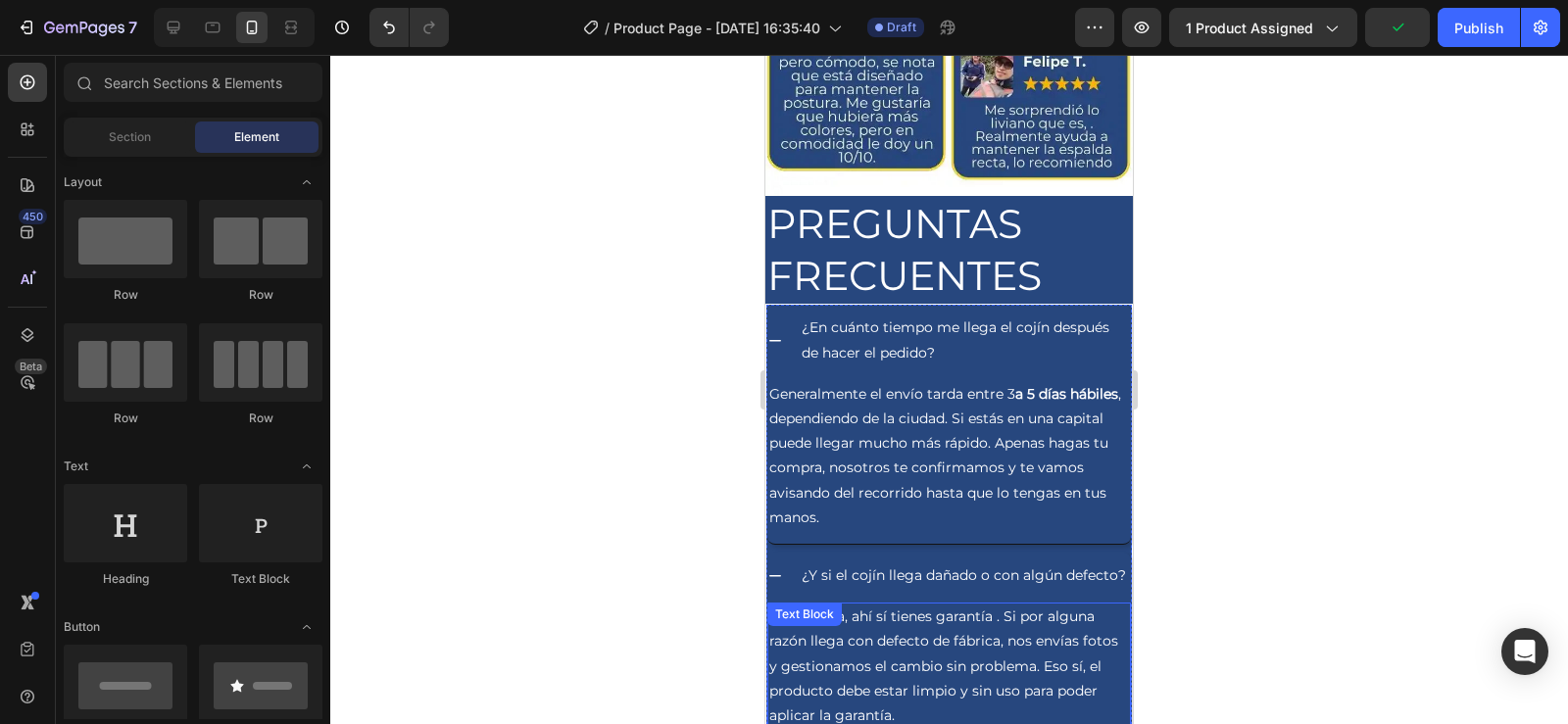
scroll to position [3736, 0]
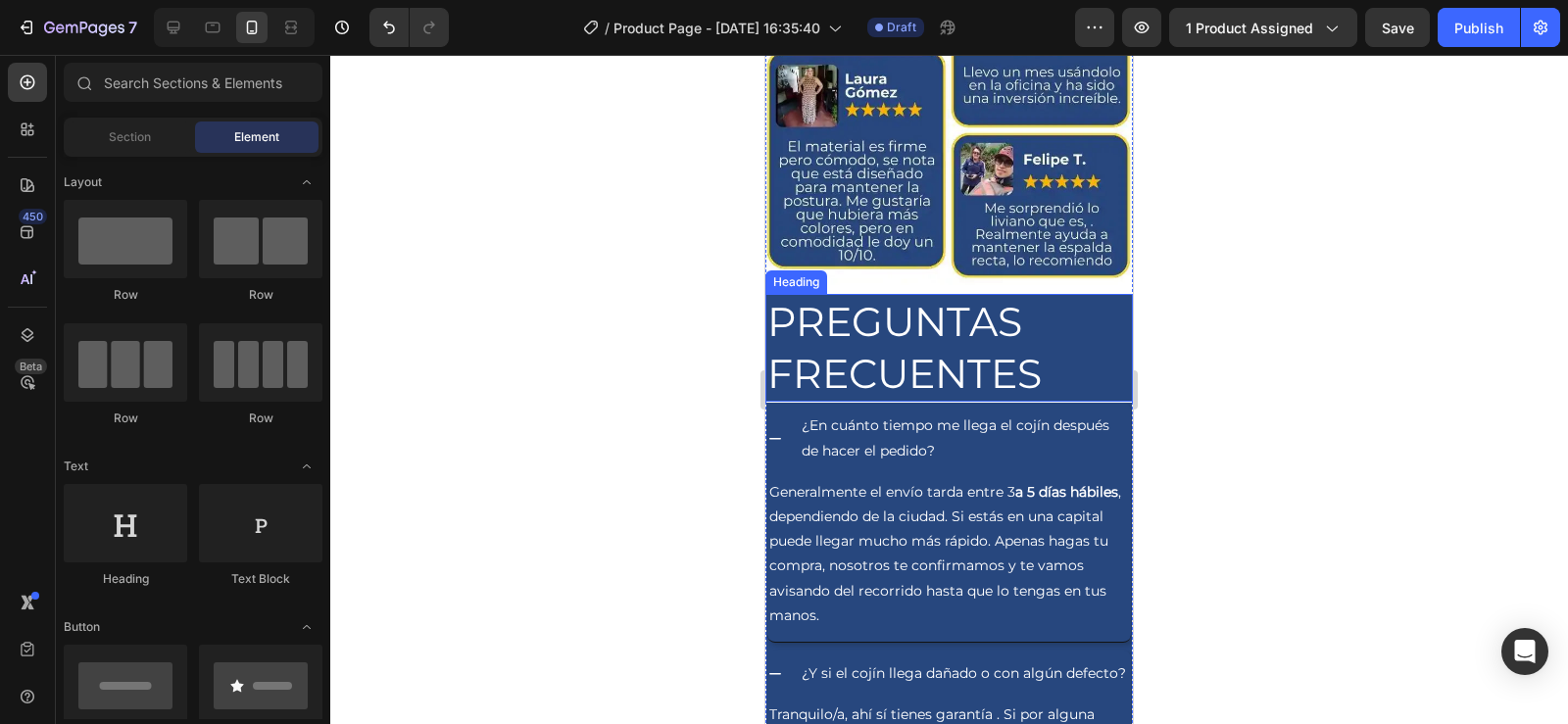
click at [885, 296] on p "PREGUNTAS FRECUENTES" at bounding box center [948, 348] width 364 height 105
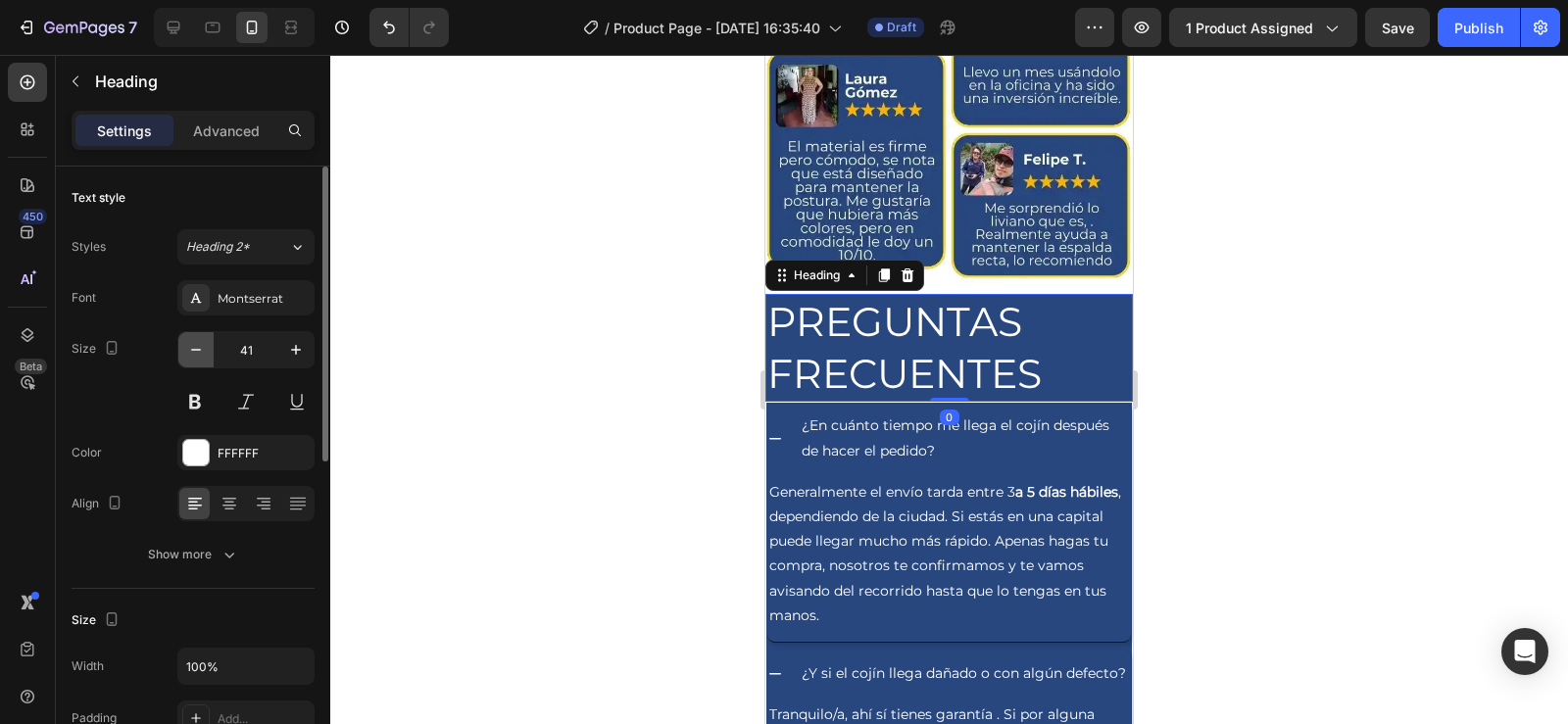
click at [196, 352] on icon "button" at bounding box center [196, 350] width 20 height 20
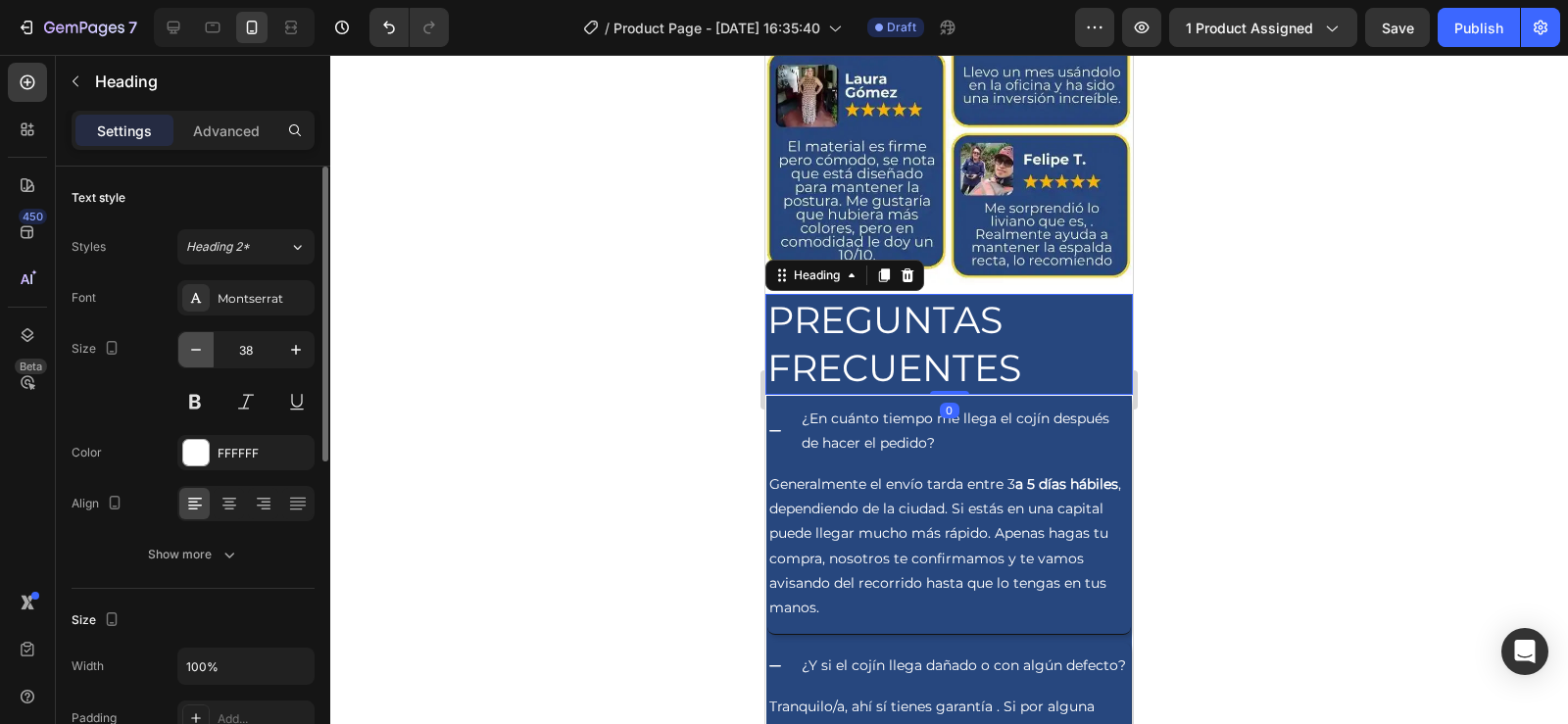
click at [196, 352] on icon "button" at bounding box center [196, 350] width 20 height 20
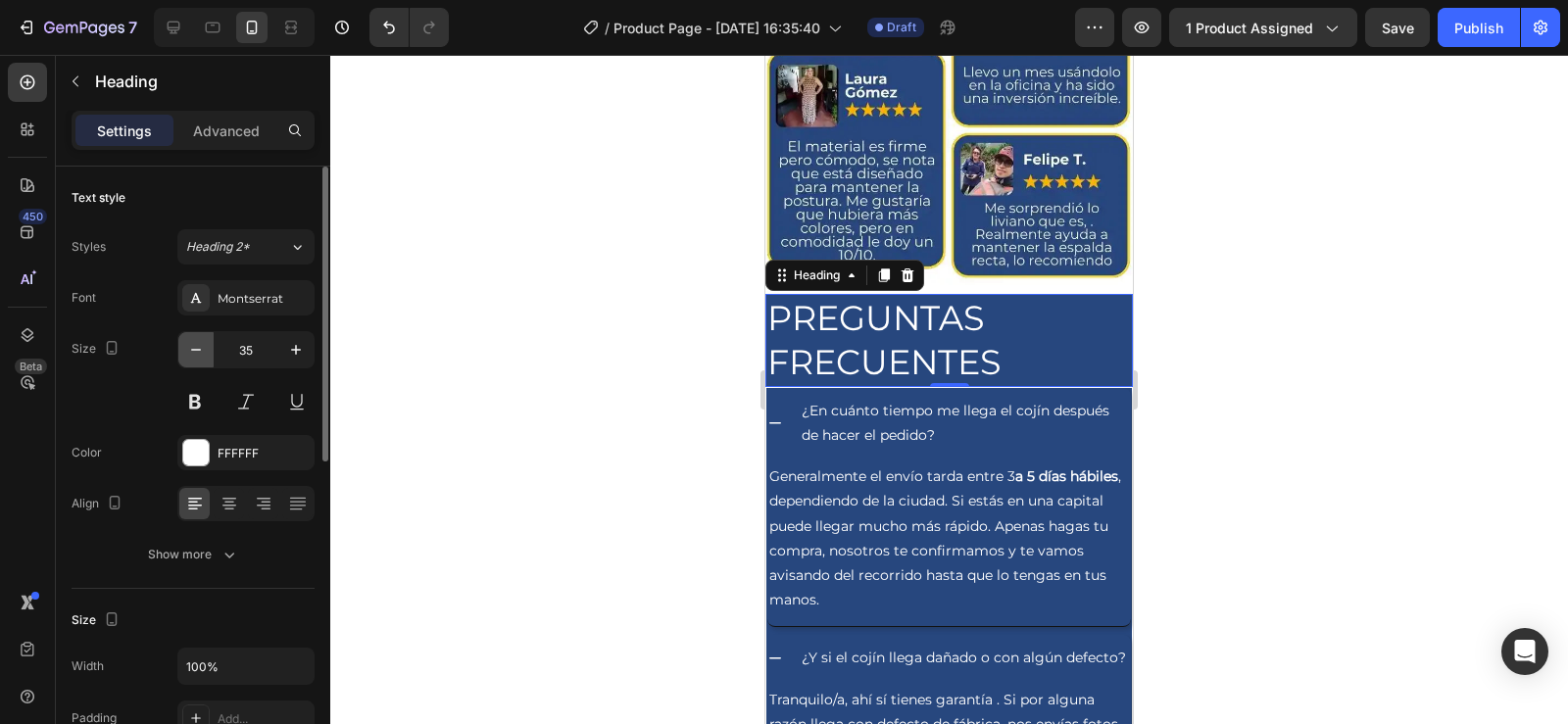
click at [196, 352] on icon "button" at bounding box center [196, 350] width 20 height 20
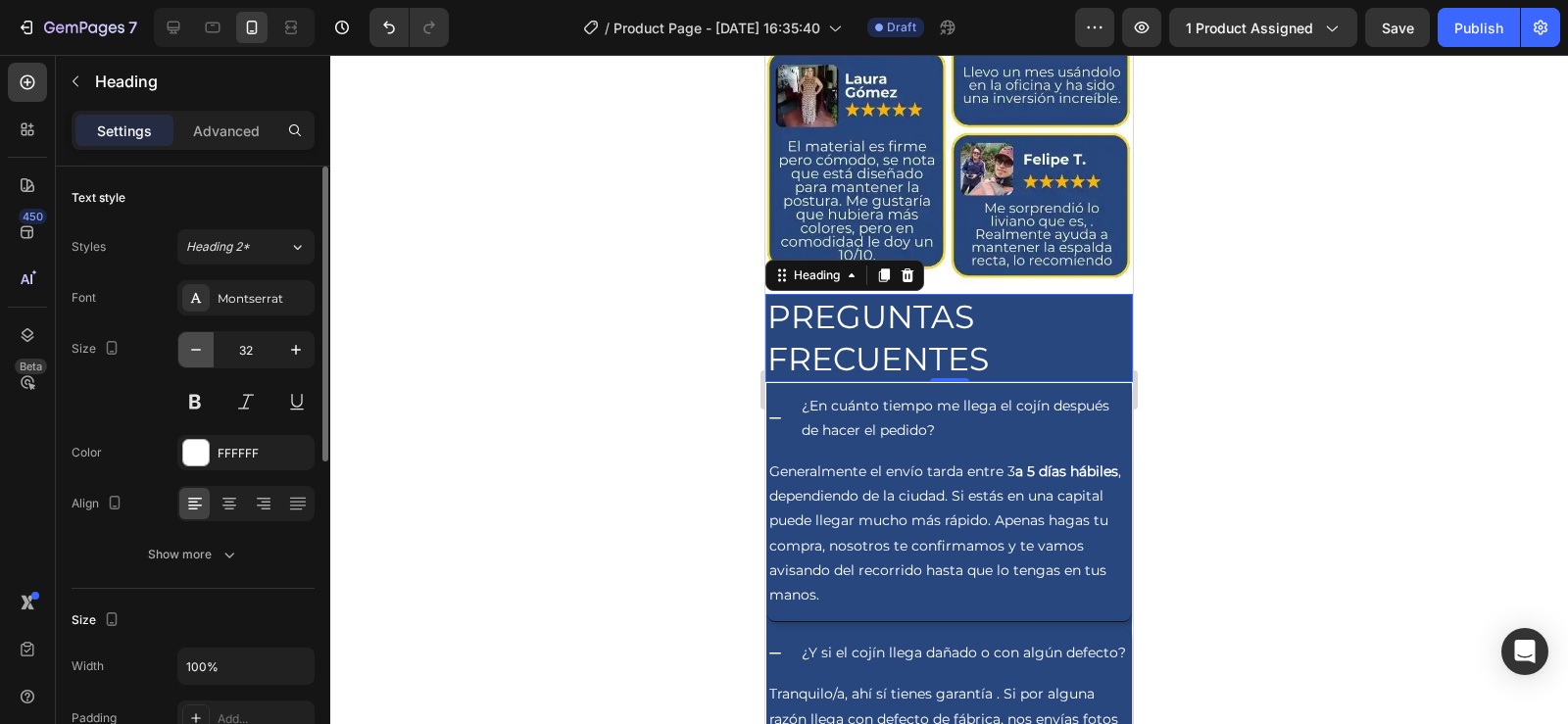
click at [196, 352] on icon "button" at bounding box center [196, 350] width 20 height 20
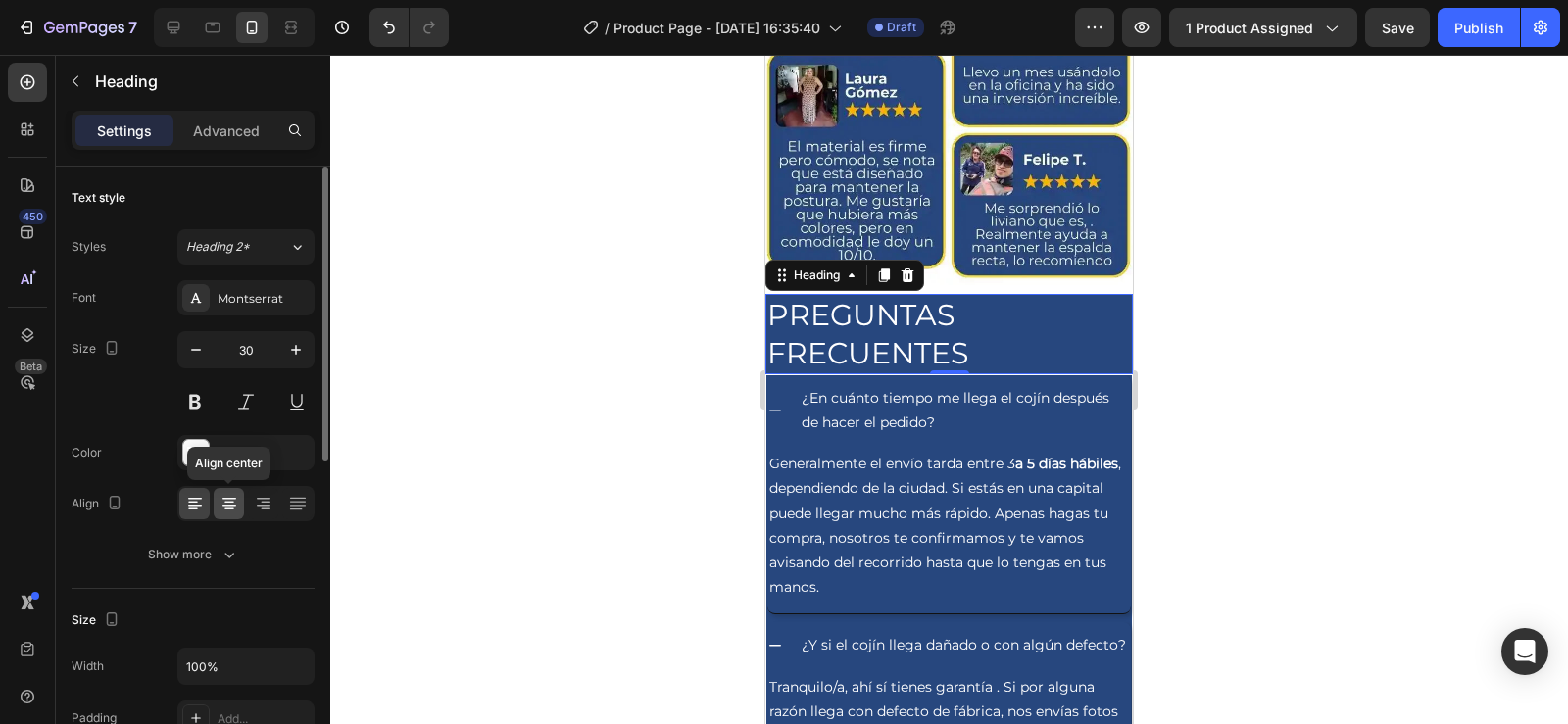
click at [229, 500] on icon at bounding box center [229, 504] width 20 height 20
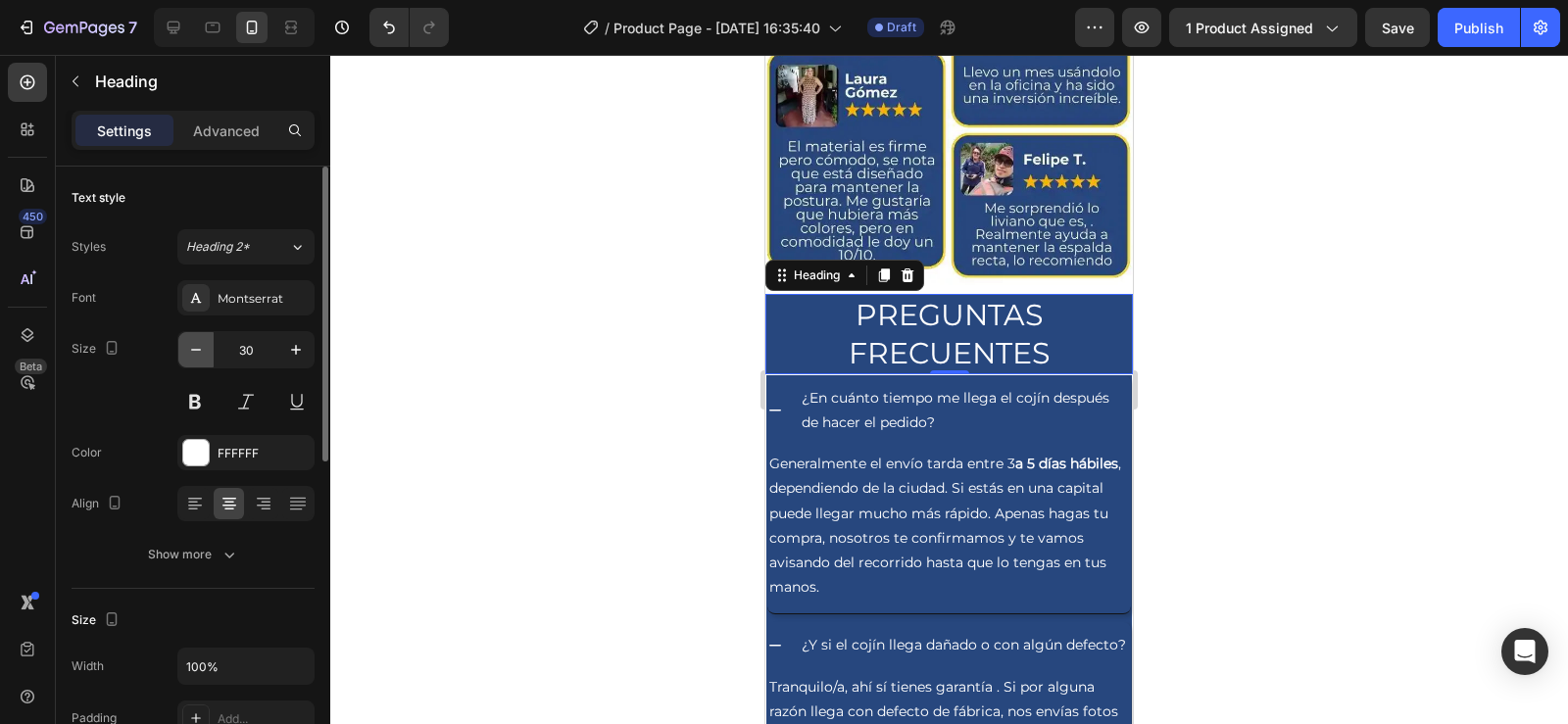
click at [202, 344] on icon "button" at bounding box center [196, 350] width 20 height 20
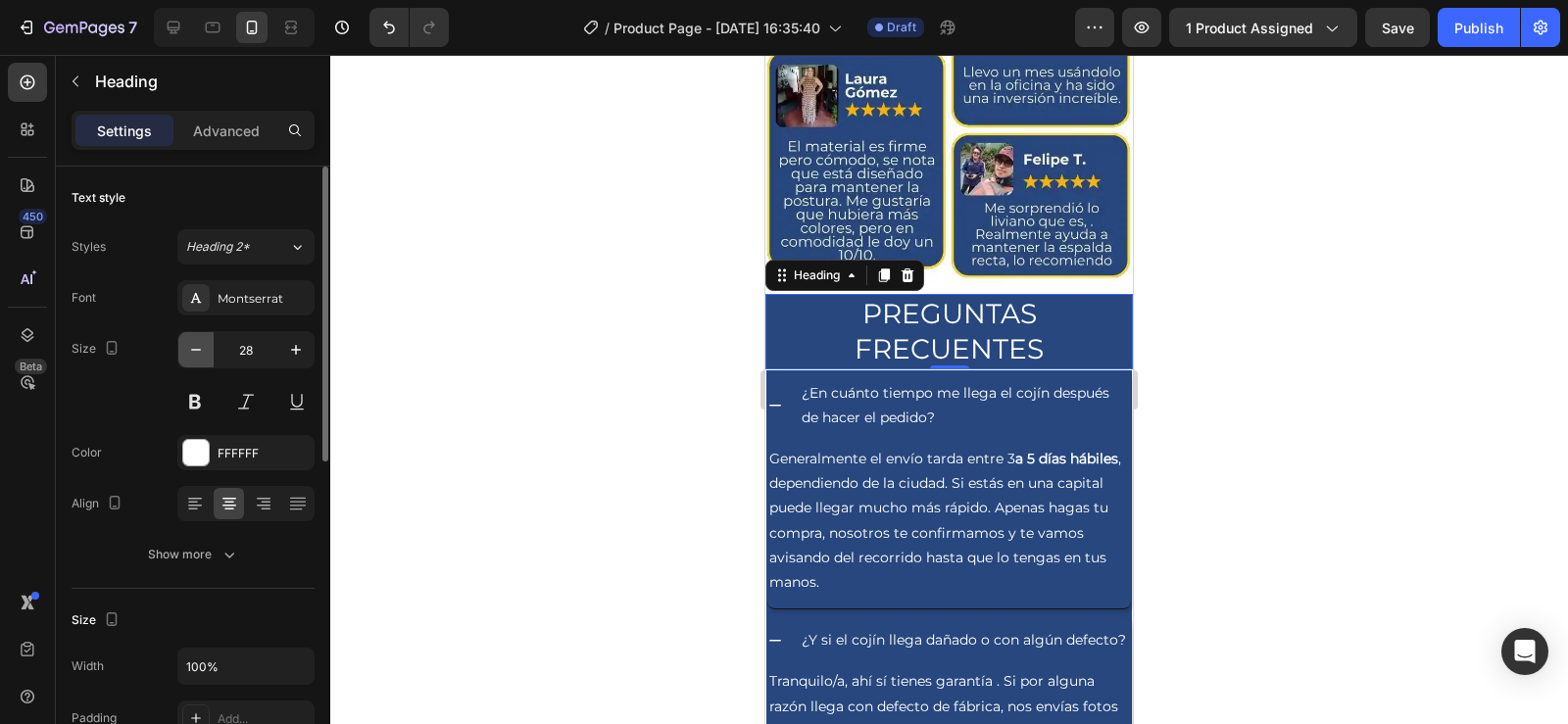
click at [202, 344] on icon "button" at bounding box center [196, 350] width 20 height 20
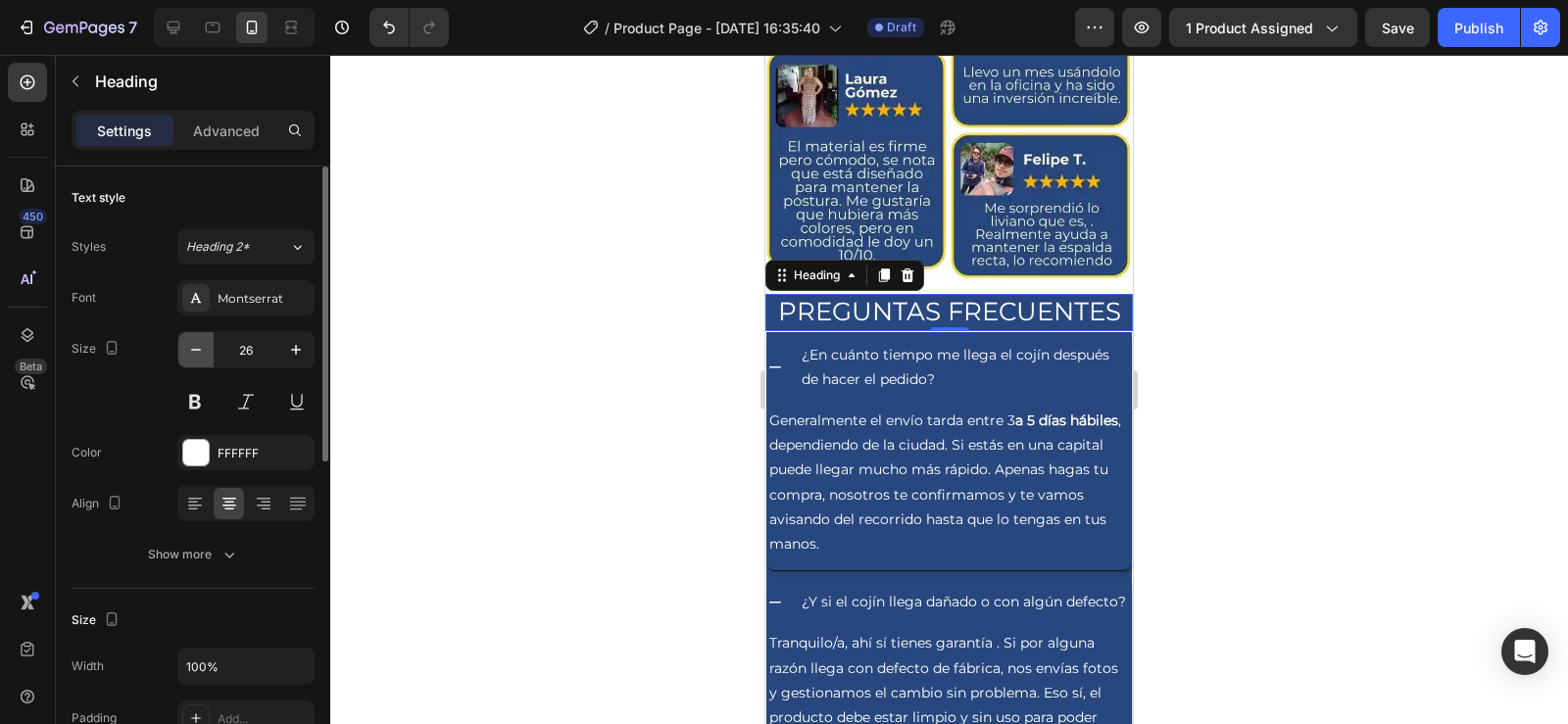
click at [202, 344] on icon "button" at bounding box center [196, 350] width 20 height 20
type input "22"
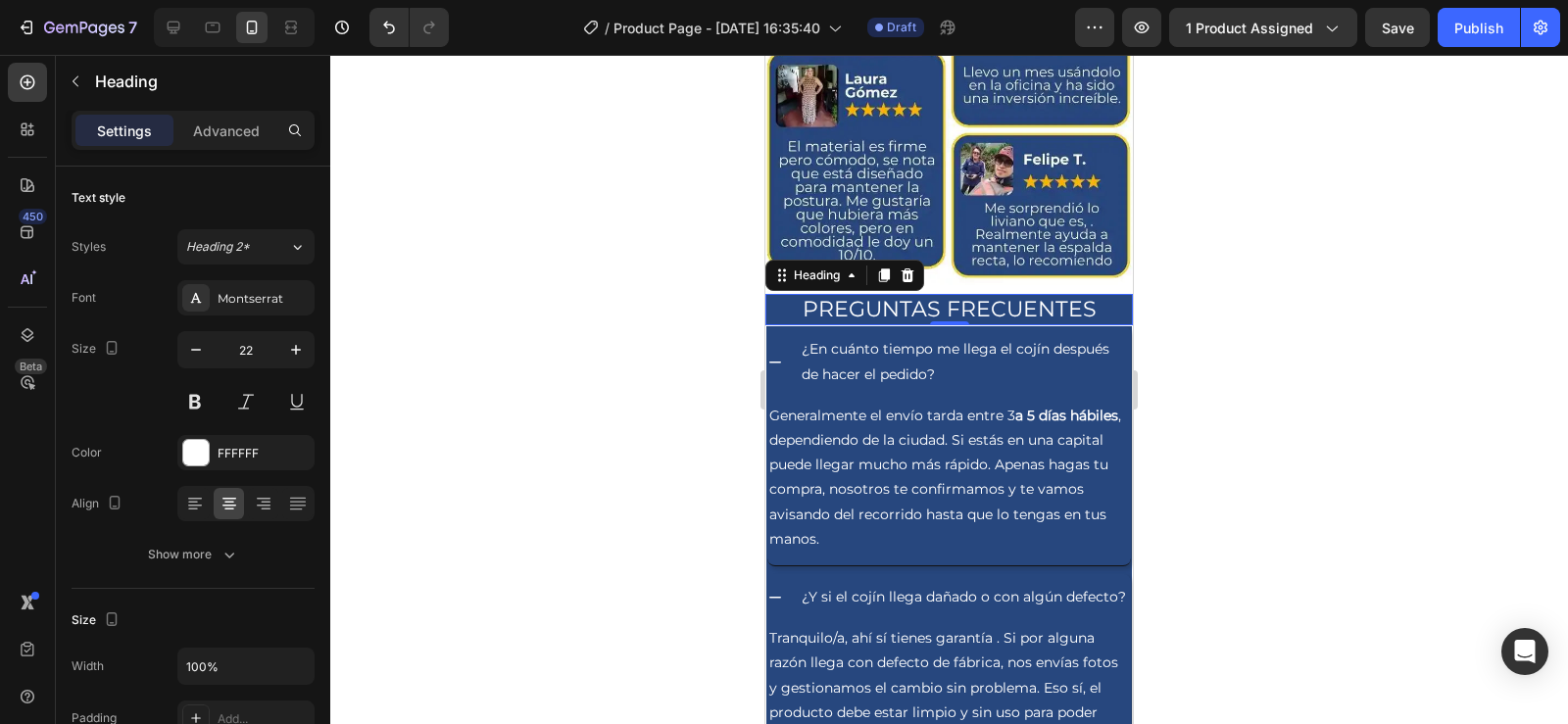
click at [1173, 415] on div at bounding box center [949, 389] width 1238 height 669
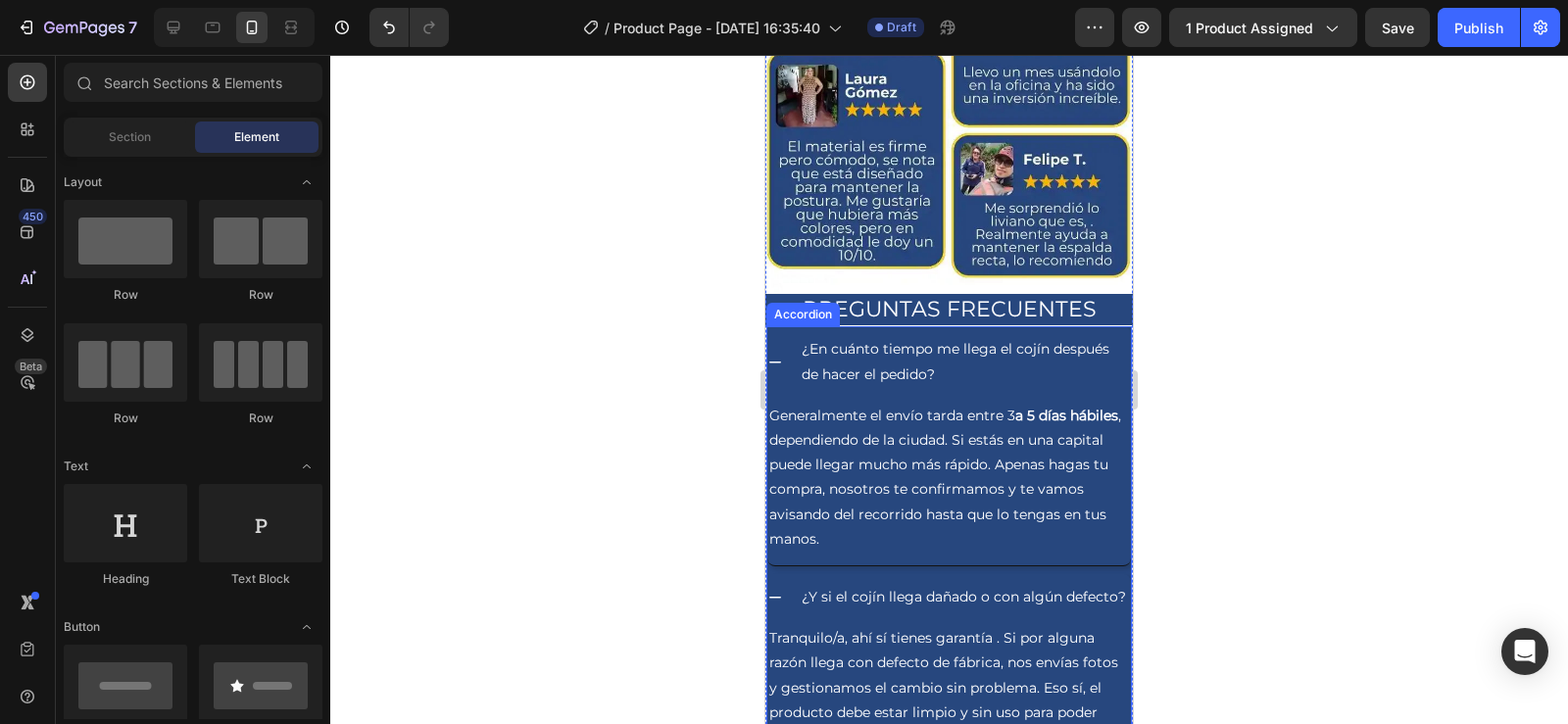
click at [779, 355] on icon at bounding box center [775, 362] width 16 height 16
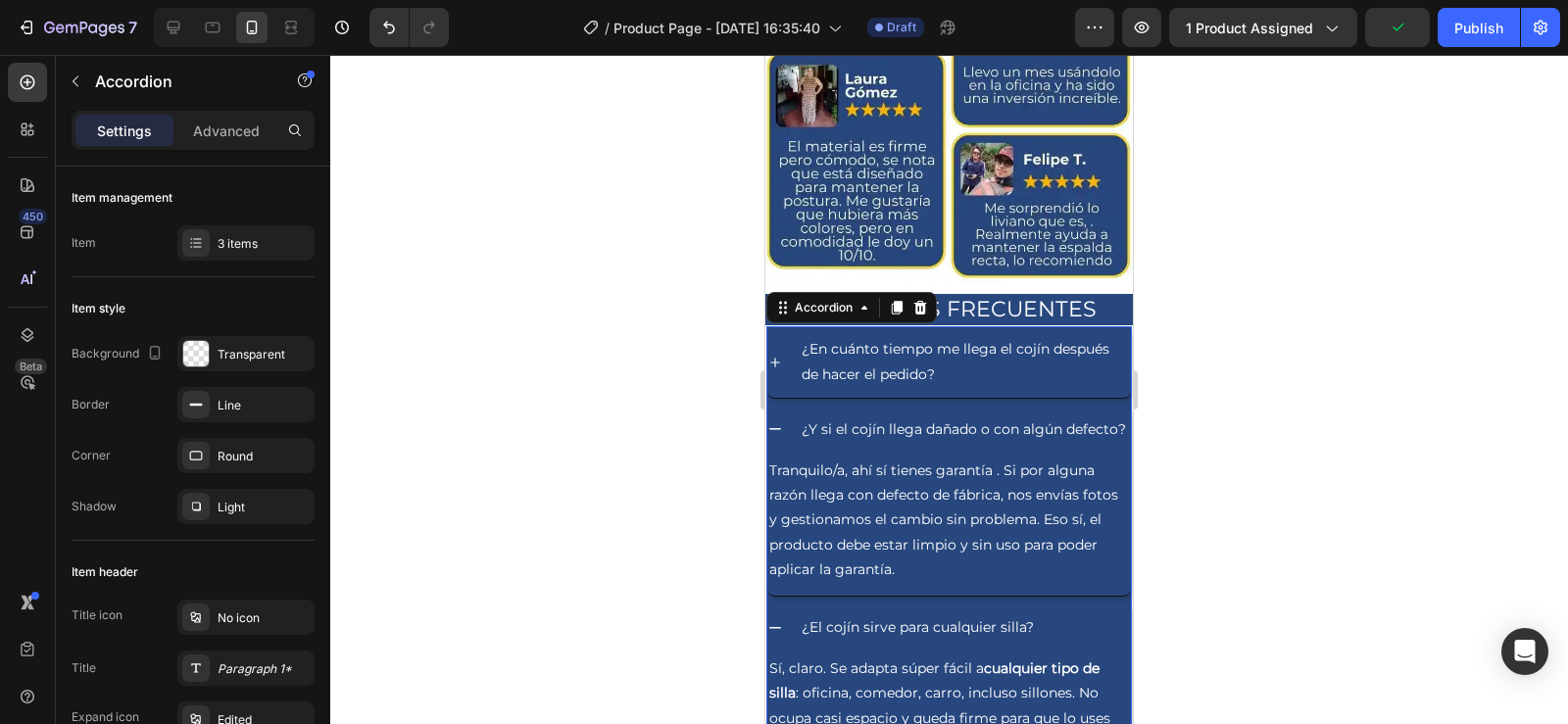
click at [772, 421] on icon at bounding box center [775, 429] width 16 height 16
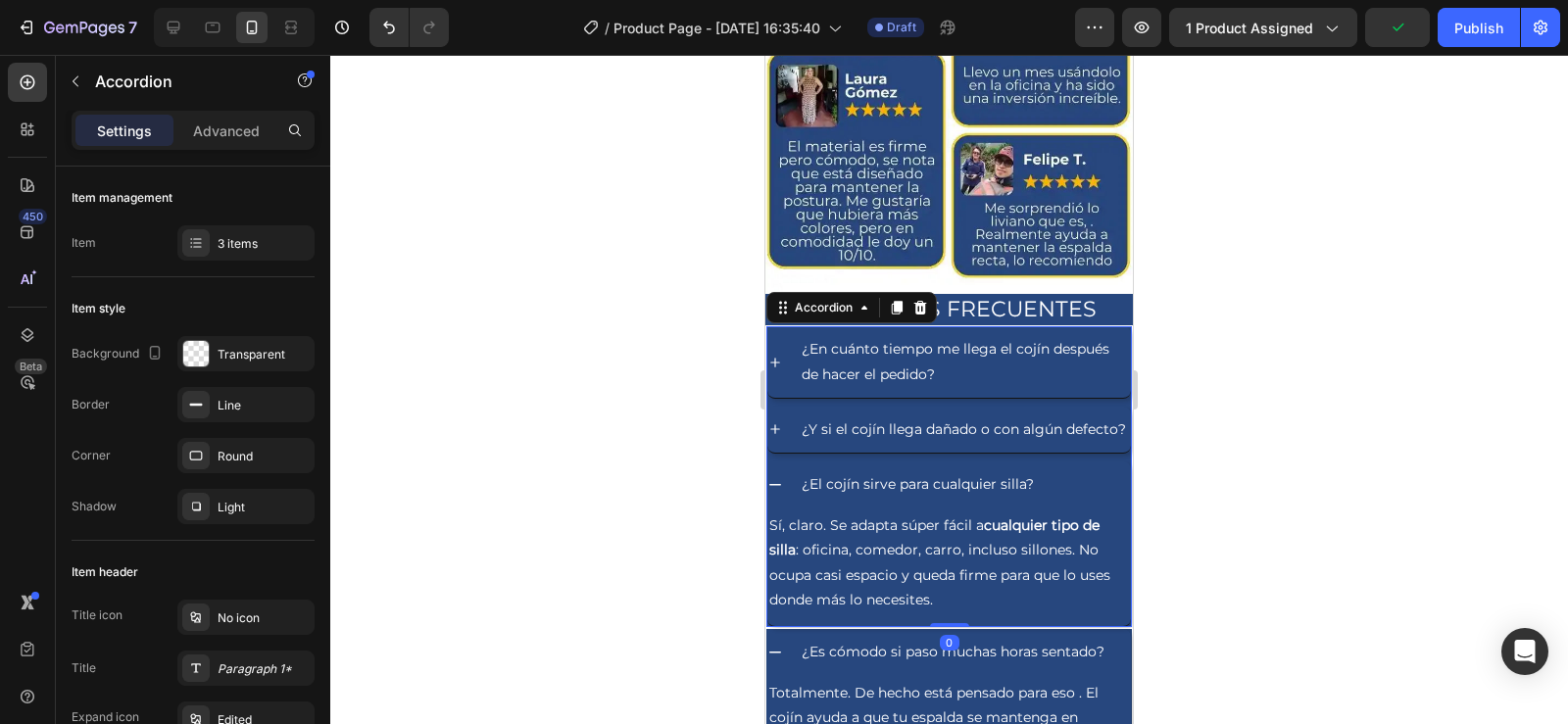
click at [777, 477] on icon at bounding box center [775, 485] width 16 height 16
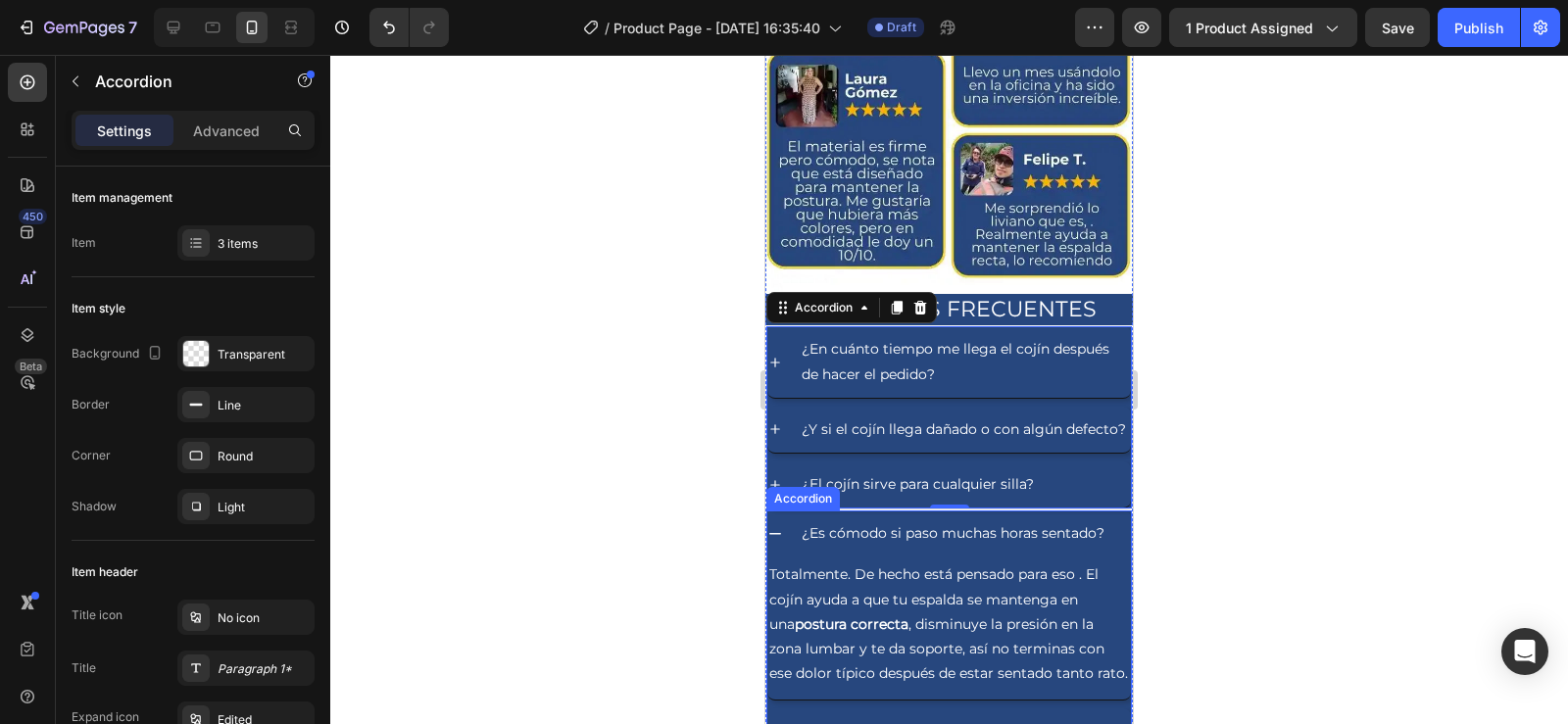
click at [782, 526] on icon at bounding box center [775, 534] width 16 height 16
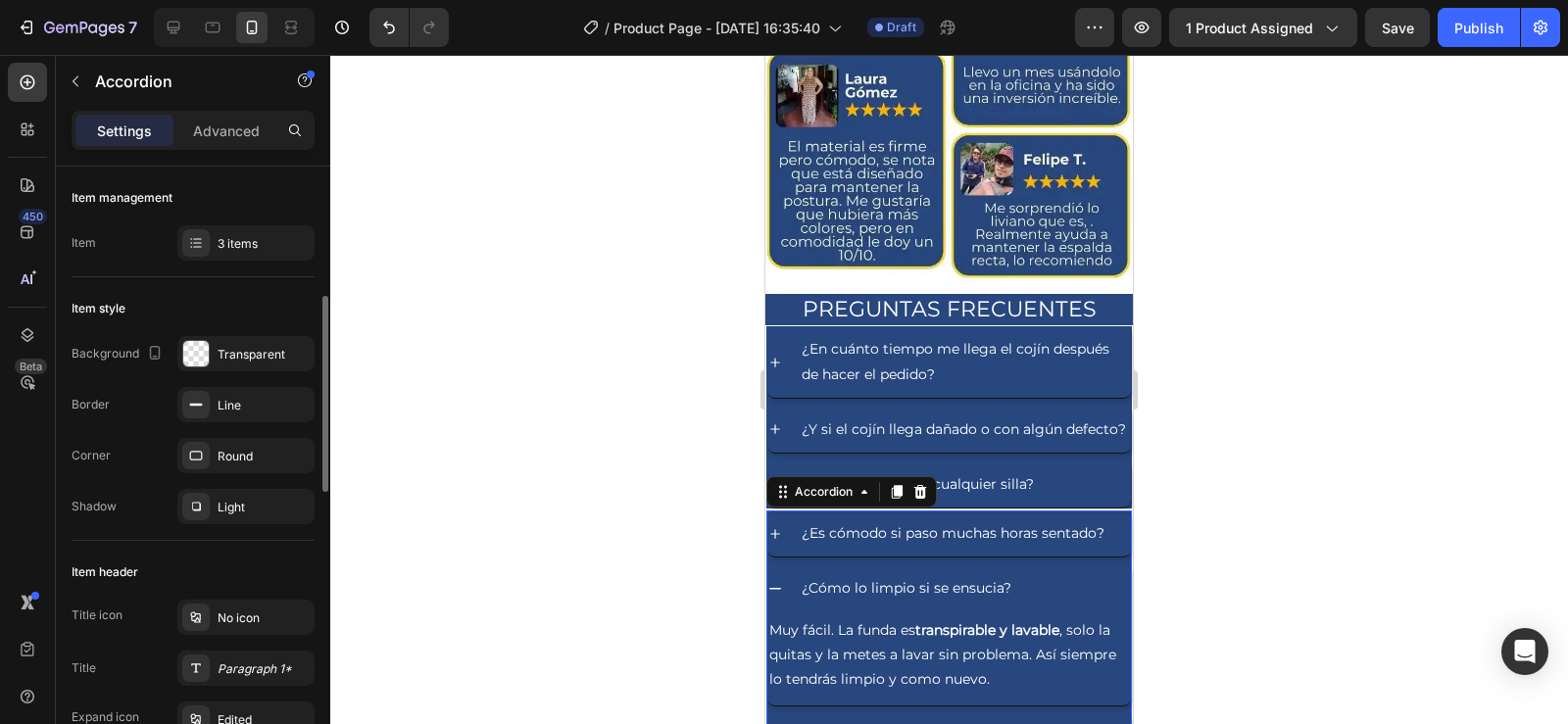
scroll to position [98, 0]
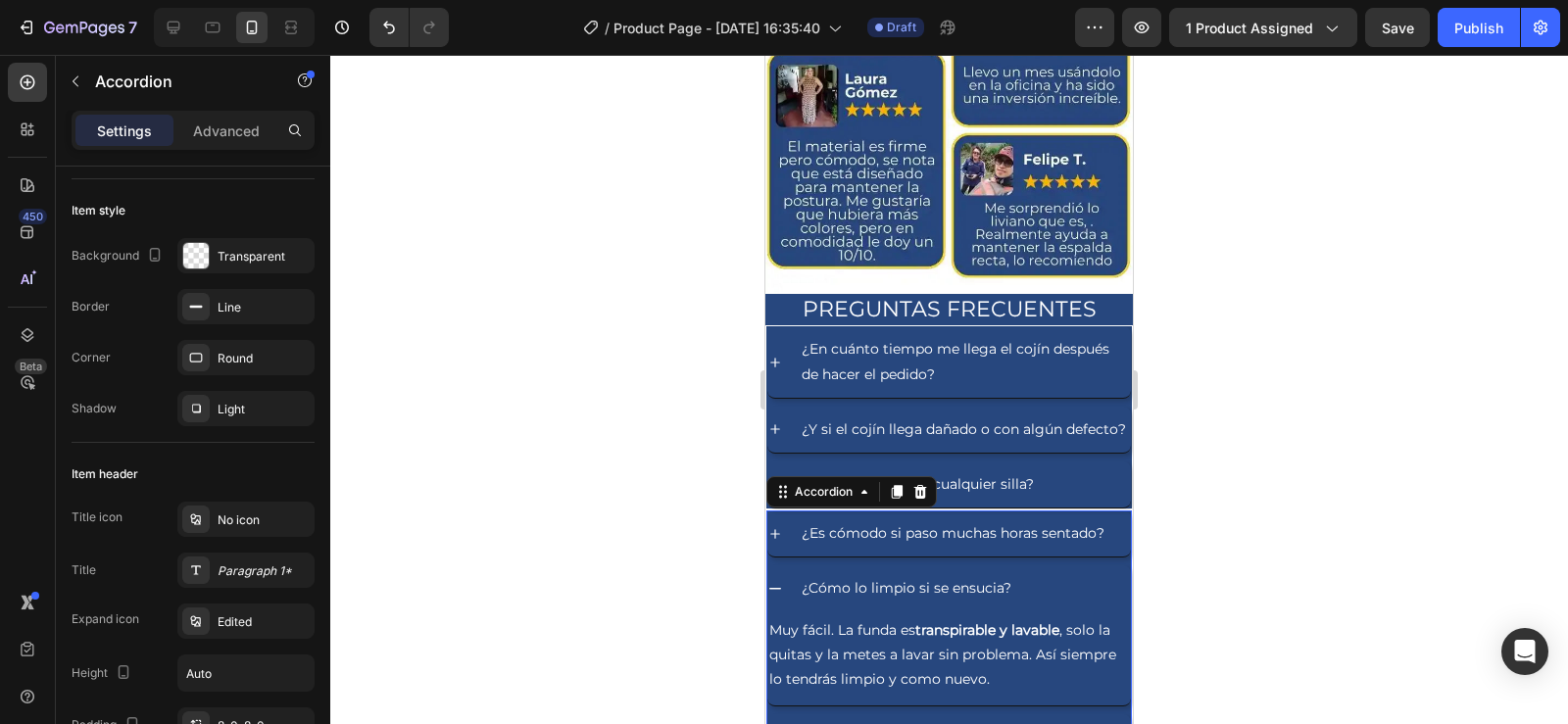
click at [781, 581] on icon at bounding box center [775, 589] width 16 height 16
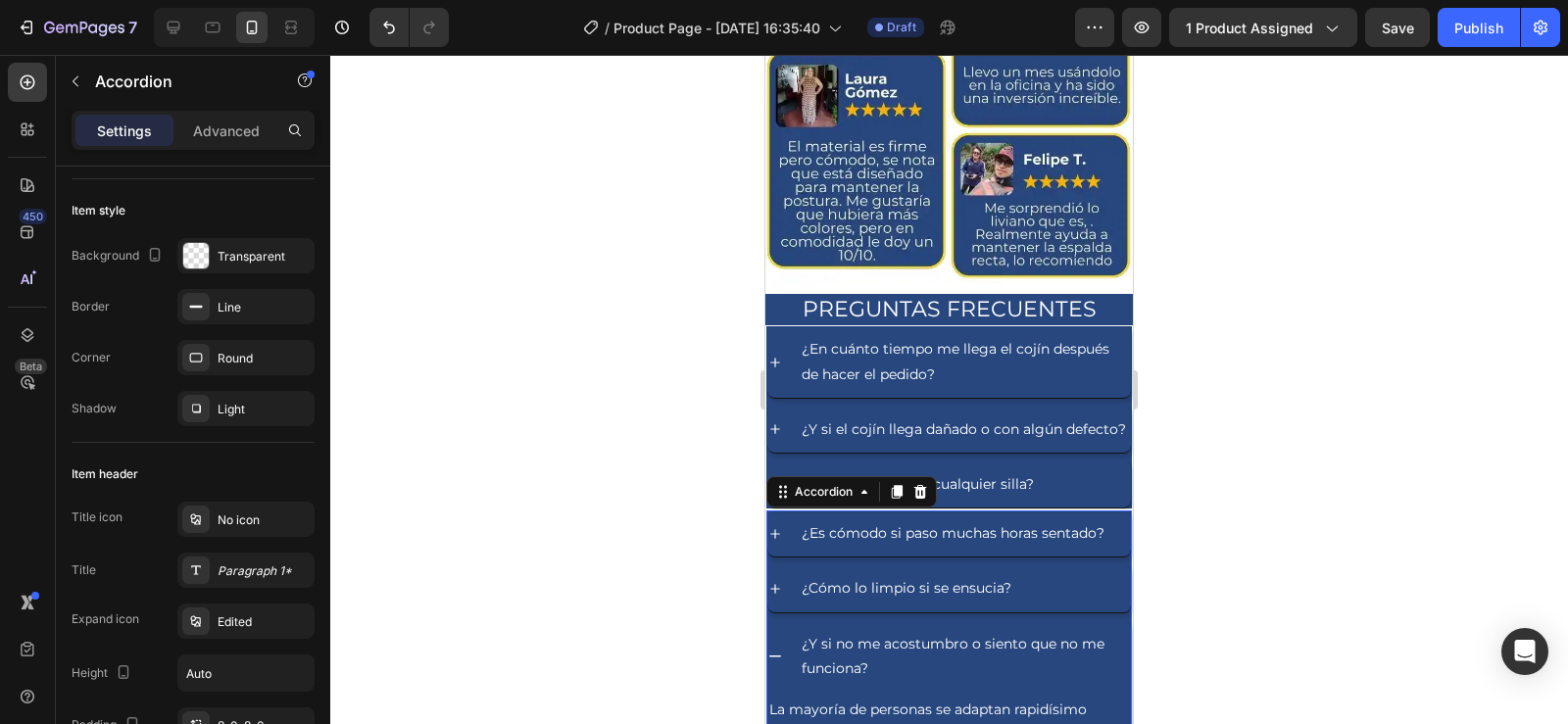
click at [784, 621] on div "¿Y si no me acostumbro o siento que no me funciona?" at bounding box center [948, 656] width 364 height 71
click at [1227, 447] on div at bounding box center [949, 389] width 1238 height 669
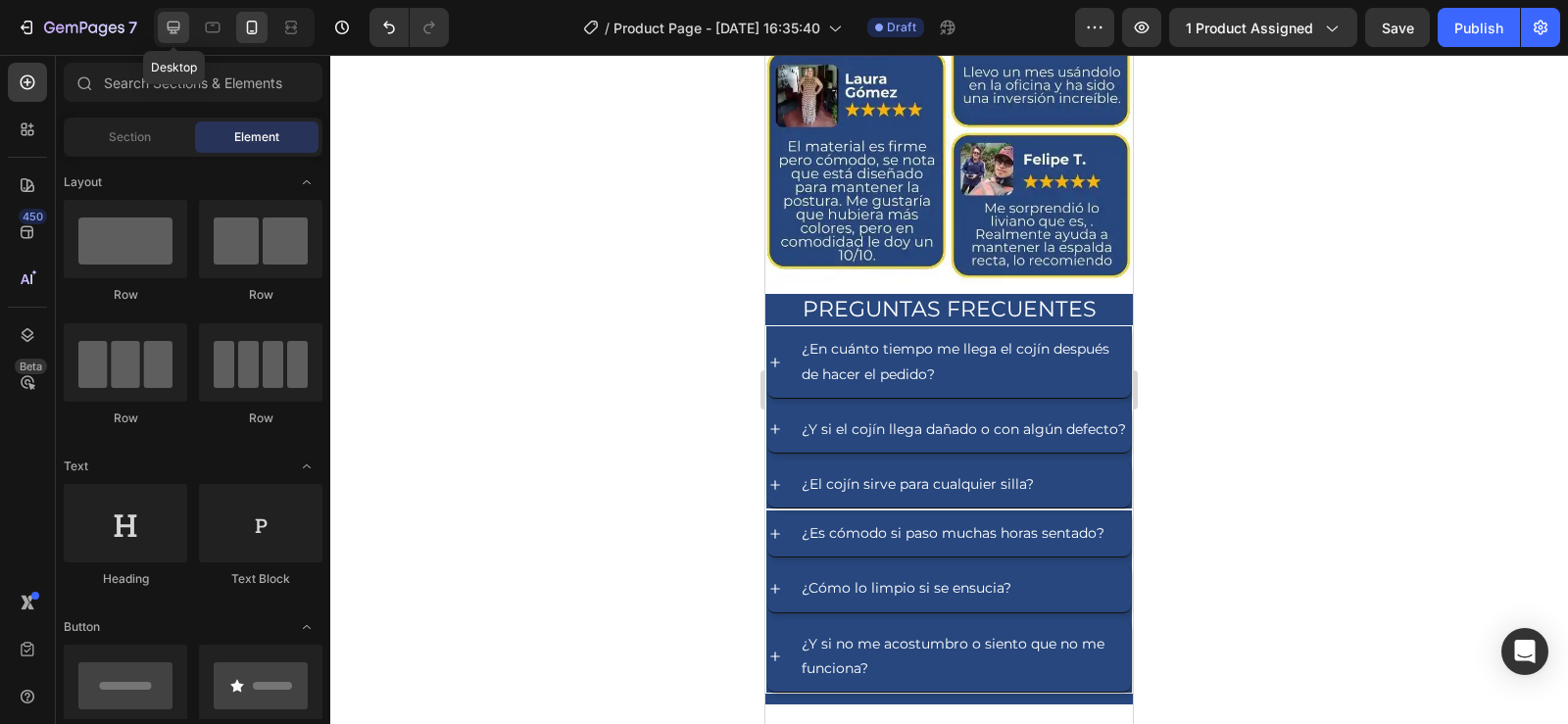
click at [173, 29] on icon at bounding box center [173, 28] width 13 height 13
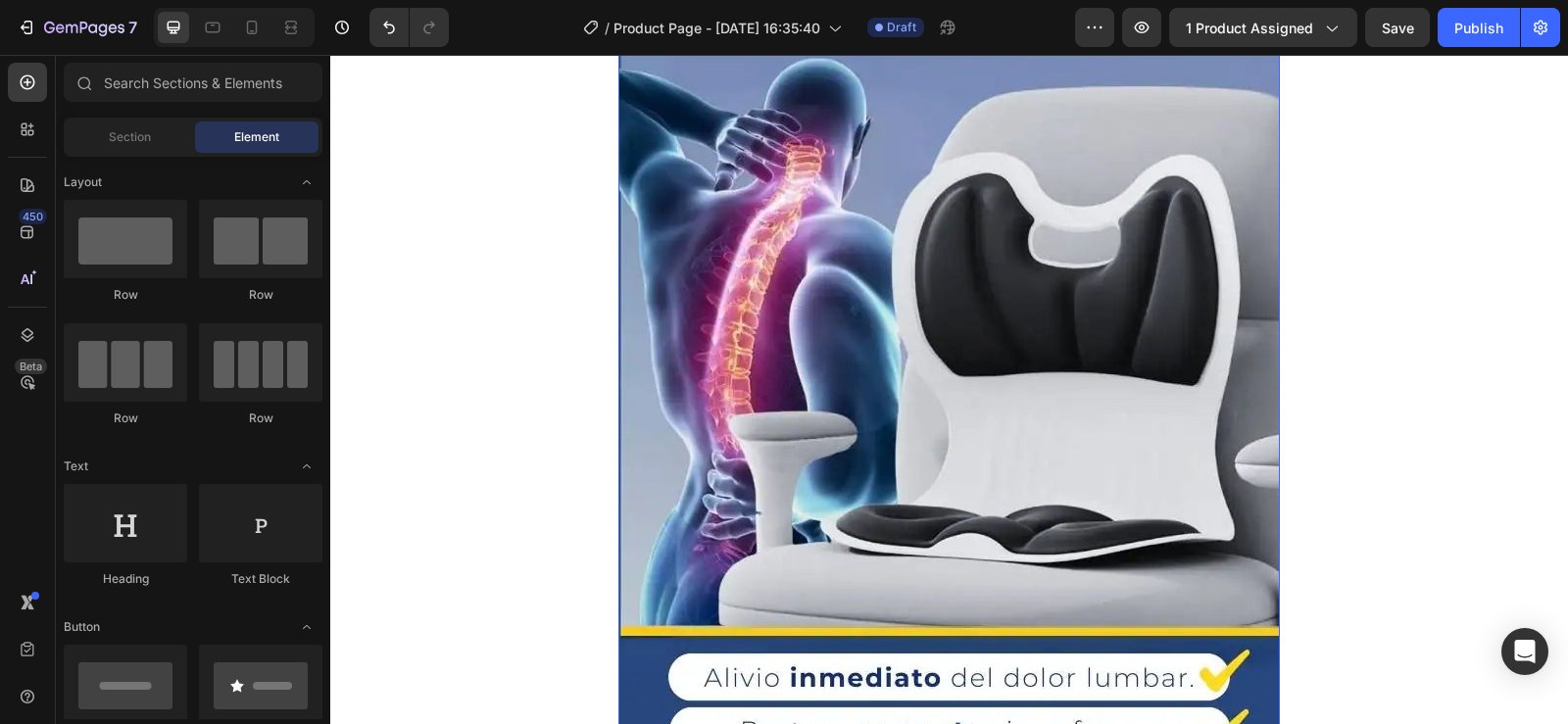
scroll to position [504, 0]
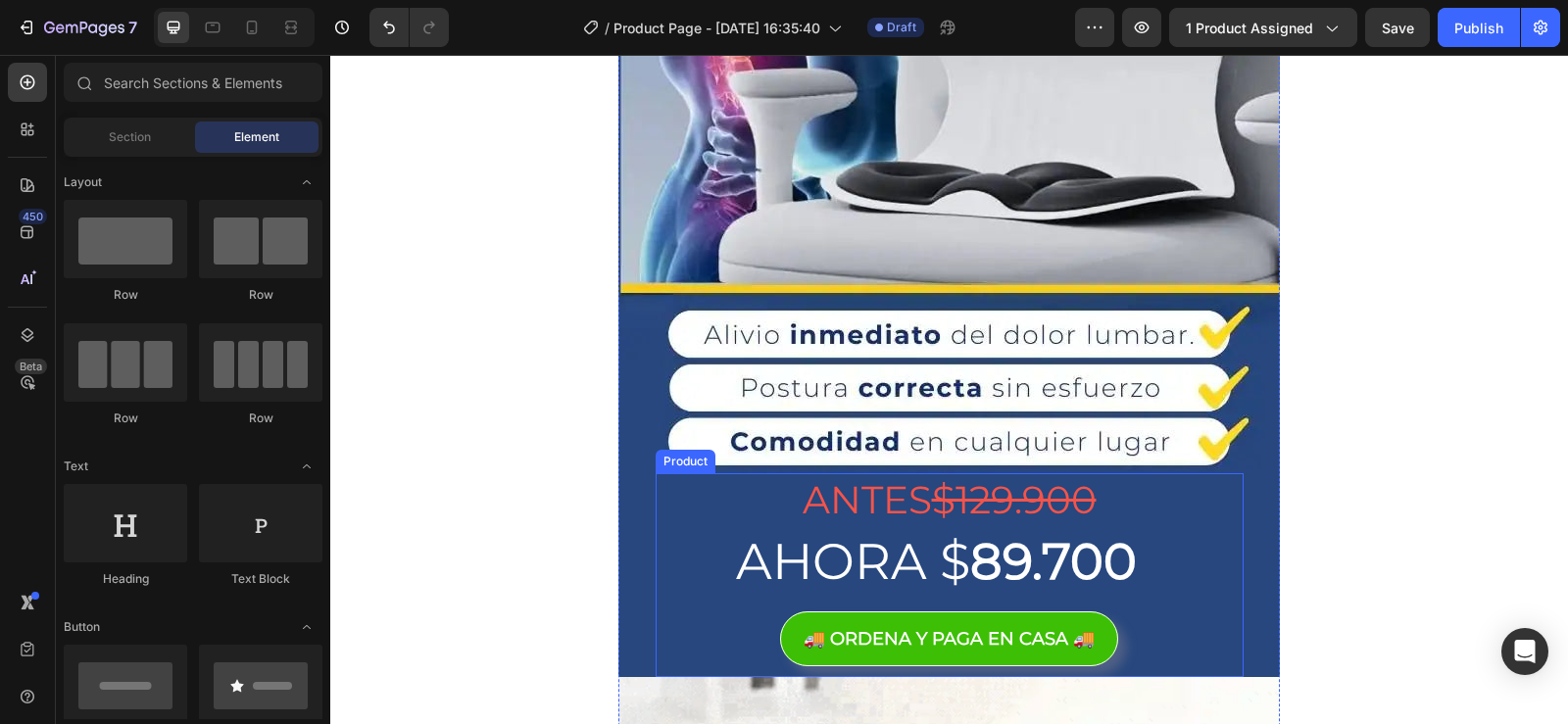
click at [724, 606] on div "ANTES $129.900 Heading AHORA $ 89.700 Heading 🚚 ORDENA Y PAGA EN CASA 🚚 Button" at bounding box center [949, 575] width 588 height 204
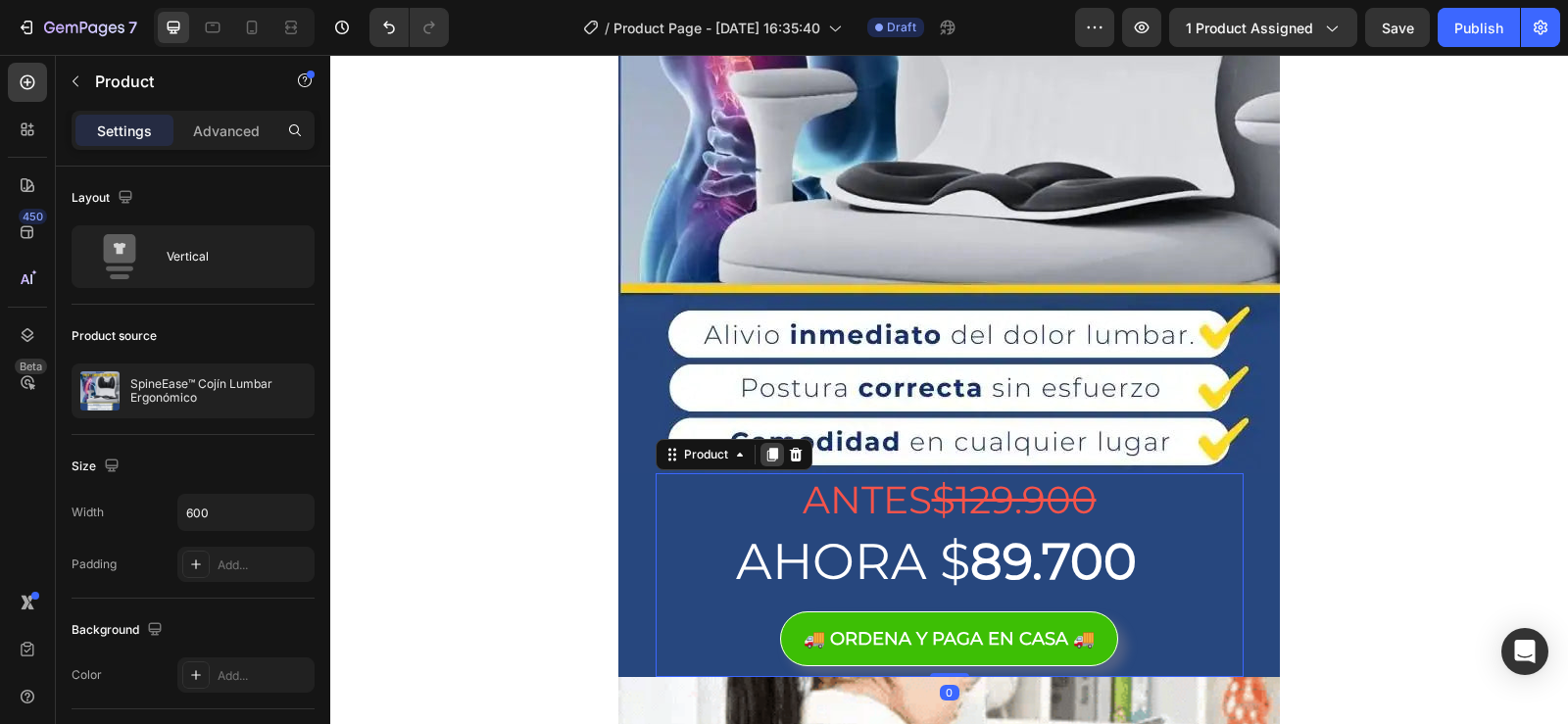
click at [764, 455] on icon at bounding box center [772, 455] width 16 height 16
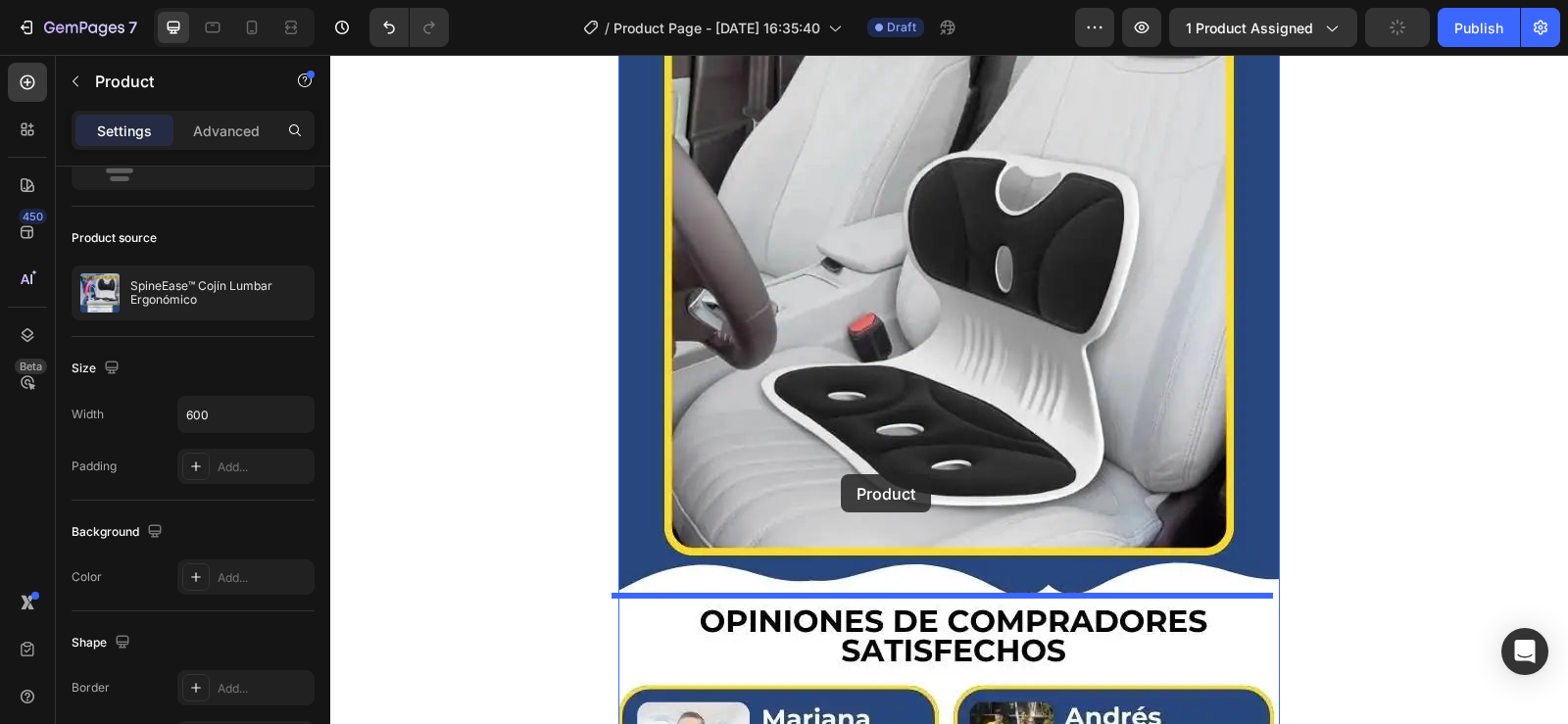
scroll to position [5956, 0]
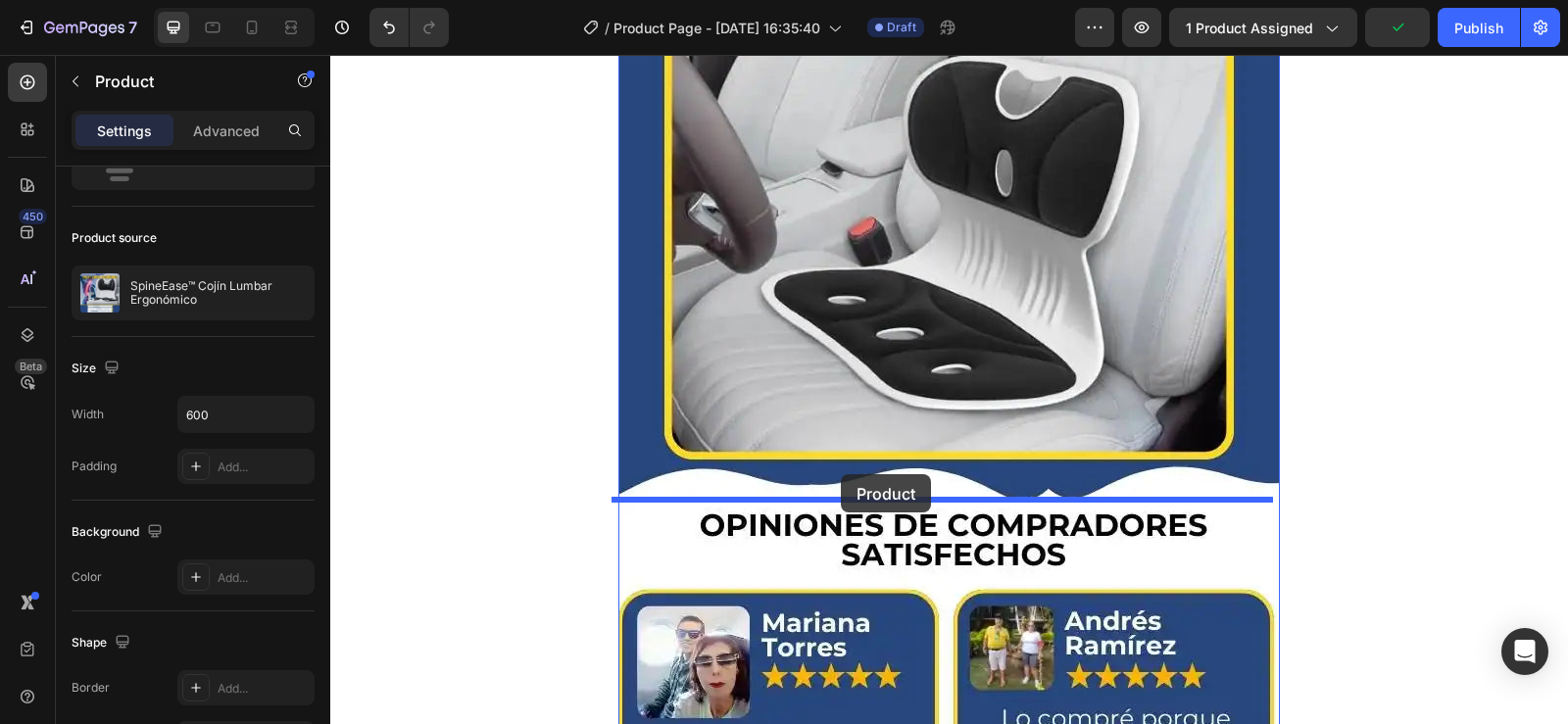
drag, startPoint x: 700, startPoint y: 107, endPoint x: 841, endPoint y: 474, distance: 393.2
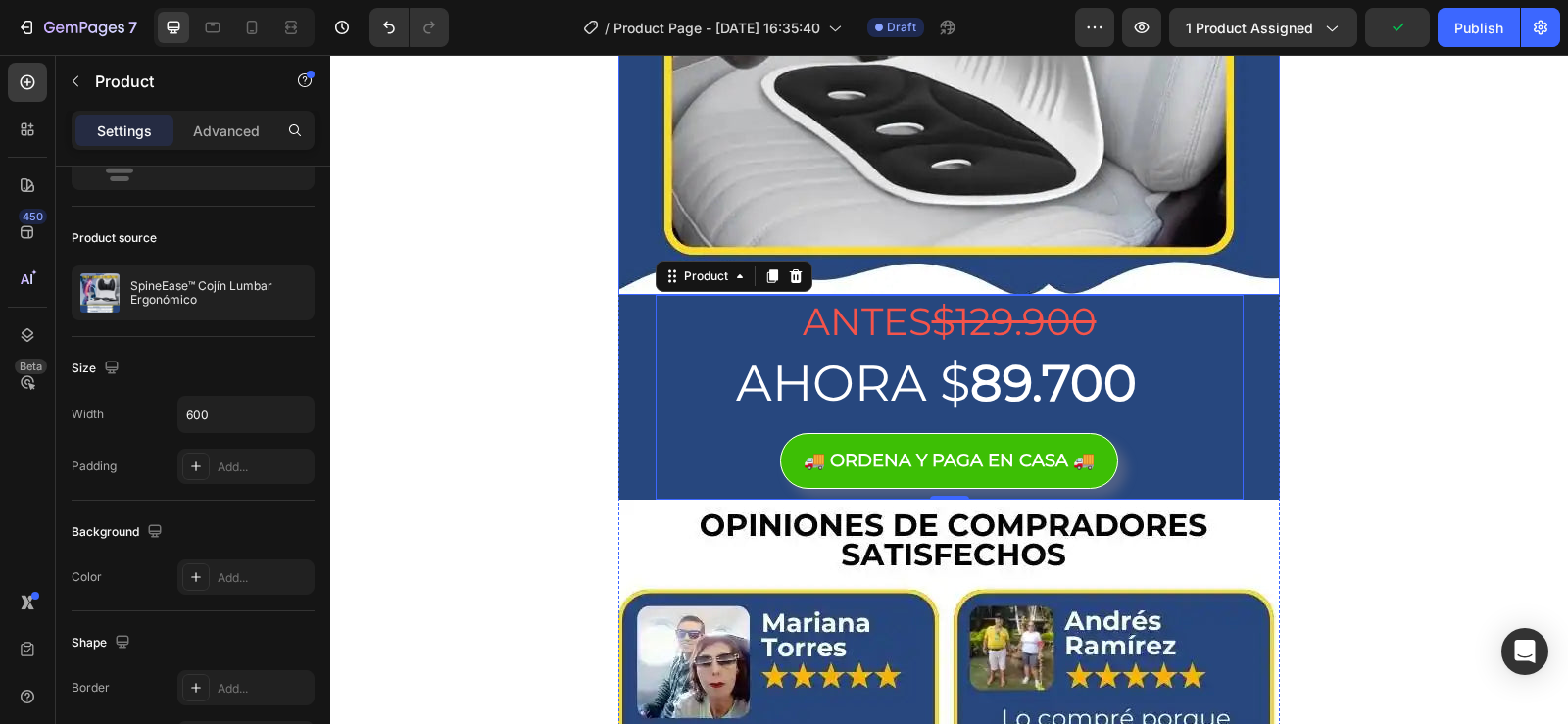
scroll to position [5752, 0]
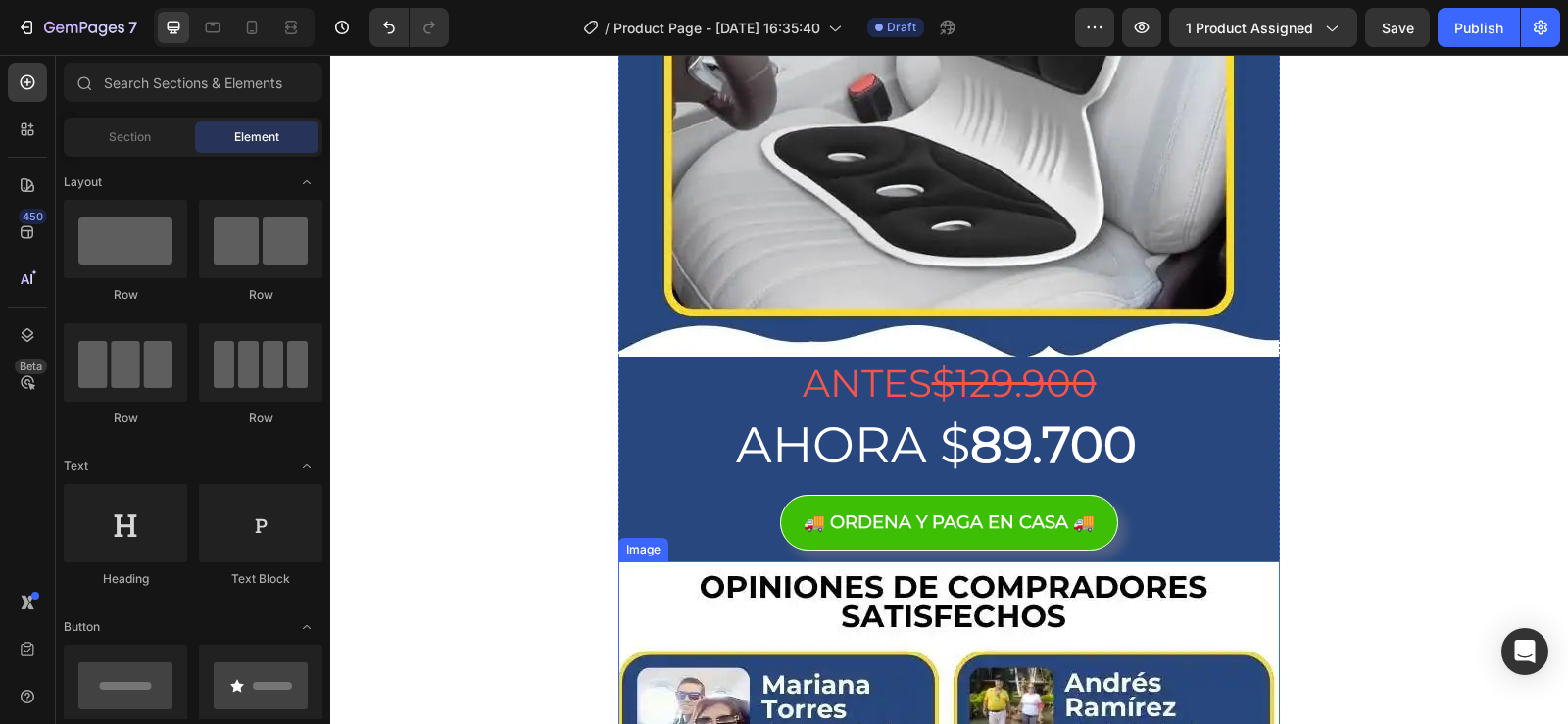
scroll to position [5850, 0]
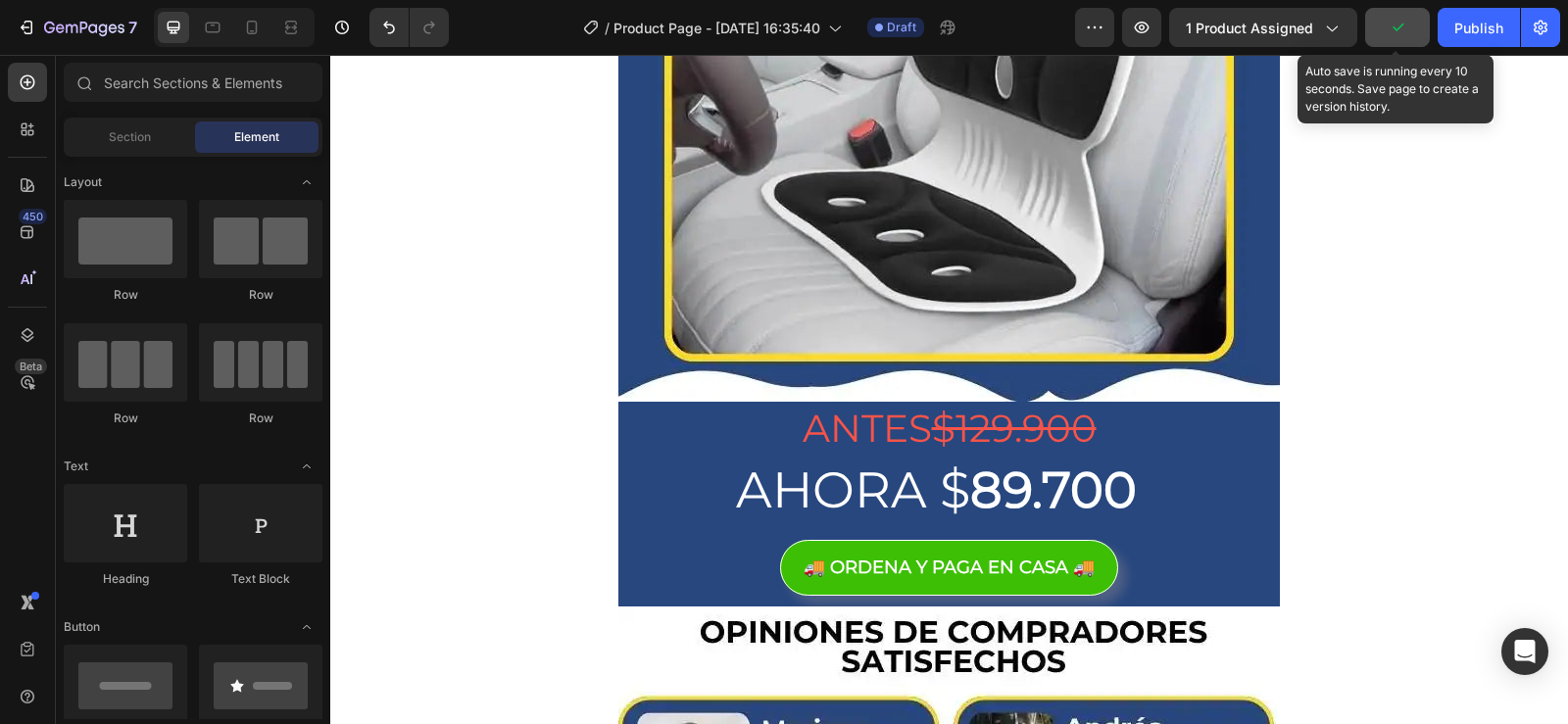
click at [1396, 33] on icon "button" at bounding box center [1398, 28] width 20 height 20
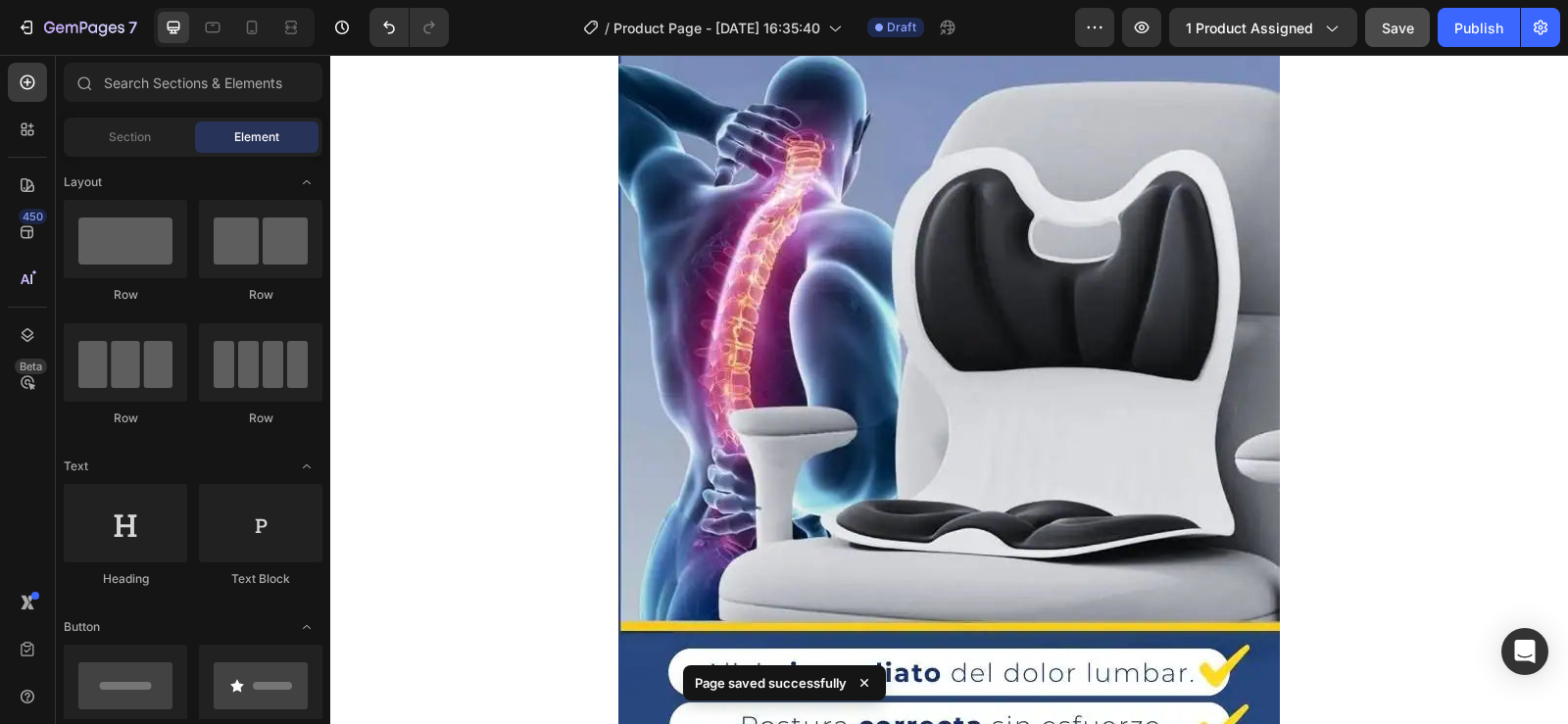
scroll to position [0, 0]
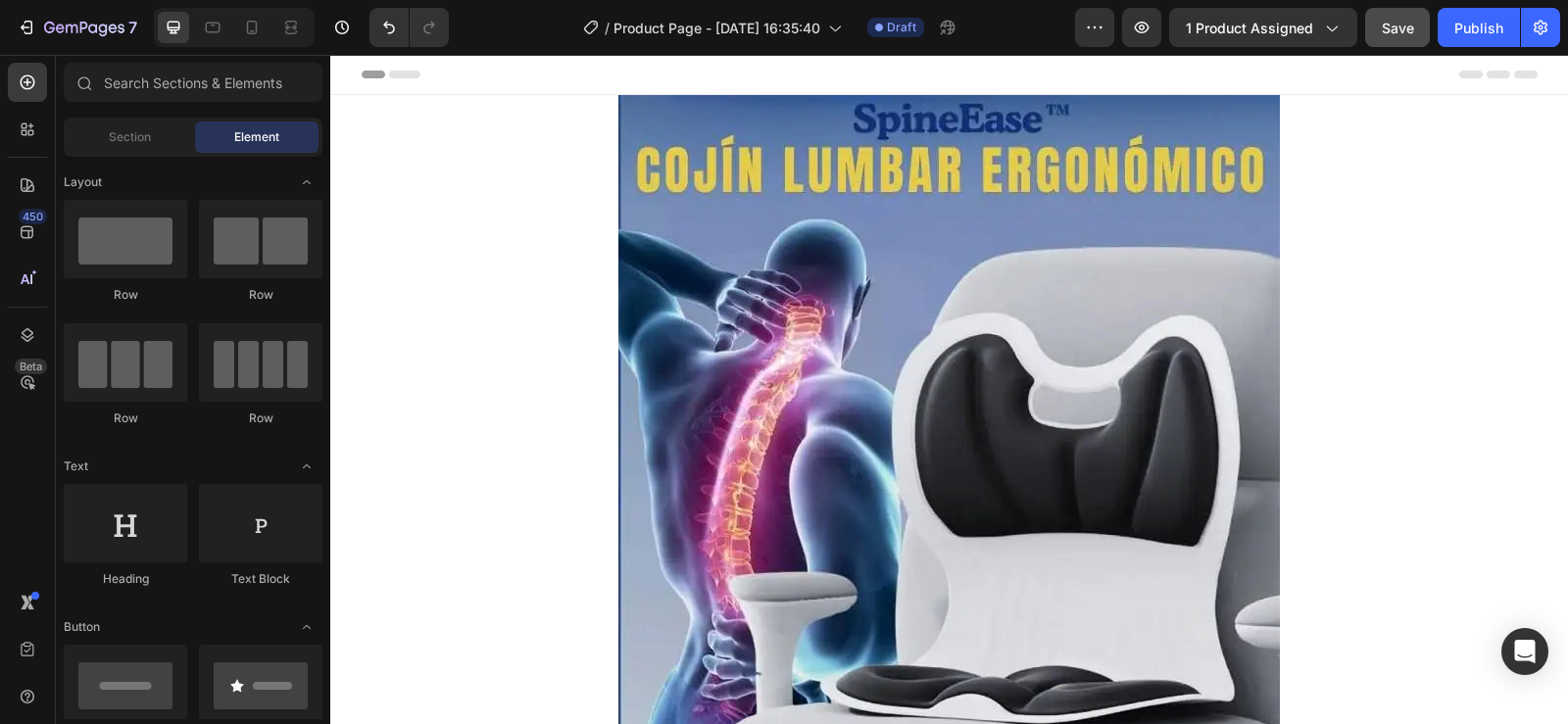
click at [394, 79] on span "Header" at bounding box center [389, 75] width 43 height 20
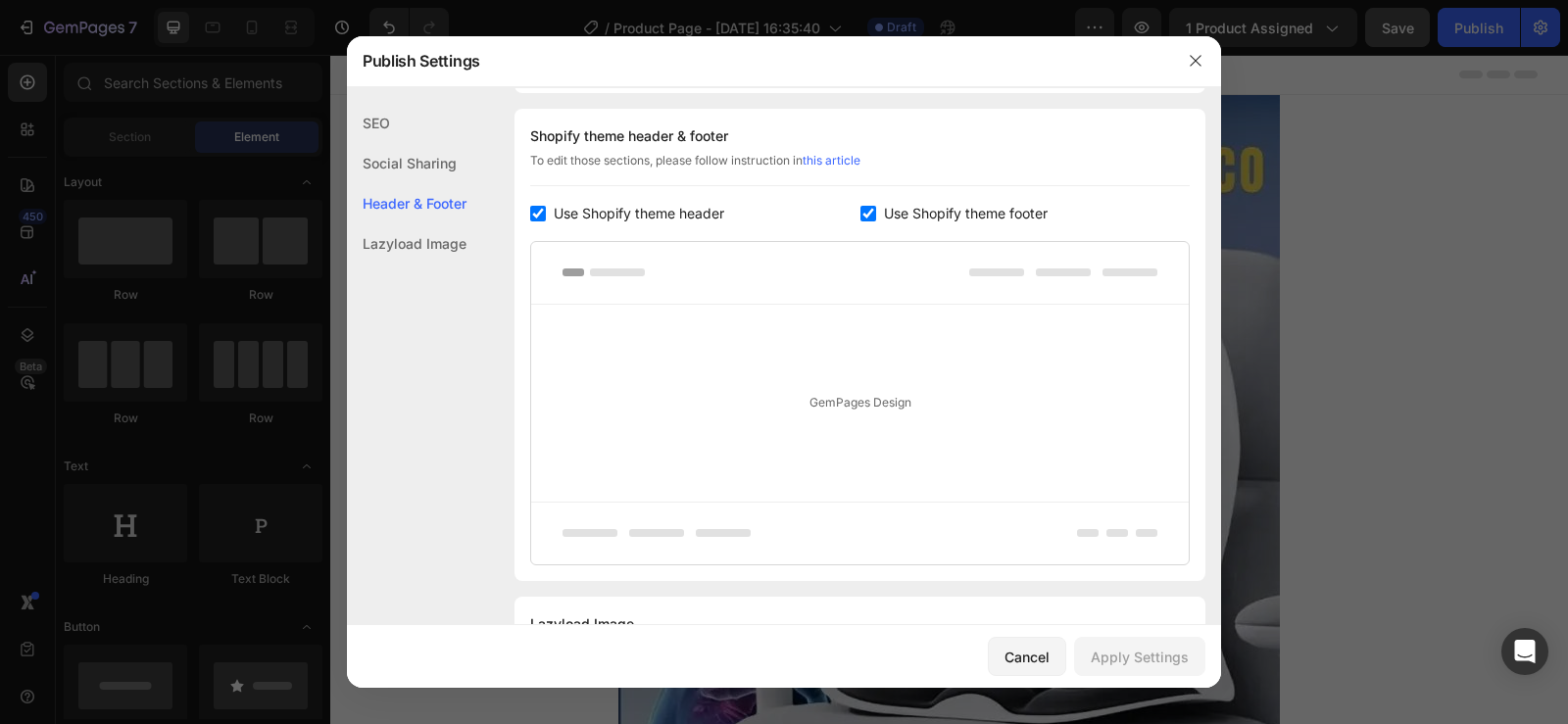
scroll to position [285, 0]
click at [543, 209] on input "checkbox" at bounding box center [538, 212] width 16 height 16
checkbox input "false"
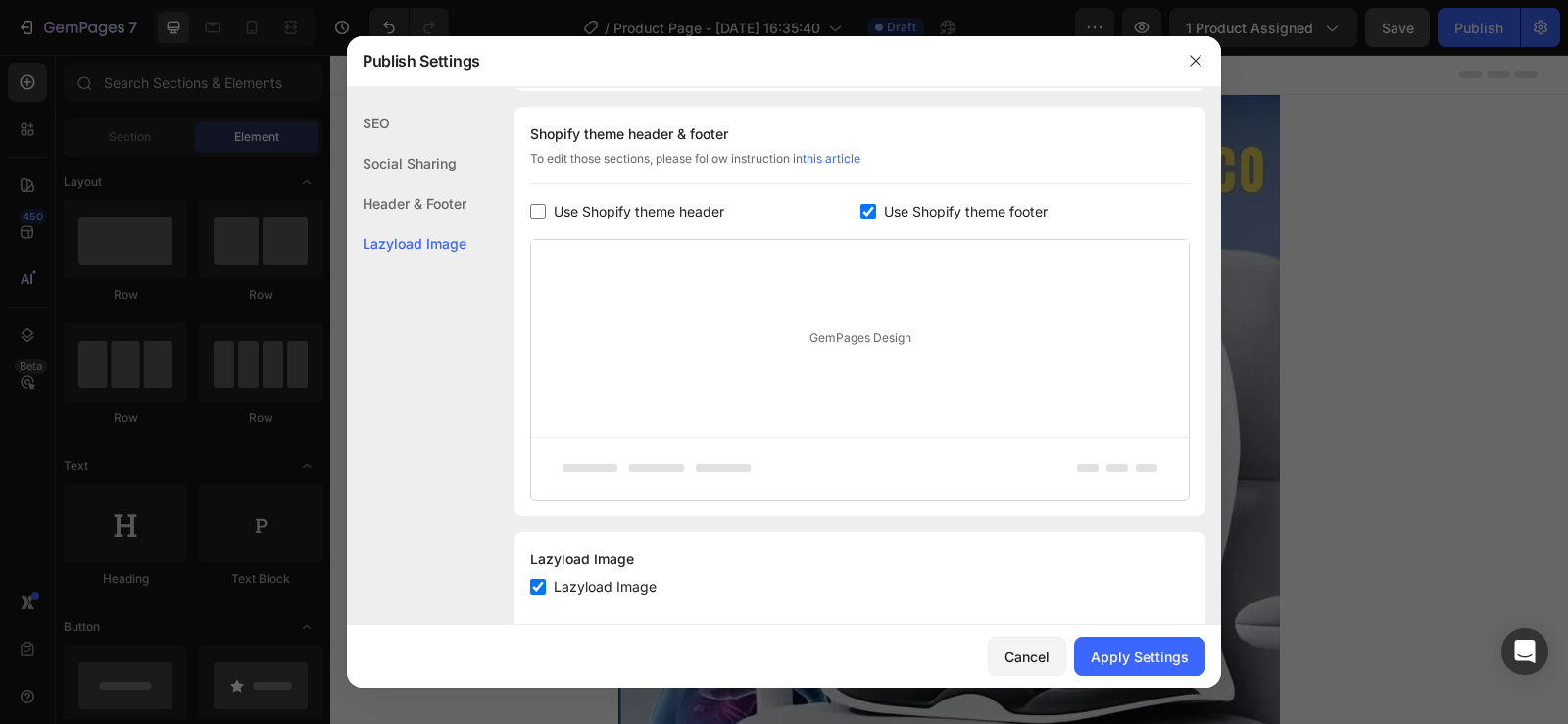
click at [861, 219] on div "Use Shopify theme footer" at bounding box center [1026, 212] width 331 height 24
checkbox input "false"
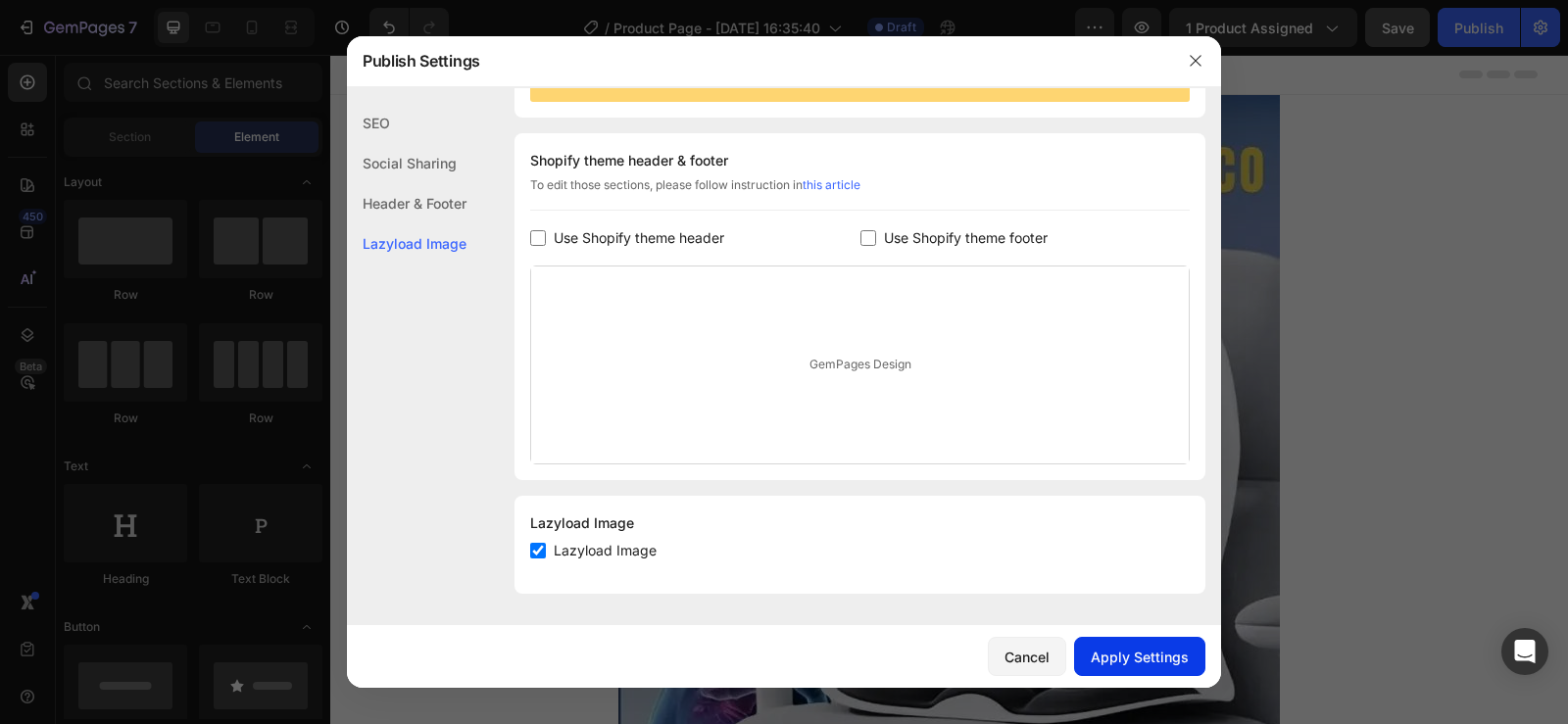
click at [1165, 662] on div "Apply Settings" at bounding box center [1140, 656] width 98 height 21
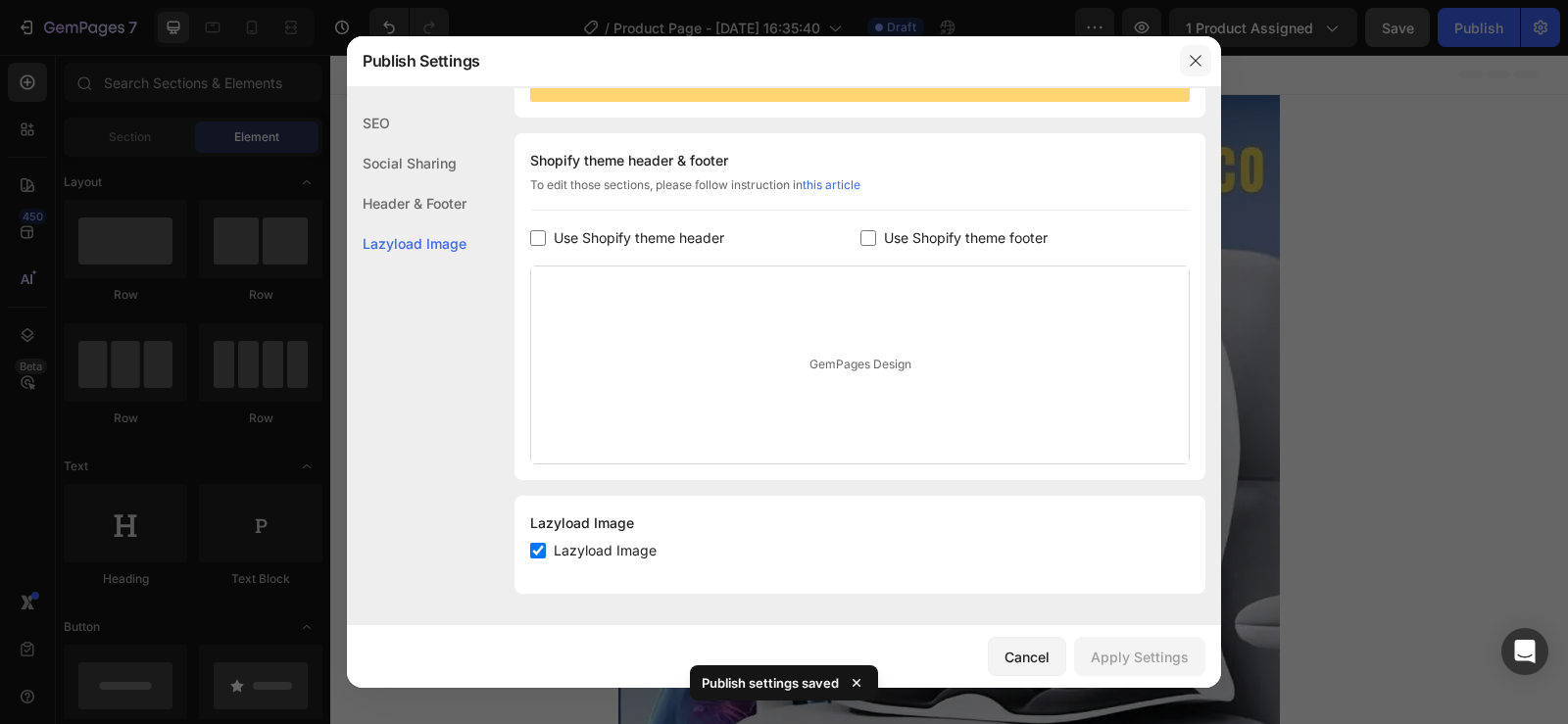
click at [1194, 59] on icon "button" at bounding box center [1195, 61] width 16 height 16
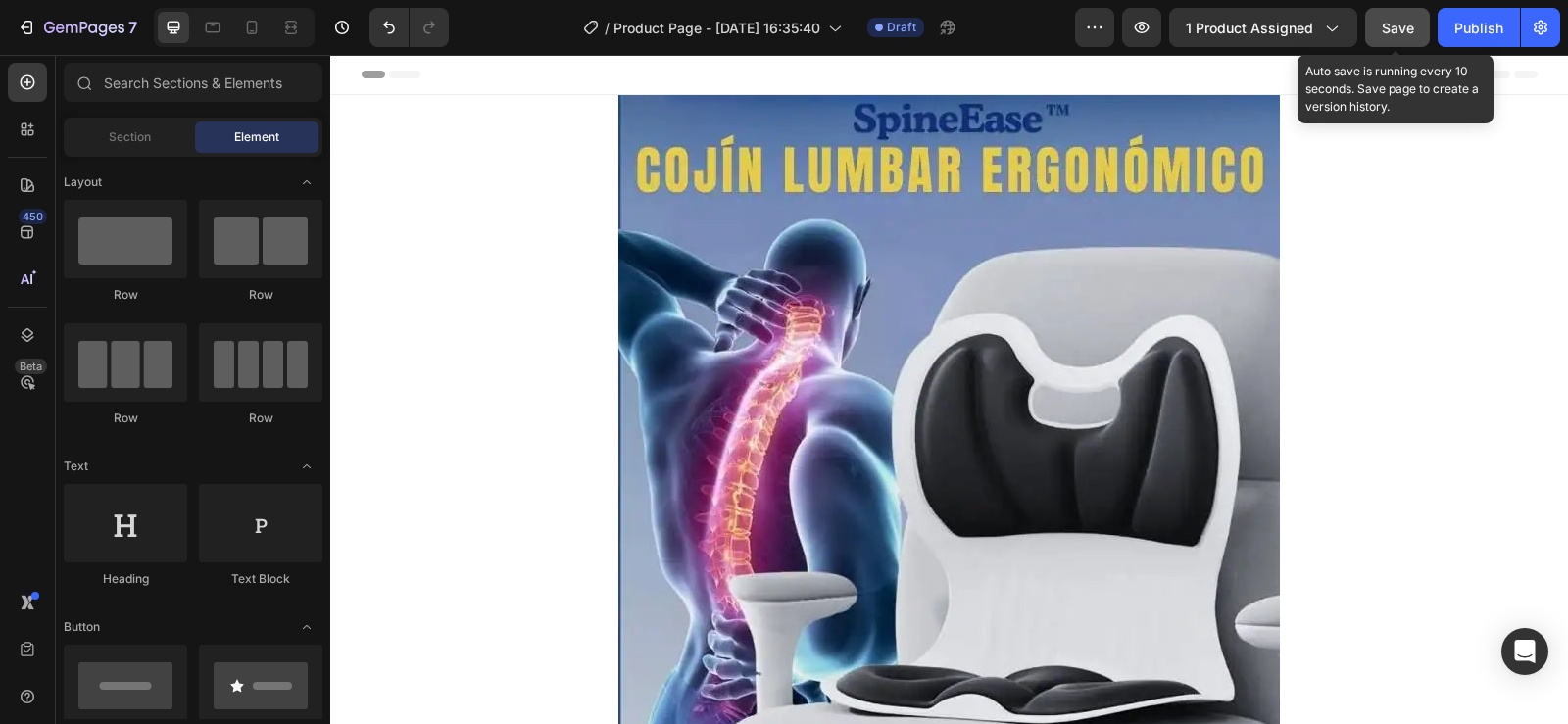
click at [1409, 34] on span "Save" at bounding box center [1398, 28] width 32 height 17
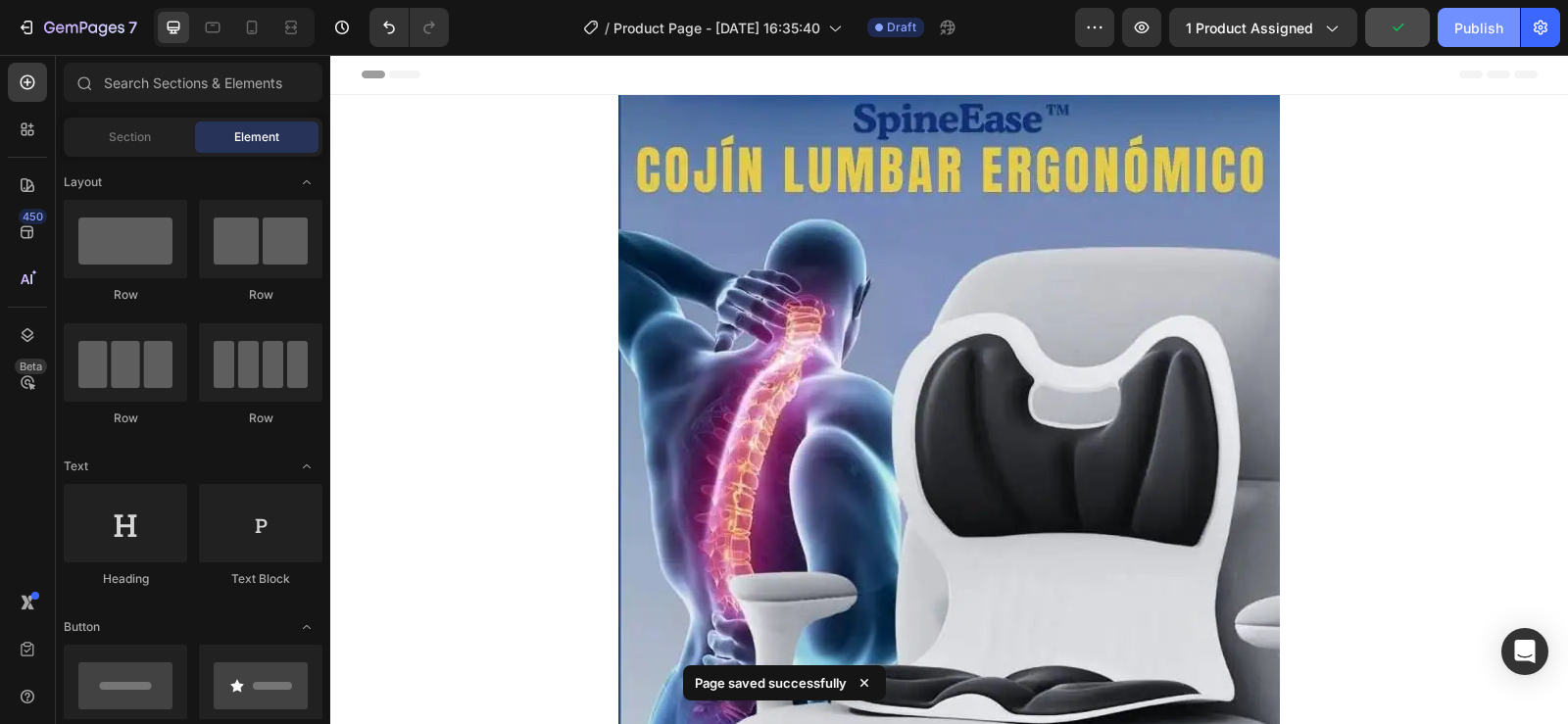
click at [1443, 34] on button "Publish" at bounding box center [1478, 27] width 83 height 39
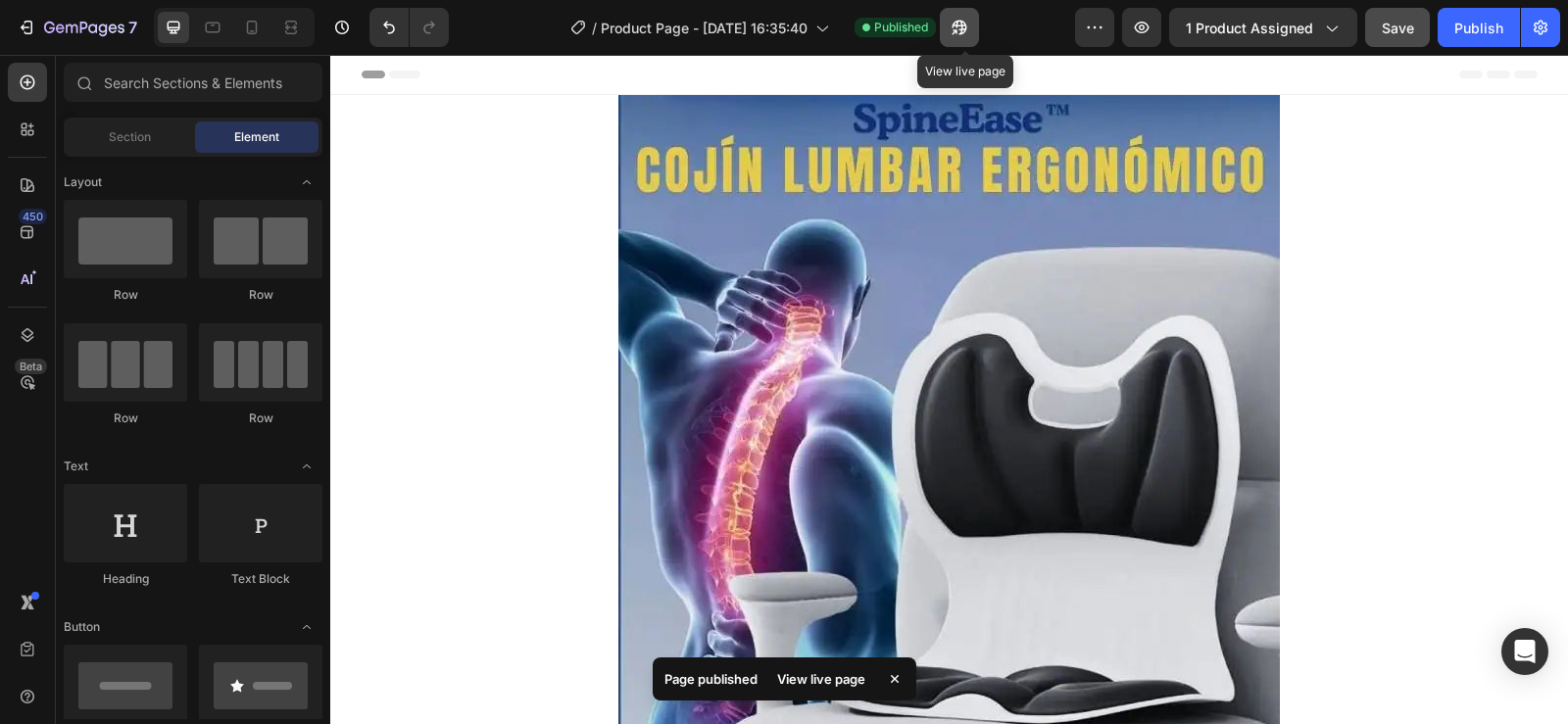
click at [978, 27] on button "button" at bounding box center [959, 27] width 39 height 39
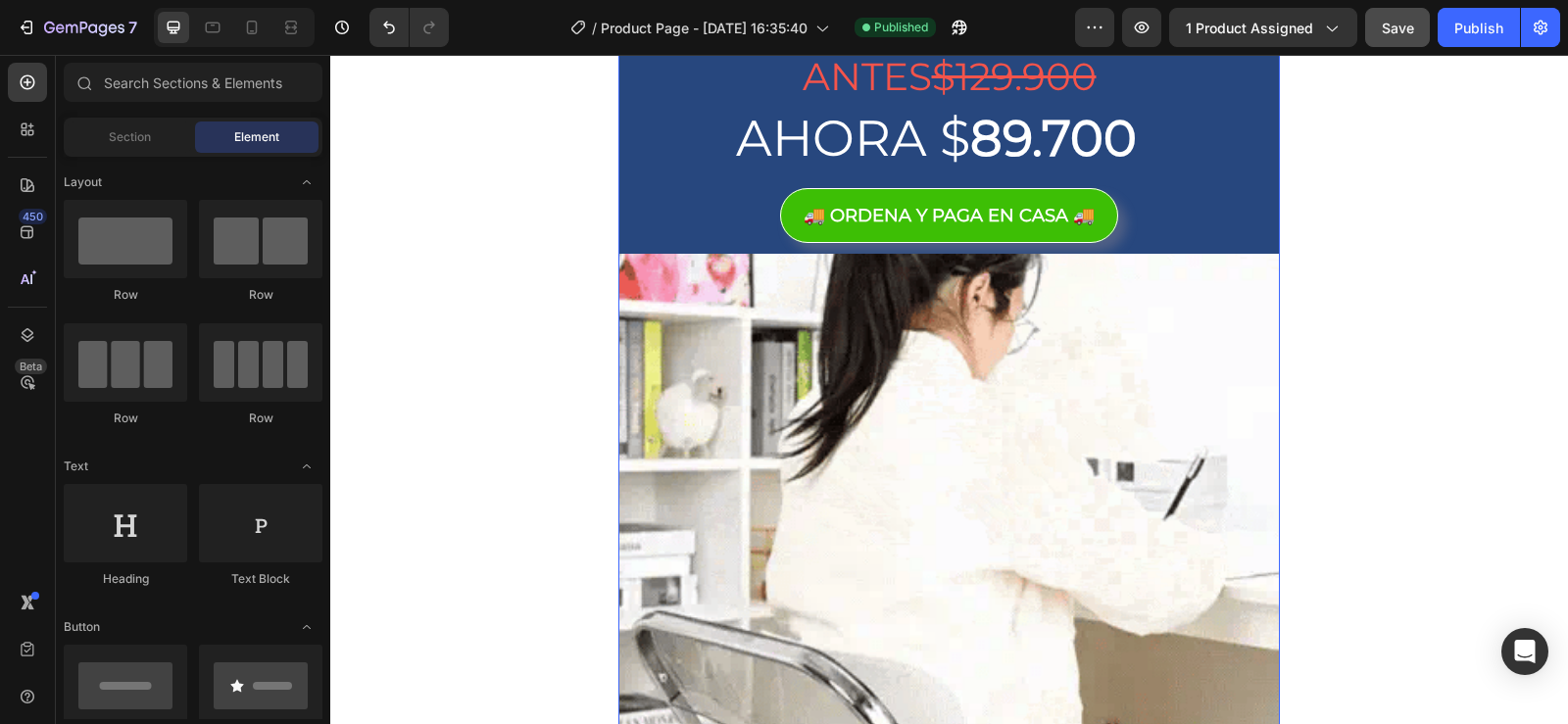
scroll to position [1274, 0]
